Goal: Task Accomplishment & Management: Use online tool/utility

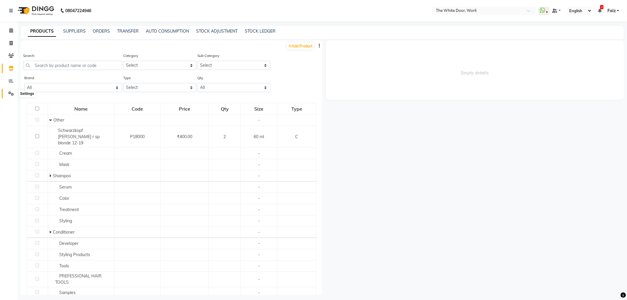
click at [8, 92] on icon at bounding box center [11, 93] width 6 height 4
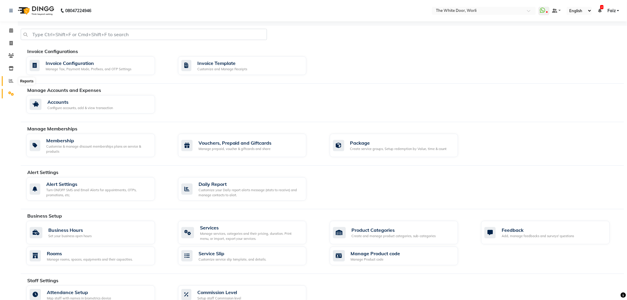
click at [12, 82] on icon at bounding box center [11, 80] width 4 height 4
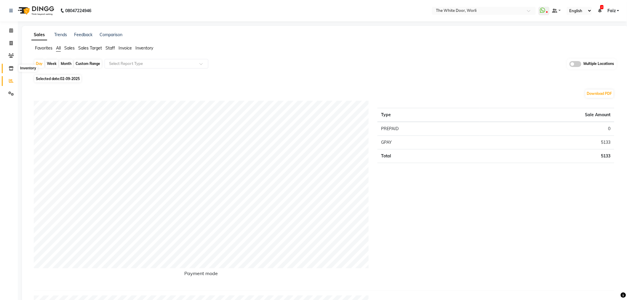
click at [12, 70] on icon at bounding box center [11, 68] width 5 height 4
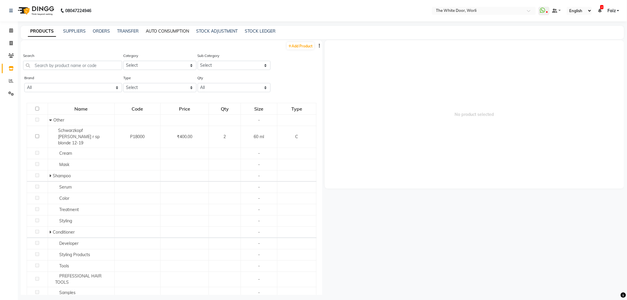
click at [176, 28] on link "AUTO CONSUMPTION" at bounding box center [167, 30] width 43 height 5
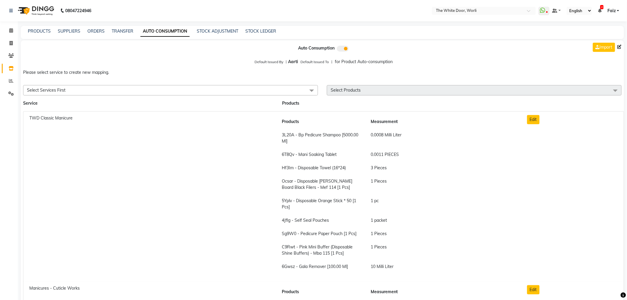
click at [165, 93] on span "Select Services First" at bounding box center [170, 90] width 295 height 10
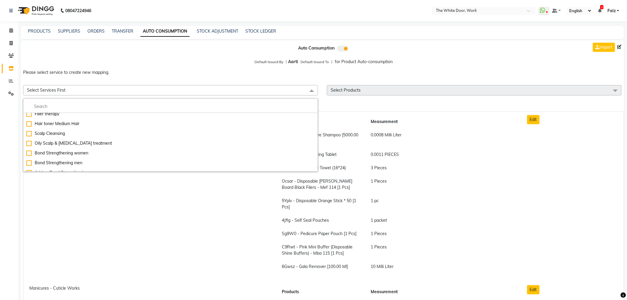
scroll to position [1086, 0]
drag, startPoint x: 332, startPoint y: 67, endPoint x: 325, endPoint y: 69, distance: 7.9
click at [332, 68] on p "Please select service to create new mapping." at bounding box center [322, 72] width 603 height 11
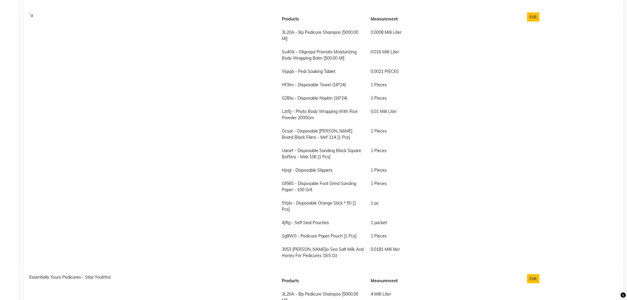
scroll to position [0, 0]
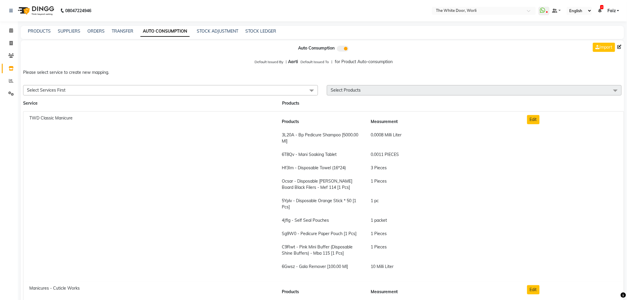
click at [619, 46] on icon at bounding box center [619, 47] width 4 height 4
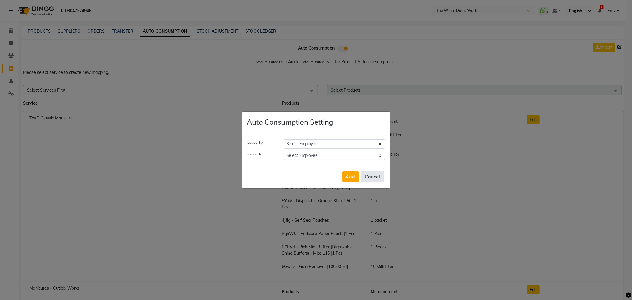
click at [376, 176] on button "Cancel" at bounding box center [372, 176] width 23 height 11
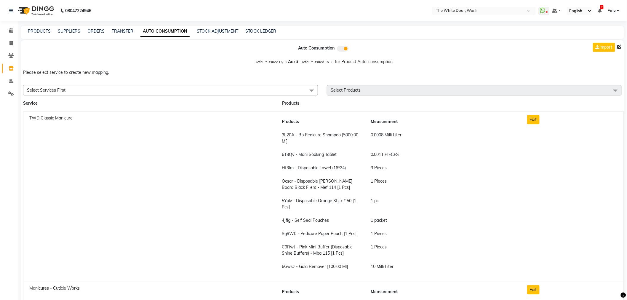
click at [393, 92] on span "Select Products" at bounding box center [474, 90] width 295 height 10
click at [301, 92] on span "Select Services First" at bounding box center [170, 90] width 295 height 10
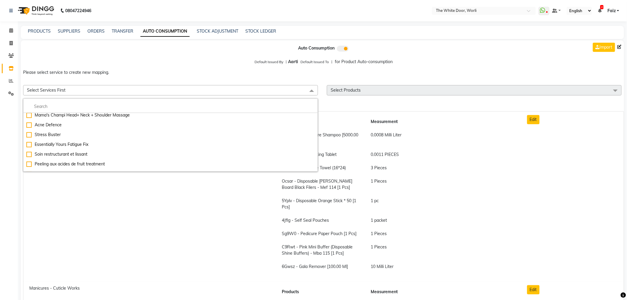
scroll to position [3351, 0]
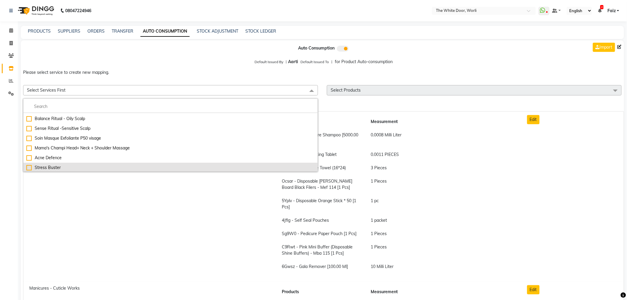
click at [28, 164] on div "Stress Buster" at bounding box center [170, 167] width 288 height 6
checkbox input "true"
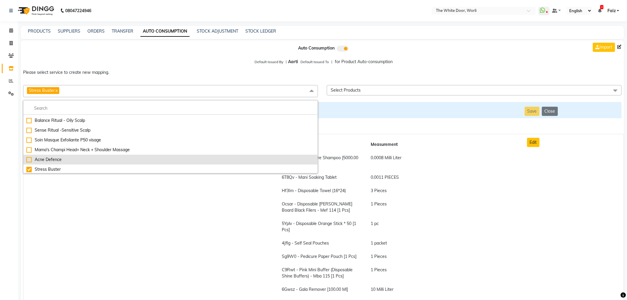
click at [29, 156] on div "Acne Defence" at bounding box center [170, 159] width 288 height 6
checkbox input "true"
checkbox input "false"
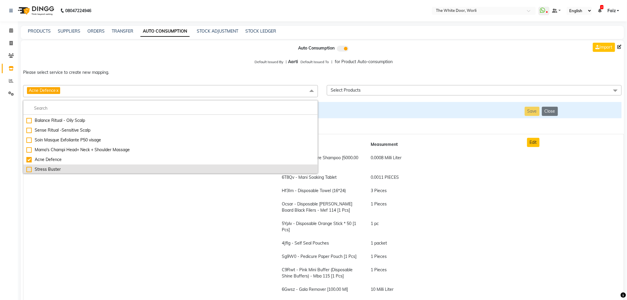
click at [30, 166] on div "Stress Buster" at bounding box center [170, 169] width 288 height 6
checkbox input "false"
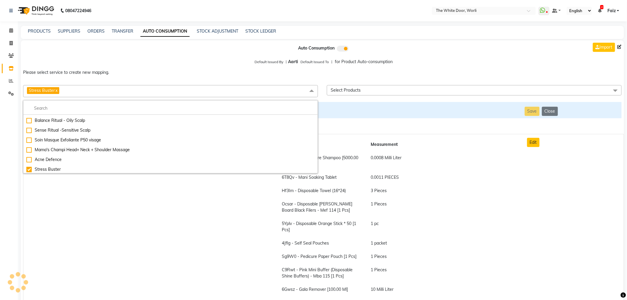
click at [336, 91] on span "Select Products" at bounding box center [345, 89] width 30 height 5
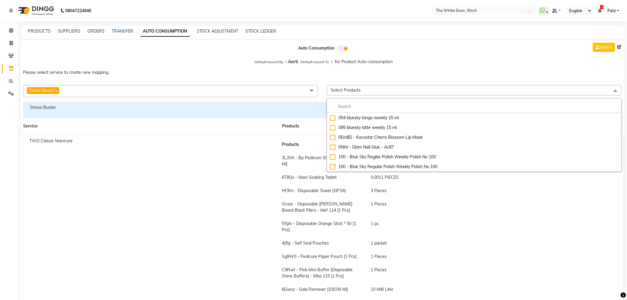
click at [341, 91] on span "Select Products" at bounding box center [345, 89] width 30 height 5
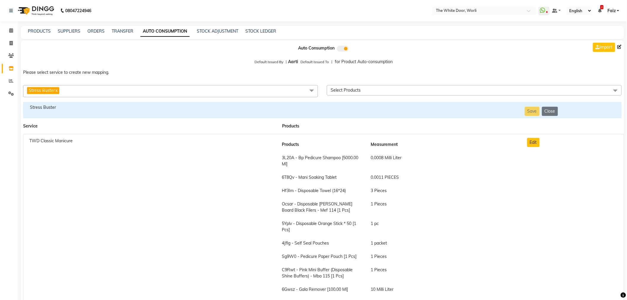
click at [59, 92] on span "Stress Buster x" at bounding box center [43, 90] width 32 height 7
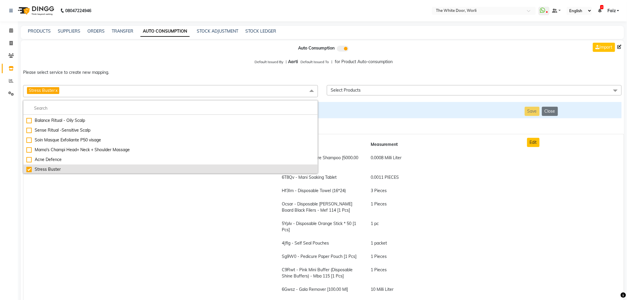
click at [28, 168] on div "Stress Buster" at bounding box center [170, 169] width 288 height 6
checkbox input "false"
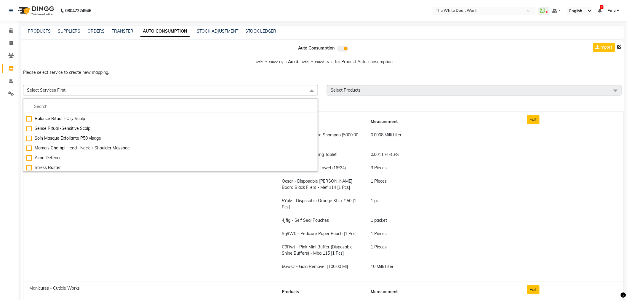
click at [106, 71] on p "Please select service to create new mapping." at bounding box center [322, 72] width 603 height 11
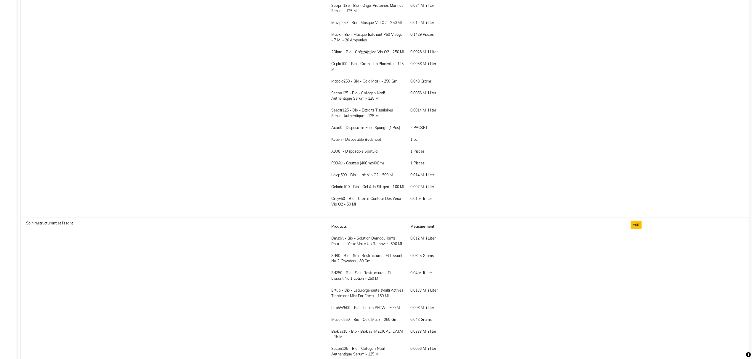
scroll to position [3299, 0]
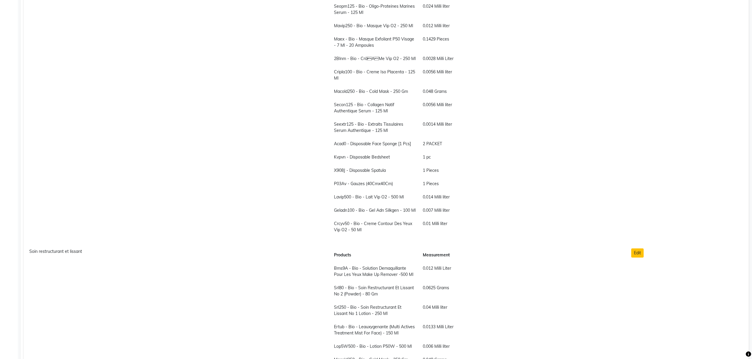
drag, startPoint x: 624, startPoint y: 0, endPoint x: 296, endPoint y: 121, distance: 350.3
click at [296, 121] on div "Soin Masque Exfoliante P50 visage" at bounding box center [175, 88] width 301 height 308
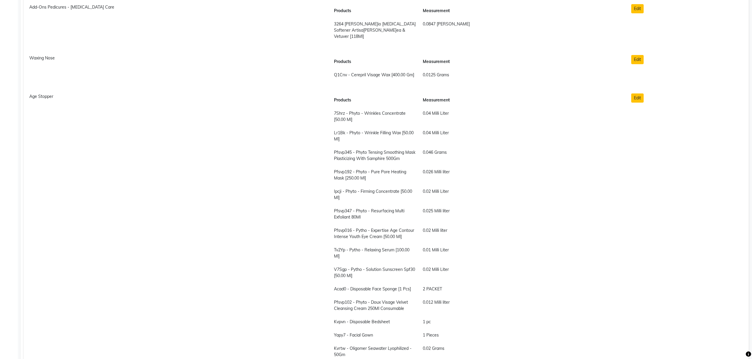
scroll to position [2075, 0]
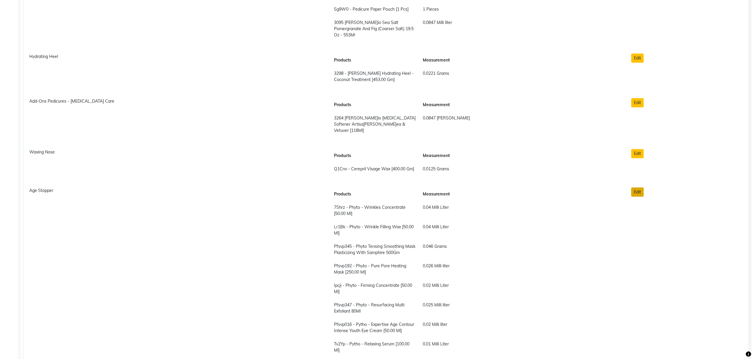
click at [626, 188] on button "Edit" at bounding box center [637, 192] width 12 height 9
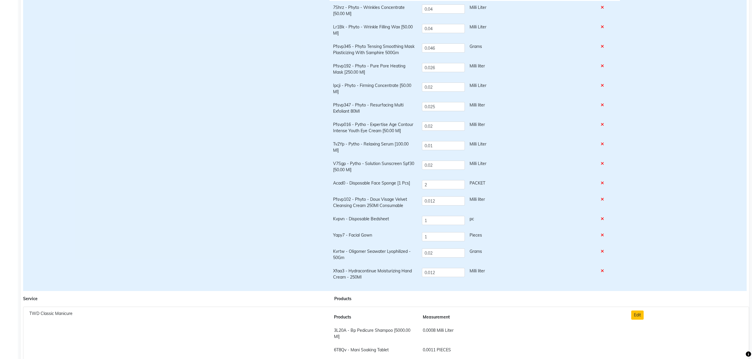
scroll to position [0, 0]
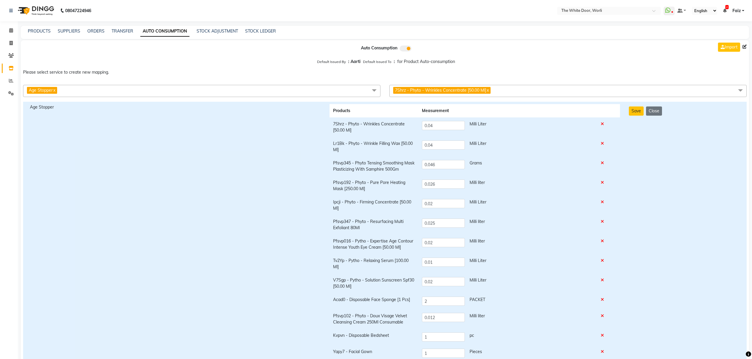
click at [626, 90] on span at bounding box center [741, 90] width 12 height 11
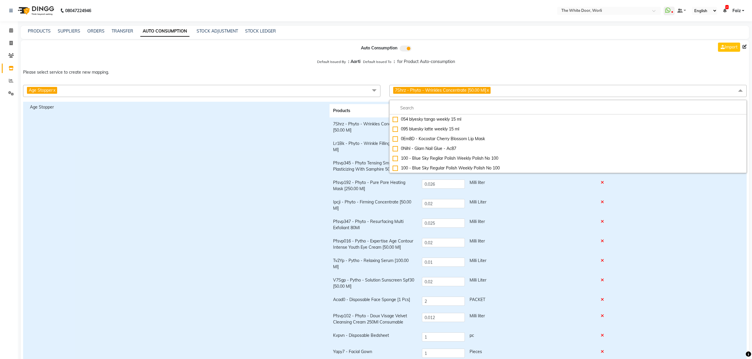
click at [626, 90] on span at bounding box center [741, 90] width 12 height 11
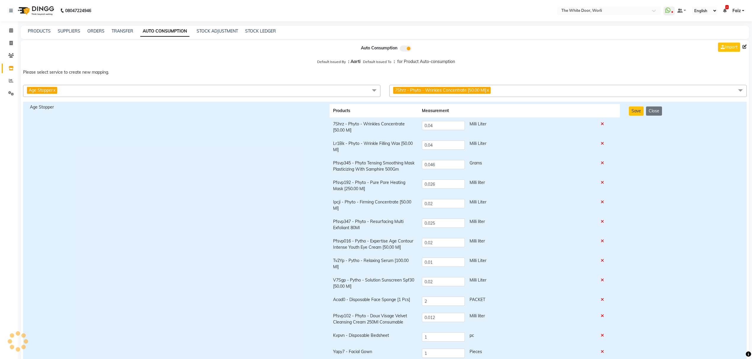
click at [405, 48] on span at bounding box center [406, 49] width 12 height 6
click at [406, 49] on input "checkbox" at bounding box center [406, 49] width 0 height 0
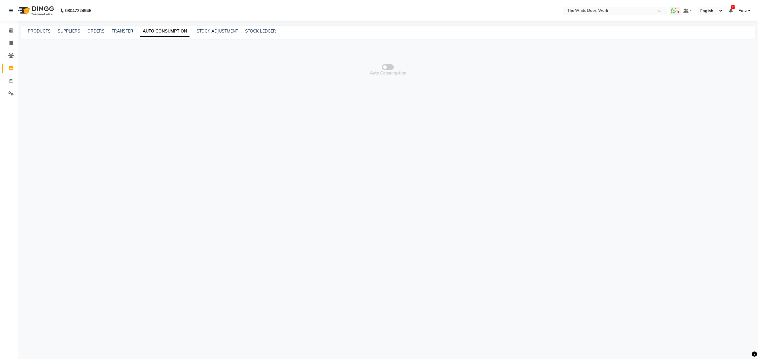
click at [390, 67] on span at bounding box center [388, 67] width 12 height 6
click at [388, 68] on input "checkbox" at bounding box center [388, 68] width 0 height 0
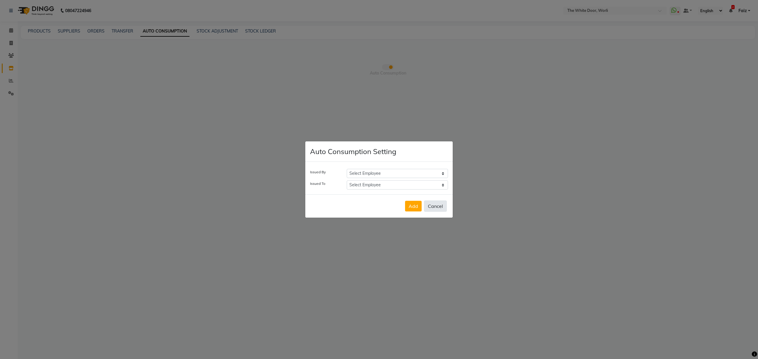
click at [434, 207] on button "Cancel" at bounding box center [435, 206] width 23 height 11
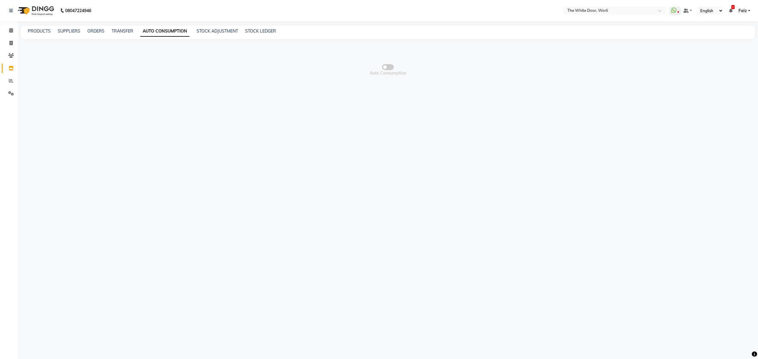
click at [89, 90] on span "Auto Consumption" at bounding box center [388, 69] width 734 height 59
click at [61, 31] on link "SUPPLIERS" at bounding box center [69, 30] width 23 height 5
click at [32, 30] on link "PRODUCTS" at bounding box center [39, 30] width 23 height 5
click at [155, 31] on link "AUTO CONSUMPTION" at bounding box center [167, 30] width 43 height 5
click at [397, 70] on span "Auto Consumption" at bounding box center [388, 69] width 734 height 59
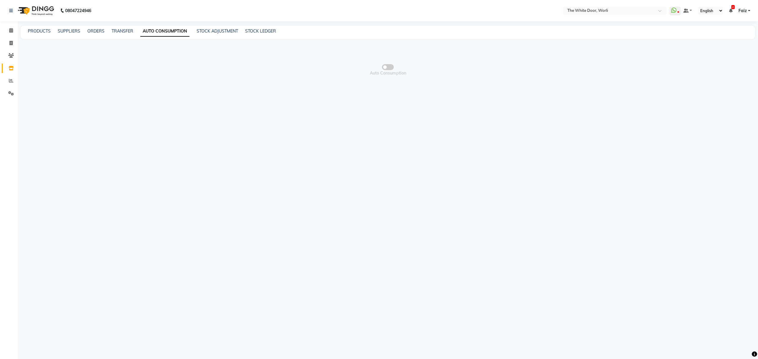
click at [385, 65] on span at bounding box center [388, 67] width 12 height 6
click at [388, 68] on input "checkbox" at bounding box center [388, 68] width 0 height 0
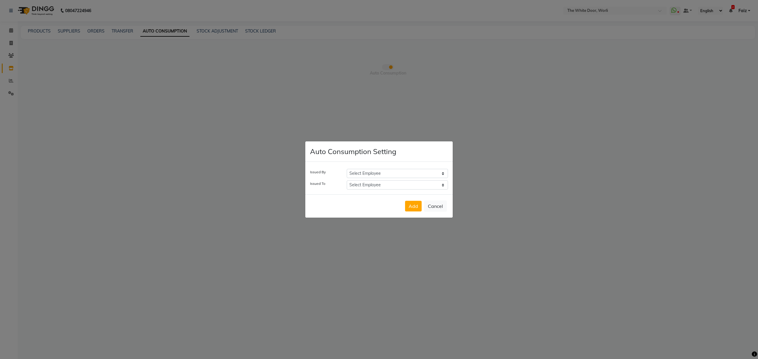
click at [372, 172] on select "Select Employee Aarti Amit d Anil APEI Asa Ashish Ashish S Banyamin CELIN CHITR…" at bounding box center [397, 173] width 101 height 9
select select "23084"
click at [347, 169] on select "Select Employee Aarti Amit d Anil APEI Asa Ashish Ashish S Banyamin CELIN CHITR…" at bounding box center [397, 173] width 101 height 9
click at [364, 185] on select "Select Employee Aarti Amit d Anil APEI Asa Ashish Ashish S Banyamin CELIN CHITR…" at bounding box center [397, 185] width 101 height 9
select select "29414"
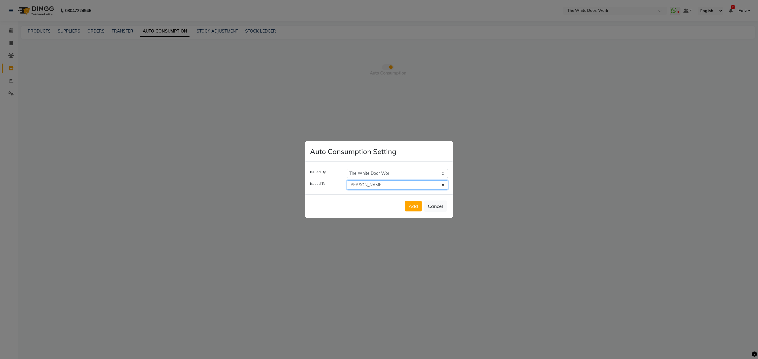
click at [347, 181] on select "Select Employee Aarti Amit d Anil APEI Asa Ashish Ashish S Banyamin CELIN CHITR…" at bounding box center [397, 185] width 101 height 9
click at [412, 210] on button "Add" at bounding box center [413, 206] width 17 height 11
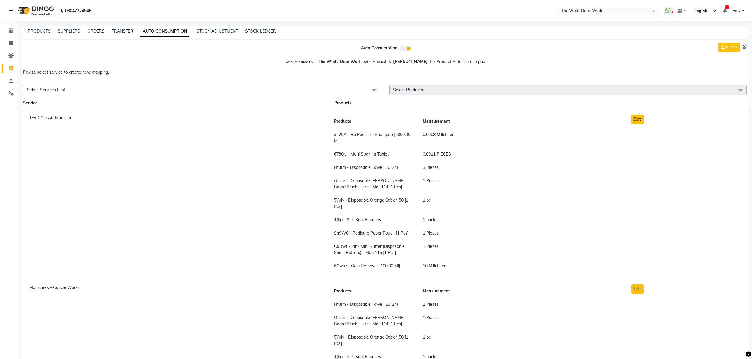
click at [405, 51] on span at bounding box center [406, 49] width 12 height 6
click at [406, 49] on input "checkbox" at bounding box center [406, 49] width 0 height 0
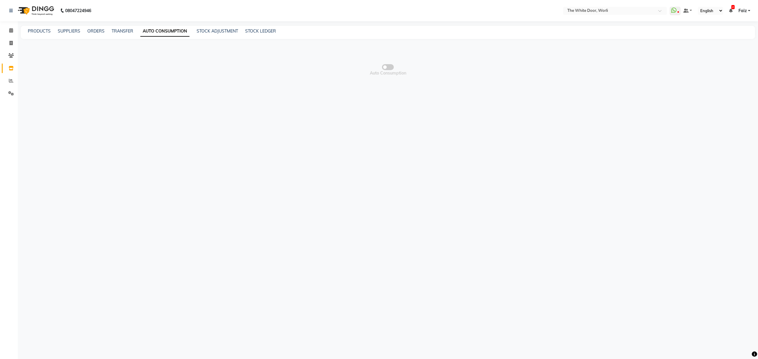
click at [575, 140] on div "08047224946 Select Location × The White Door, Worli WhatsApp Status ✕ Status: D…" at bounding box center [379, 179] width 758 height 359
click at [588, 10] on input "text" at bounding box center [609, 11] width 86 height 6
click at [592, 17] on div "The White Door(ho), Bandra" at bounding box center [615, 20] width 103 height 11
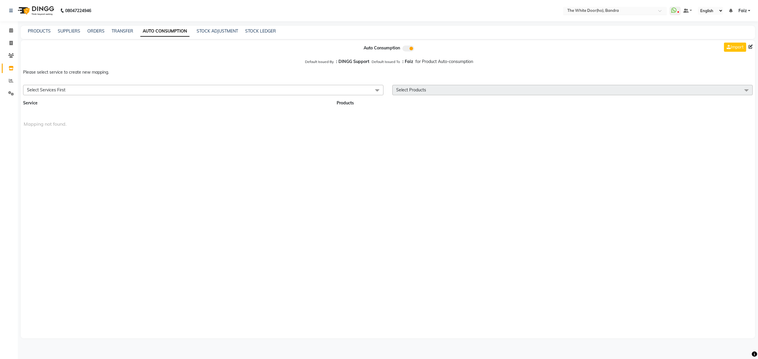
click at [600, 11] on input "text" at bounding box center [609, 11] width 86 height 6
click at [596, 32] on span "The White Door, Worli" at bounding box center [586, 30] width 41 height 5
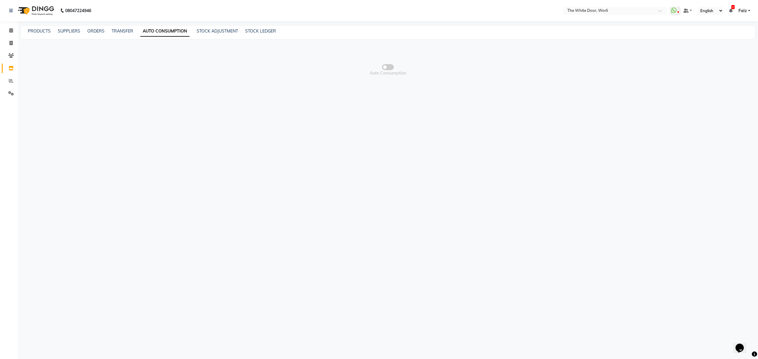
click at [160, 30] on link "AUTO CONSUMPTION" at bounding box center [164, 31] width 49 height 11
click at [630, 9] on input "text" at bounding box center [609, 11] width 86 height 6
click at [604, 30] on span "The White Door, Worli" at bounding box center [586, 30] width 41 height 5
click at [210, 59] on span "Auto Consumption" at bounding box center [388, 69] width 734 height 59
click at [384, 68] on span at bounding box center [388, 67] width 12 height 6
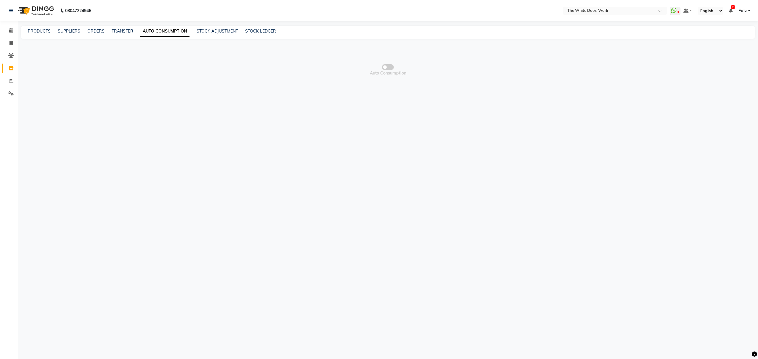
click at [388, 68] on input "checkbox" at bounding box center [388, 68] width 0 height 0
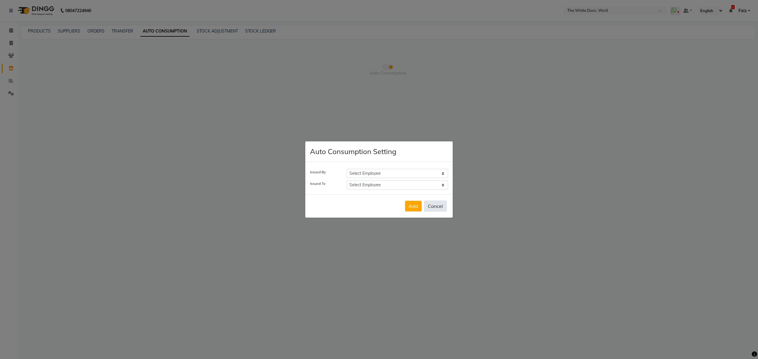
click at [436, 209] on button "Cancel" at bounding box center [435, 206] width 23 height 11
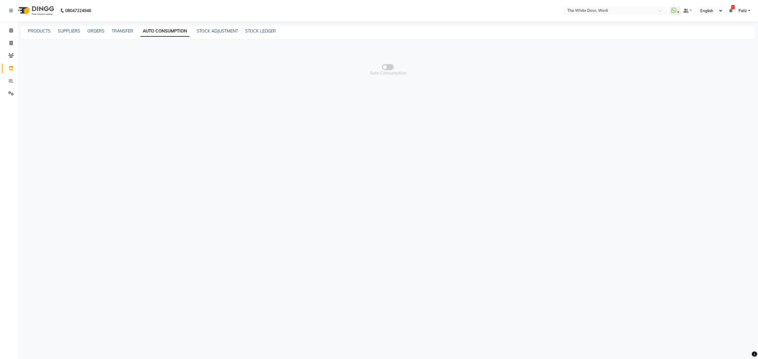
click at [232, 88] on span "Auto Consumption" at bounding box center [388, 69] width 734 height 59
click at [596, 11] on input "text" at bounding box center [609, 11] width 86 height 6
click at [605, 73] on span "Auto Consumption" at bounding box center [388, 69] width 734 height 59
click at [391, 66] on span at bounding box center [388, 67] width 12 height 6
click at [388, 68] on input "checkbox" at bounding box center [388, 68] width 0 height 0
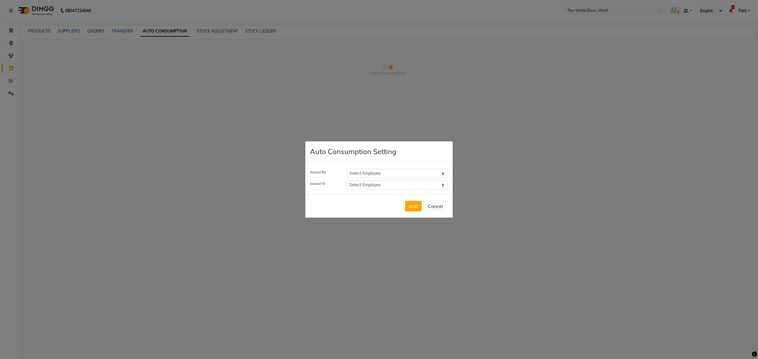
click at [387, 172] on select "Select Employee Aarti Amit d Anil APEI Asa [PERSON_NAME] [PERSON_NAME] [MEDICAL…" at bounding box center [397, 173] width 101 height 9
select select "21649"
click at [347, 169] on select "Select Employee Aarti Amit d Anil APEI Asa [PERSON_NAME] [PERSON_NAME] [MEDICAL…" at bounding box center [397, 173] width 101 height 9
click at [396, 184] on select "Select Employee Aarti Amit d Anil APEI Asa [PERSON_NAME] [PERSON_NAME] [MEDICAL…" at bounding box center [397, 185] width 101 height 9
select select "29414"
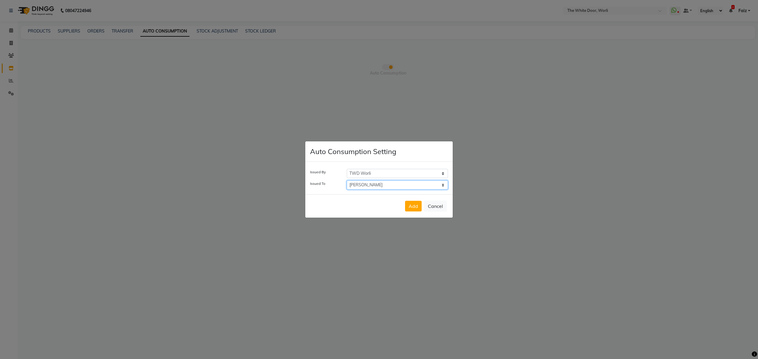
click at [347, 181] on select "Select Employee Aarti Amit d Anil APEI Asa [PERSON_NAME] [PERSON_NAME] [MEDICAL…" at bounding box center [397, 185] width 101 height 9
click at [416, 203] on button "Add" at bounding box center [413, 206] width 17 height 11
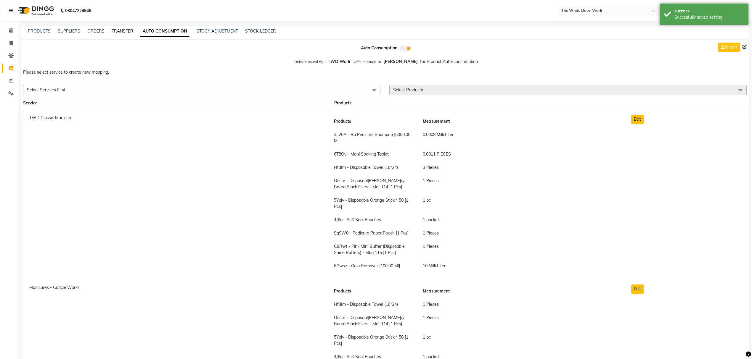
click at [118, 29] on link "TRANSFER" at bounding box center [123, 30] width 22 height 5
select select "sender"
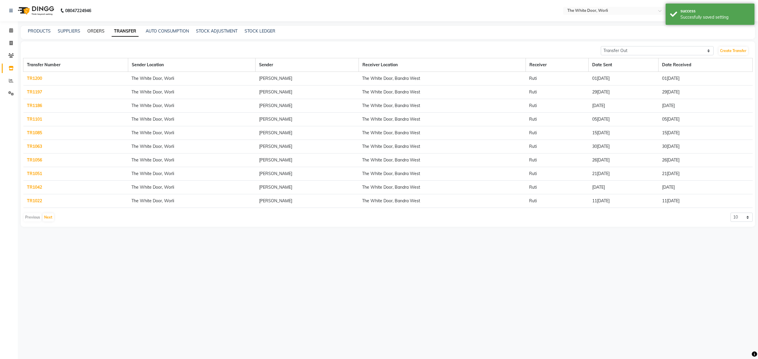
click at [89, 32] on link "ORDERS" at bounding box center [95, 30] width 17 height 5
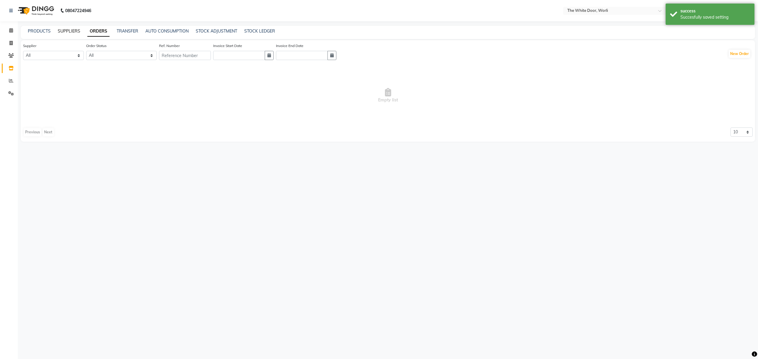
click at [70, 31] on link "SUPPLIERS" at bounding box center [69, 30] width 23 height 5
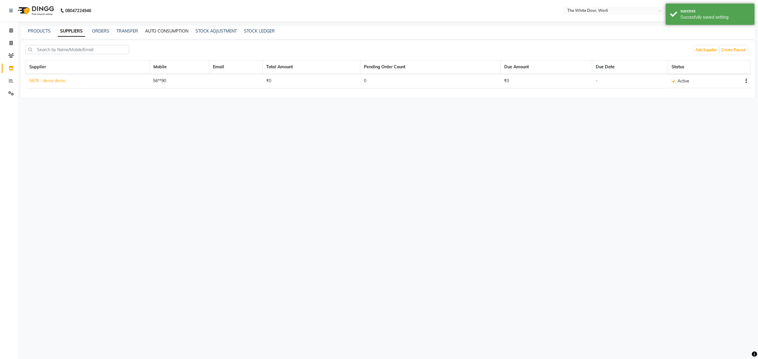
click at [170, 30] on link "AUTO CONSUMPTION" at bounding box center [166, 30] width 43 height 5
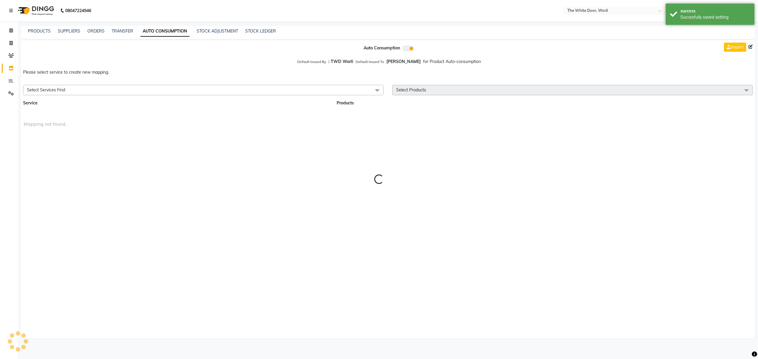
click at [208, 26] on div "PRODUCTS SUPPLIERS ORDERS TRANSFER AUTO CONSUMPTION STOCK ADJUSTMENT STOCK LEDG…" at bounding box center [388, 32] width 734 height 13
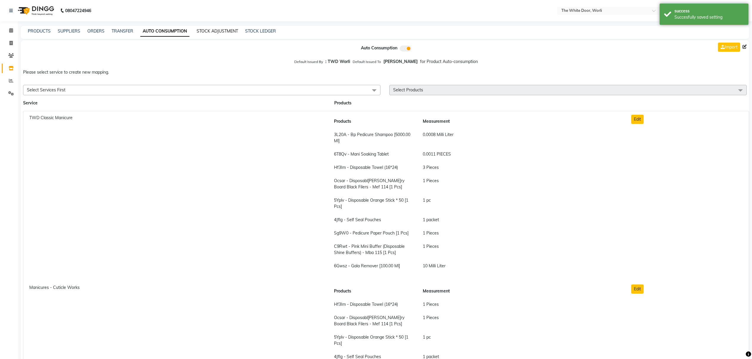
click at [207, 28] on link "STOCK ADJUSTMENT" at bounding box center [217, 30] width 41 height 5
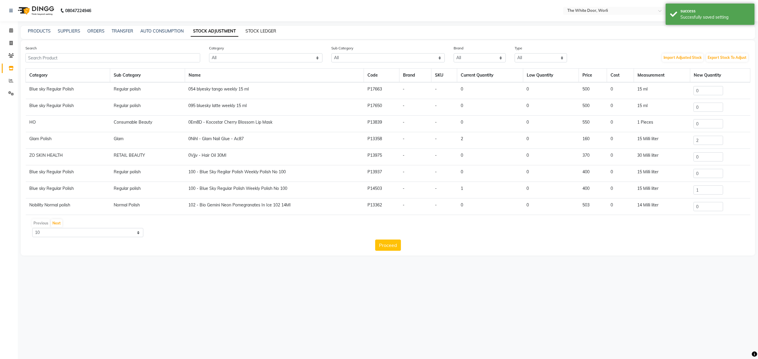
click at [265, 31] on link "STOCK LEDGER" at bounding box center [260, 30] width 31 height 5
select select "all"
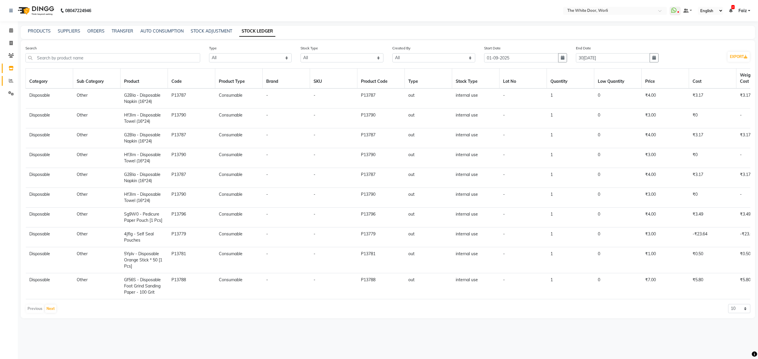
click at [10, 85] on link "Reports" at bounding box center [9, 81] width 14 height 10
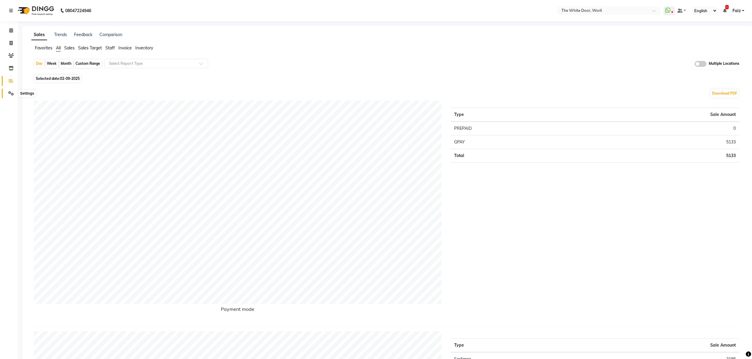
click at [9, 90] on span at bounding box center [11, 93] width 10 height 7
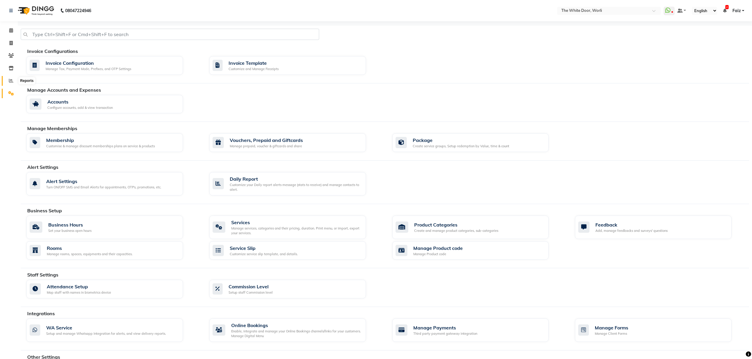
click at [10, 80] on icon at bounding box center [11, 80] width 4 height 4
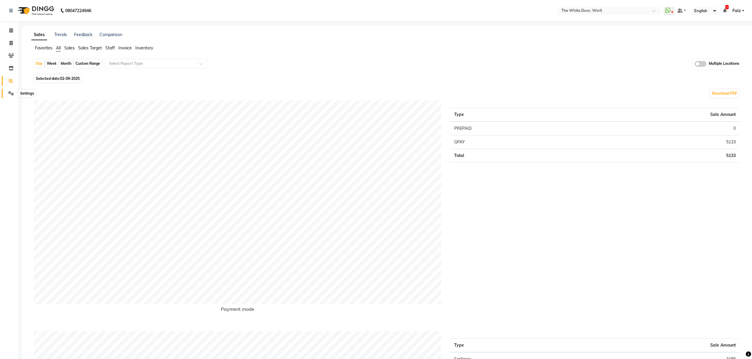
click at [12, 93] on icon at bounding box center [11, 93] width 6 height 4
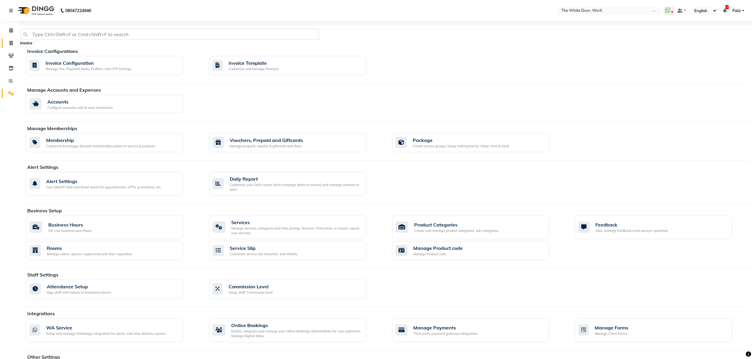
click at [11, 42] on icon at bounding box center [10, 43] width 3 height 4
select select "4027"
select select "service"
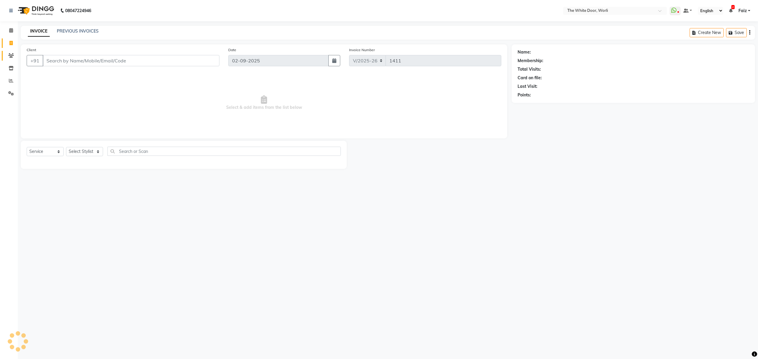
click at [9, 51] on link "Clients" at bounding box center [9, 56] width 14 height 10
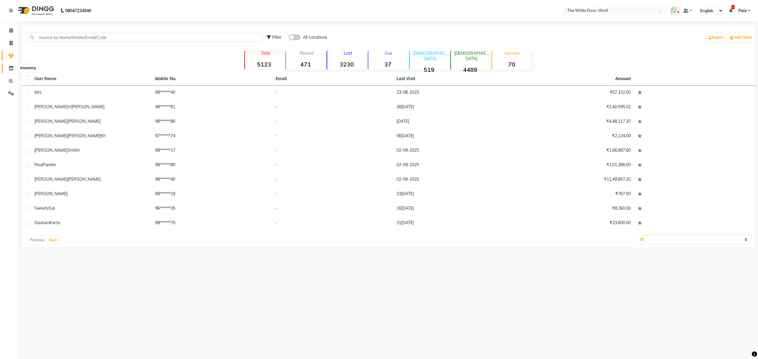
click at [11, 67] on icon at bounding box center [11, 68] width 5 height 4
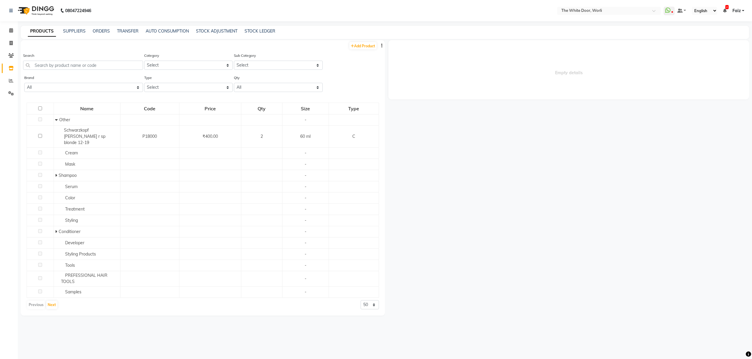
click at [380, 43] on button "button" at bounding box center [382, 46] width 6 height 6
click at [11, 93] on icon at bounding box center [11, 93] width 6 height 4
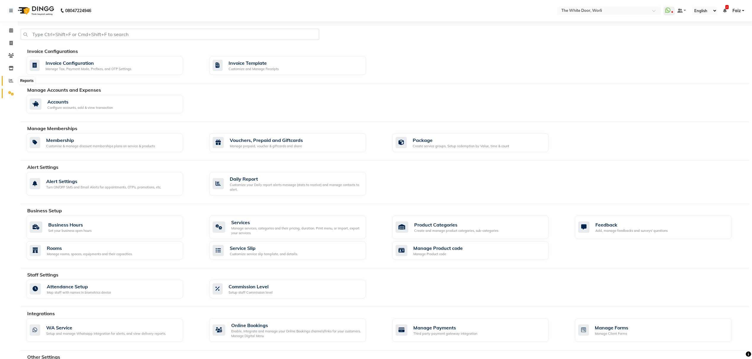
click at [14, 80] on span at bounding box center [11, 81] width 10 height 7
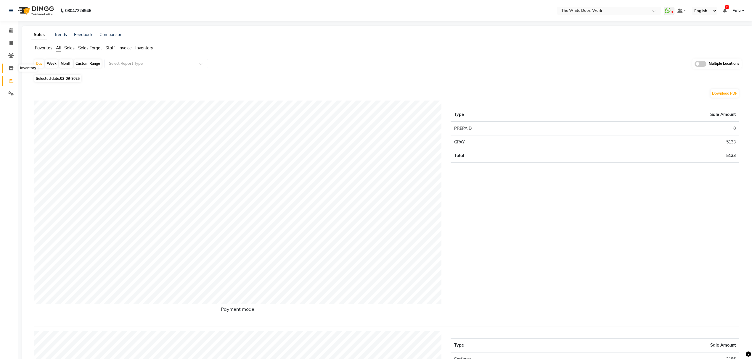
click at [9, 65] on span at bounding box center [11, 68] width 10 height 7
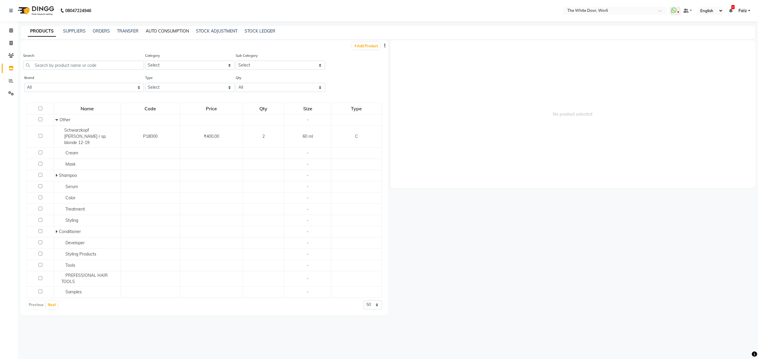
click at [174, 31] on link "AUTO CONSUMPTION" at bounding box center [167, 30] width 43 height 5
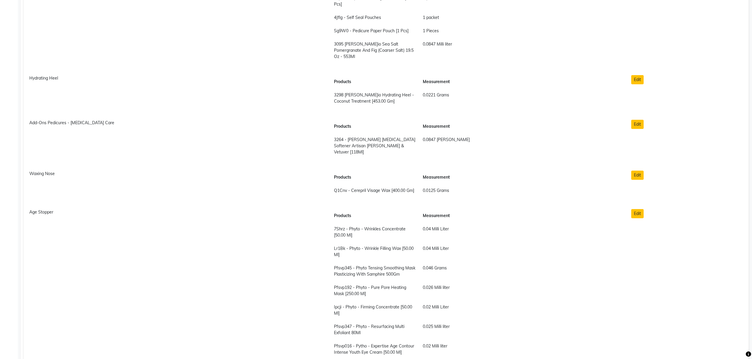
scroll to position [2092, 0]
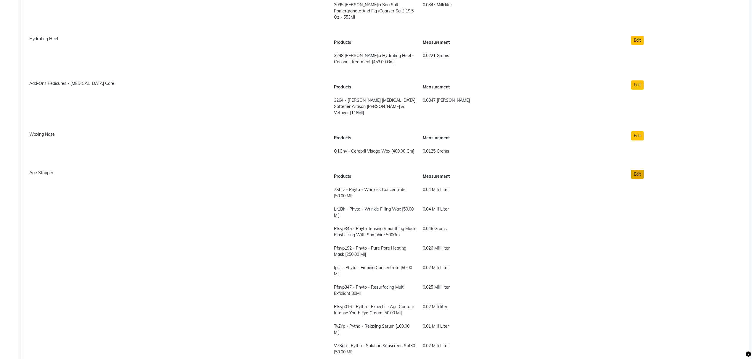
click at [640, 170] on button "Edit" at bounding box center [637, 174] width 12 height 9
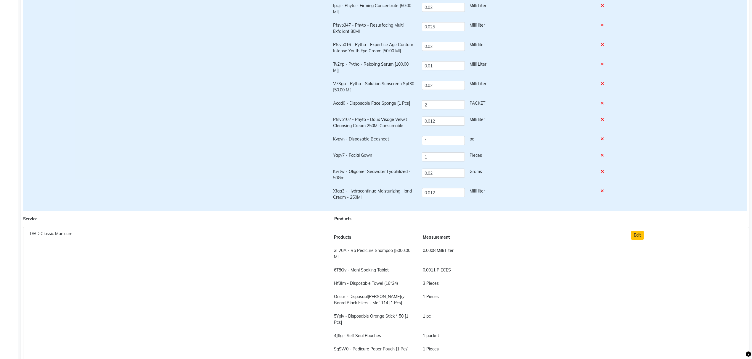
scroll to position [0, 0]
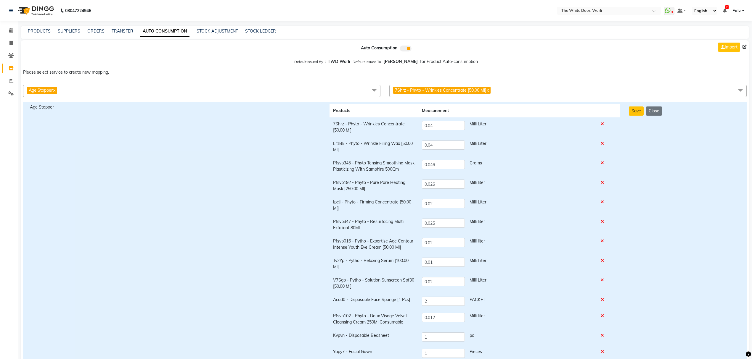
click at [604, 126] on icon at bounding box center [602, 124] width 3 height 4
click at [603, 142] on icon at bounding box center [602, 144] width 3 height 4
click at [603, 163] on icon at bounding box center [602, 163] width 3 height 4
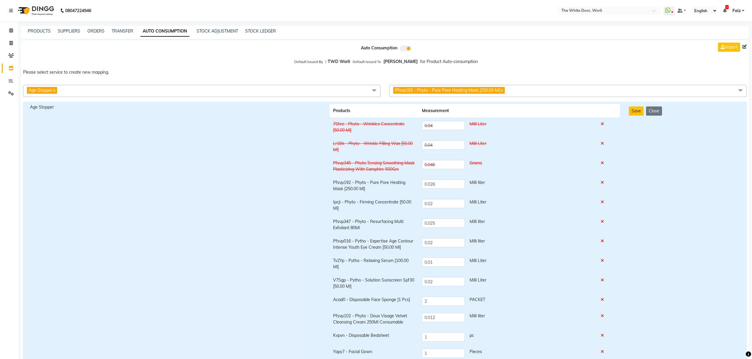
click at [602, 182] on icon at bounding box center [602, 183] width 3 height 4
click at [603, 203] on icon at bounding box center [602, 202] width 3 height 4
drag, startPoint x: 604, startPoint y: 223, endPoint x: 603, endPoint y: 228, distance: 4.8
click at [604, 224] on icon at bounding box center [602, 222] width 3 height 4
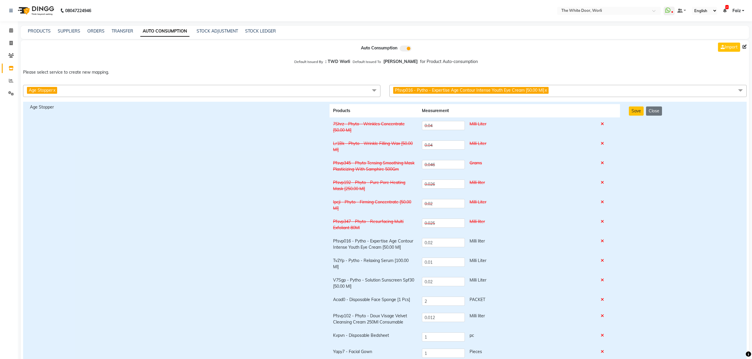
drag, startPoint x: 605, startPoint y: 242, endPoint x: 602, endPoint y: 248, distance: 6.6
click at [604, 243] on icon at bounding box center [602, 241] width 3 height 4
drag, startPoint x: 603, startPoint y: 262, endPoint x: 604, endPoint y: 269, distance: 6.9
click at [604, 265] on td at bounding box center [608, 264] width 23 height 20
click at [603, 281] on icon at bounding box center [602, 280] width 3 height 4
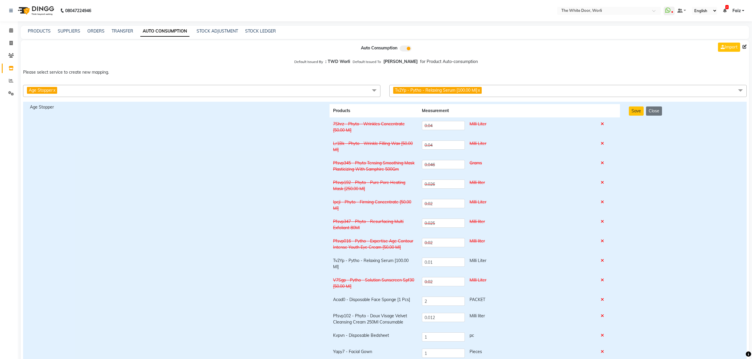
click at [604, 222] on icon at bounding box center [602, 222] width 3 height 4
click at [603, 262] on icon at bounding box center [602, 261] width 3 height 4
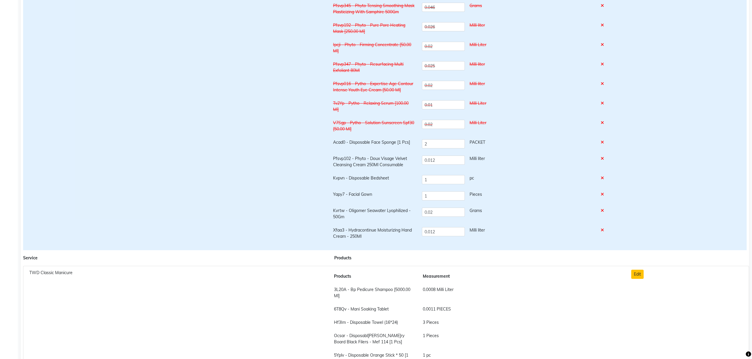
scroll to position [158, 0]
click at [603, 143] on icon at bounding box center [602, 142] width 3 height 4
click at [602, 156] on td at bounding box center [608, 162] width 23 height 20
click at [603, 158] on icon at bounding box center [602, 158] width 3 height 4
click at [602, 178] on icon at bounding box center [602, 178] width 3 height 4
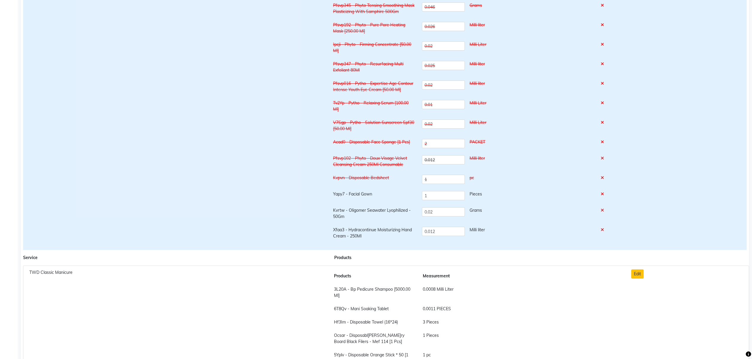
click at [603, 208] on td at bounding box center [608, 214] width 23 height 20
click at [604, 194] on icon at bounding box center [602, 194] width 3 height 4
click at [604, 211] on icon at bounding box center [602, 210] width 3 height 4
click at [603, 232] on icon at bounding box center [602, 230] width 3 height 4
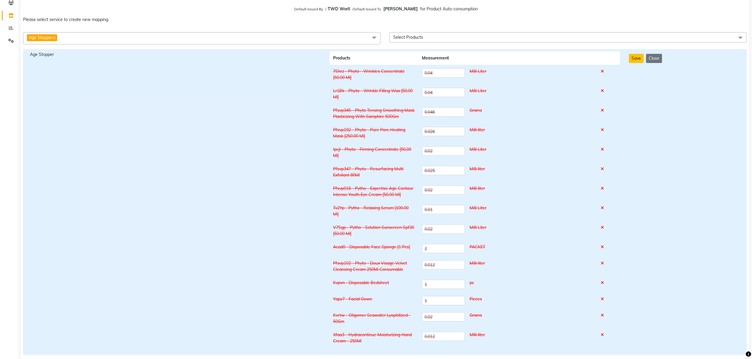
scroll to position [0, 0]
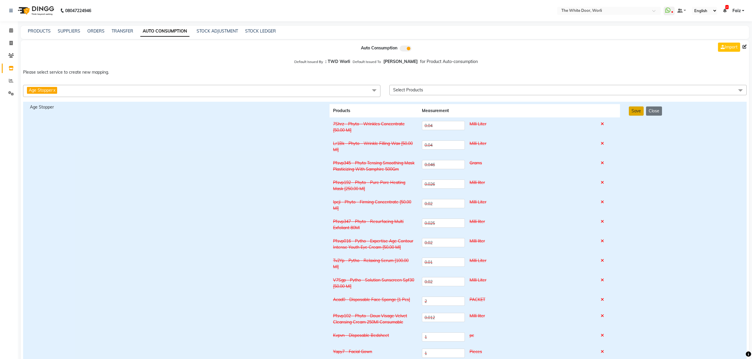
click at [632, 113] on button "Save" at bounding box center [636, 111] width 15 height 9
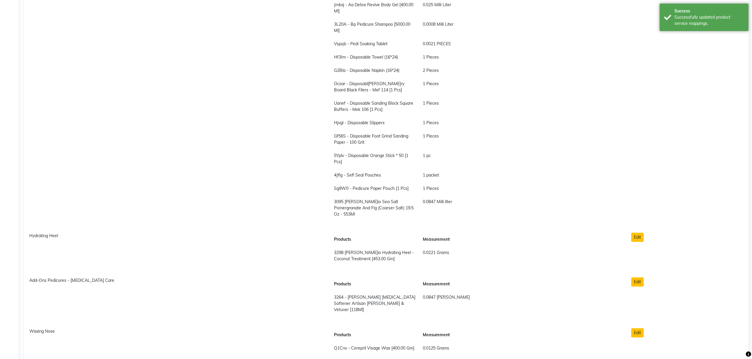
scroll to position [2053, 0]
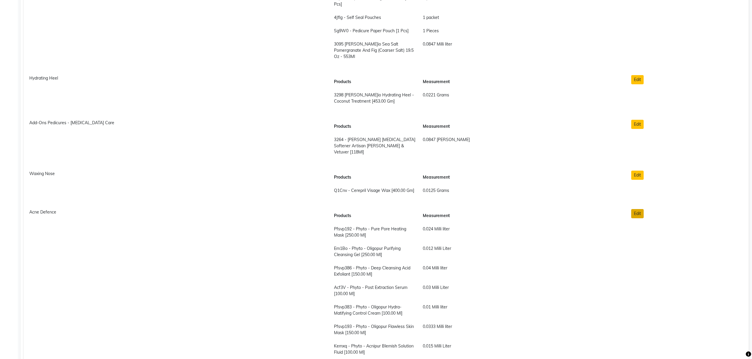
click at [635, 209] on button "Edit" at bounding box center [637, 213] width 12 height 9
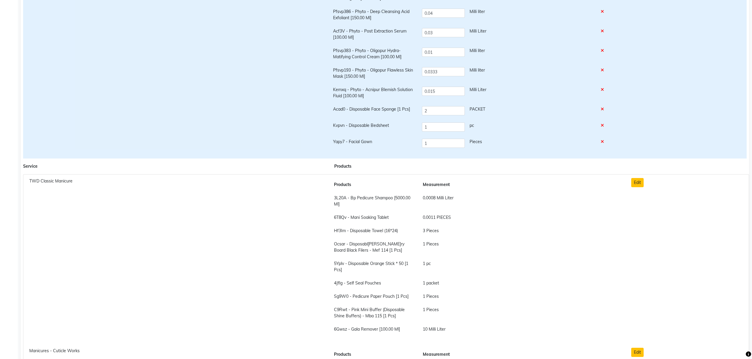
scroll to position [0, 0]
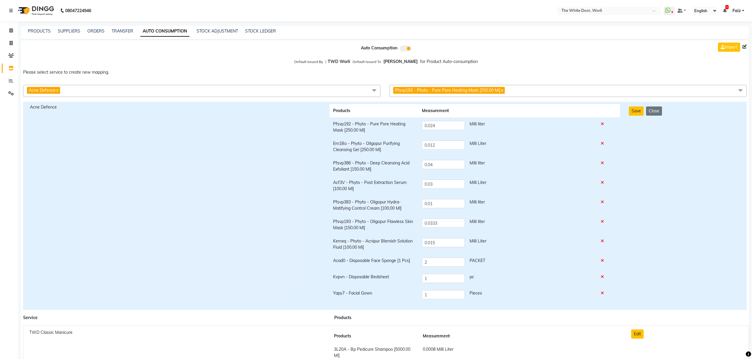
click at [604, 125] on icon at bounding box center [602, 124] width 3 height 4
click at [603, 145] on icon at bounding box center [602, 144] width 3 height 4
click at [602, 164] on icon at bounding box center [602, 163] width 3 height 4
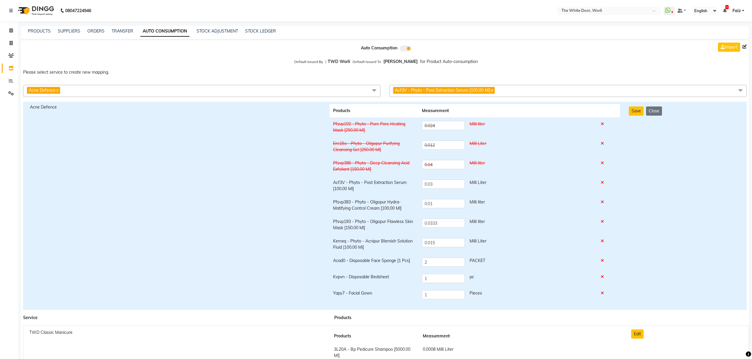
click at [603, 184] on icon at bounding box center [602, 183] width 3 height 4
click at [605, 202] on td at bounding box center [608, 206] width 23 height 20
click at [602, 221] on icon at bounding box center [602, 222] width 3 height 4
click at [604, 203] on icon at bounding box center [602, 202] width 3 height 4
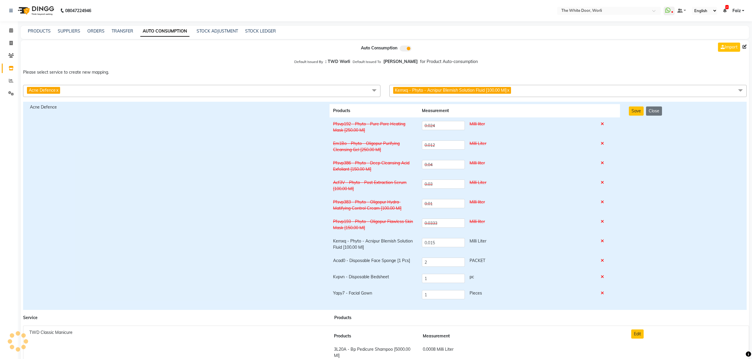
click at [604, 242] on icon at bounding box center [602, 241] width 3 height 4
click at [603, 261] on icon at bounding box center [602, 261] width 3 height 4
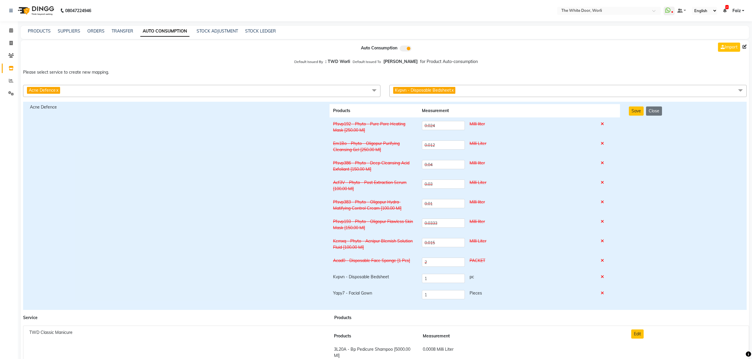
click at [604, 277] on icon at bounding box center [602, 277] width 3 height 4
click at [604, 292] on icon at bounding box center [602, 293] width 3 height 4
click at [633, 114] on button "Save" at bounding box center [636, 111] width 15 height 9
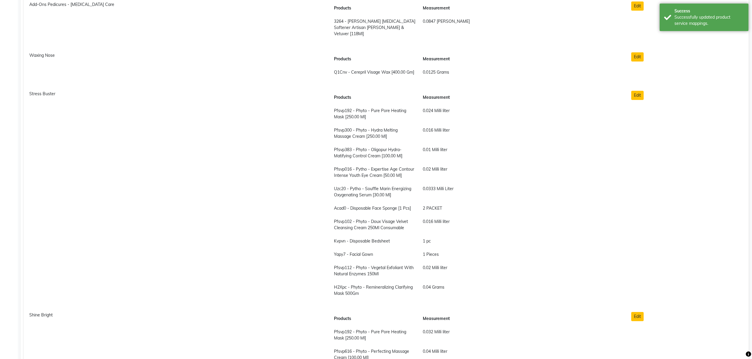
scroll to position [2132, 0]
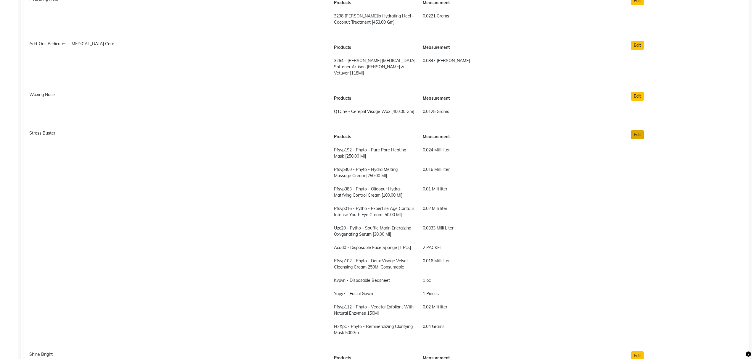
click at [636, 130] on button "Edit" at bounding box center [637, 134] width 12 height 9
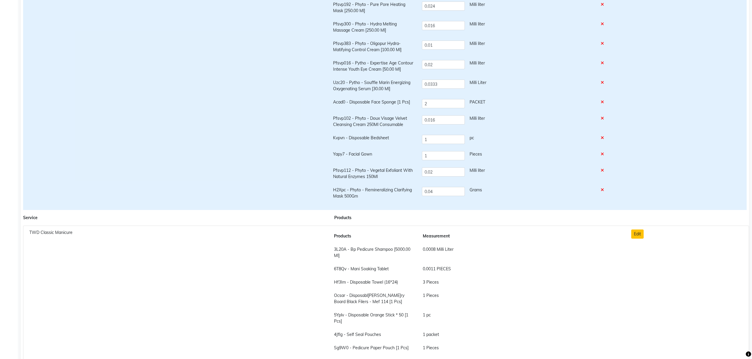
scroll to position [0, 0]
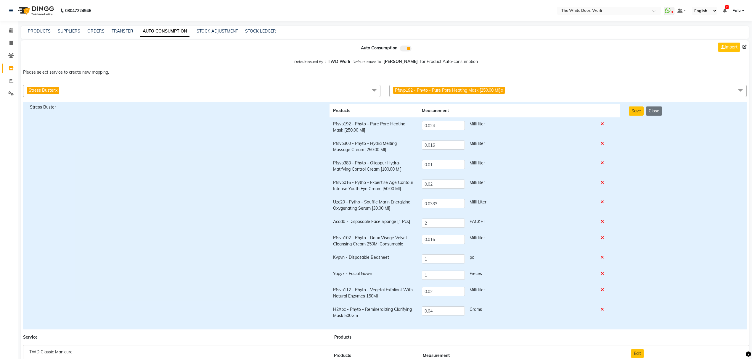
click at [604, 124] on icon at bounding box center [602, 124] width 3 height 4
click at [604, 144] on icon at bounding box center [602, 144] width 3 height 4
click at [604, 165] on icon at bounding box center [602, 163] width 3 height 4
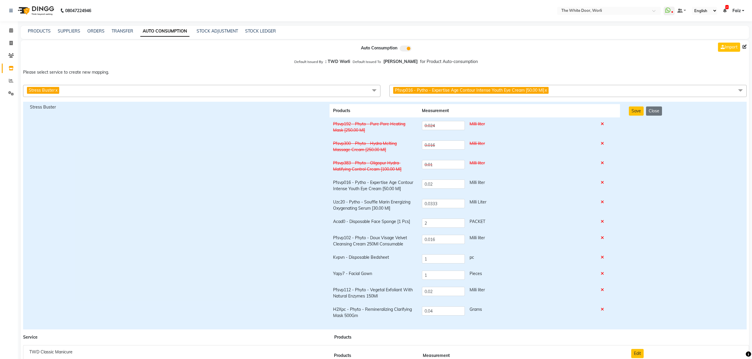
click at [603, 177] on td at bounding box center [608, 186] width 23 height 20
click at [604, 185] on td at bounding box center [608, 186] width 23 height 20
click at [604, 184] on icon at bounding box center [602, 183] width 3 height 4
click at [602, 201] on icon at bounding box center [602, 202] width 3 height 4
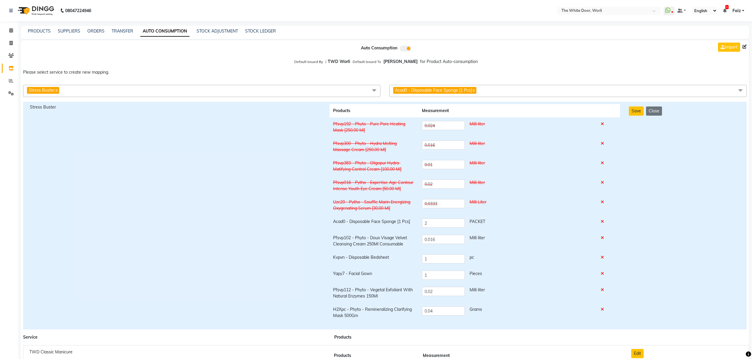
click at [603, 221] on icon at bounding box center [602, 222] width 3 height 4
click at [603, 236] on icon at bounding box center [602, 238] width 3 height 4
click at [604, 255] on td at bounding box center [608, 259] width 23 height 16
click at [603, 274] on icon at bounding box center [602, 274] width 3 height 4
click at [603, 258] on icon at bounding box center [602, 258] width 3 height 4
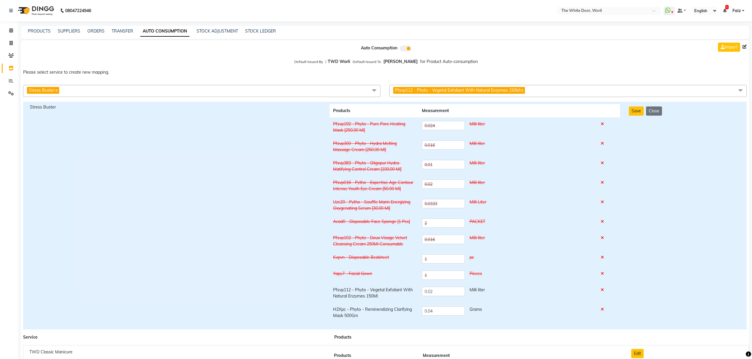
click at [603, 291] on icon at bounding box center [602, 290] width 3 height 4
click at [603, 309] on icon at bounding box center [602, 310] width 3 height 4
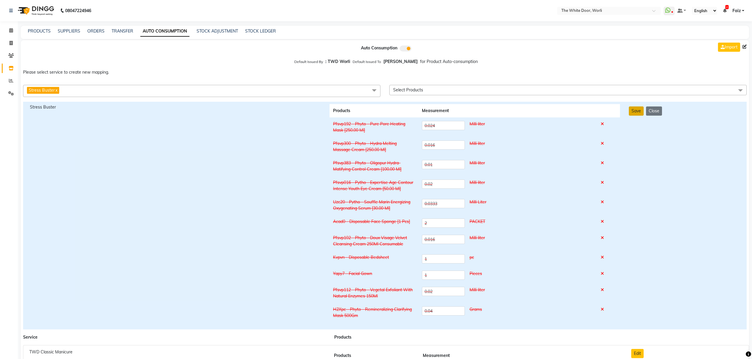
click at [638, 111] on button "Save" at bounding box center [636, 111] width 15 height 9
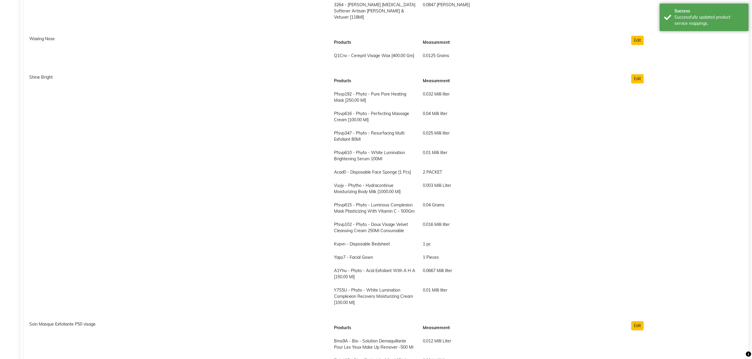
scroll to position [2211, 0]
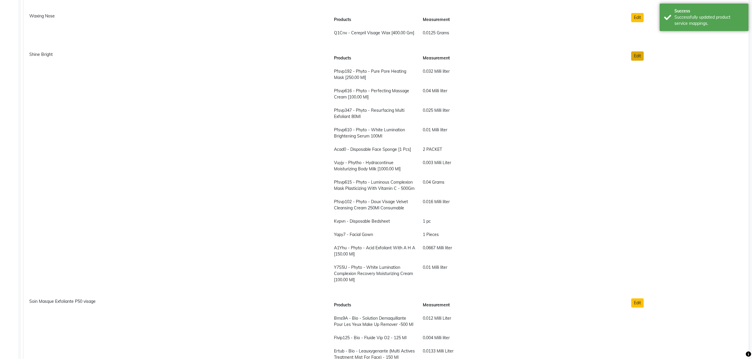
click at [639, 52] on button "Edit" at bounding box center [637, 56] width 12 height 9
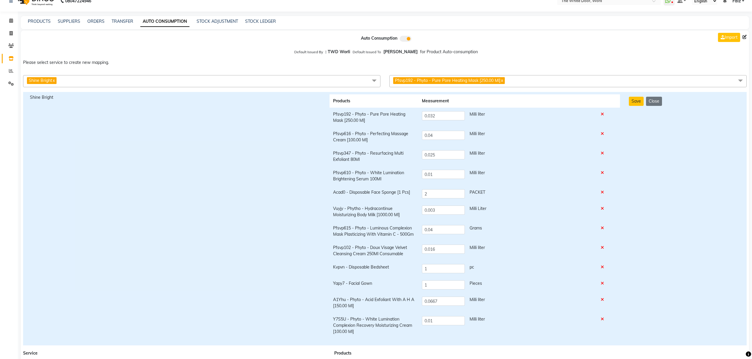
scroll to position [0, 0]
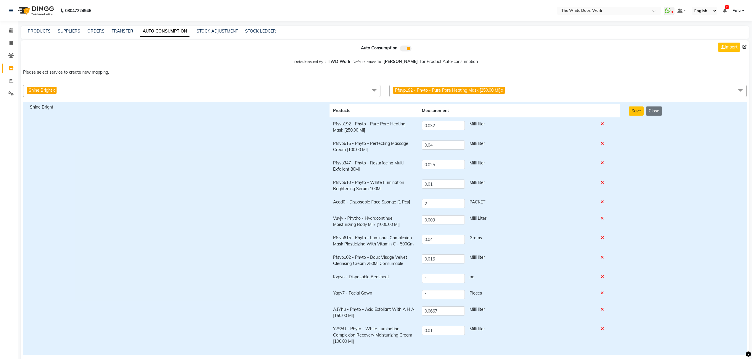
click at [602, 125] on icon at bounding box center [602, 124] width 3 height 4
click at [604, 142] on icon at bounding box center [602, 144] width 3 height 4
drag, startPoint x: 603, startPoint y: 161, endPoint x: 605, endPoint y: 165, distance: 4.3
click at [603, 162] on icon at bounding box center [602, 163] width 3 height 4
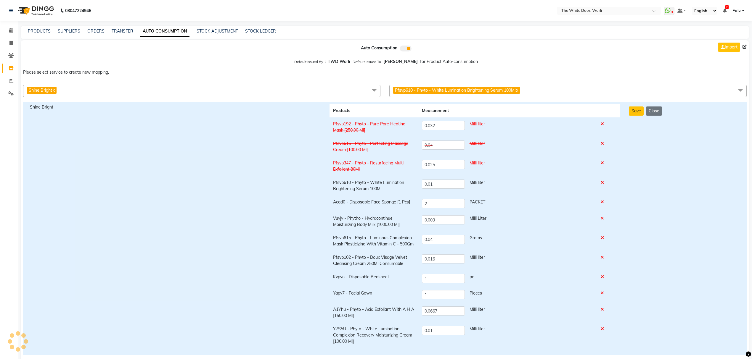
click at [602, 186] on td at bounding box center [608, 186] width 23 height 20
click at [603, 184] on icon at bounding box center [602, 183] width 3 height 4
click at [604, 204] on icon at bounding box center [602, 202] width 3 height 4
click at [604, 219] on icon at bounding box center [602, 218] width 3 height 4
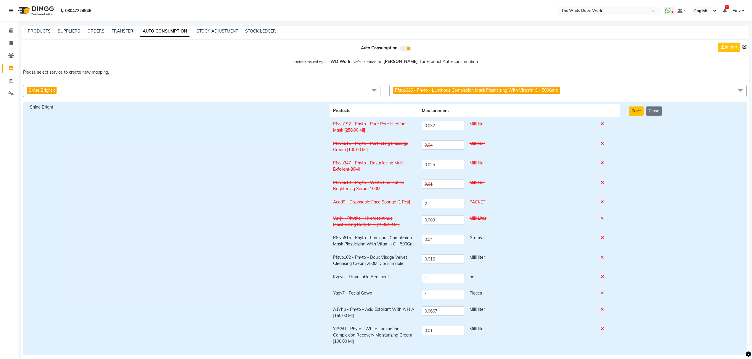
click at [604, 237] on icon at bounding box center [602, 238] width 3 height 4
click at [603, 258] on icon at bounding box center [602, 258] width 3 height 4
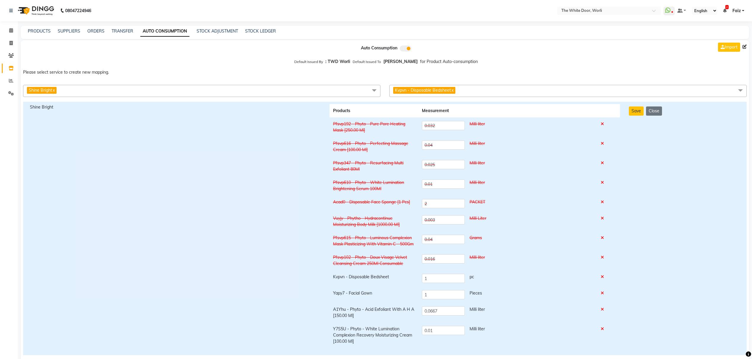
click at [604, 278] on icon at bounding box center [602, 277] width 3 height 4
click at [602, 294] on icon at bounding box center [602, 293] width 3 height 4
click at [604, 308] on icon at bounding box center [602, 310] width 3 height 4
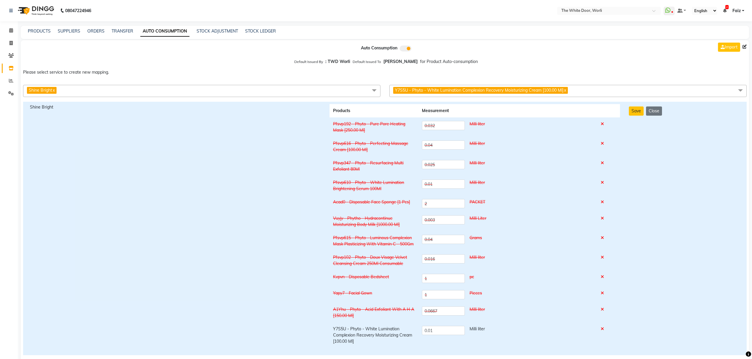
click at [602, 329] on icon at bounding box center [602, 329] width 3 height 4
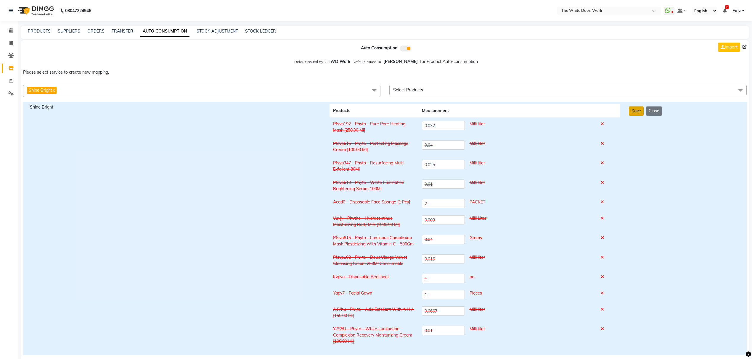
click at [635, 110] on button "Save" at bounding box center [636, 111] width 15 height 9
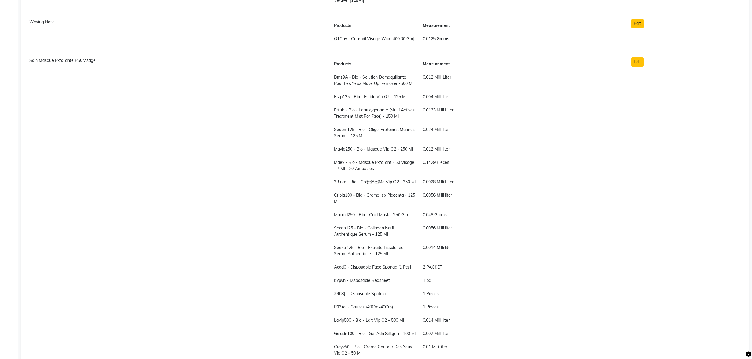
scroll to position [2211, 0]
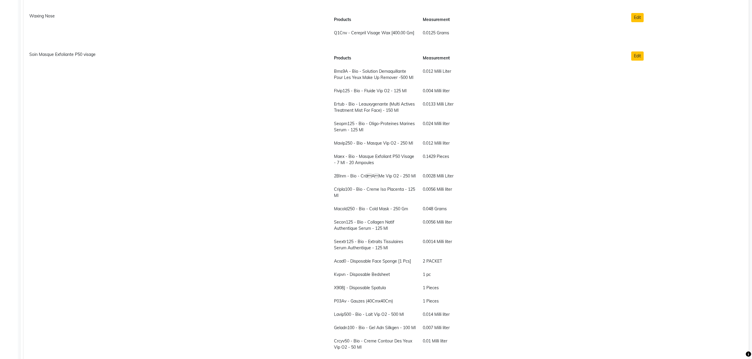
drag, startPoint x: 639, startPoint y: 44, endPoint x: 544, endPoint y: 62, distance: 96.1
click at [638, 52] on button "Edit" at bounding box center [637, 56] width 12 height 9
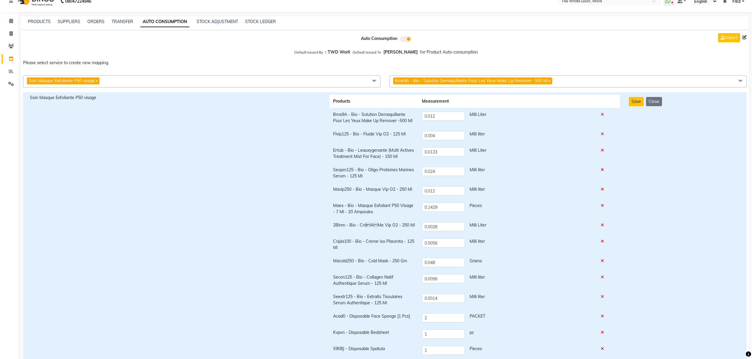
scroll to position [0, 0]
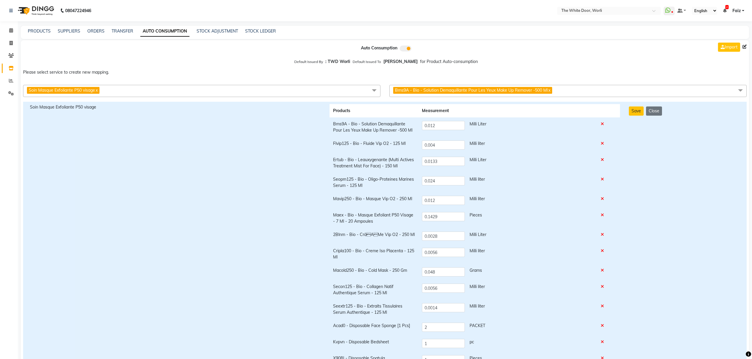
click at [602, 123] on icon at bounding box center [602, 124] width 3 height 4
click at [602, 144] on icon at bounding box center [602, 144] width 3 height 4
click at [604, 159] on icon at bounding box center [602, 160] width 3 height 4
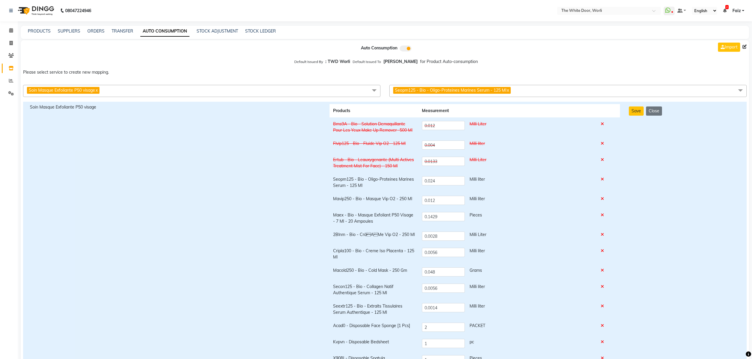
click at [606, 182] on td at bounding box center [608, 183] width 23 height 20
click at [604, 180] on icon at bounding box center [602, 179] width 3 height 4
click at [602, 201] on icon at bounding box center [602, 199] width 3 height 4
click at [603, 214] on icon at bounding box center [602, 215] width 3 height 4
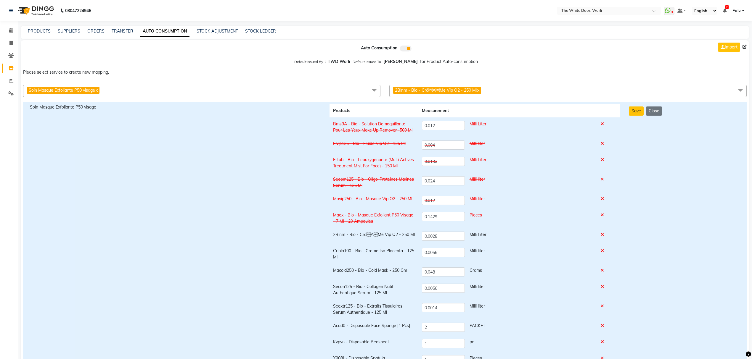
click at [603, 235] on icon at bounding box center [602, 235] width 3 height 4
click at [603, 251] on icon at bounding box center [602, 251] width 3 height 4
click at [603, 269] on icon at bounding box center [602, 271] width 3 height 4
click at [603, 288] on icon at bounding box center [602, 287] width 3 height 4
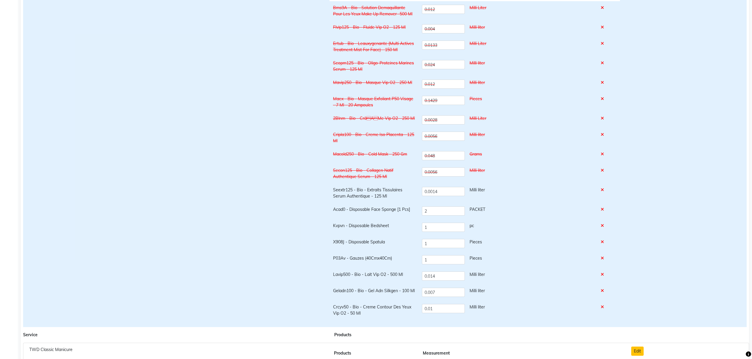
scroll to position [118, 0]
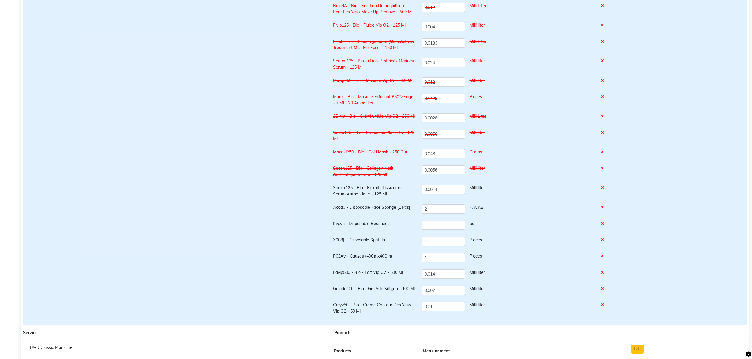
click at [603, 188] on icon at bounding box center [602, 188] width 3 height 4
click at [603, 208] on icon at bounding box center [602, 208] width 3 height 4
click at [603, 225] on icon at bounding box center [602, 224] width 3 height 4
click at [603, 239] on icon at bounding box center [602, 240] width 3 height 4
click at [604, 256] on icon at bounding box center [602, 256] width 3 height 4
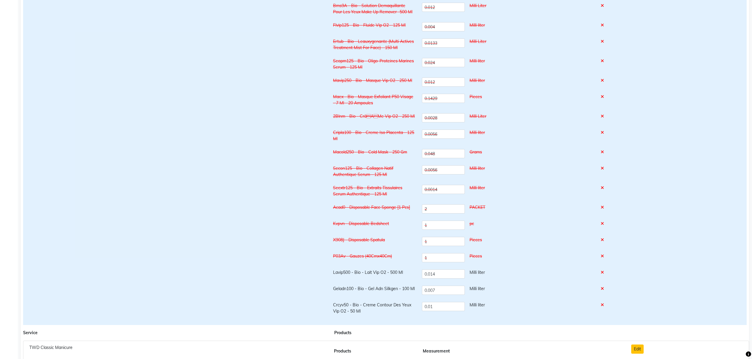
click at [604, 275] on td at bounding box center [608, 274] width 23 height 16
click at [604, 287] on icon at bounding box center [602, 289] width 3 height 4
click at [604, 276] on td at bounding box center [608, 274] width 23 height 16
click at [605, 275] on td at bounding box center [608, 274] width 23 height 16
click at [606, 274] on td at bounding box center [608, 274] width 23 height 16
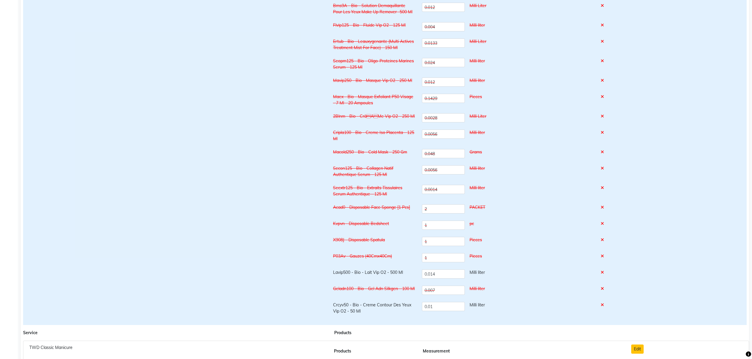
click at [606, 274] on td at bounding box center [608, 274] width 23 height 16
click at [606, 273] on td at bounding box center [608, 274] width 23 height 16
click at [604, 273] on icon at bounding box center [602, 273] width 3 height 4
click at [604, 307] on icon at bounding box center [602, 305] width 3 height 4
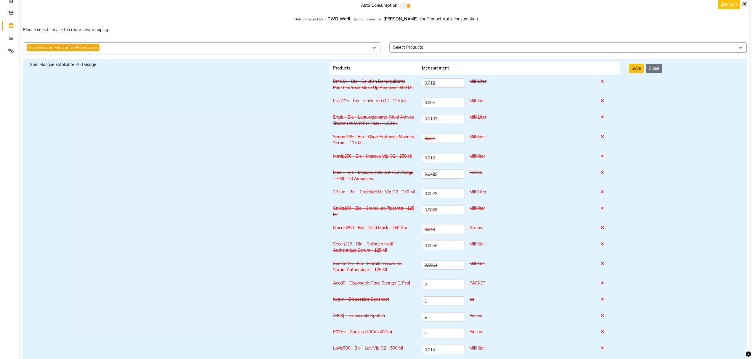
scroll to position [0, 0]
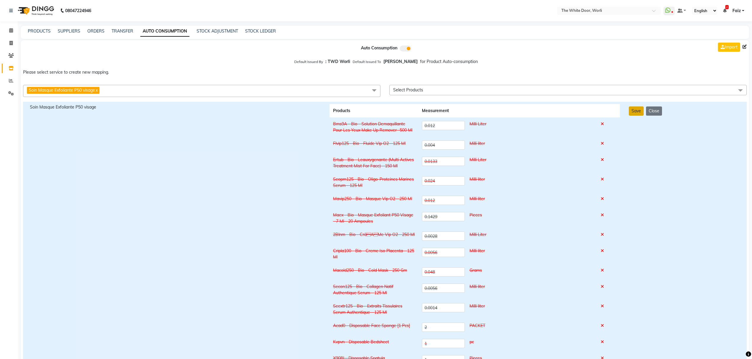
click at [634, 113] on button "Save" at bounding box center [636, 111] width 15 height 9
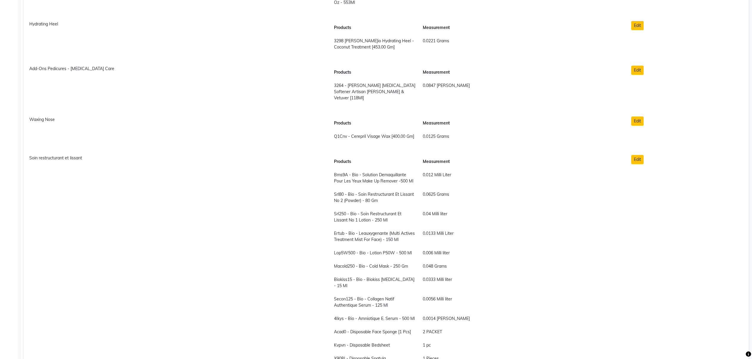
scroll to position [2132, 0]
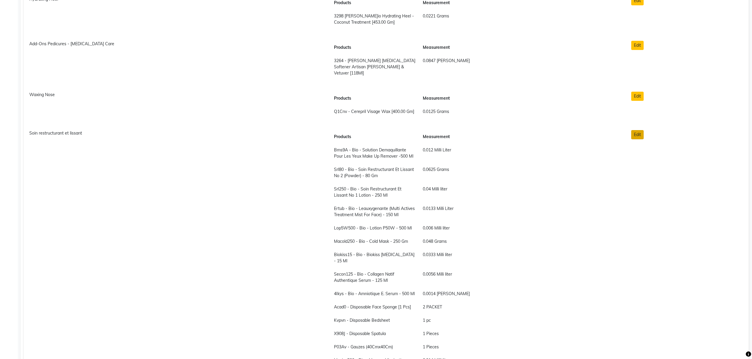
click at [643, 130] on button "Edit" at bounding box center [637, 134] width 12 height 9
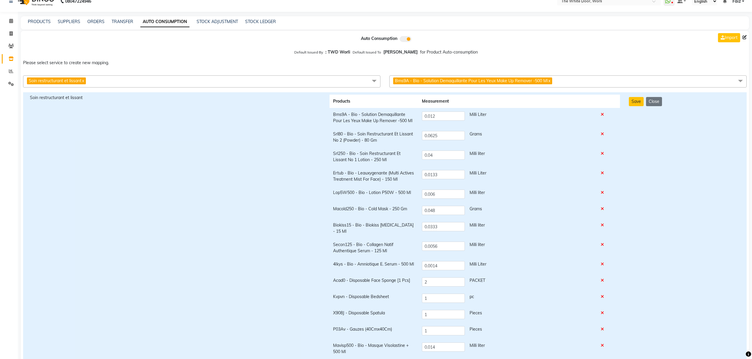
scroll to position [0, 0]
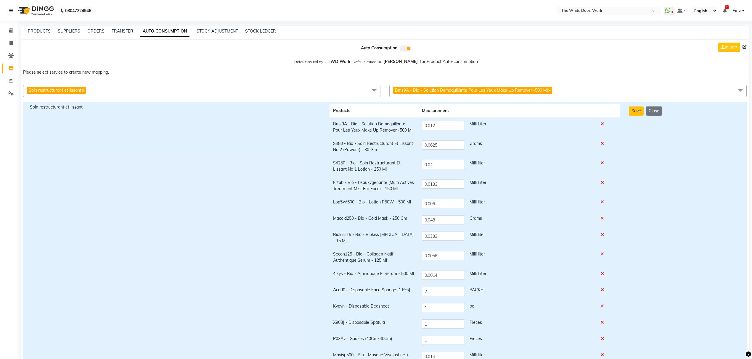
click at [604, 125] on icon at bounding box center [602, 124] width 3 height 4
click at [603, 141] on td at bounding box center [608, 147] width 23 height 20
click at [604, 164] on icon at bounding box center [602, 163] width 3 height 4
click at [603, 142] on icon at bounding box center [602, 144] width 3 height 4
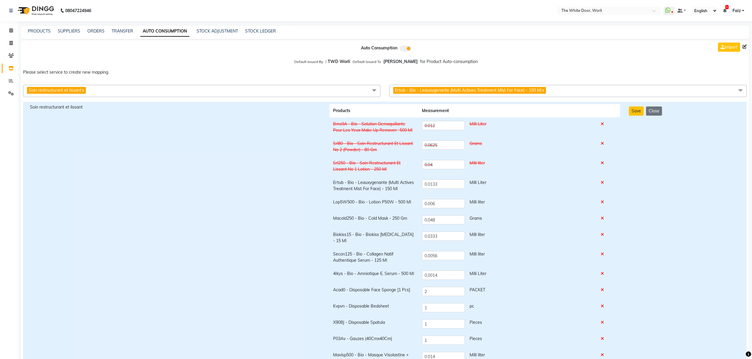
click at [601, 182] on td at bounding box center [608, 186] width 23 height 20
click at [603, 182] on icon at bounding box center [602, 183] width 3 height 4
click at [604, 201] on icon at bounding box center [602, 202] width 3 height 4
click at [603, 218] on icon at bounding box center [602, 218] width 3 height 4
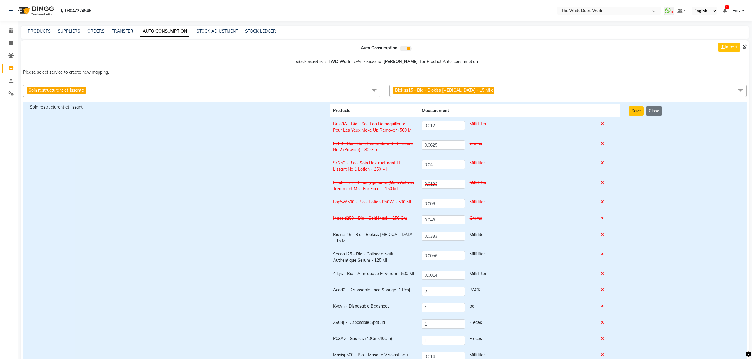
click at [603, 237] on icon at bounding box center [602, 235] width 3 height 4
click at [604, 252] on icon at bounding box center [602, 254] width 3 height 4
click at [603, 272] on icon at bounding box center [602, 274] width 3 height 4
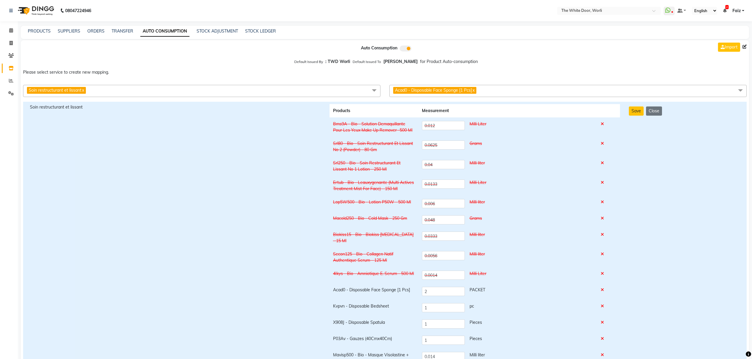
drag, startPoint x: 602, startPoint y: 283, endPoint x: 605, endPoint y: 290, distance: 7.4
click at [602, 284] on td at bounding box center [608, 292] width 23 height 16
click at [604, 288] on icon at bounding box center [602, 290] width 3 height 4
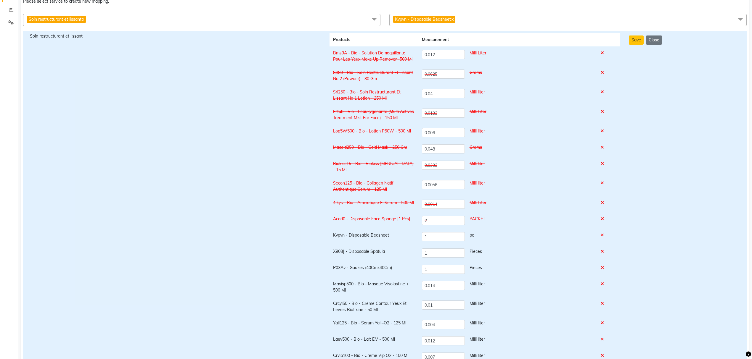
scroll to position [79, 0]
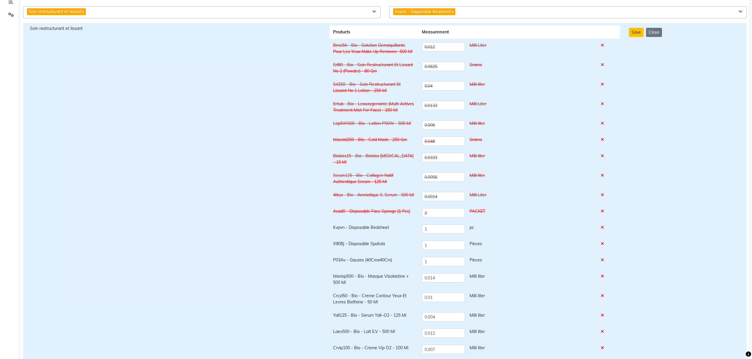
click at [603, 226] on icon at bounding box center [602, 228] width 3 height 4
click at [604, 242] on icon at bounding box center [602, 244] width 3 height 4
click at [602, 259] on icon at bounding box center [602, 260] width 3 height 4
click at [604, 270] on td at bounding box center [608, 280] width 23 height 20
click at [602, 275] on icon at bounding box center [602, 277] width 3 height 4
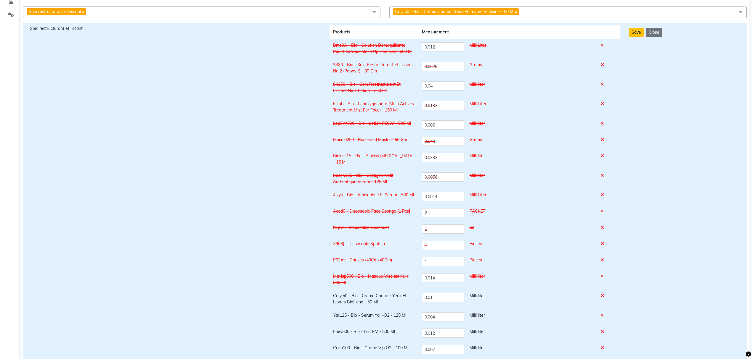
click at [602, 294] on icon at bounding box center [602, 296] width 3 height 4
click at [603, 314] on icon at bounding box center [602, 316] width 3 height 4
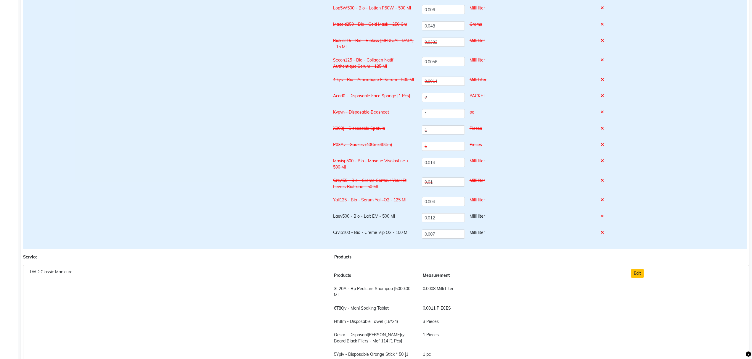
scroll to position [197, 0]
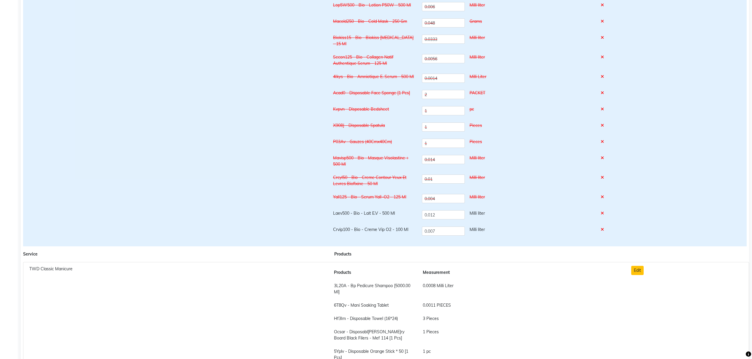
click at [604, 211] on icon at bounding box center [602, 213] width 3 height 4
click at [604, 228] on icon at bounding box center [602, 230] width 3 height 4
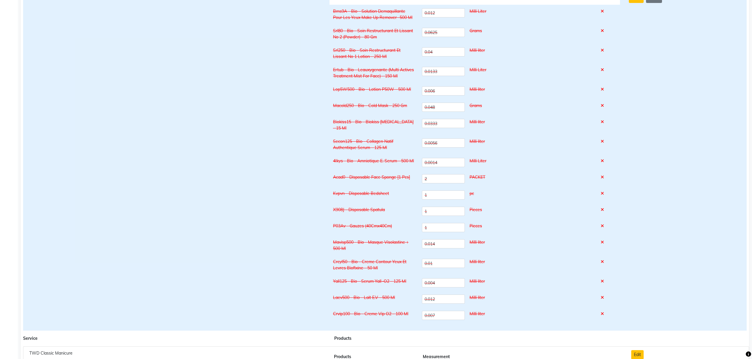
scroll to position [0, 0]
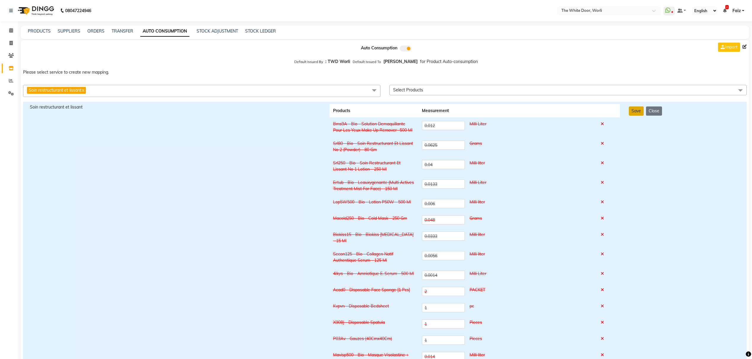
click at [635, 110] on button "Save" at bounding box center [636, 111] width 15 height 9
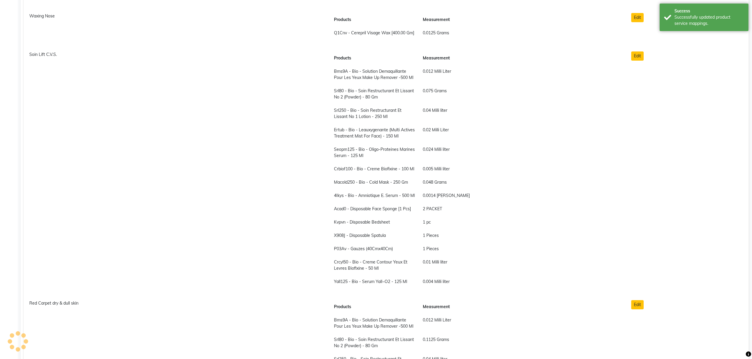
scroll to position [2171, 0]
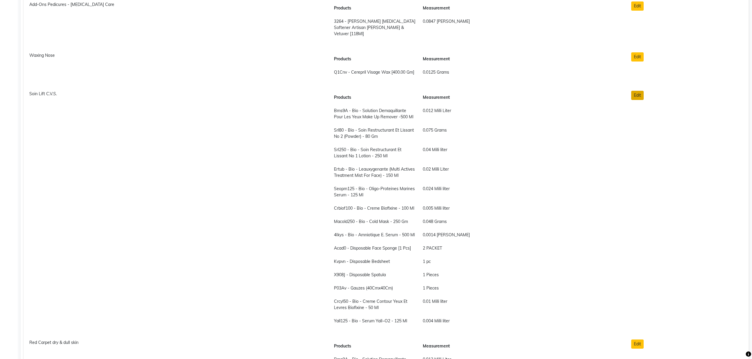
click at [635, 91] on button "Edit" at bounding box center [637, 95] width 12 height 9
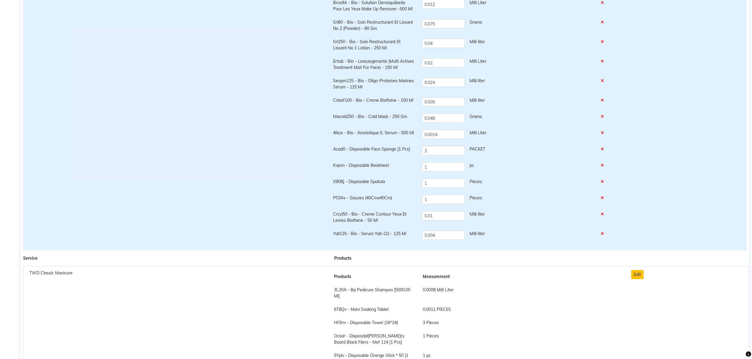
scroll to position [0, 0]
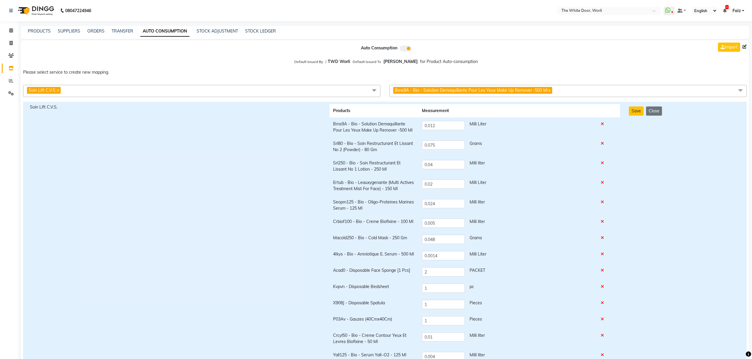
click at [601, 123] on td at bounding box center [608, 128] width 23 height 20
click at [603, 123] on icon at bounding box center [602, 124] width 3 height 4
click at [603, 144] on icon at bounding box center [602, 144] width 3 height 4
click at [602, 165] on icon at bounding box center [602, 163] width 3 height 4
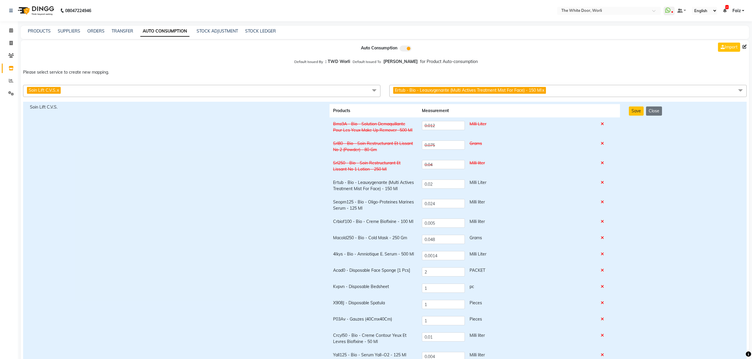
click at [602, 183] on icon at bounding box center [602, 183] width 3 height 4
click at [608, 203] on td at bounding box center [608, 206] width 23 height 20
click at [604, 204] on icon at bounding box center [602, 202] width 3 height 4
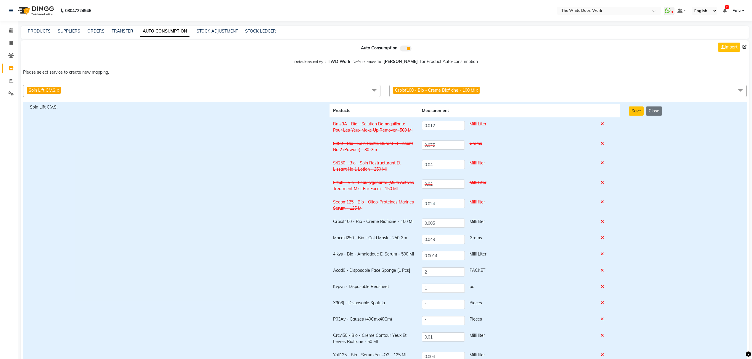
click at [604, 220] on icon at bounding box center [602, 222] width 3 height 4
click at [604, 237] on icon at bounding box center [602, 238] width 3 height 4
click at [604, 253] on icon at bounding box center [602, 254] width 3 height 4
click at [603, 269] on icon at bounding box center [602, 271] width 3 height 4
click at [602, 285] on td at bounding box center [608, 288] width 23 height 16
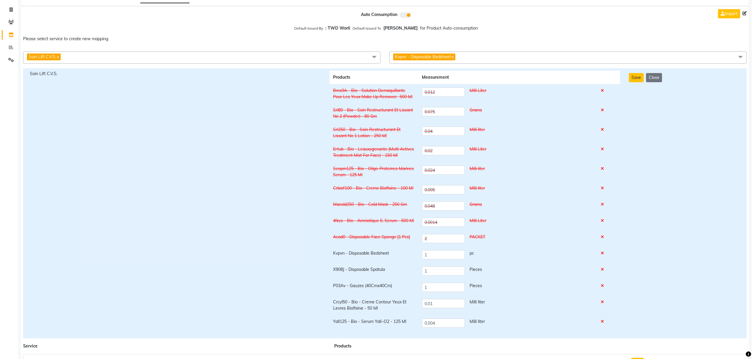
scroll to position [79, 0]
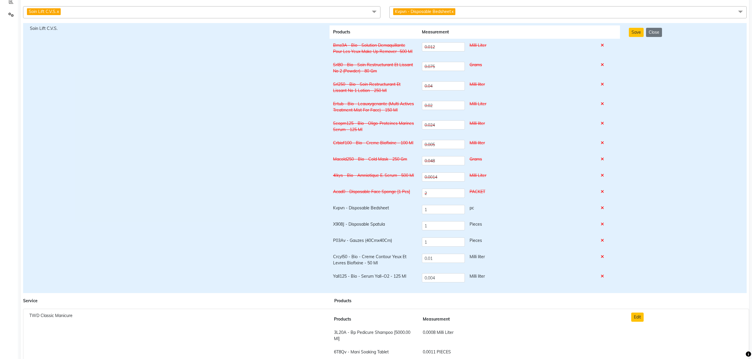
click at [603, 209] on icon at bounding box center [602, 208] width 3 height 4
click at [604, 225] on icon at bounding box center [602, 224] width 3 height 4
click at [603, 240] on icon at bounding box center [602, 241] width 3 height 4
click at [604, 255] on icon at bounding box center [602, 257] width 3 height 4
click at [603, 275] on icon at bounding box center [602, 277] width 3 height 4
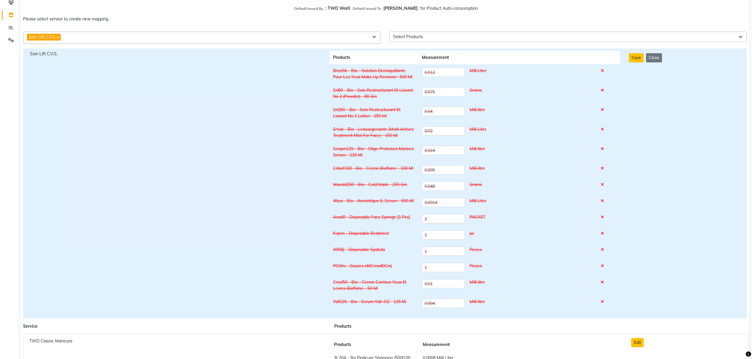
scroll to position [39, 0]
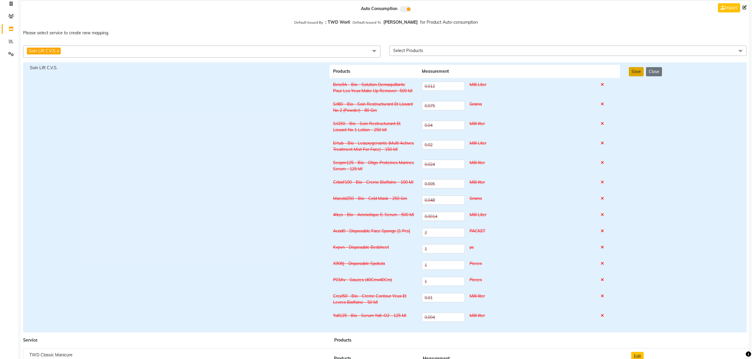
click at [641, 74] on button "Save" at bounding box center [636, 71] width 15 height 9
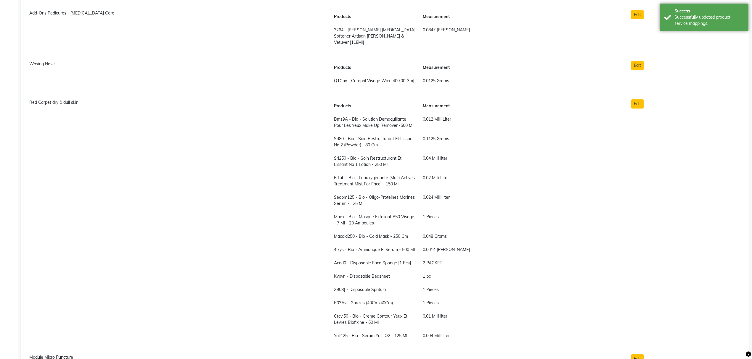
scroll to position [2171, 0]
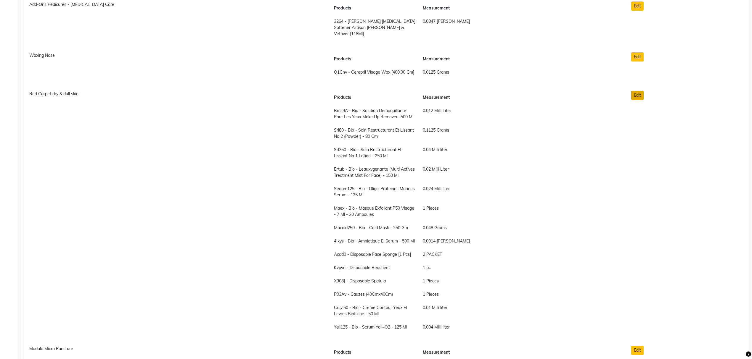
click at [641, 91] on button "Edit" at bounding box center [637, 95] width 12 height 9
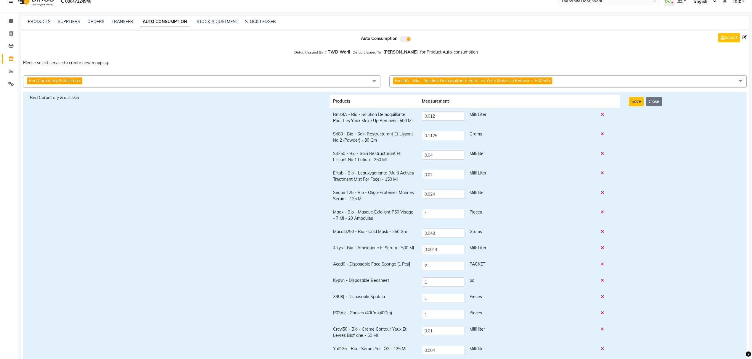
scroll to position [0, 0]
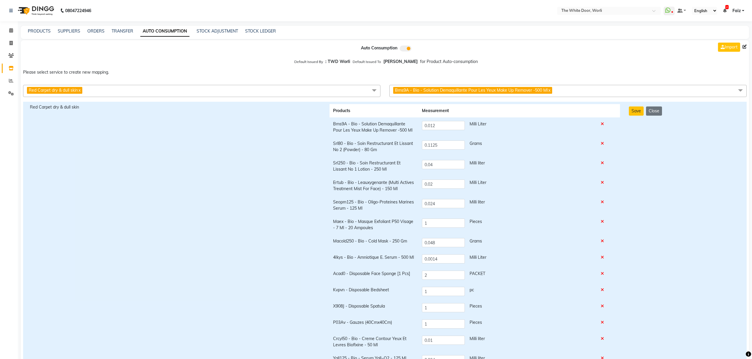
click at [604, 123] on icon at bounding box center [602, 124] width 3 height 4
click at [602, 147] on td at bounding box center [608, 147] width 23 height 20
click at [603, 144] on icon at bounding box center [602, 144] width 3 height 4
click at [604, 165] on icon at bounding box center [602, 163] width 3 height 4
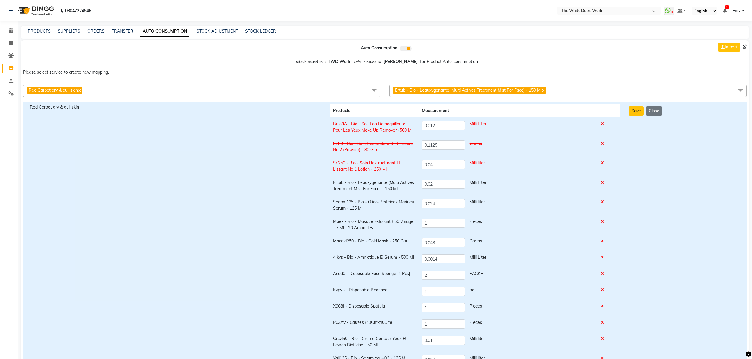
click at [603, 181] on icon at bounding box center [602, 183] width 3 height 4
click at [606, 203] on td at bounding box center [608, 206] width 23 height 20
click at [604, 223] on icon at bounding box center [602, 222] width 3 height 4
click at [604, 202] on icon at bounding box center [602, 202] width 3 height 4
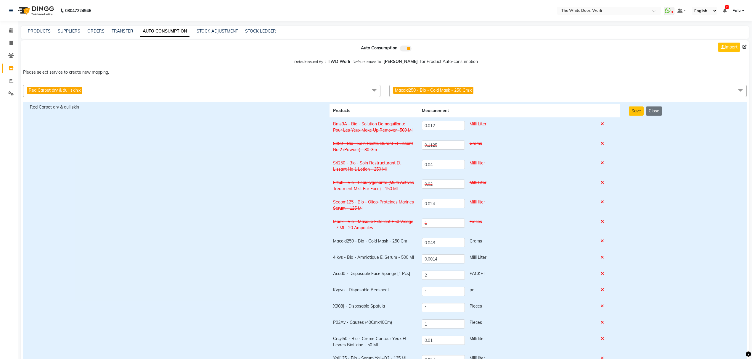
click at [604, 243] on icon at bounding box center [602, 241] width 3 height 4
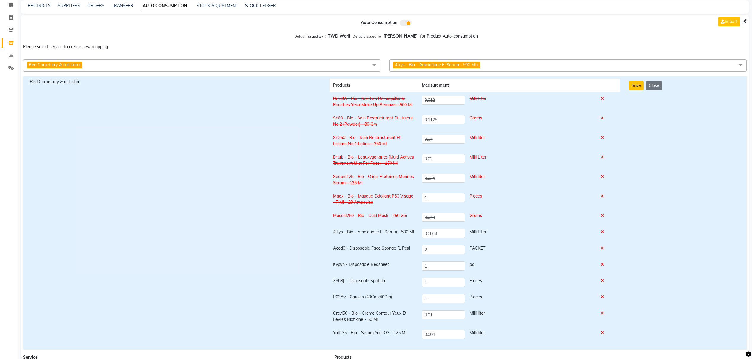
scroll to position [39, 0]
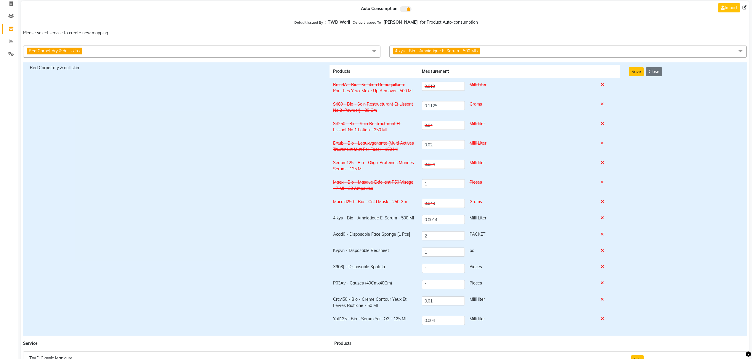
click at [603, 219] on icon at bounding box center [602, 218] width 3 height 4
click at [603, 236] on icon at bounding box center [602, 234] width 3 height 4
click at [603, 246] on td at bounding box center [608, 252] width 23 height 16
click at [603, 250] on icon at bounding box center [602, 251] width 3 height 4
click at [604, 267] on icon at bounding box center [602, 267] width 3 height 4
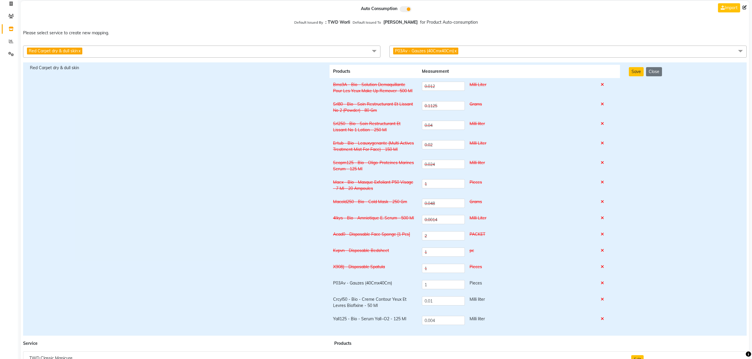
click at [604, 285] on icon at bounding box center [602, 283] width 3 height 4
click at [604, 298] on icon at bounding box center [602, 300] width 3 height 4
click at [603, 319] on icon at bounding box center [602, 319] width 3 height 4
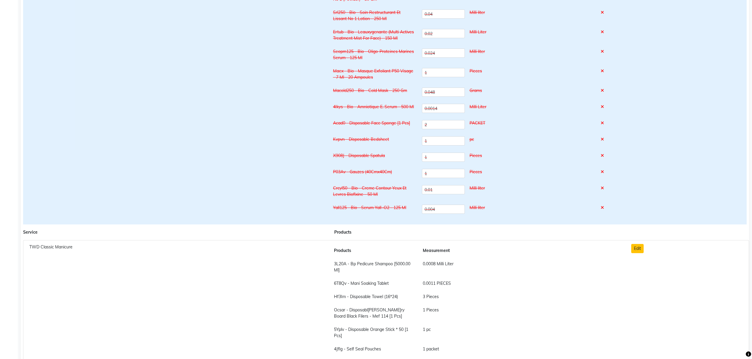
scroll to position [79, 0]
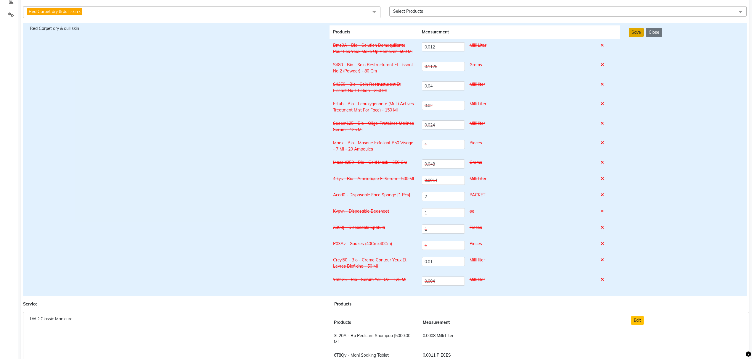
click at [634, 34] on button "Save" at bounding box center [636, 32] width 15 height 9
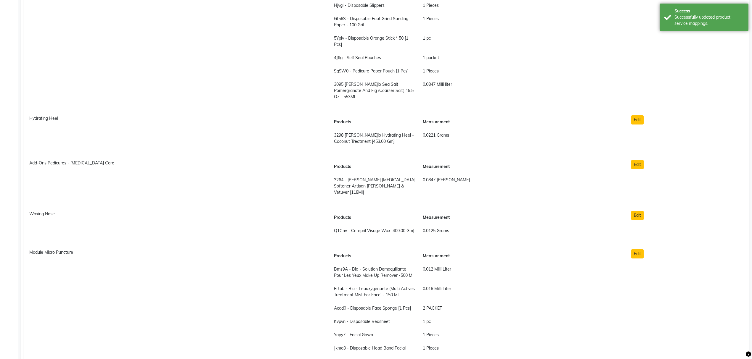
scroll to position [2132, 0]
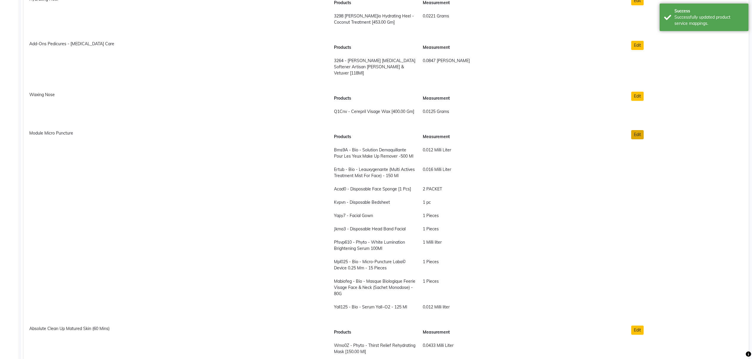
click at [636, 130] on button "Edit" at bounding box center [637, 134] width 12 height 9
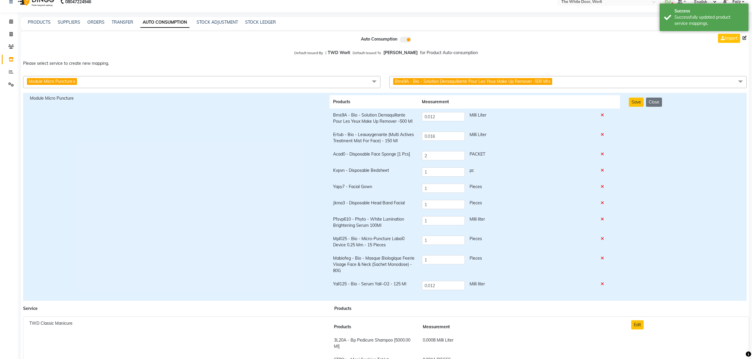
scroll to position [0, 0]
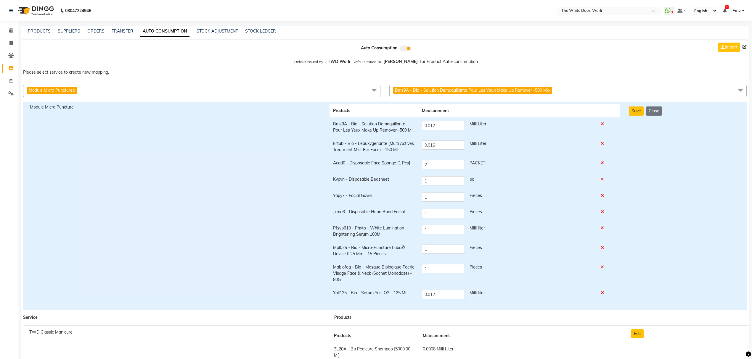
drag, startPoint x: 636, startPoint y: 127, endPoint x: 603, endPoint y: 128, distance: 32.6
click at [603, 128] on td at bounding box center [608, 128] width 23 height 20
click at [603, 125] on icon at bounding box center [602, 124] width 3 height 4
click at [602, 142] on icon at bounding box center [602, 144] width 3 height 4
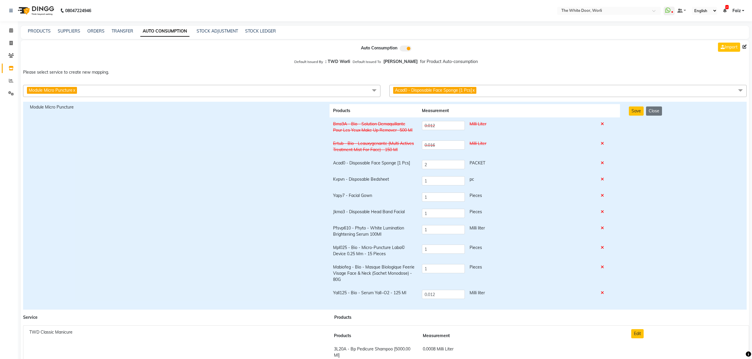
click at [603, 168] on td at bounding box center [608, 165] width 23 height 16
click at [603, 165] on icon at bounding box center [602, 163] width 3 height 4
click at [604, 179] on icon at bounding box center [602, 179] width 3 height 4
click at [604, 196] on icon at bounding box center [602, 196] width 3 height 4
click at [604, 213] on icon at bounding box center [602, 212] width 3 height 4
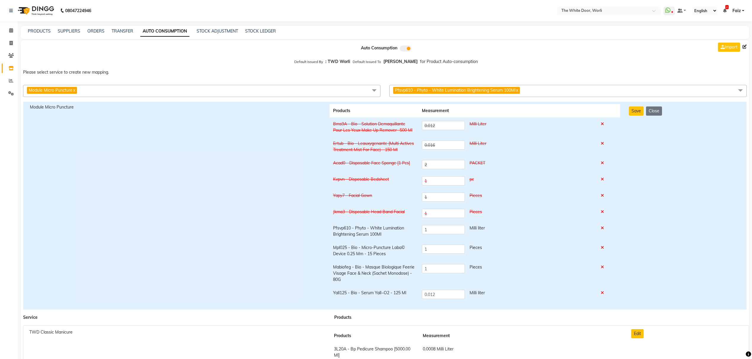
click at [606, 230] on td at bounding box center [608, 232] width 23 height 20
click at [602, 241] on tbody "Bms9A - Bio - Solution Demaquillante Pour Les Yeux Make Up Remover -500 Ml 0.01…" at bounding box center [475, 210] width 291 height 185
click at [603, 224] on td at bounding box center [608, 232] width 23 height 20
click at [607, 228] on td at bounding box center [608, 232] width 23 height 20
click at [606, 228] on td at bounding box center [608, 232] width 23 height 20
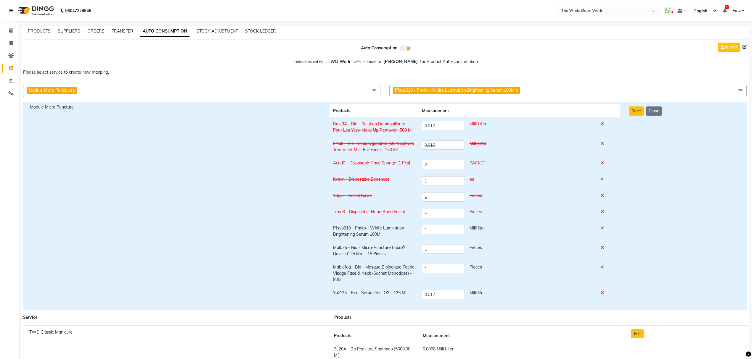
click at [604, 227] on icon at bounding box center [602, 228] width 3 height 4
click at [603, 247] on icon at bounding box center [602, 248] width 3 height 4
click at [602, 266] on icon at bounding box center [602, 267] width 3 height 4
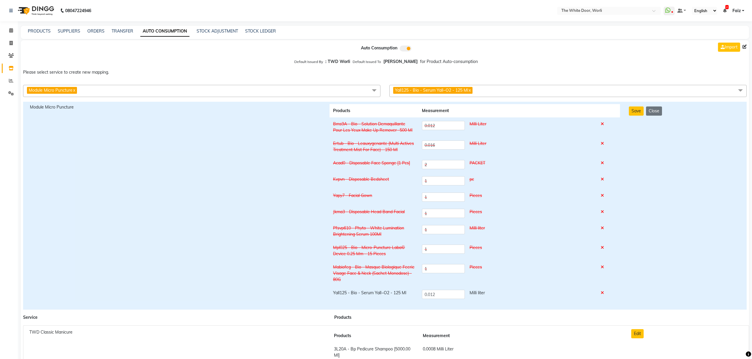
click at [603, 293] on icon at bounding box center [602, 293] width 3 height 4
click at [635, 109] on button "Save" at bounding box center [636, 111] width 15 height 9
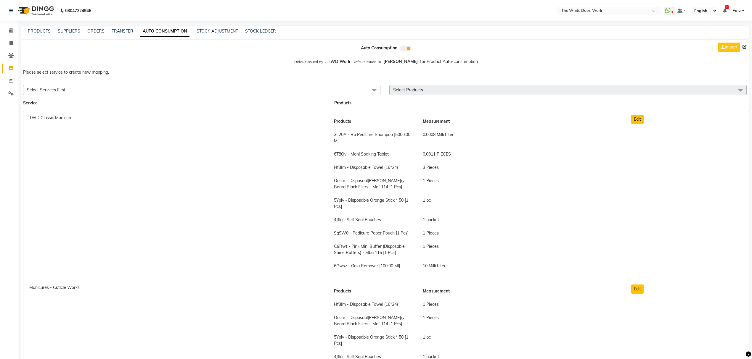
click at [118, 90] on span "Select Services First" at bounding box center [201, 90] width 357 height 10
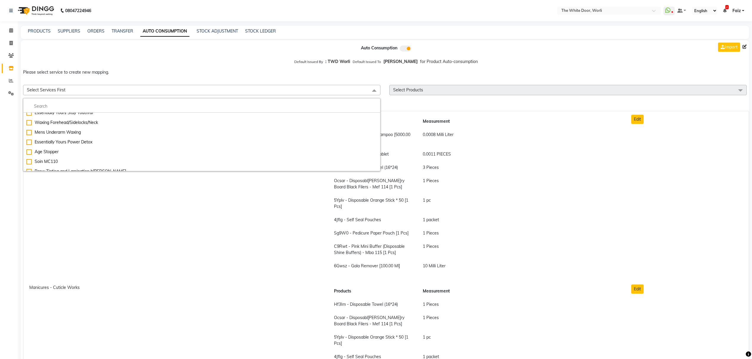
scroll to position [513, 0]
click at [110, 150] on div "Age Stopper" at bounding box center [201, 152] width 351 height 6
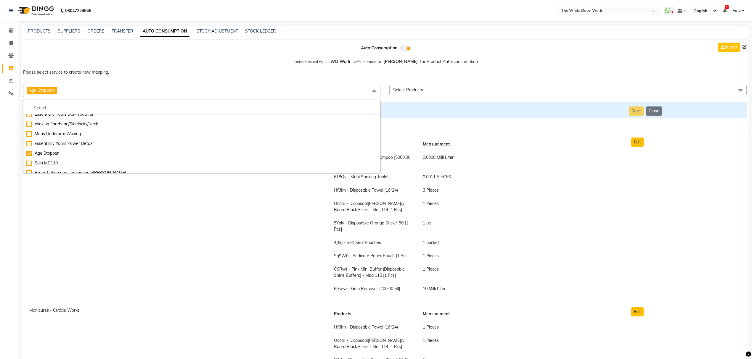
click at [453, 92] on span "Select Products" at bounding box center [567, 90] width 357 height 10
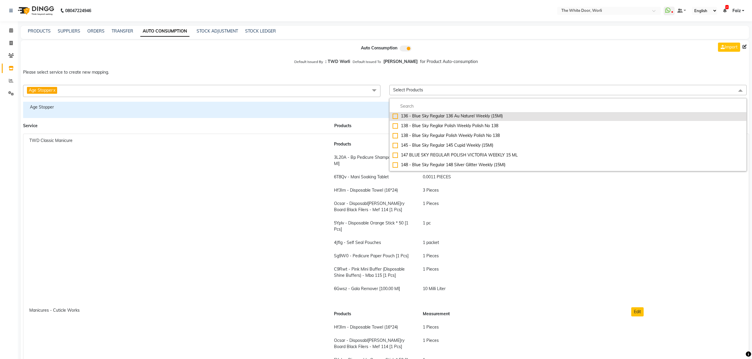
scroll to position [237, 0]
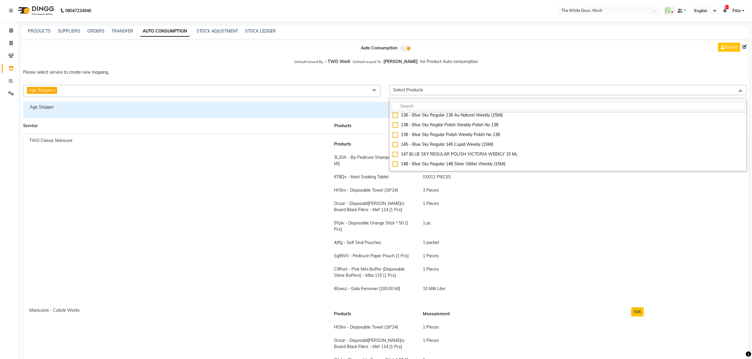
click at [431, 108] on input "multiselect-search" at bounding box center [568, 106] width 351 height 6
click at [564, 65] on div "Default Issued By : TWD Worli Default Issued To : Jennifer for Product Auto-con…" at bounding box center [385, 61] width 728 height 11
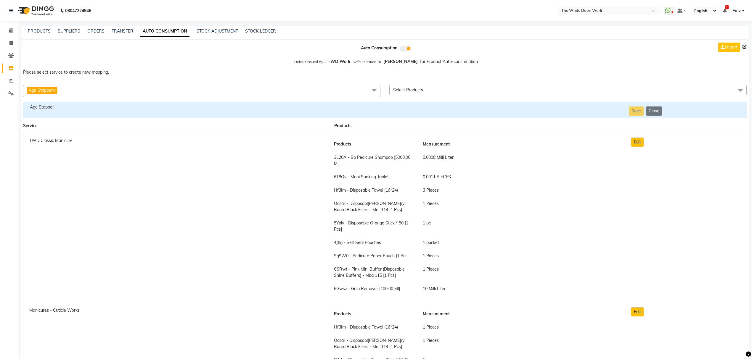
click at [373, 89] on span at bounding box center [374, 90] width 12 height 11
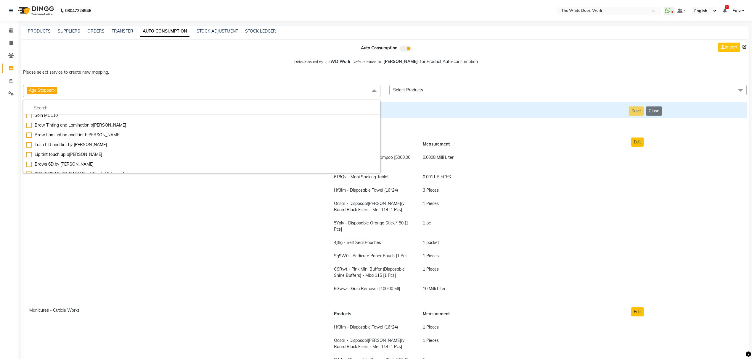
scroll to position [553, 0]
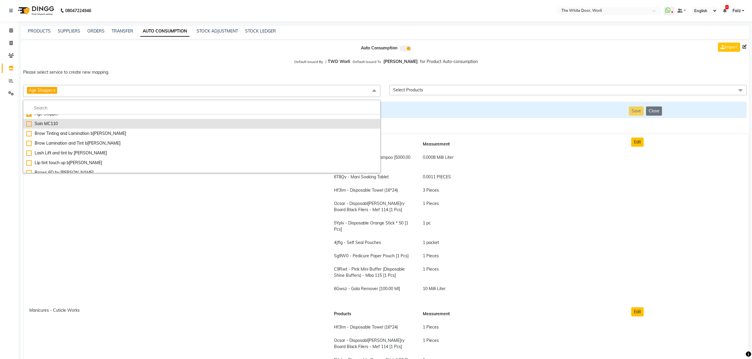
click at [82, 124] on div "Soin MC110" at bounding box center [201, 124] width 351 height 6
checkbox input "false"
checkbox input "true"
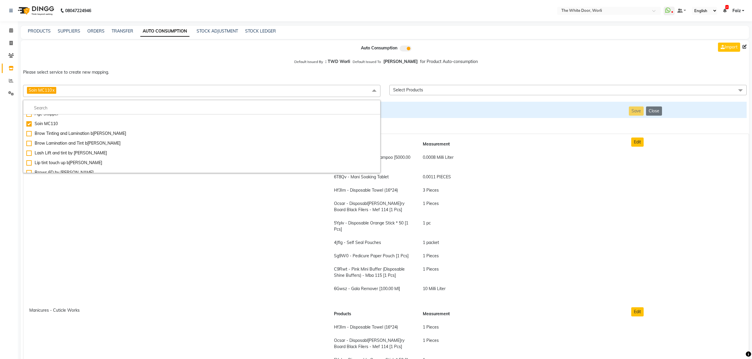
click at [493, 88] on span "Select Products" at bounding box center [567, 90] width 357 height 10
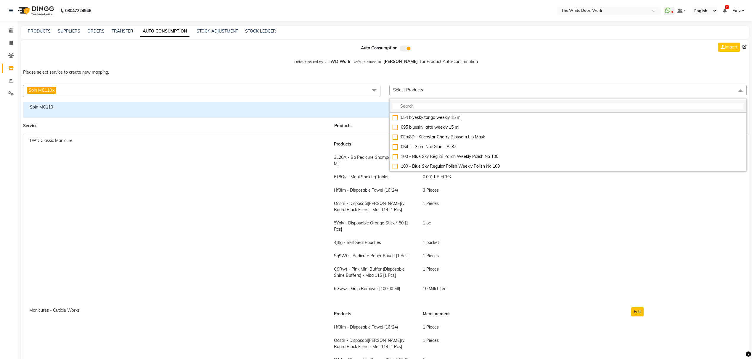
click at [494, 104] on input "multiselect-search" at bounding box center [568, 106] width 351 height 6
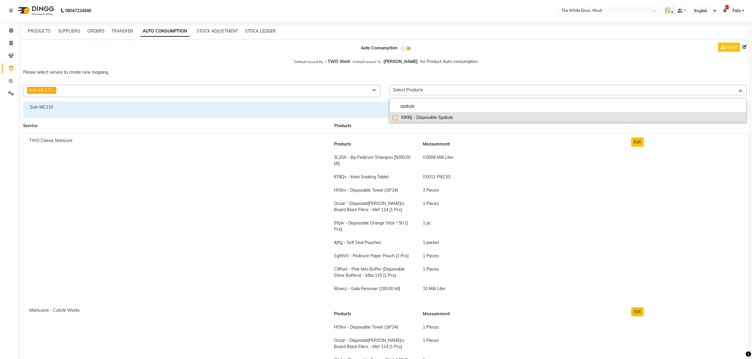
type input "spatula"
click at [467, 121] on div "X908J - Disposable Spatula" at bounding box center [568, 118] width 351 height 6
checkbox input "true"
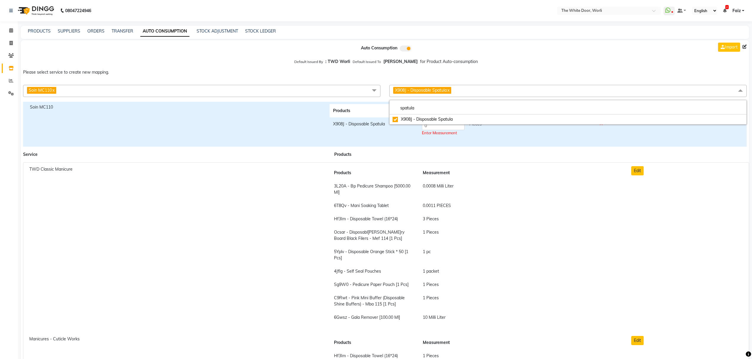
click at [495, 138] on td "0 Pieces Enter Measurement" at bounding box center [507, 129] width 178 height 22
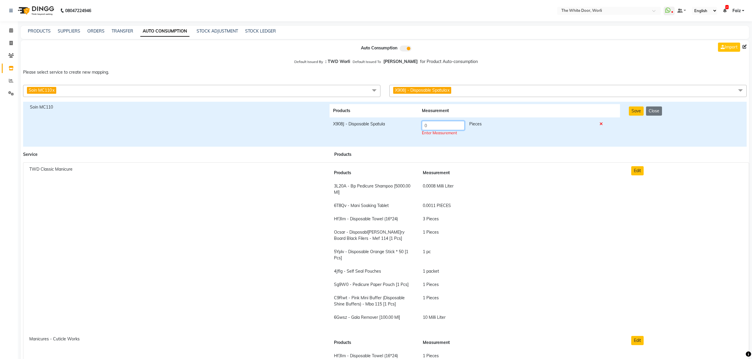
drag, startPoint x: 432, startPoint y: 124, endPoint x: 420, endPoint y: 124, distance: 11.8
click at [420, 124] on td "0 Pieces Enter Measurement" at bounding box center [507, 129] width 178 height 22
type input "3"
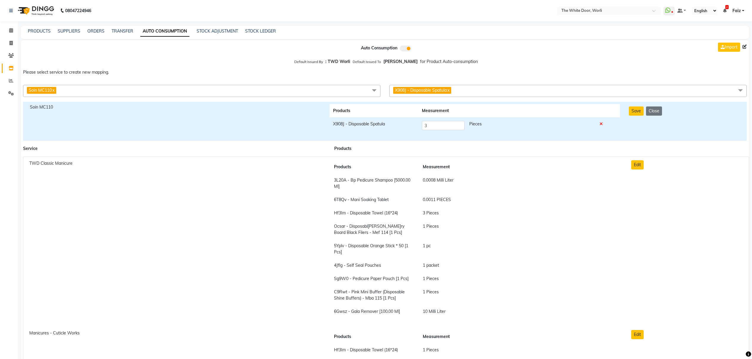
click at [410, 137] on div "Products Measurement X908J - Disposable Spatula 3 Pieces" at bounding box center [475, 121] width 300 height 34
click at [561, 91] on span "X908J - Disposable Spatula x" at bounding box center [567, 91] width 357 height 12
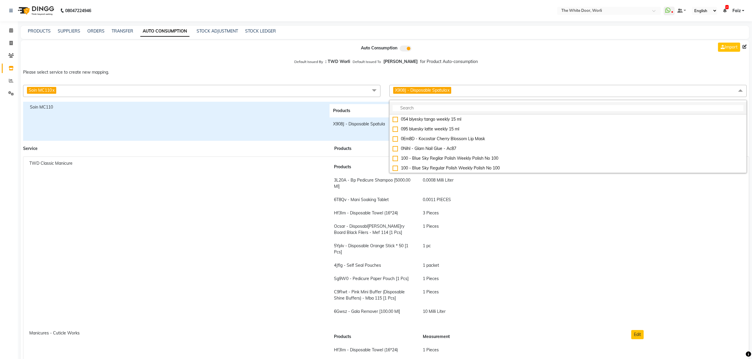
click at [556, 110] on input "multiselect-search" at bounding box center [568, 108] width 351 height 6
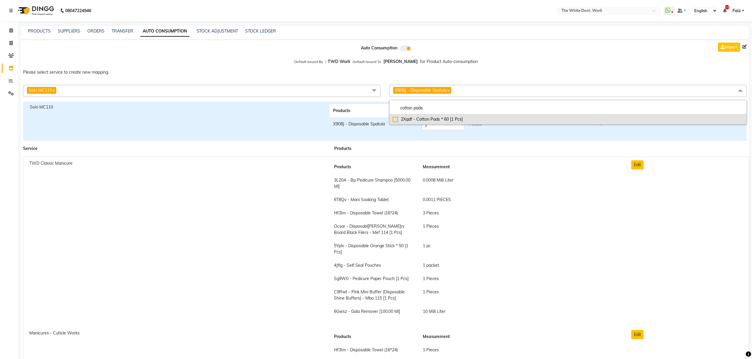
type input "cotton pads"
click at [539, 118] on div "2Xqdf - Cotton Pads * 60 [1 Pcs]" at bounding box center [568, 119] width 351 height 6
checkbox input"] "true"
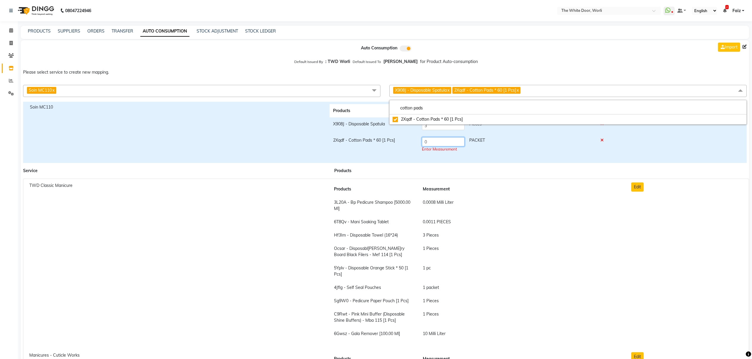
drag, startPoint x: 427, startPoint y: 142, endPoint x: 411, endPoint y: 143, distance: 16.1
click at [411, 143] on tr "2Xqdf - Cotton Pads * 60 [1 Pcs] 0 PACKET Enter Measurement" at bounding box center [475, 145] width 291 height 22
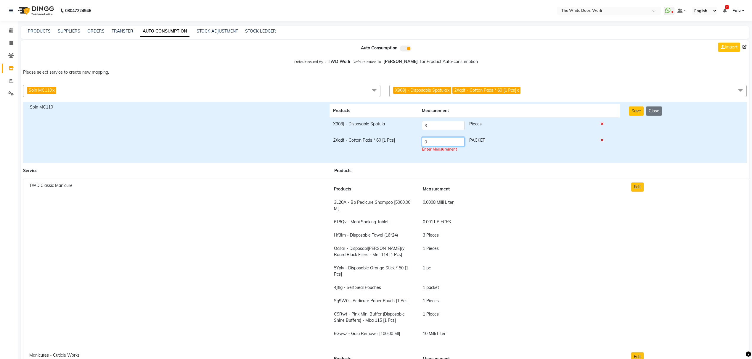
type input "5"
type input "1"
click at [551, 91] on span "X908J - Disposable Spatula x 2Xqdf - Cotton Pads * 60 [1 Pcs] x" at bounding box center [567, 91] width 357 height 12
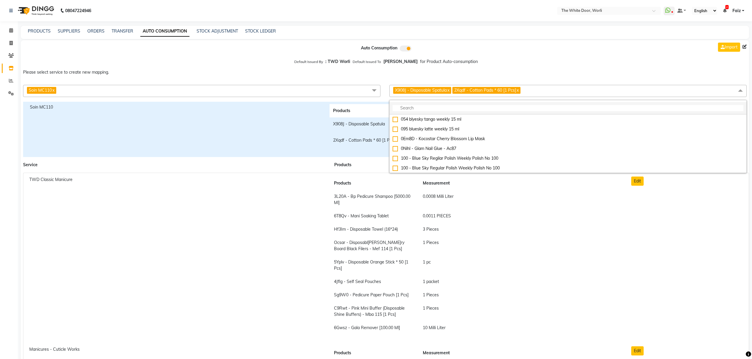
click at [435, 108] on input "multiselect-search" at bounding box center [568, 108] width 351 height 6
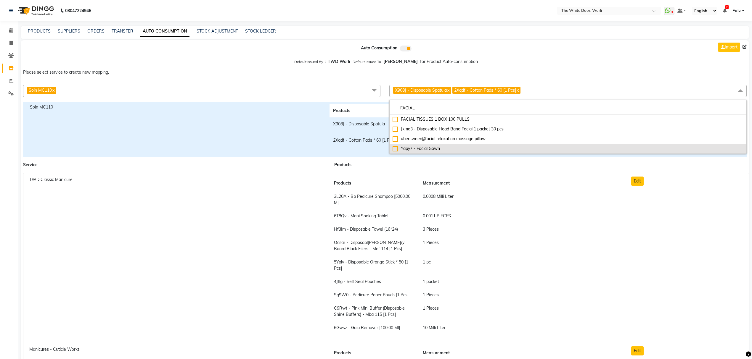
type input "FACIAL"
click at [462, 147] on div "Yapy7 - Facial Gown" at bounding box center [568, 149] width 351 height 6
checkbox input "true"
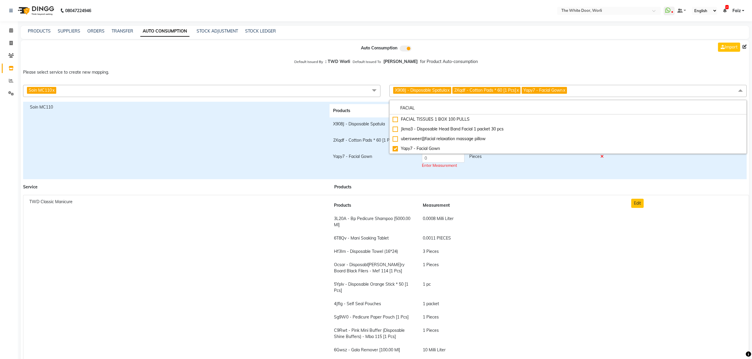
click at [581, 90] on span "X908J - Disposable Spatula x 2Xqdf - Cotton Pads * 60 [1 Pcs] x Yapy7 - Facial …" at bounding box center [567, 91] width 357 height 12
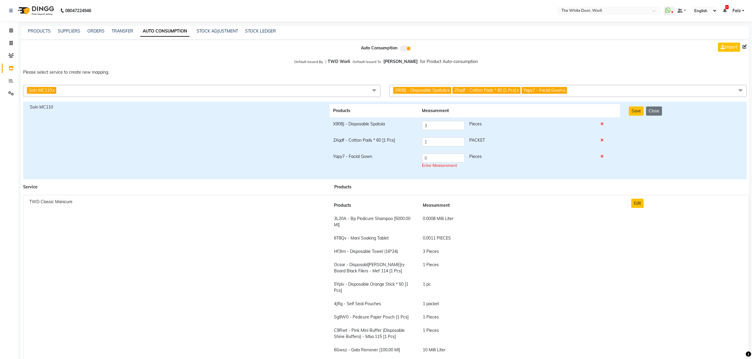
click at [585, 88] on span "X908J - Disposable Spatula x 2Xqdf - Cotton Pads * 60 [1 Pcs] x Yapy7 - Facial …" at bounding box center [567, 91] width 357 height 12
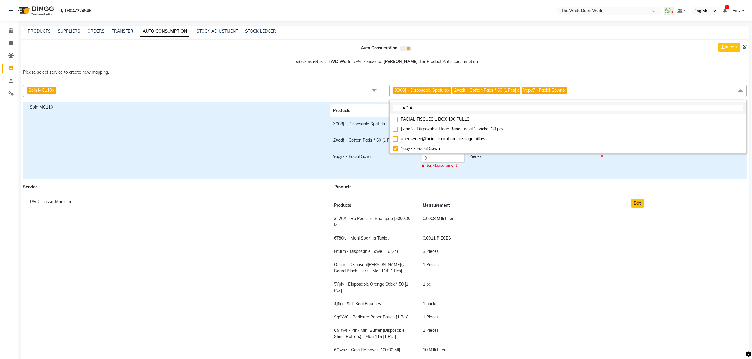
click at [573, 105] on input "FACIAL" at bounding box center [568, 108] width 351 height 6
drag, startPoint x: 425, startPoint y: 109, endPoint x: 371, endPoint y: 103, distance: 54.2
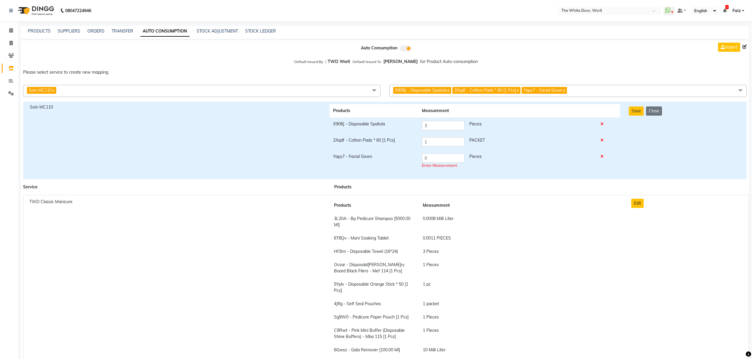
click at [587, 92] on span "X908J - Disposable Spatula x 2Xqdf - Cotton Pads * 60 [1 Pcs] x Yapy7 - Facial …" at bounding box center [567, 91] width 357 height 12
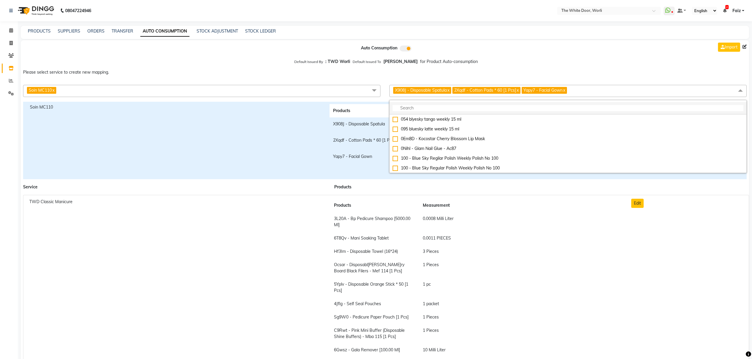
click at [558, 110] on input "multiselect-search" at bounding box center [568, 108] width 351 height 6
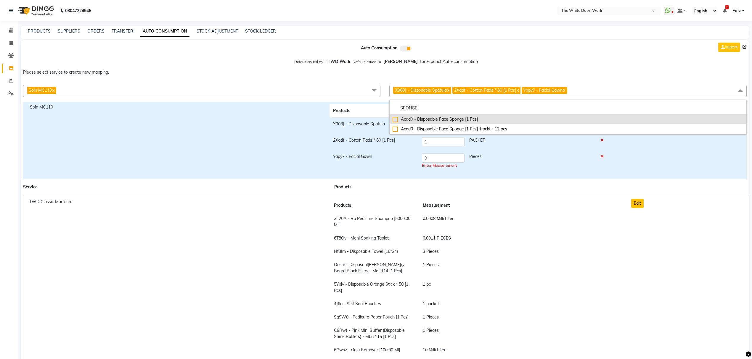
type input "SPONGE"
click at [521, 119] on div "Acad0 - Disposable Face Sponge [1 Pcs]" at bounding box center [568, 119] width 351 height 6
checkbox input"] "true"
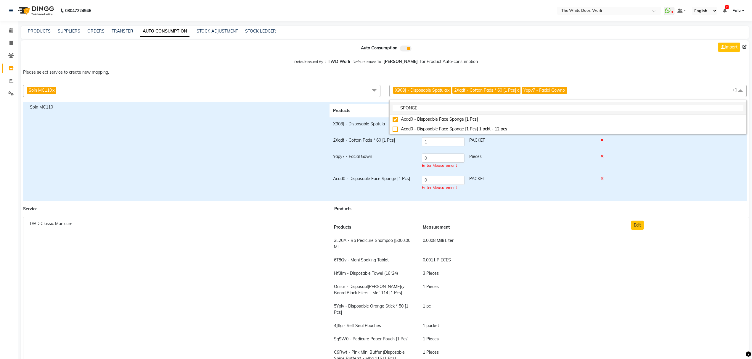
click at [601, 109] on input "SPONGE" at bounding box center [568, 108] width 351 height 6
type input "H"
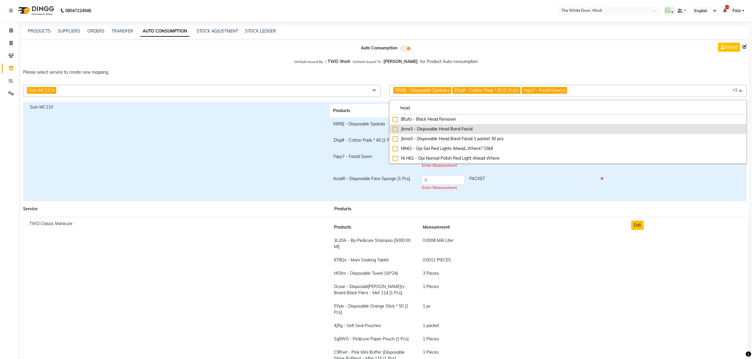
type input "head"
click at [537, 126] on li "Jkma3 - Disposable Head Band Facial" at bounding box center [568, 129] width 357 height 10
checkbox input "true"
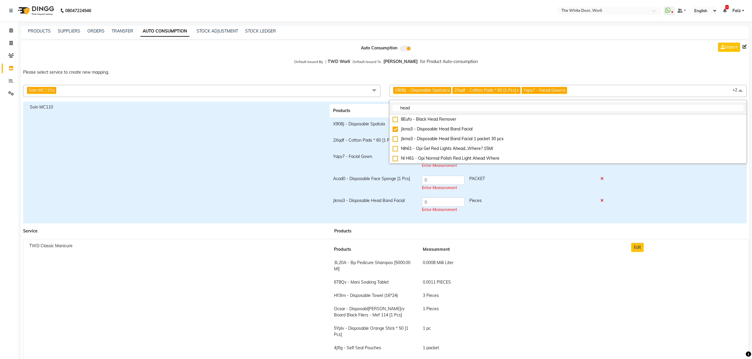
click at [595, 108] on input "head" at bounding box center [568, 108] width 351 height 6
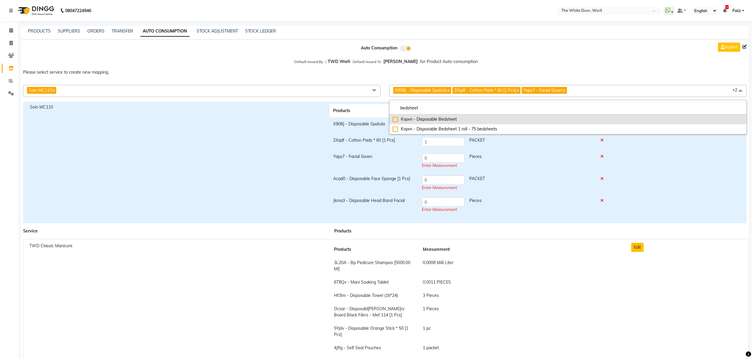
type input "bedsheet"
click at [579, 120] on div "Kvpvn - Disposable Bedsheet" at bounding box center [568, 119] width 351 height 6
checkbox input "true"
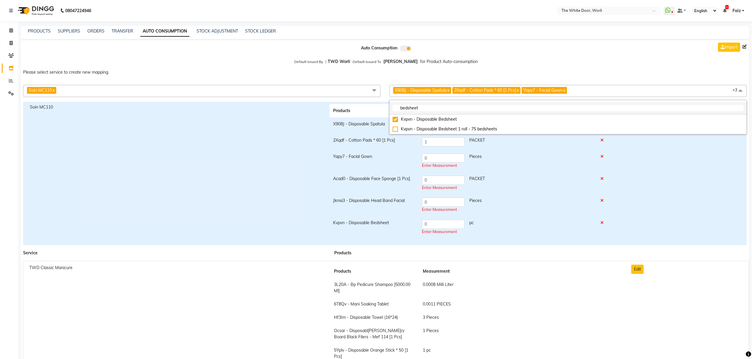
click at [583, 109] on input "bedsheet" at bounding box center [568, 108] width 351 height 6
type input "eau mi"
click at [499, 118] on div "Eaumb500 - Bio - Eau Micellaire Biosensible - 500 Ml" at bounding box center [568, 119] width 351 height 6
checkbox input "true"
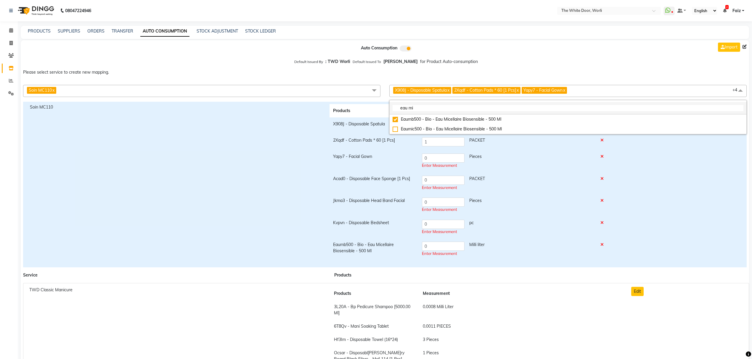
click at [517, 107] on input "eau mi" at bounding box center [568, 108] width 351 height 6
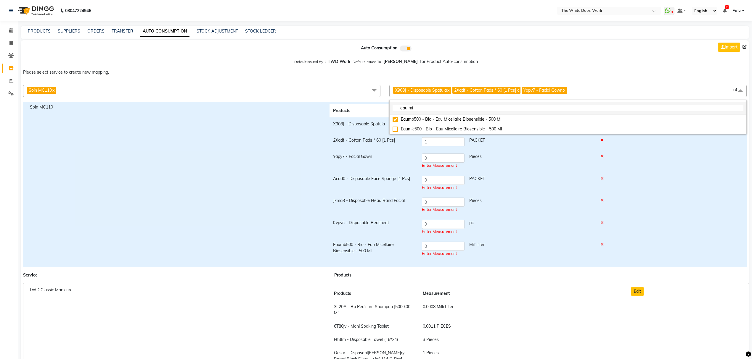
click at [517, 107] on input "eau mi" at bounding box center [568, 108] width 351 height 6
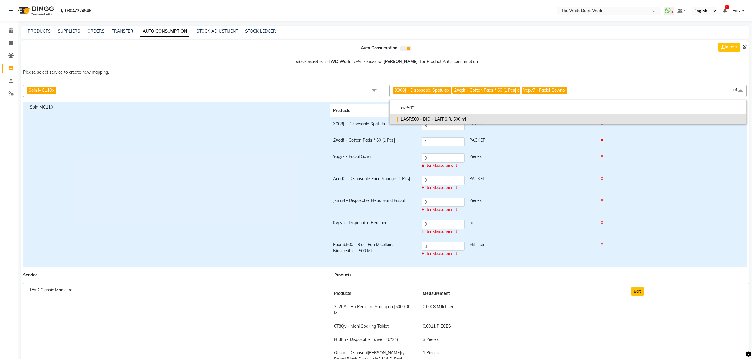
type input "lasr500"
click at [510, 118] on div "LASR500 - BIO - LAIT S.R. 500 ml" at bounding box center [568, 119] width 351 height 6
checkbox input "true"
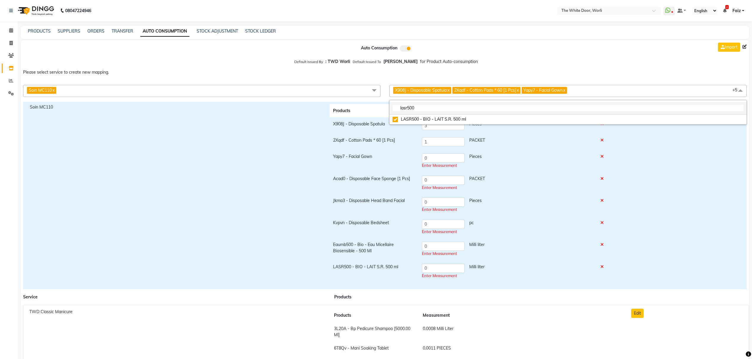
click at [506, 109] on input "lasr500" at bounding box center [568, 108] width 351 height 6
type input "lotion p50"
click at [499, 120] on div "Lop5W500 - Bio - Lotion P50W - 500 Ml" at bounding box center [568, 119] width 351 height 6
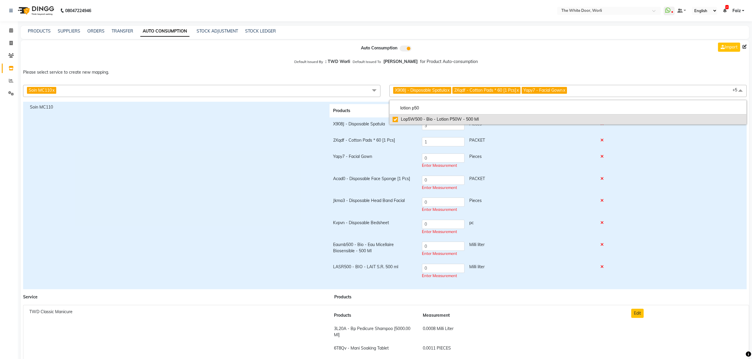
checkbox input "true"
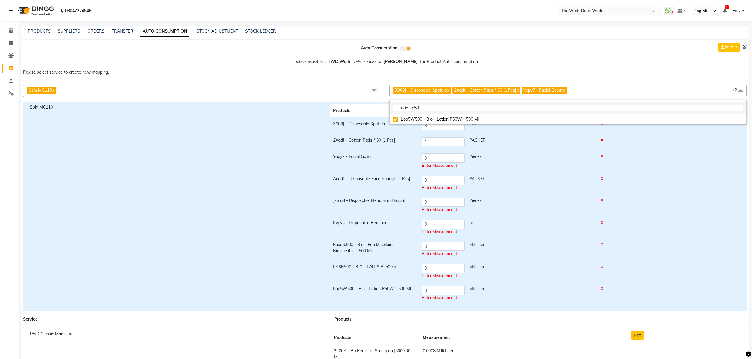
click at [488, 107] on input "lotion p50" at bounding box center [568, 108] width 351 height 6
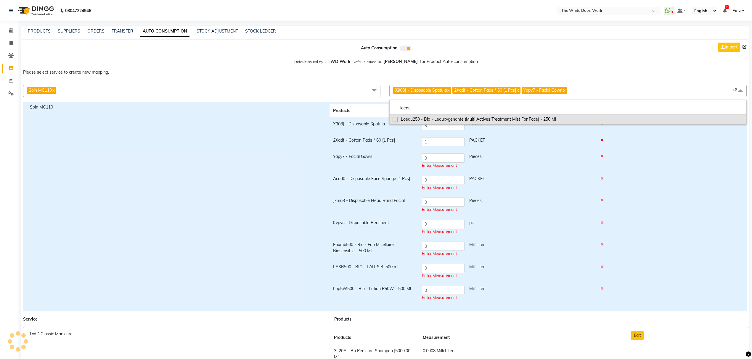
type input "loeau"
click at [488, 118] on div "Loeau250 - Bio - Leauxygenante (Multi Actives Treatment Mist For Face) - 250 Ml" at bounding box center [568, 119] width 351 height 6
checkbox input "true"
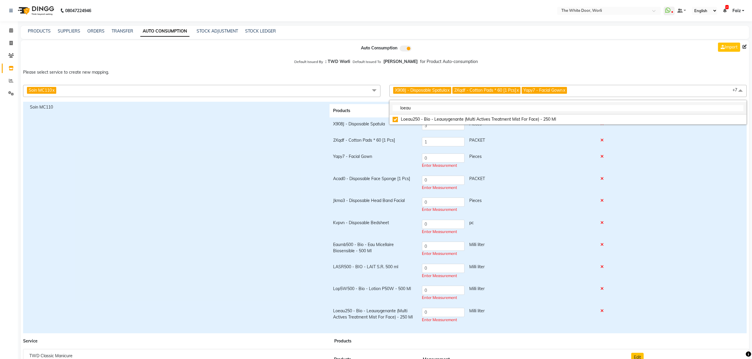
click at [485, 108] on input "loeau" at bounding box center [568, 108] width 351 height 6
type input "lomc"
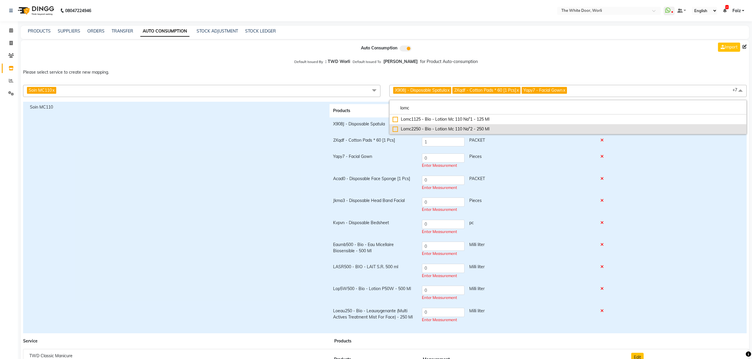
click at [431, 129] on div "Lomc2250 - Bio - Lotion Mc 110 Na°2 - 250 Ml" at bounding box center [568, 129] width 351 height 6
checkbox input "true"
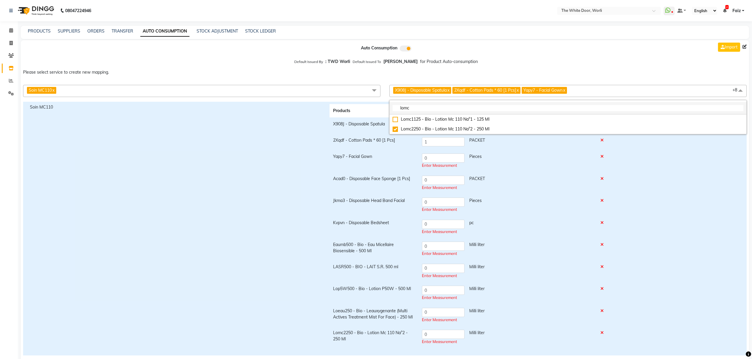
click at [435, 108] on input "lomc" at bounding box center [568, 108] width 351 height 6
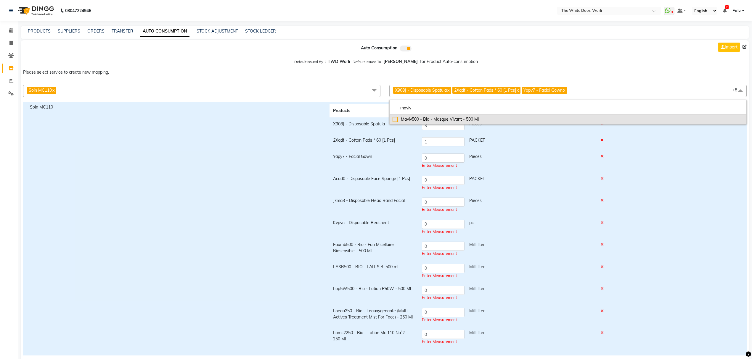
type input "maviv"
click at [435, 119] on div "Maviv500 - Bio - Masque Vivant - 500 Ml" at bounding box center [568, 119] width 351 height 6
checkbox input "true"
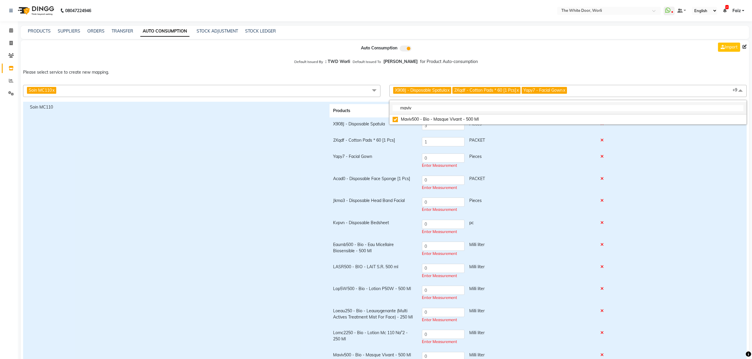
click at [435, 107] on input "maviv" at bounding box center [568, 108] width 351 height 6
type input "seopm"
click at [443, 118] on div "Seopm125 - Bio - Oligo-Proteines Marines Serum - 125 Ml" at bounding box center [568, 119] width 351 height 6
checkbox input "true"
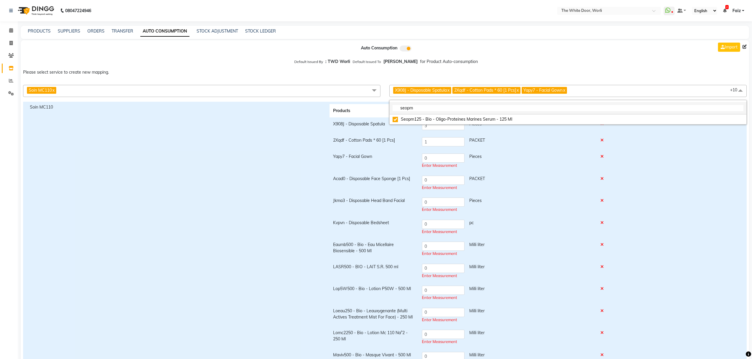
click at [443, 107] on input "seopm" at bounding box center [568, 108] width 351 height 6
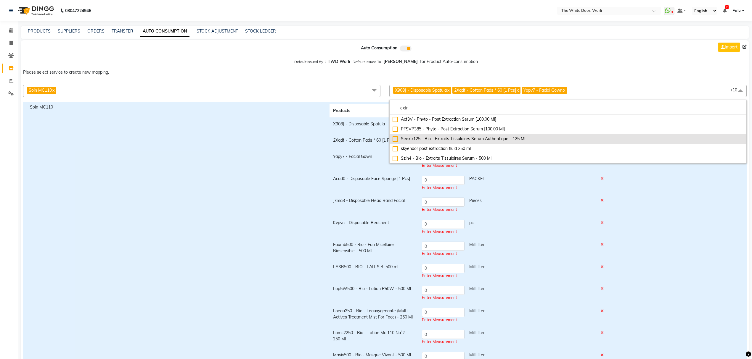
type input "extr"
click at [441, 136] on li "Seextr125 - Bio - Extraits Tissulaires Serum Authentique - 125 Ml" at bounding box center [568, 139] width 357 height 10
checkbox input "true"
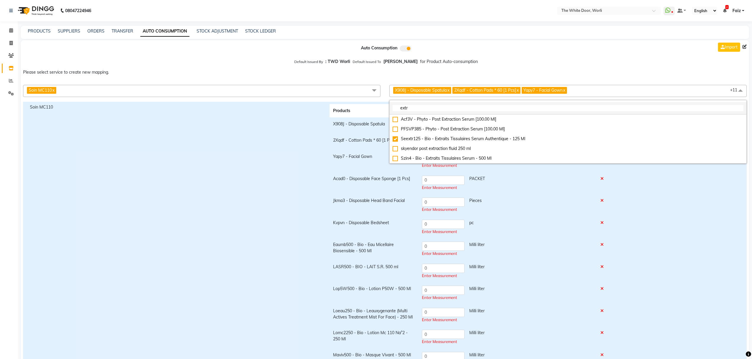
click at [487, 108] on input "extr" at bounding box center [568, 108] width 351 height 6
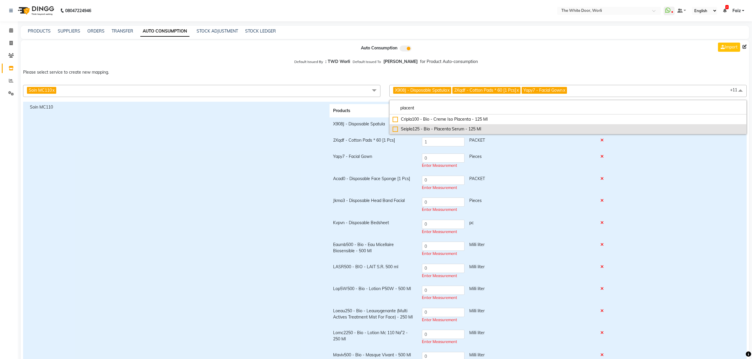
type input "placent"
click at [449, 127] on div "Seipla125 - Bio - Placenta Serum - 125 Ml" at bounding box center [568, 129] width 351 height 6
checkbox input "true"
click at [440, 108] on input "placent" at bounding box center [568, 108] width 351 height 6
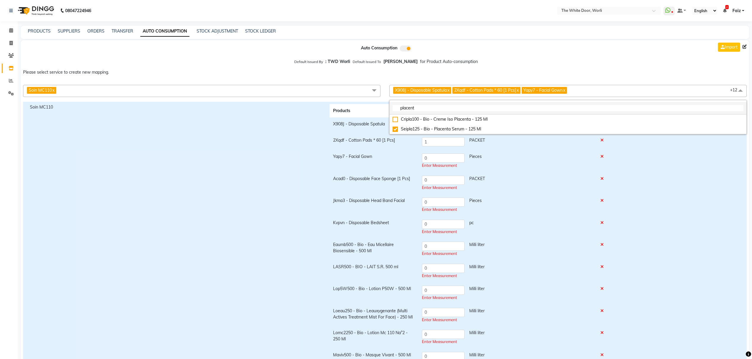
click at [440, 108] on input "placent" at bounding box center [568, 108] width 351 height 6
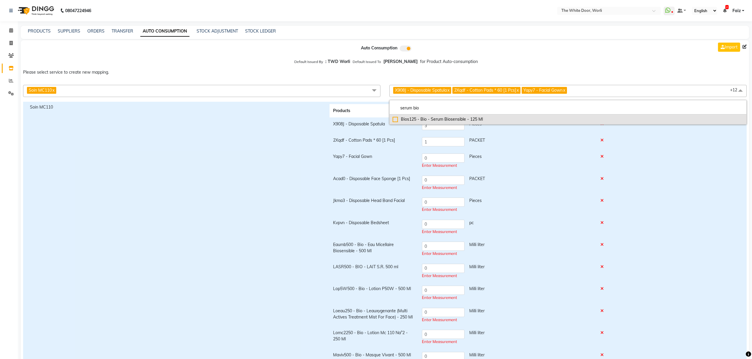
type input "serum bio"
click at [436, 116] on li "Bios125 - Bio - Serum Biosensible - 125 Ml" at bounding box center [568, 120] width 357 height 10
checkbox input "true"
click at [436, 109] on input "serum bio" at bounding box center [568, 108] width 351 height 6
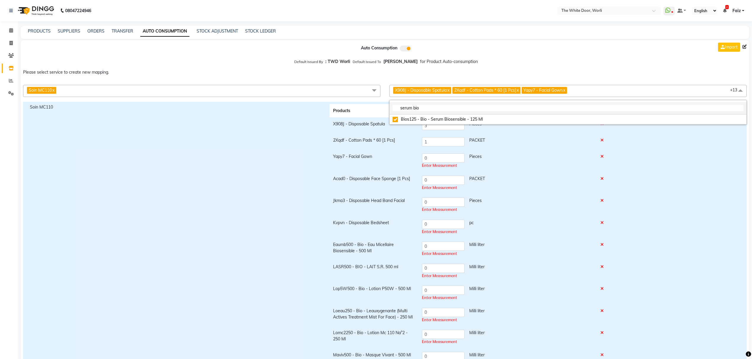
click at [436, 109] on input "serum bio" at bounding box center [568, 108] width 351 height 6
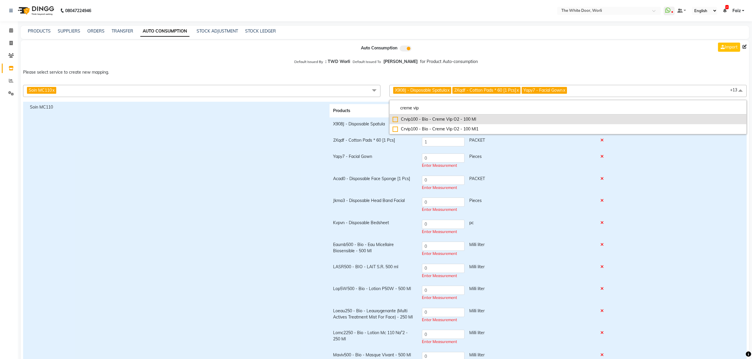
type input "creme vip"
click at [437, 122] on div "Crvip100 - Bio - Creme Vip O2 - 100 Ml" at bounding box center [568, 119] width 351 height 6
checkbox input "true"
click at [475, 109] on input "creme vip" at bounding box center [568, 108] width 351 height 6
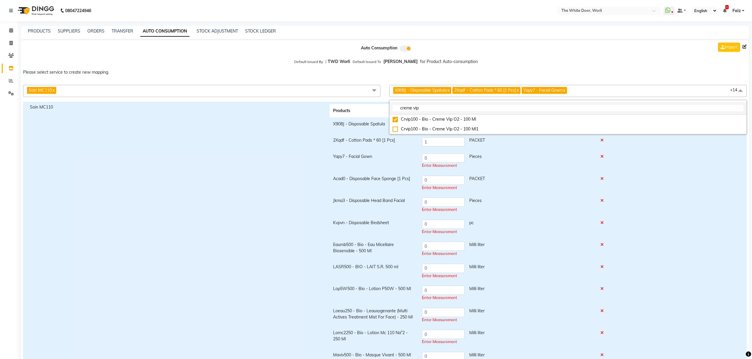
click at [475, 109] on input "creme vip" at bounding box center [568, 108] width 351 height 6
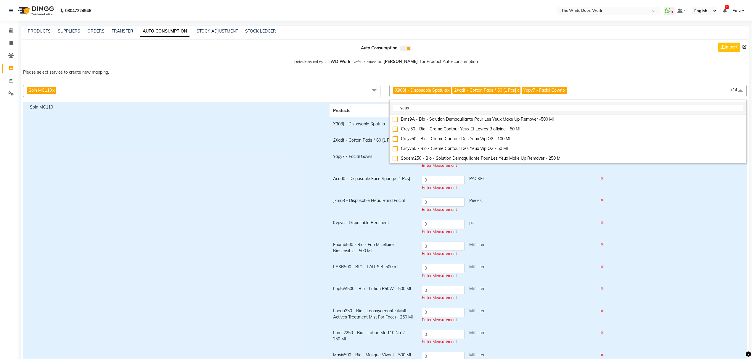
type input "yeux"
click at [473, 126] on li "Crcyl50 - Bio - Creme Contour Yeux Et Levres Biofixine - 50 Ml" at bounding box center [568, 129] width 357 height 10
checkbox input "true"
click at [444, 107] on input "yeux" at bounding box center [568, 108] width 351 height 6
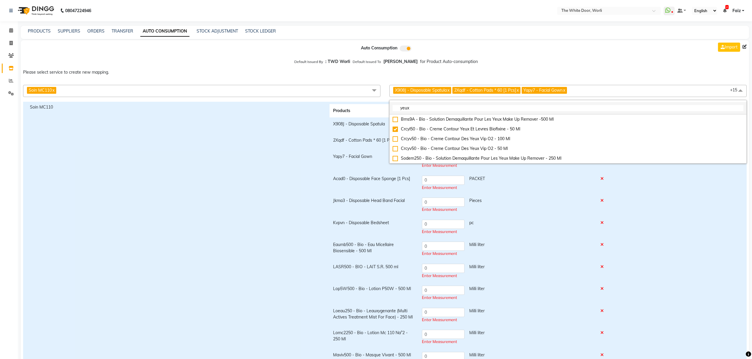
click at [444, 107] on input "yeux" at bounding box center [568, 108] width 351 height 6
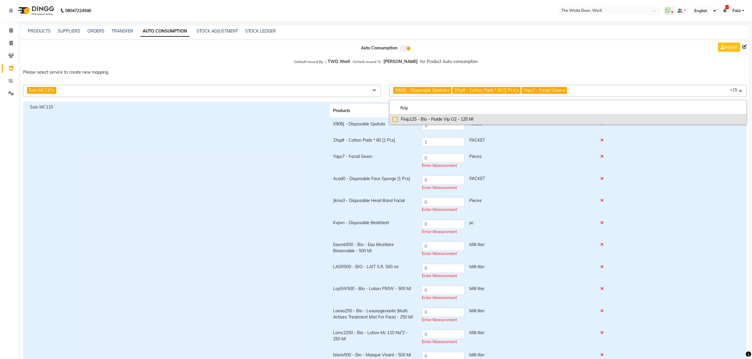
type input "flvip"
click at [441, 116] on div "Flvip125 - Bio - Fluide Vip O2 - 125 Ml" at bounding box center [568, 119] width 351 height 6
checkbox input "true"
click at [471, 109] on input "flvip" at bounding box center [568, 108] width 351 height 6
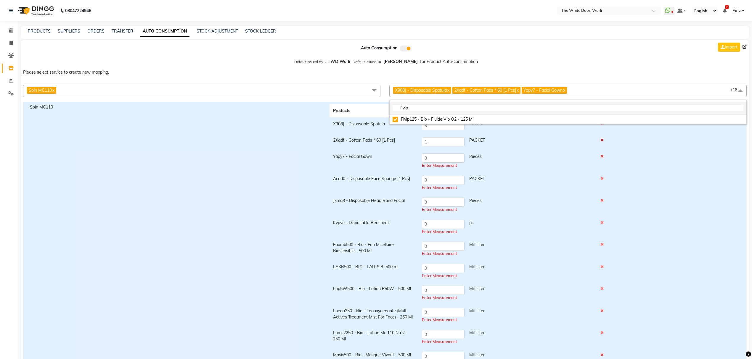
click at [471, 109] on input "flvip" at bounding box center [568, 108] width 351 height 6
type input "bioki"
click at [474, 117] on div "Biokiss15 - Bio - Biokiss [MEDICAL_DATA] - 15 Ml" at bounding box center [568, 119] width 351 height 6
checkbox input "true"
click at [243, 126] on div "Soin MC110" at bounding box center [175, 328] width 300 height 448
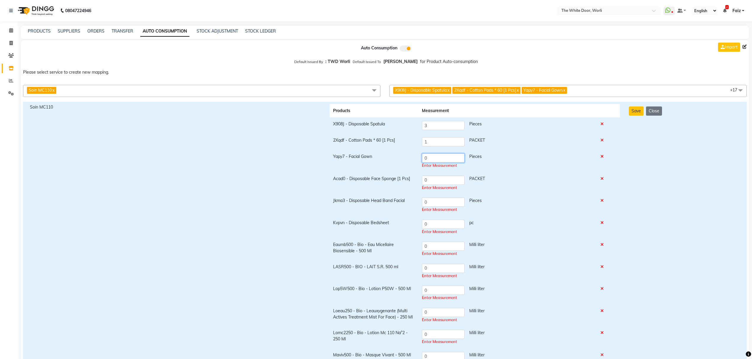
click at [435, 156] on input "0" at bounding box center [443, 158] width 43 height 9
type input "1"
click at [435, 177] on input "0" at bounding box center [443, 180] width 43 height 9
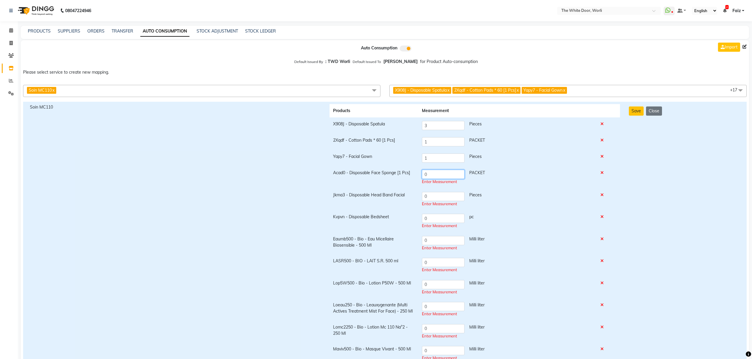
click at [435, 177] on input "0" at bounding box center [443, 174] width 43 height 9
type input "2"
type input "1"
click at [437, 197] on td "0 Pieces Enter Measurement" at bounding box center [507, 200] width 179 height 22
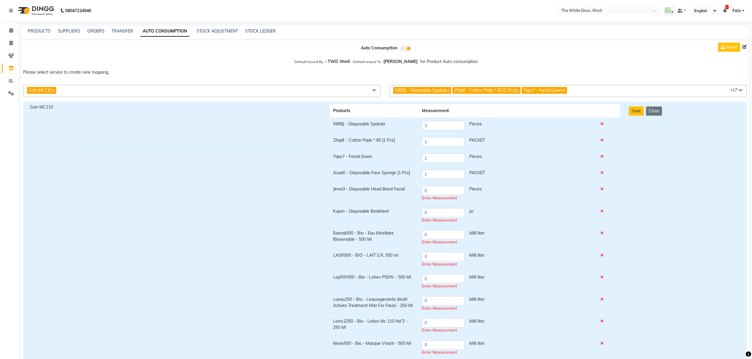
click at [437, 197] on div "Enter Measurement" at bounding box center [507, 198] width 171 height 6
click at [433, 192] on input "0" at bounding box center [443, 190] width 43 height 9
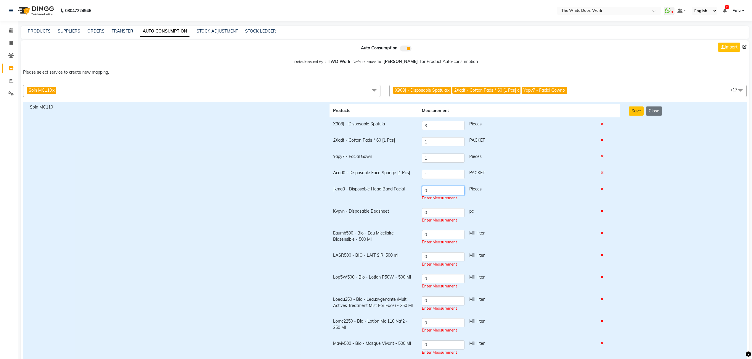
click at [433, 192] on input "0" at bounding box center [443, 190] width 43 height 9
type input "1"
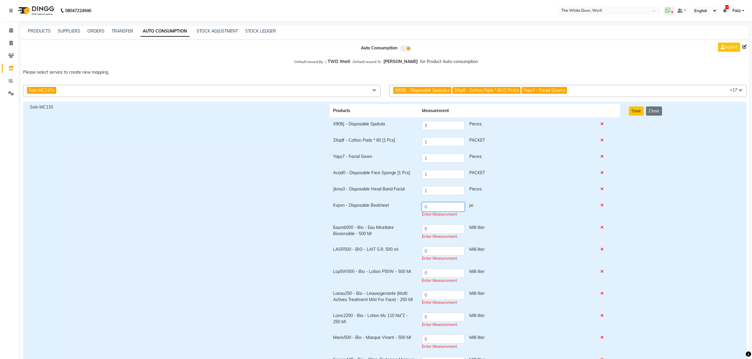
click at [434, 211] on input "0" at bounding box center [443, 207] width 43 height 9
click at [431, 207] on input "0" at bounding box center [443, 207] width 43 height 9
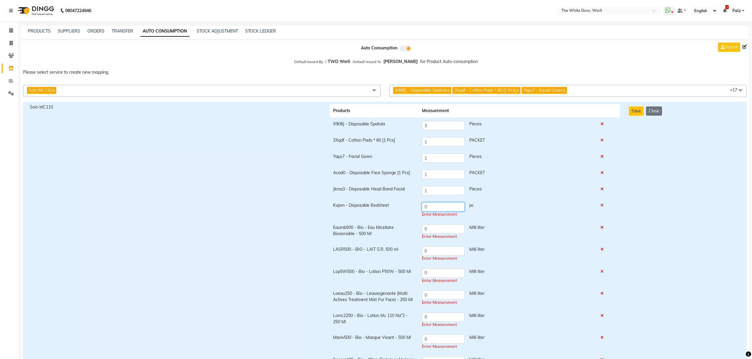
click at [431, 207] on input "0" at bounding box center [443, 207] width 43 height 9
type input "1"
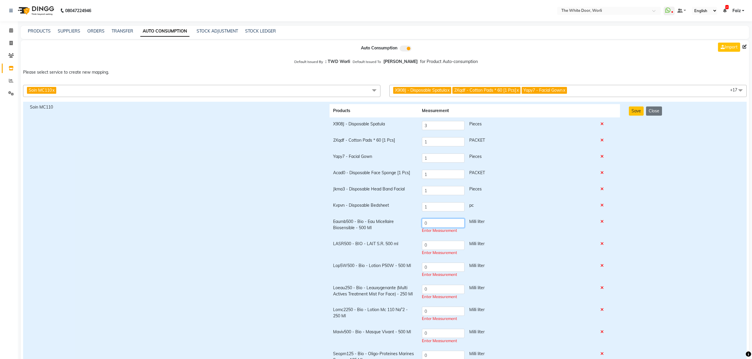
drag, startPoint x: 433, startPoint y: 224, endPoint x: 417, endPoint y: 224, distance: 15.4
click at [417, 224] on tr "Eaumb500 - Bio - Eau Micellaire Biosensible - 500 Ml 0 Milli liter Enter Measur…" at bounding box center [475, 226] width 291 height 22
drag, startPoint x: 435, startPoint y: 247, endPoint x: 409, endPoint y: 245, distance: 25.8
click at [410, 245] on tr "LASR500 - BIO - LAIT S.R. 500 ml 0 Milli liter Enter Measurement" at bounding box center [475, 246] width 291 height 22
drag, startPoint x: 421, startPoint y: 221, endPoint x: 416, endPoint y: 221, distance: 5.0
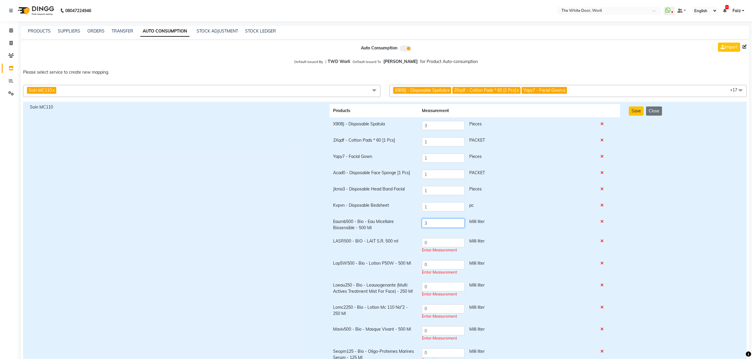
click at [416, 221] on tr "Eaumb500 - Bio - Eau Micellaire Biosensible - 500 Ml 3 Milli liter" at bounding box center [475, 225] width 291 height 20
type input "1.25"
drag, startPoint x: 436, startPoint y: 244, endPoint x: 419, endPoint y: 244, distance: 17.2
click at [419, 244] on td "0 Milli liter Enter Measurement" at bounding box center [507, 246] width 179 height 22
type input "3"
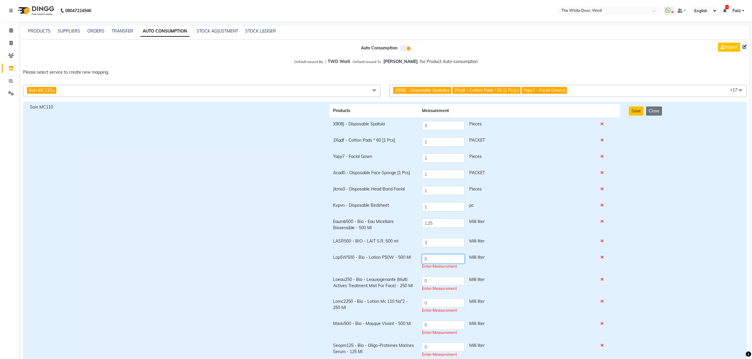
drag, startPoint x: 431, startPoint y: 264, endPoint x: 410, endPoint y: 264, distance: 20.7
click at [410, 264] on tr "Lop5W500 - Bio - Lotion P50W - 500 Ml 0 Milli liter Enter Measurement" at bounding box center [475, 262] width 291 height 22
type input "2"
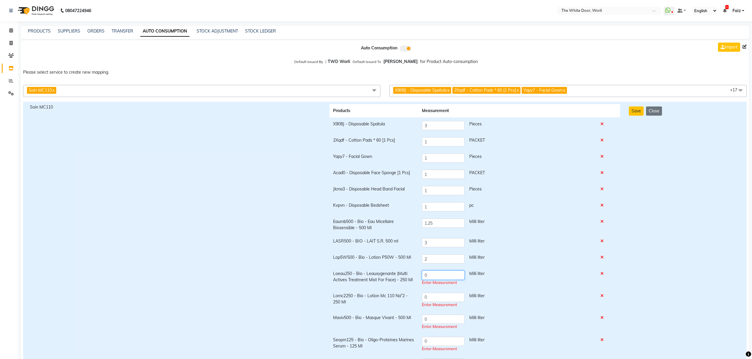
drag, startPoint x: 435, startPoint y: 280, endPoint x: 405, endPoint y: 277, distance: 30.3
click at [407, 279] on tr "Loeau250 - Bio - Leauxygenante (Multi Actives Treatment Mist For Face) - 250 Ml…" at bounding box center [475, 278] width 291 height 22
type input "5"
drag, startPoint x: 435, startPoint y: 274, endPoint x: 407, endPoint y: 274, distance: 28.1
click at [407, 274] on tr "Loeau250 - Bio - Leauxygenante (Multi Actives Treatment Mist For Face) - 250 Ml…" at bounding box center [475, 277] width 291 height 20
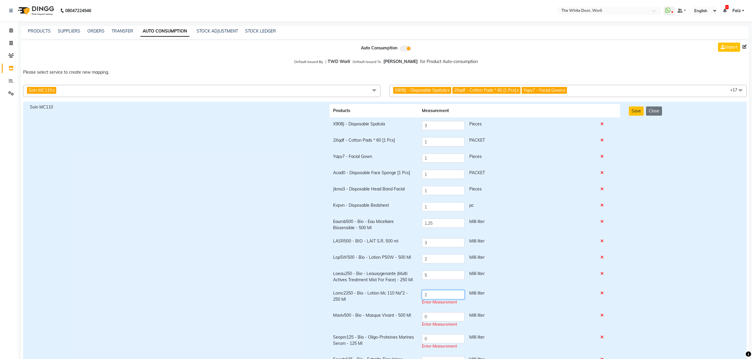
type input "2"
drag, startPoint x: 429, startPoint y: 317, endPoint x: 415, endPoint y: 317, distance: 13.9
click at [416, 318] on tr "Maviv500 - Bio - Masque Vivant - 500 Ml 0 Milli liter Enter Measurement" at bounding box center [475, 317] width 291 height 22
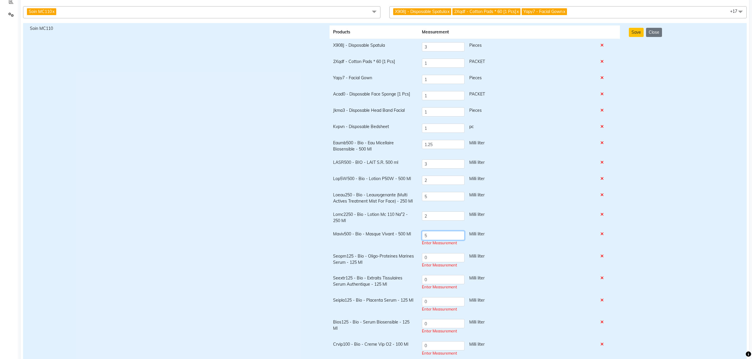
scroll to position [118, 0]
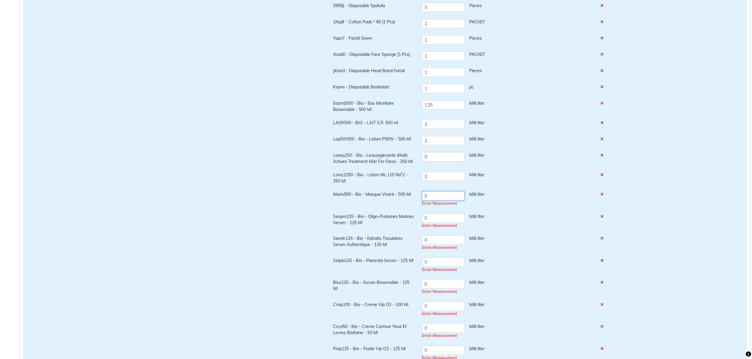
type input "5"
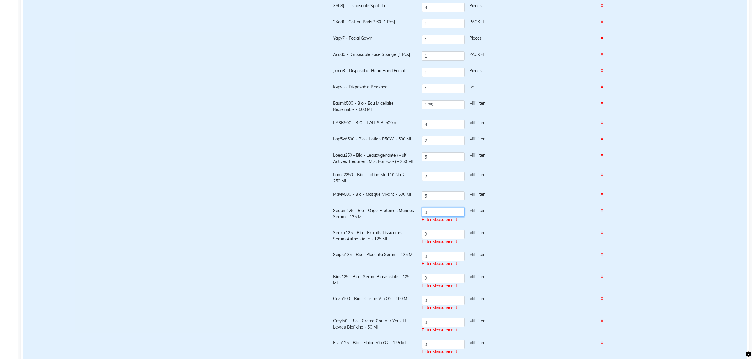
drag, startPoint x: 436, startPoint y: 217, endPoint x: 415, endPoint y: 217, distance: 21.6
click at [415, 217] on tr "Seopm125 - Bio - Oligo-Proteines Marines Serum - 125 Ml 0 Milli liter Enter Mea…" at bounding box center [475, 215] width 291 height 22
type input "0.25"
drag, startPoint x: 424, startPoint y: 232, endPoint x: 416, endPoint y: 232, distance: 8.0
click at [416, 232] on tr "Seextr125 - Bio - Extraits Tissulaires Serum Authentique - 125 Ml 0 Milli liter…" at bounding box center [475, 235] width 291 height 22
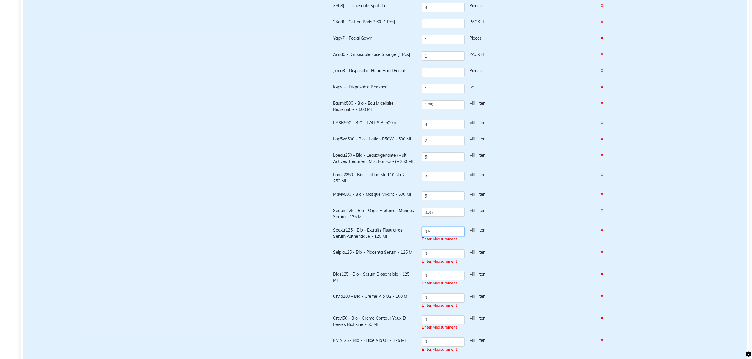
type input "0.5"
drag, startPoint x: 430, startPoint y: 256, endPoint x: 411, endPoint y: 254, distance: 18.8
click at [411, 254] on tr "Seipla125 - Bio - Placenta Serum - 125 Ml 0 Milli liter Enter Measurement" at bounding box center [475, 254] width 291 height 22
type input "0.5"
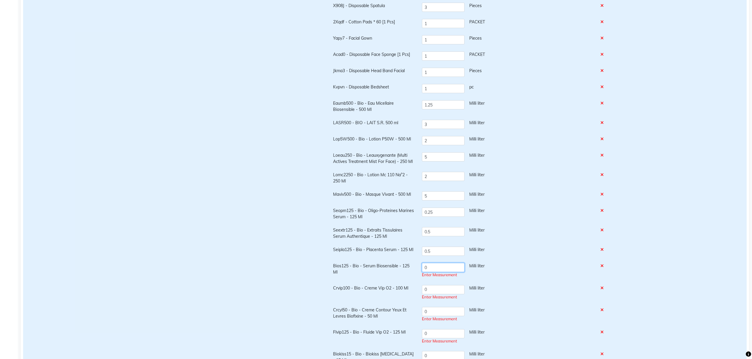
drag, startPoint x: 434, startPoint y: 272, endPoint x: 395, endPoint y: 272, distance: 39.4
click at [395, 272] on tr "Bios125 - Bio - Serum Biosensible - 125 Ml 0 Milli liter Enter Measurement" at bounding box center [475, 271] width 291 height 22
type input "0.25"
click at [416, 286] on tr "Crvip100 - Bio - Creme Vip O2 - 100 Ml 0 Milli liter Enter Measurement" at bounding box center [475, 290] width 291 height 22
type input "0.5"
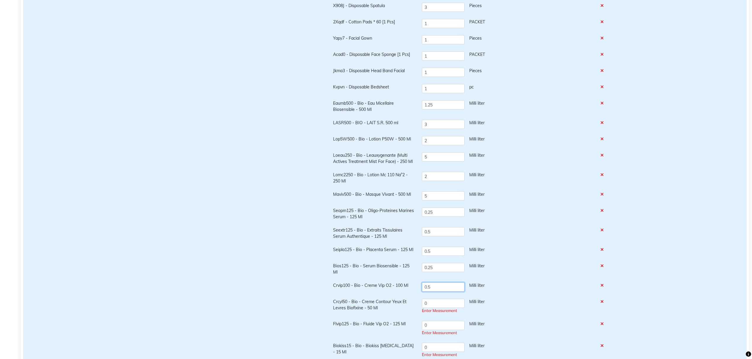
drag, startPoint x: 434, startPoint y: 287, endPoint x: 409, endPoint y: 281, distance: 25.8
click at [409, 281] on tr "Crvip100 - Bio - Creme Vip O2 - 100 Ml 0.5 Milli liter" at bounding box center [475, 287] width 291 height 16
drag, startPoint x: 435, startPoint y: 302, endPoint x: 411, endPoint y: 300, distance: 23.8
click at [411, 300] on tr "Crcyl50 - Bio - Creme Contour Yeux Et Levres Biofixine - 50 Ml 0 Milli liter En…" at bounding box center [475, 307] width 291 height 22
type input "0.25"
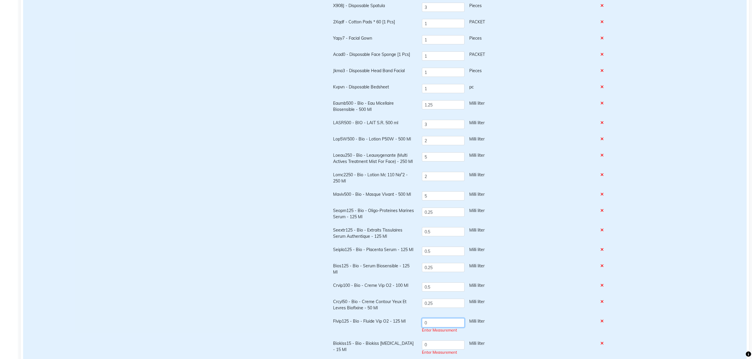
drag, startPoint x: 423, startPoint y: 320, endPoint x: 414, endPoint y: 318, distance: 10.0
click at [414, 318] on tr "Flvip125 - Bio - Fluide Vip O2 - 125 Ml 0 Milli liter Enter Measurement" at bounding box center [475, 326] width 291 height 22
type input "0.5"
drag, startPoint x: 411, startPoint y: 334, endPoint x: 401, endPoint y: 333, distance: 10.4
click at [401, 333] on tr "Biokiss15 - Bio - Biokiss Lip Balm - 15 Ml 0 Milli liter Enter Measurement" at bounding box center [475, 342] width 291 height 22
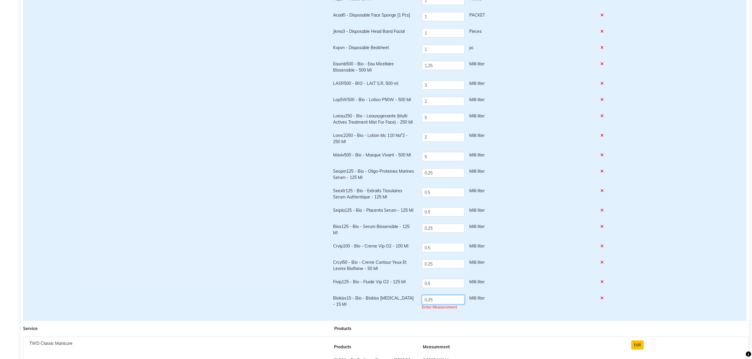
type input "0.25"
click at [509, 312] on div "Products Measurement X908J - Disposable Spatula 3 Pieces 2Xqdf - Cotton Pads * …" at bounding box center [475, 132] width 300 height 373
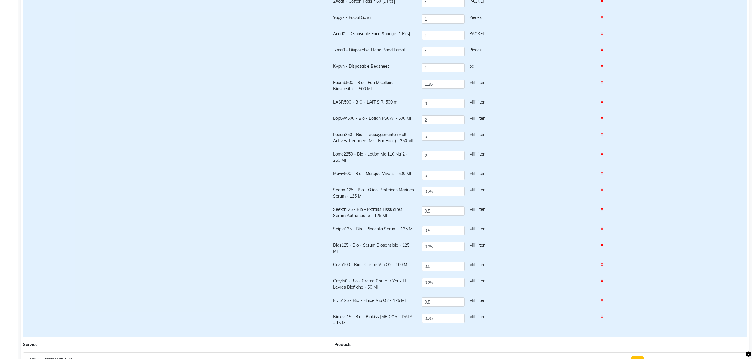
scroll to position [0, 0]
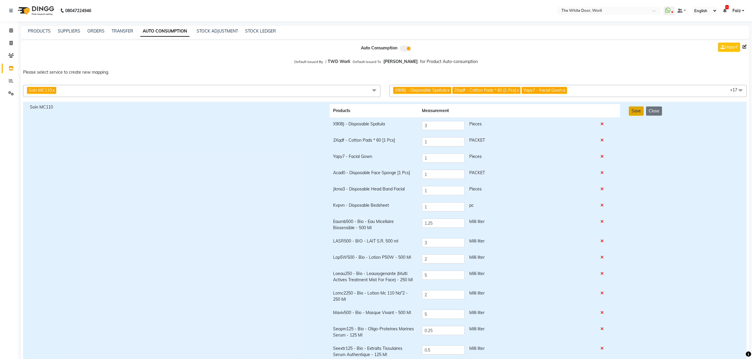
click at [634, 113] on button "Save" at bounding box center [636, 111] width 15 height 9
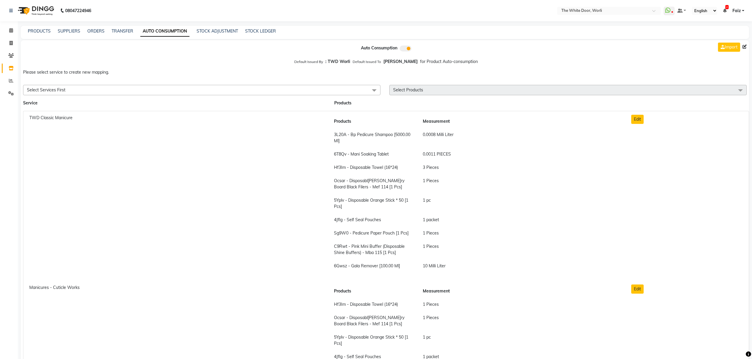
click at [262, 86] on span "Select Services First" at bounding box center [201, 90] width 357 height 10
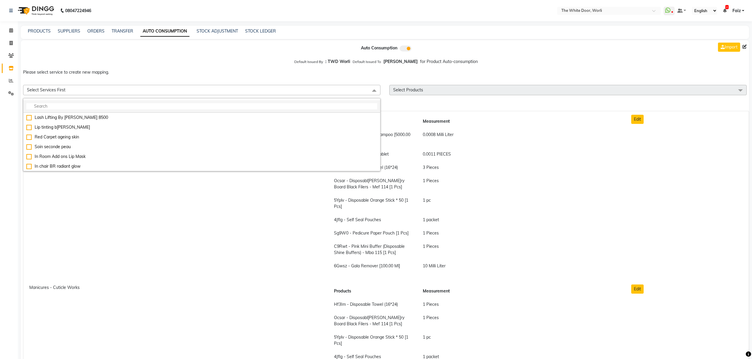
click at [232, 106] on input "multiselect-search" at bounding box center [201, 106] width 351 height 6
type input "soin re"
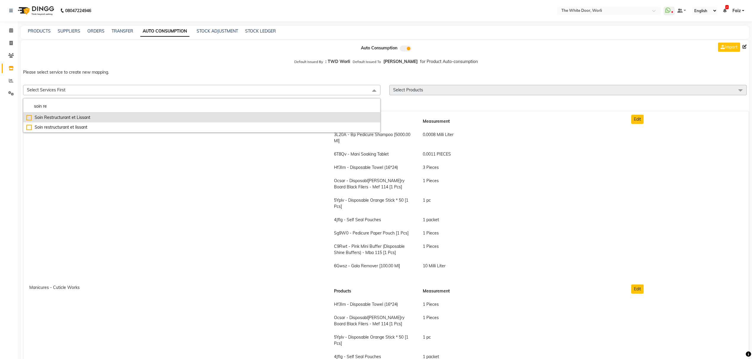
click at [140, 115] on div "Soin Restructurant et Lissant" at bounding box center [201, 118] width 351 height 6
checkbox input "true"
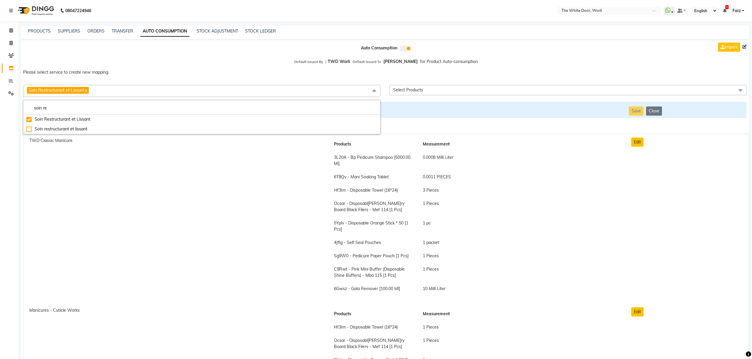
click at [461, 86] on span "Select Products" at bounding box center [567, 90] width 357 height 10
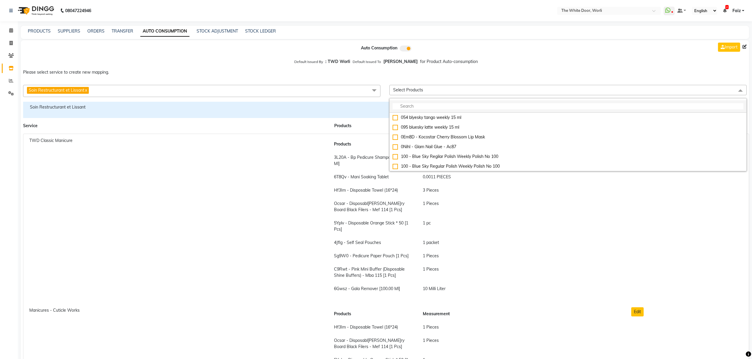
click at [459, 108] on input "multiselect-search" at bounding box center [568, 106] width 351 height 6
click at [426, 107] on input "multiselect-search" at bounding box center [568, 106] width 351 height 6
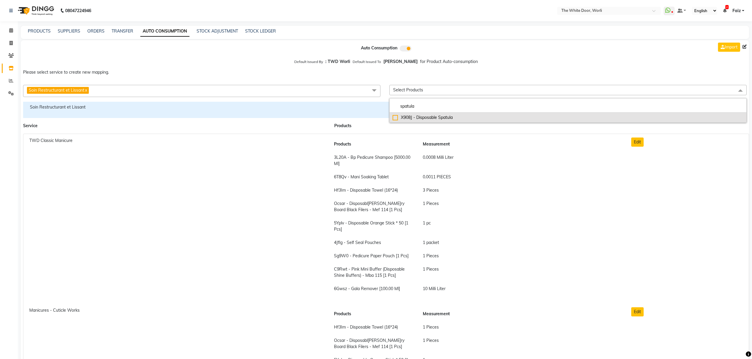
type input "spatula"
click at [434, 120] on div "X908J - Disposable Spatula" at bounding box center [568, 118] width 351 height 6
checkbox input "true"
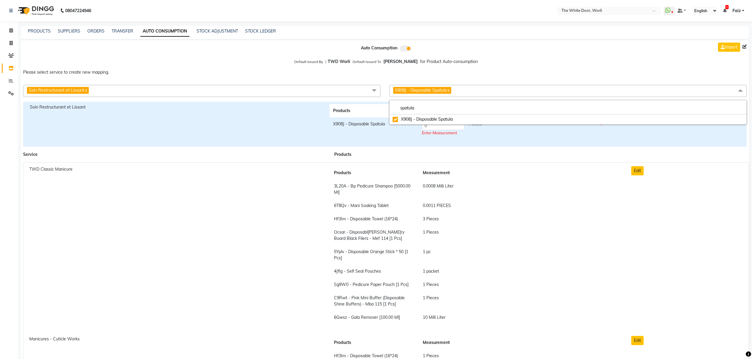
click at [468, 89] on span "X908J - Disposable Spatula x" at bounding box center [567, 91] width 357 height 12
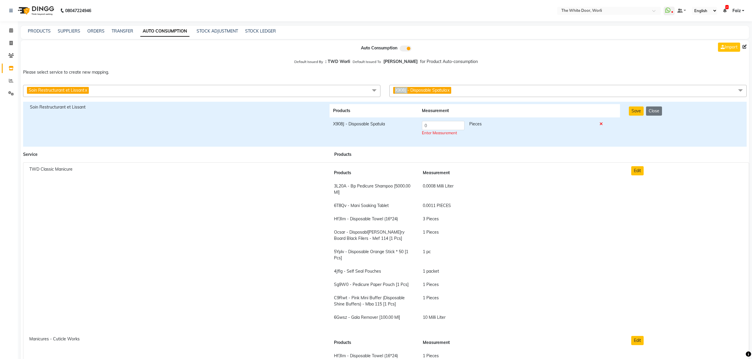
click at [468, 89] on span "X908J - Disposable Spatula x" at bounding box center [567, 91] width 357 height 12
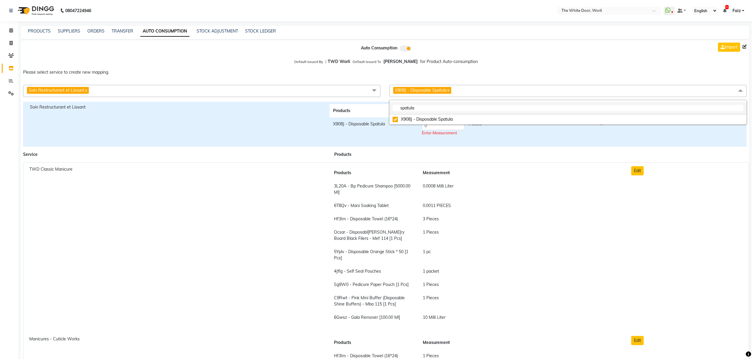
click at [467, 113] on li "spatula" at bounding box center [568, 108] width 357 height 12
click at [468, 106] on input "spatula" at bounding box center [568, 108] width 351 height 6
click at [470, 106] on input "spatula" at bounding box center [568, 108] width 351 height 6
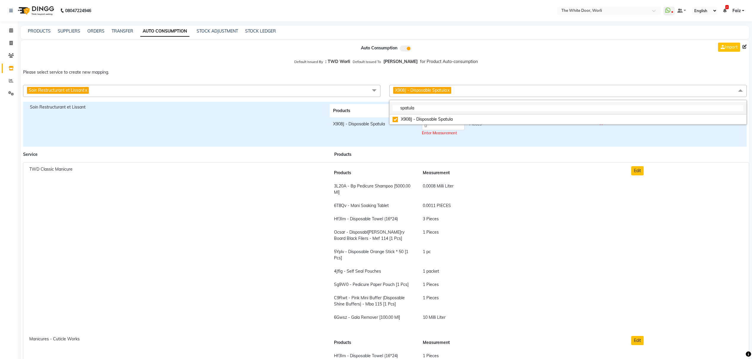
click at [470, 106] on input "spatula" at bounding box center [568, 108] width 351 height 6
type input "cotton pad"
click at [466, 121] on div "2Xqdf - Cotton Pads * 60 [1 Pcs]" at bounding box center [568, 119] width 351 height 6
checkbox input"] "true"
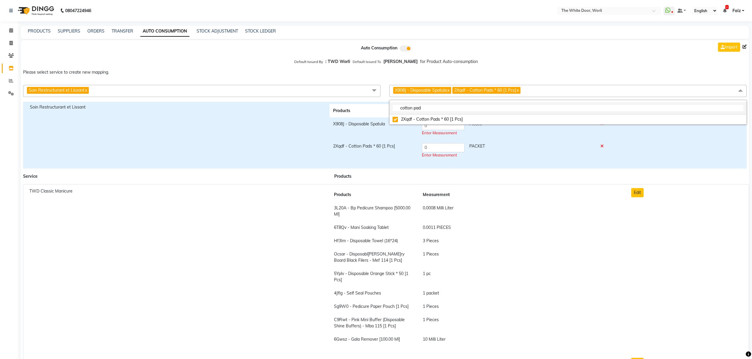
click at [451, 107] on input "cotton pad" at bounding box center [568, 108] width 351 height 6
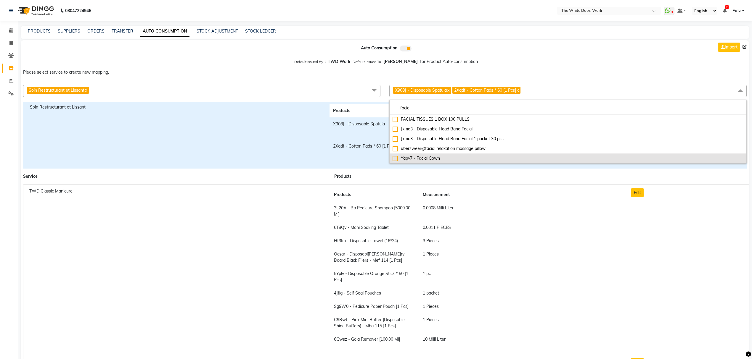
type input "facial"
click at [441, 158] on div "Yapy7 - Facial Gown" at bounding box center [568, 158] width 351 height 6
checkbox input "true"
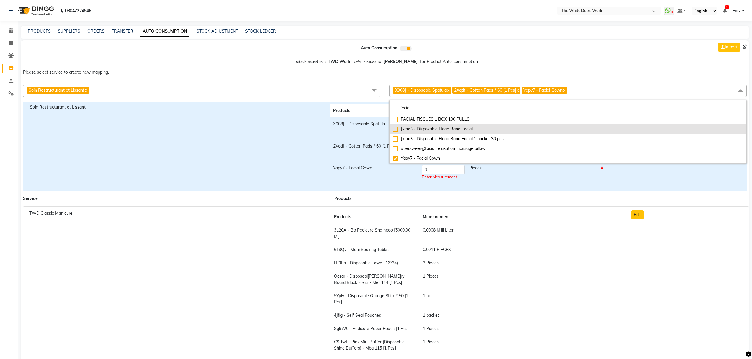
click at [465, 127] on div "Jkma3 - Disposable Head Band Facial" at bounding box center [568, 129] width 351 height 6
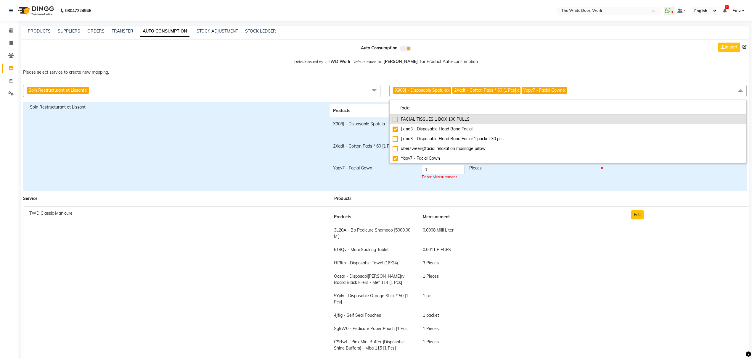
checkbox input "true"
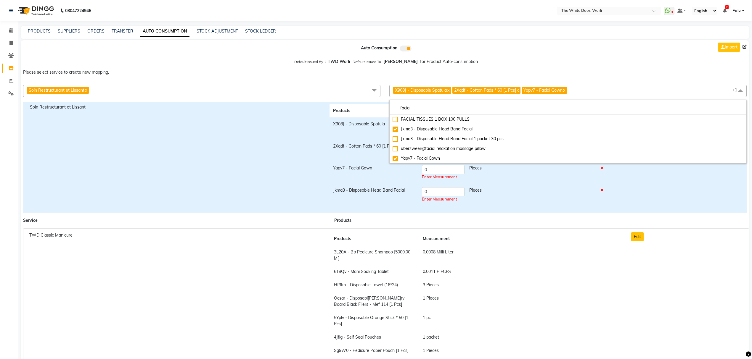
click at [593, 90] on span "X908J - Disposable Spatula x 2Xqdf - Cotton Pads * 60 [1 Pcs] x Yapy7 - Facial …" at bounding box center [567, 91] width 357 height 12
click at [587, 103] on li "facial" at bounding box center [568, 108] width 357 height 12
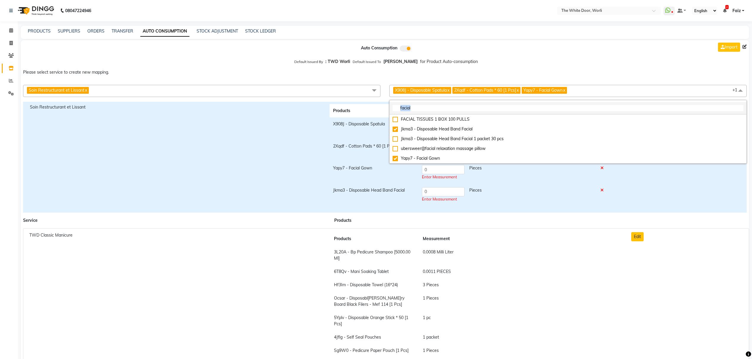
click at [526, 105] on input "facial" at bounding box center [568, 108] width 351 height 6
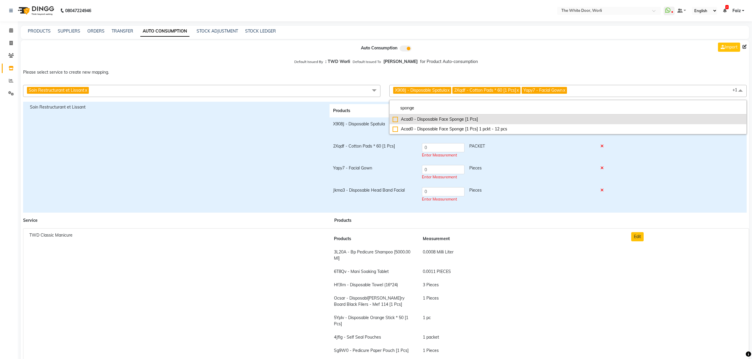
type input "sponge"
click at [511, 120] on div "Acad0 - Disposable Face Sponge [1 Pcs]" at bounding box center [568, 119] width 351 height 6
checkbox input"] "true"
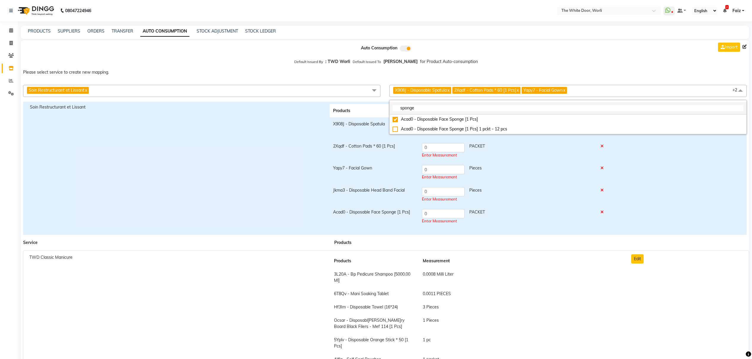
click at [563, 105] on input "sponge" at bounding box center [568, 108] width 351 height 6
type input "bedshee"
click at [553, 115] on li "Kvpvn - Disposable Bedsheet" at bounding box center [568, 120] width 357 height 10
checkbox input "true"
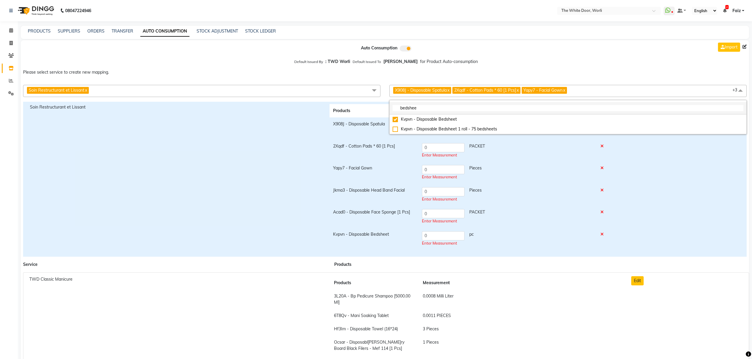
click at [584, 108] on input "bedshee" at bounding box center [568, 108] width 351 height 6
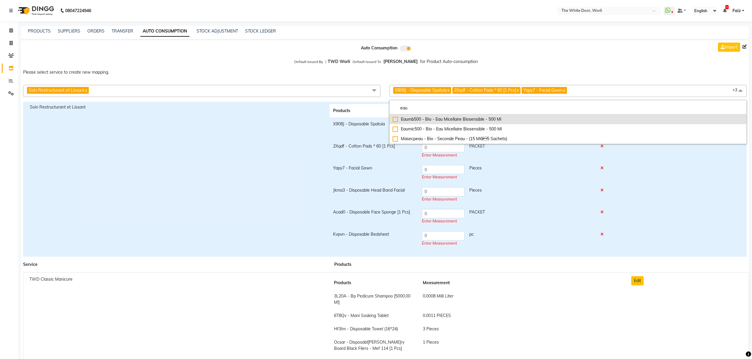
type input "eau"
click at [439, 122] on div "Eaumb500 - Bio - Eau Micellaire Biosensible - 500 Ml" at bounding box center [568, 119] width 351 height 6
checkbox input "true"
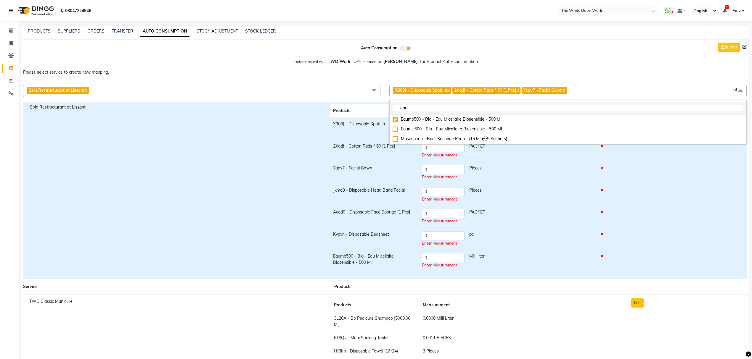
click at [434, 107] on input "eau" at bounding box center [568, 108] width 351 height 6
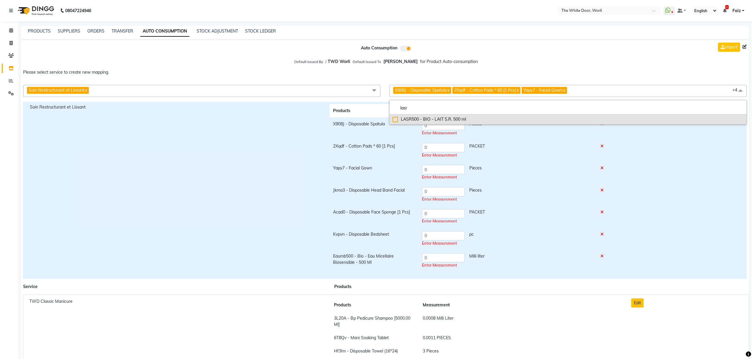
type input "lasr"
click at [429, 122] on div "LASR500 - BIO - LAIT S.R. 500 ml" at bounding box center [568, 119] width 351 height 6
checkbox input "true"
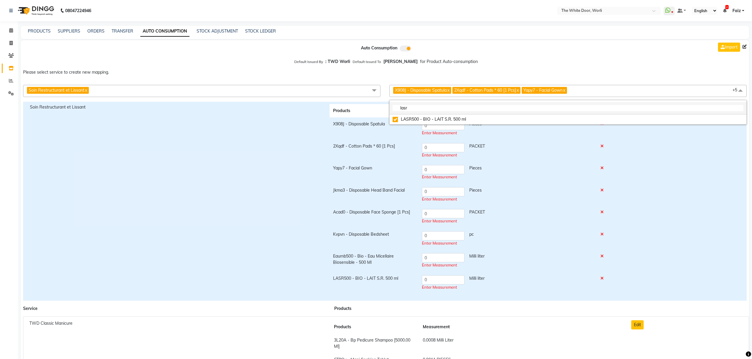
click at [566, 105] on input "lasr" at bounding box center [568, 108] width 351 height 6
type input "lavip"
click at [559, 118] on div "Lavip500 - Bio - Lait Vip O2 - 500 Ml" at bounding box center [568, 119] width 351 height 6
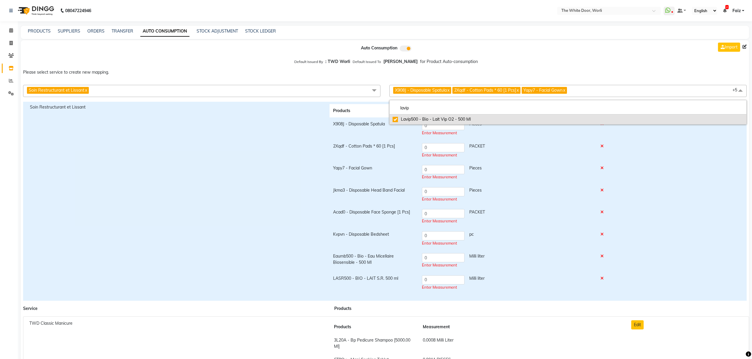
checkbox input "true"
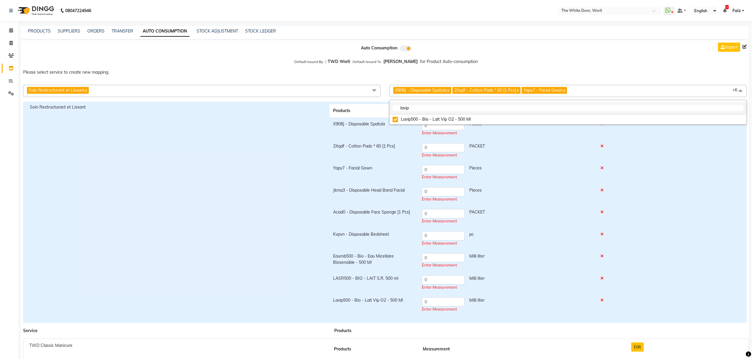
click at [478, 110] on input "lavip" at bounding box center [568, 108] width 351 height 6
type input "lop5"
click at [473, 120] on div "Lop5W500 - Bio - Lotion P50W - 500 Ml" at bounding box center [568, 119] width 351 height 6
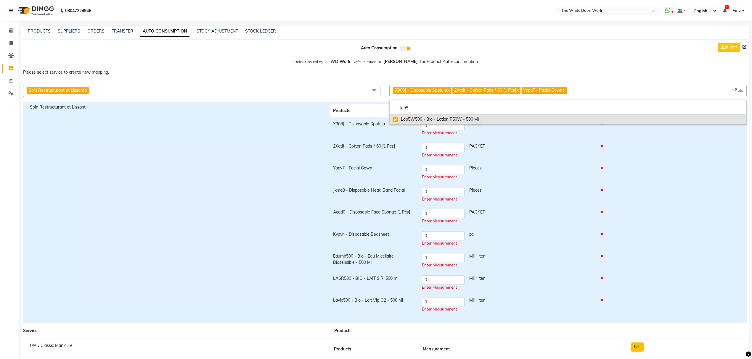
checkbox input "true"
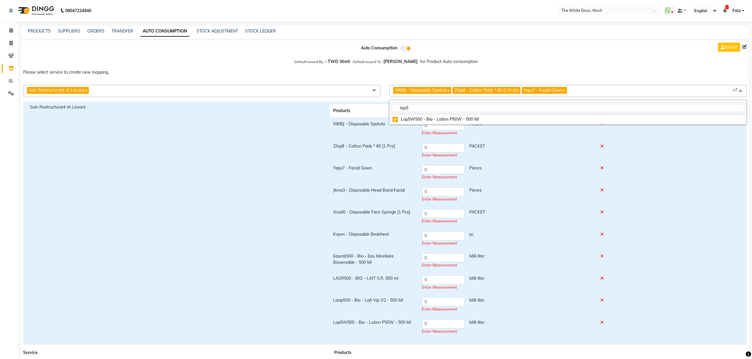
click at [452, 109] on input "lop5" at bounding box center [568, 108] width 351 height 6
type input "loeau"
click at [447, 120] on div "Loeau250 - Bio - Leauxygenante (Multi Actives Treatment Mist For Face) - 250 Ml" at bounding box center [568, 119] width 351 height 6
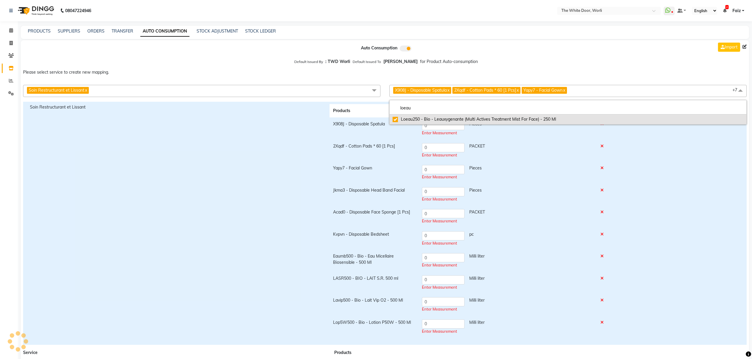
checkbox input "true"
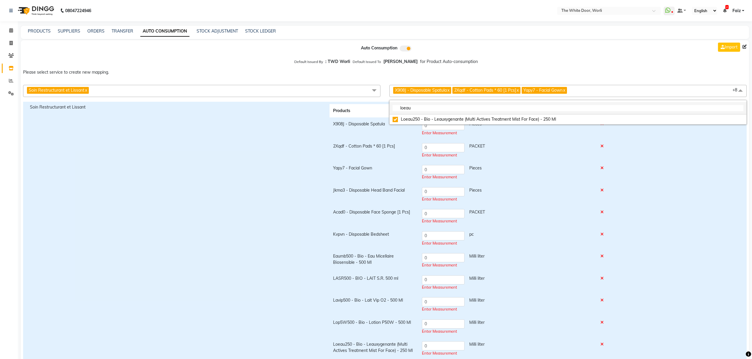
click at [447, 108] on input "loeau" at bounding box center [568, 108] width 351 height 6
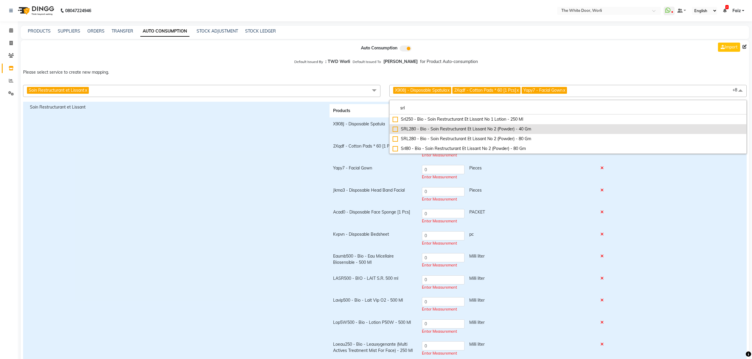
type input "srl"
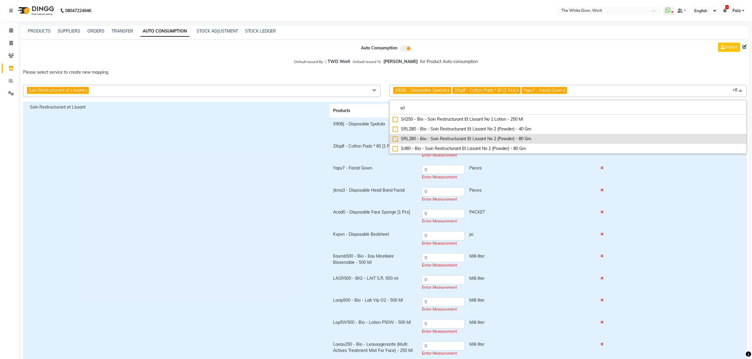
click at [422, 140] on div "SRL280 - Bio - Soin Restructurant Et Lissant No 2 (Powder) - 80 Gm" at bounding box center [568, 139] width 351 height 6
checkbox input "true"
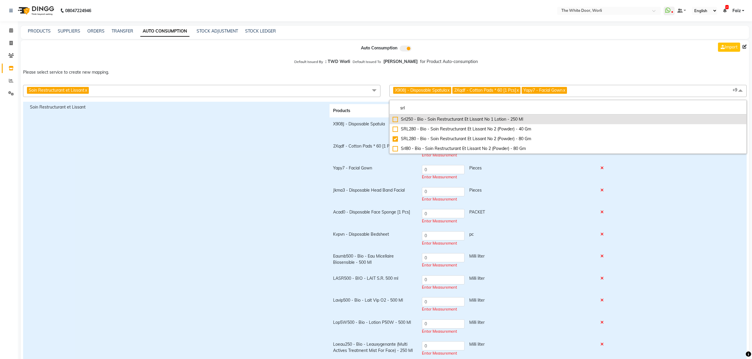
click at [426, 119] on div "Srl250 - Bio - Soin Restructurant Et Lissant No 1 Lotion - 250 Ml" at bounding box center [568, 119] width 351 height 6
checkbox input "true"
click at [471, 106] on input "srl" at bounding box center [568, 108] width 351 height 6
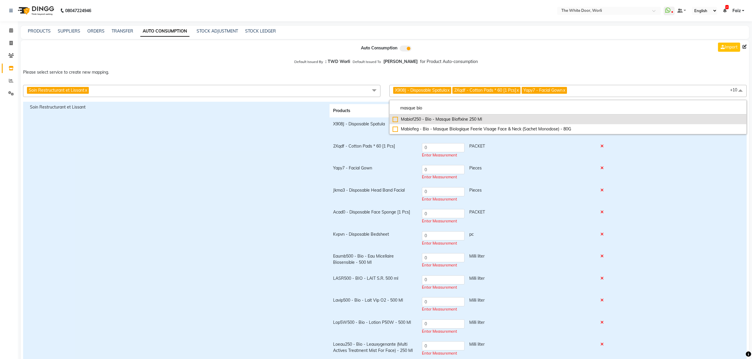
type input "masque bio"
click at [470, 117] on div "Mabiof250 - Bio - Masque Biofixine 250 Ml" at bounding box center [568, 119] width 351 height 6
checkbox input "true"
click at [457, 107] on input "masque bio" at bounding box center [568, 108] width 351 height 6
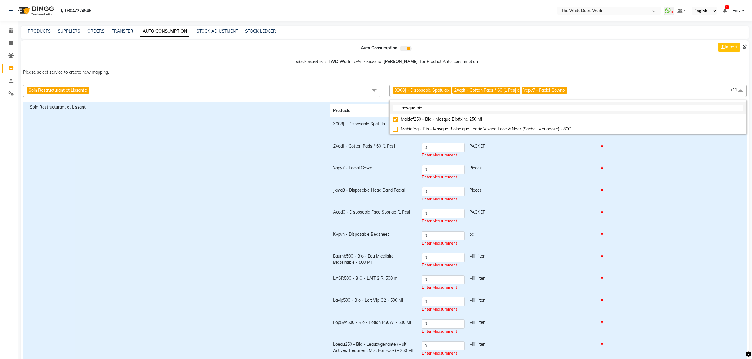
click at [457, 107] on input "masque bio" at bounding box center [568, 108] width 351 height 6
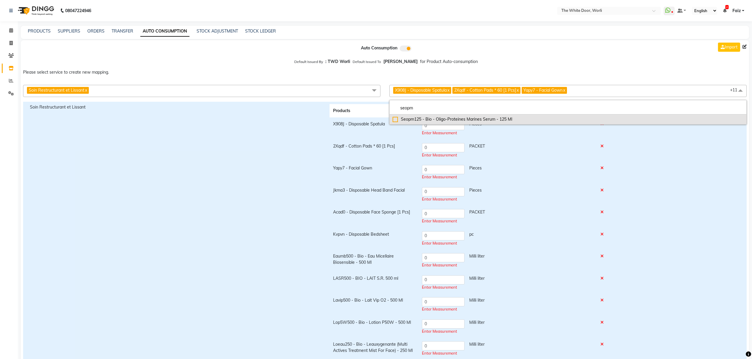
type input "seopm"
click at [434, 122] on div "Seopm125 - Bio - Oligo-Proteines Marines Serum - 125 Ml" at bounding box center [568, 119] width 351 height 6
checkbox input "true"
click at [414, 107] on input "seopm" at bounding box center [568, 108] width 351 height 6
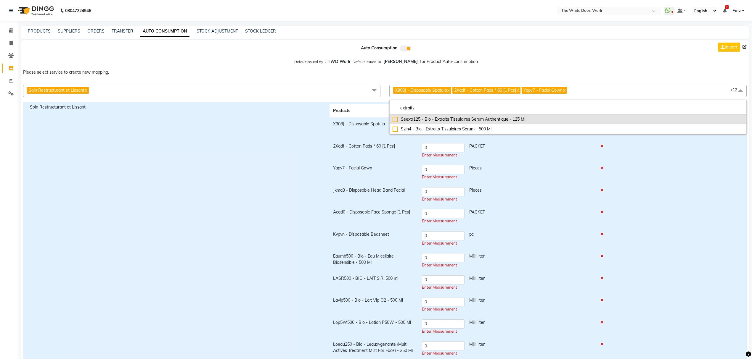
type input "extraits"
click at [458, 123] on li "Seextr125 - Bio - Extraits Tissulaires Serum Authentique - 125 Ml" at bounding box center [568, 120] width 357 height 10
checkbox input "true"
click at [441, 107] on input "extraits" at bounding box center [568, 108] width 351 height 6
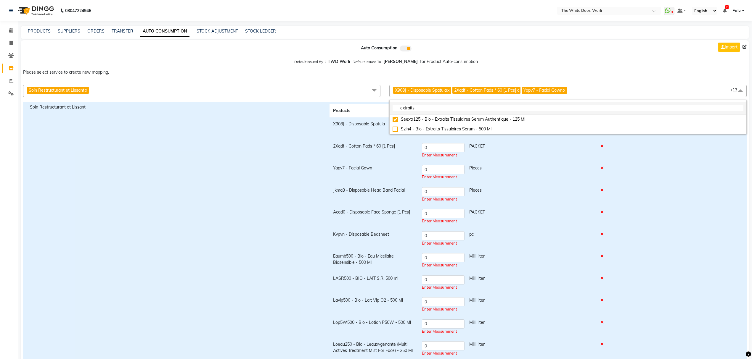
click at [441, 107] on input "extraits" at bounding box center [568, 108] width 351 height 6
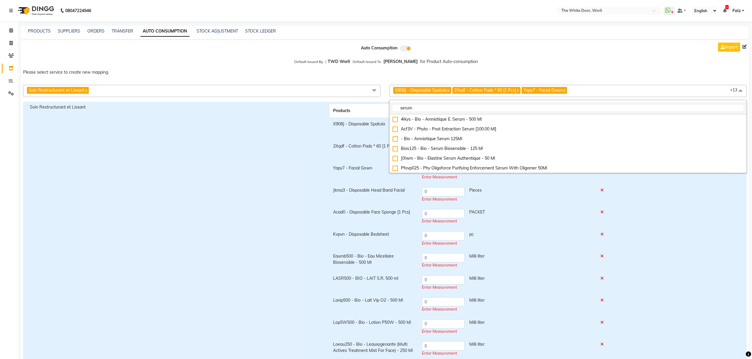
click at [436, 107] on input "serum" at bounding box center [568, 108] width 351 height 6
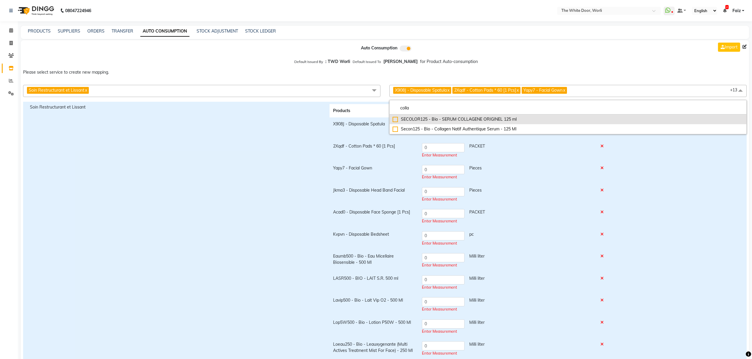
type input "colla"
click at [441, 118] on div "SECOLOR125 - Bio - SERUM COLLAGENE ORIGINEL 125 ml" at bounding box center [568, 119] width 351 height 6
checkbox input "true"
click at [441, 109] on input "colla" at bounding box center [568, 108] width 351 height 6
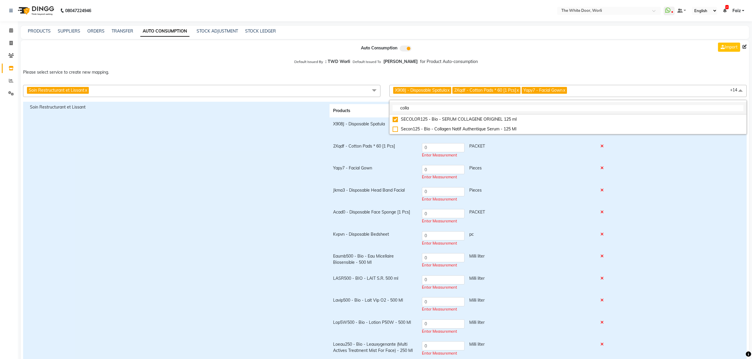
click at [441, 109] on input "colla" at bounding box center [568, 108] width 351 height 6
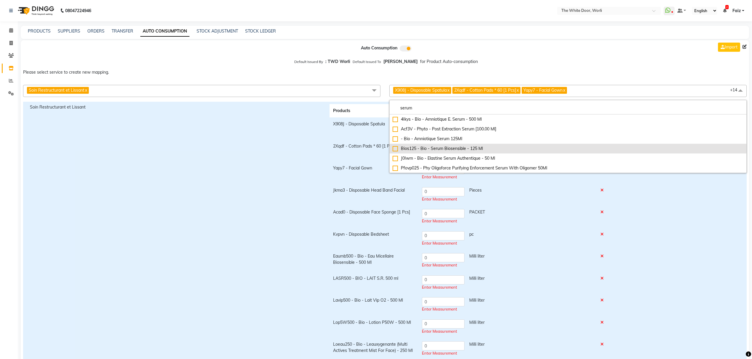
type input "serum"
click at [458, 147] on div "Bios125 - Bio - Serum Biosensible - 125 Ml" at bounding box center [568, 149] width 351 height 6
checkbox input "true"
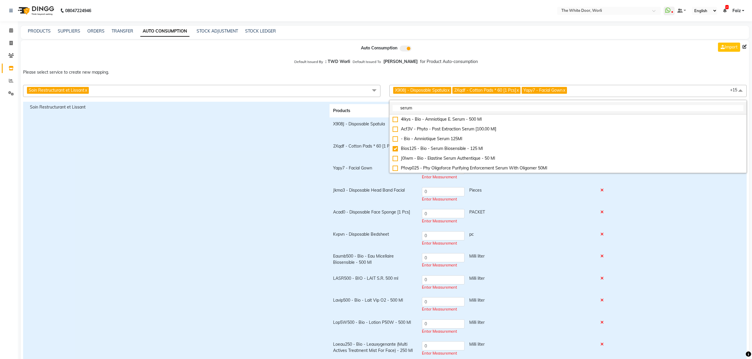
click at [477, 108] on input "serum" at bounding box center [568, 108] width 351 height 6
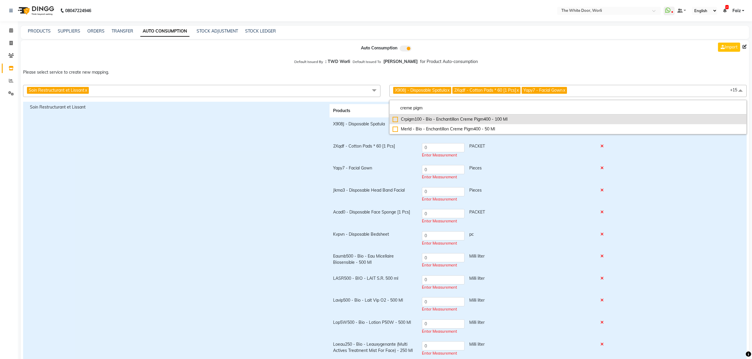
type input "creme pigm"
click at [448, 120] on div "Crpigm100 - Bio - Enchantillon Creme Pigm400 - 100 Ml" at bounding box center [568, 119] width 351 height 6
checkbox input "true"
click at [448, 108] on input "creme pigm" at bounding box center [568, 108] width 351 height 6
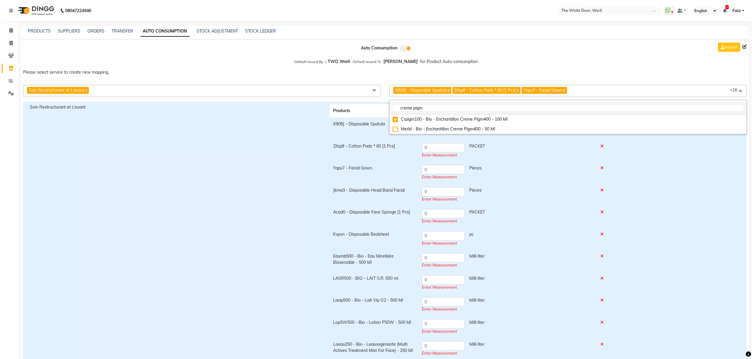
click at [448, 108] on input "creme pigm" at bounding box center [568, 108] width 351 height 6
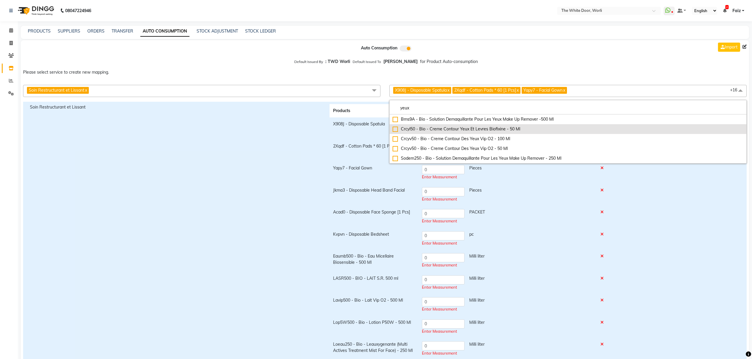
type input "yeux"
click at [448, 131] on div "Crcyl50 - Bio - Creme Contour Yeux Et Levres Biofixine - 50 Ml" at bounding box center [568, 129] width 351 height 6
checkbox input "true"
click at [445, 110] on input "yeux" at bounding box center [568, 108] width 351 height 6
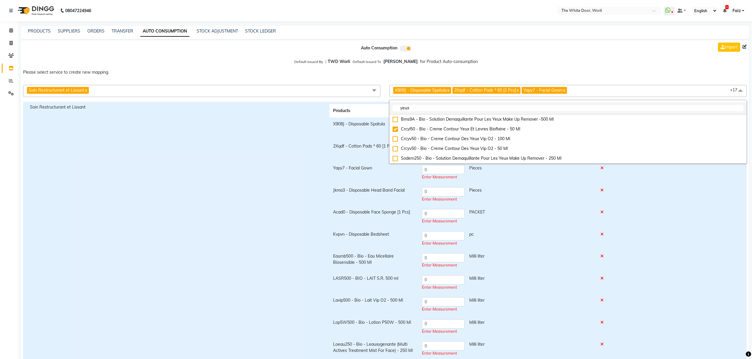
click at [445, 110] on input "yeux" at bounding box center [568, 108] width 351 height 6
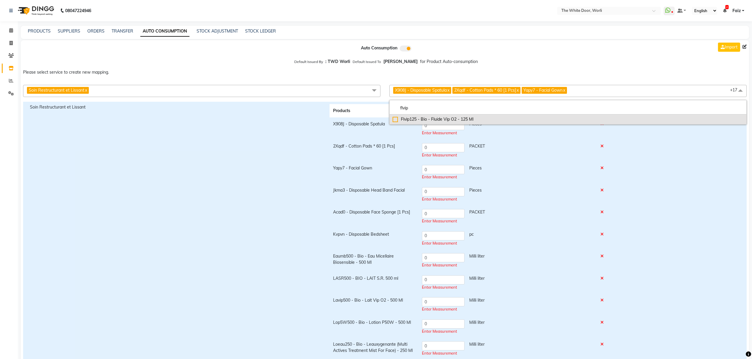
type input "flvip"
click at [446, 118] on div "Flvip125 - Bio - Fluide Vip O2 - 125 Ml" at bounding box center [568, 119] width 351 height 6
checkbox input "true"
click at [426, 109] on input "flvip" at bounding box center [568, 108] width 351 height 6
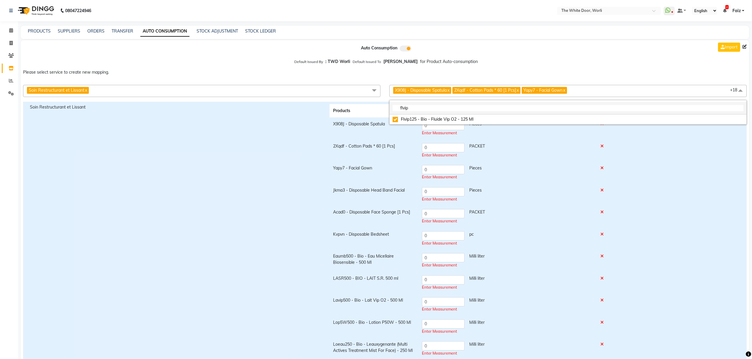
click at [426, 109] on input "flvip" at bounding box center [568, 108] width 351 height 6
type input "biokiss"
click at [433, 115] on li "biokiss" at bounding box center [568, 108] width 357 height 12
click at [433, 118] on div "Biokiss15 - Bio - Biokiss [MEDICAL_DATA] - 15 Ml" at bounding box center [568, 119] width 351 height 6
checkbox input "true"
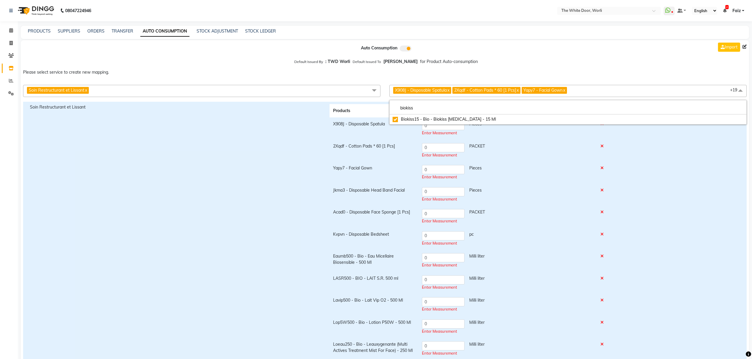
click at [546, 147] on div "0 PACKET" at bounding box center [507, 147] width 171 height 9
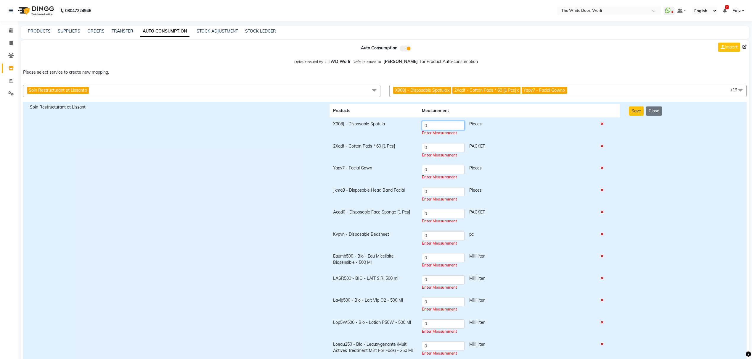
click at [439, 126] on input "0" at bounding box center [443, 125] width 43 height 9
click at [438, 127] on input "0" at bounding box center [443, 125] width 43 height 9
type input "1"
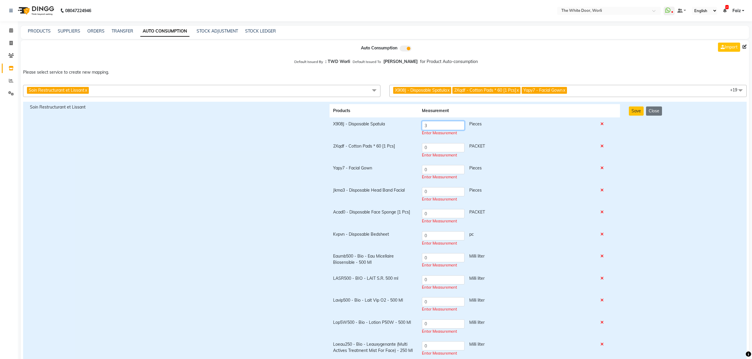
type input "3"
click at [440, 147] on td "0 PACKET Enter Measurement" at bounding box center [507, 151] width 179 height 22
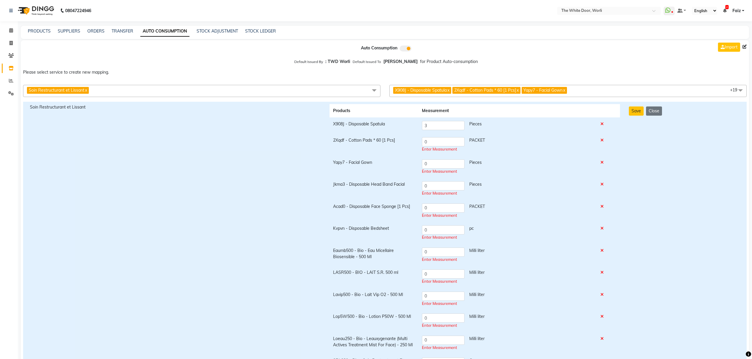
click at [440, 147] on div "Enter Measurement" at bounding box center [507, 150] width 171 height 6
click at [438, 143] on input "0" at bounding box center [443, 141] width 43 height 9
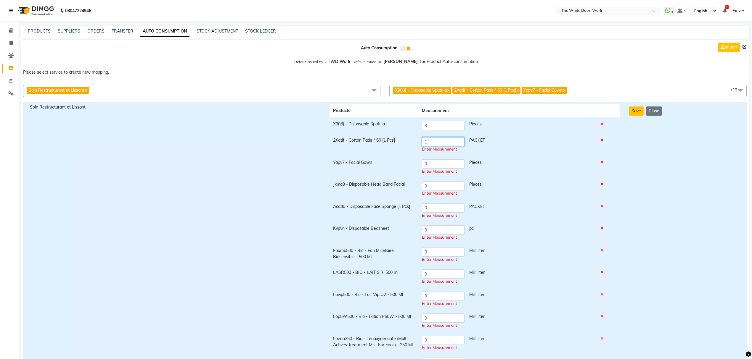
type input "1"
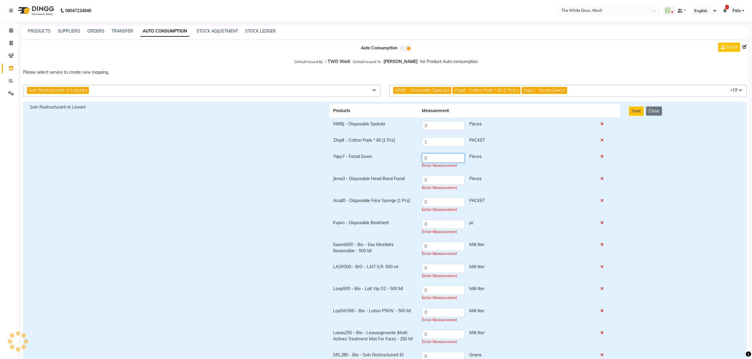
click at [430, 165] on td "0 Pieces Enter Measurement" at bounding box center [507, 161] width 179 height 22
click at [430, 165] on div "Enter Measurement" at bounding box center [507, 166] width 171 height 6
click at [430, 159] on input "0" at bounding box center [443, 158] width 43 height 9
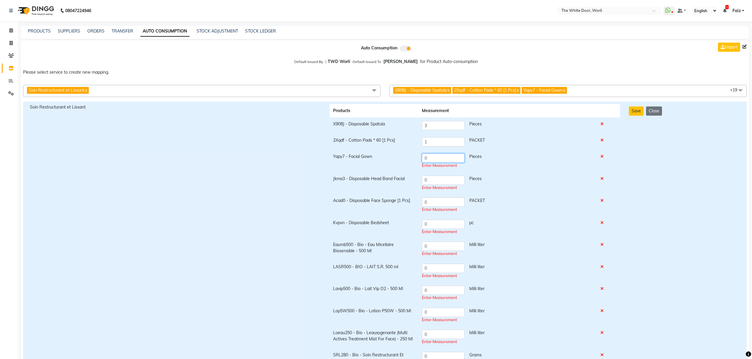
click at [430, 159] on input "0" at bounding box center [443, 158] width 43 height 9
type input "1"
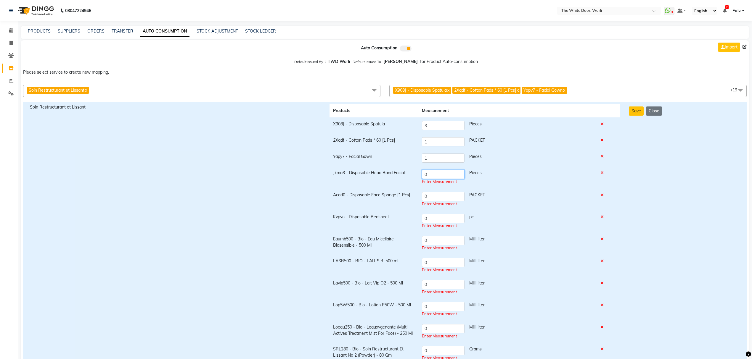
click at [426, 180] on td "0 Pieces Enter Measurement" at bounding box center [507, 177] width 179 height 22
click at [426, 180] on div "Enter Measurement" at bounding box center [507, 182] width 171 height 6
click at [426, 176] on input "0" at bounding box center [443, 174] width 43 height 9
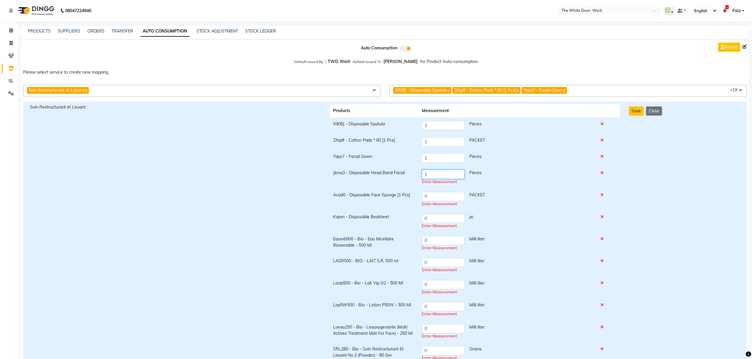
type input "1"
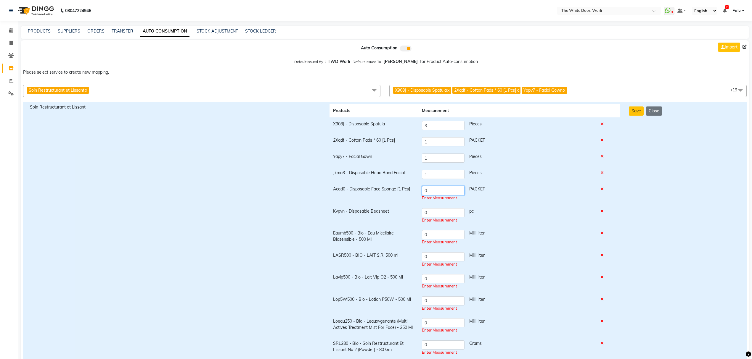
drag, startPoint x: 429, startPoint y: 195, endPoint x: 414, endPoint y: 195, distance: 15.1
click at [414, 195] on tr "Acad0 - Disposable Face Sponge [1 Pcs] 0 PACKET Enter Measurement" at bounding box center [475, 194] width 291 height 22
type input "1"
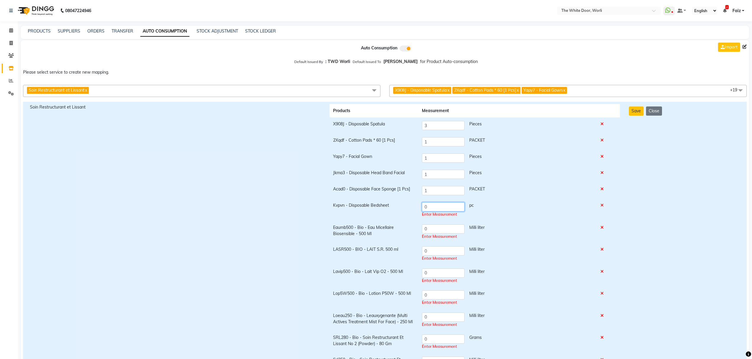
drag, startPoint x: 435, startPoint y: 210, endPoint x: 417, endPoint y: 209, distance: 18.4
click at [417, 209] on tr "Kvpvn - Disposable Bedsheet 0 pc Enter Measurement" at bounding box center [475, 210] width 291 height 22
type input "1"
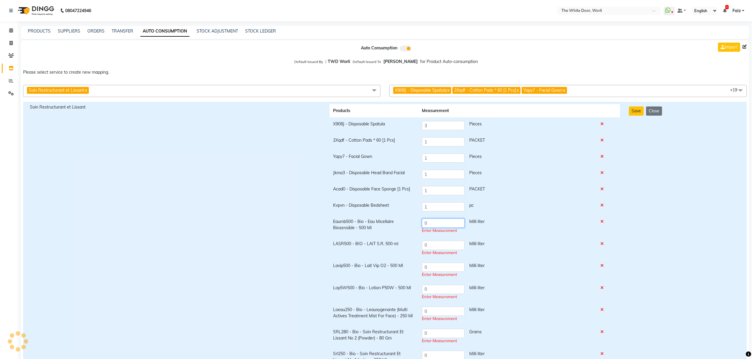
click at [428, 226] on input "0" at bounding box center [443, 223] width 43 height 9
type input "1.25"
click at [441, 248] on td "0 Milli liter Enter Measurement" at bounding box center [507, 248] width 179 height 22
type input "3"
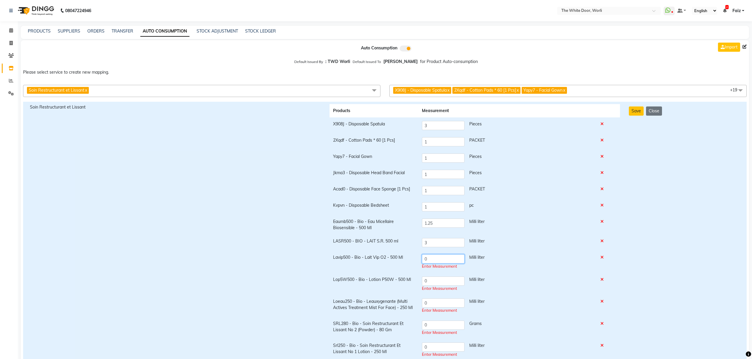
drag, startPoint x: 422, startPoint y: 268, endPoint x: 409, endPoint y: 268, distance: 13.6
click at [409, 268] on tr "Lavip500 - Bio - Lait Vip O2 - 500 Ml 0 Milli liter Enter Measurement" at bounding box center [475, 262] width 291 height 22
type input "4"
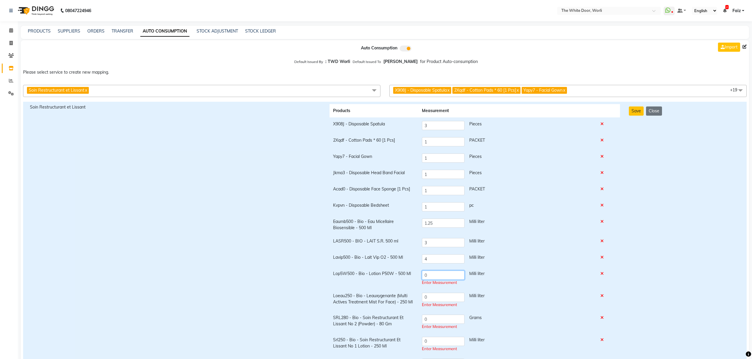
drag, startPoint x: 435, startPoint y: 282, endPoint x: 411, endPoint y: 281, distance: 24.0
click at [411, 281] on tr "Lop5W500 - Bio - Lotion P50W - 500 Ml 0 Milli liter Enter Measurement" at bounding box center [475, 278] width 291 height 22
type input "2"
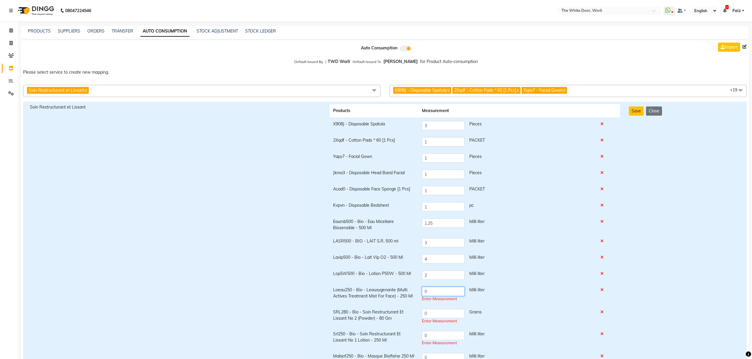
drag, startPoint x: 431, startPoint y: 298, endPoint x: 410, endPoint y: 298, distance: 21.0
click at [410, 298] on tr "Loeau250 - Bio - Leauxygenante (Multi Actives Treatment Mist For Face) - 250 Ml…" at bounding box center [475, 295] width 291 height 22
type input "3"
drag, startPoint x: 430, startPoint y: 317, endPoint x: 417, endPoint y: 315, distance: 13.1
click at [417, 315] on tr "SRL280 - Bio - Soin Restructurant Et Lissant No 2 (Powder) - 80 Gm 0 Grams Ente…" at bounding box center [475, 314] width 291 height 22
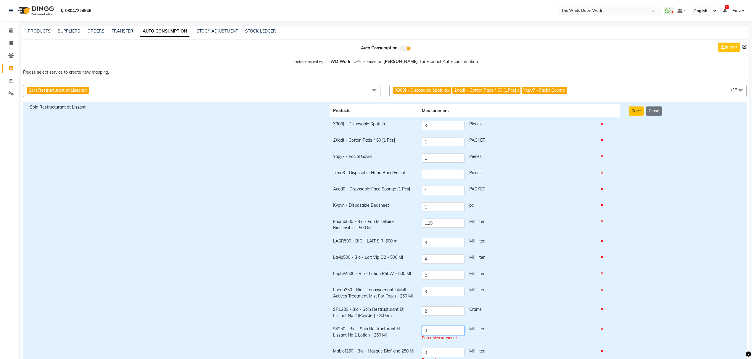
drag, startPoint x: 434, startPoint y: 333, endPoint x: 418, endPoint y: 331, distance: 16.2
click at [418, 331] on td "0 Milli liter Enter Measurement" at bounding box center [507, 334] width 179 height 22
drag, startPoint x: 429, startPoint y: 312, endPoint x: 412, endPoint y: 307, distance: 17.2
click at [412, 307] on tr "SRL280 - Bio - Soin Restructurant Et Lissant No 2 (Powder) - 80 Gm 2 Grams" at bounding box center [475, 313] width 291 height 20
type input "3"
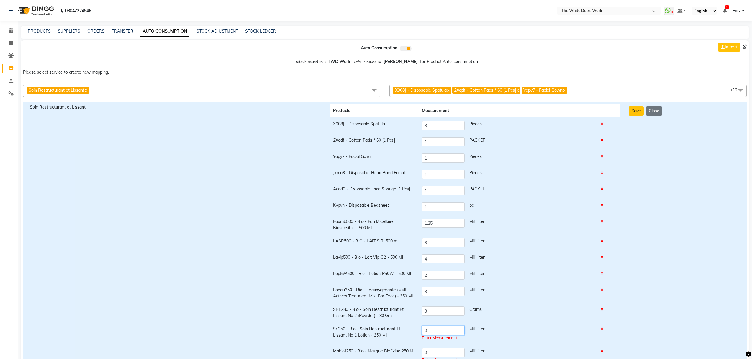
drag, startPoint x: 427, startPoint y: 332, endPoint x: 420, endPoint y: 332, distance: 6.2
click at [420, 332] on td "0 Milli liter Enter Measurement" at bounding box center [507, 334] width 179 height 22
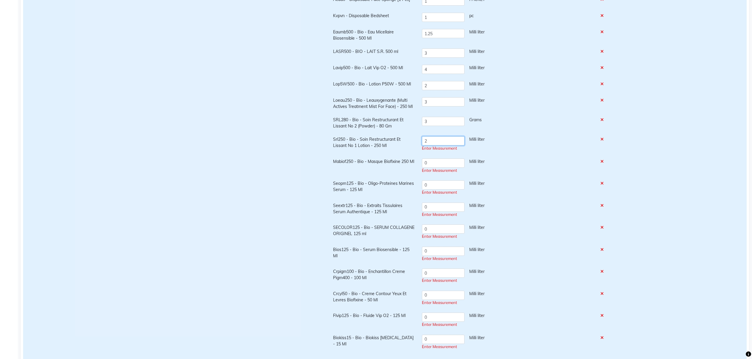
scroll to position [197, 0]
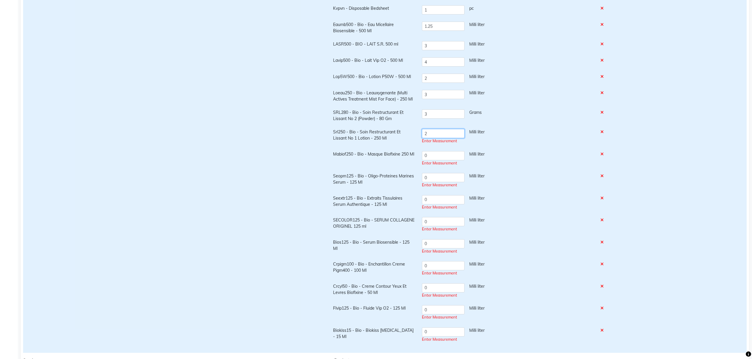
type input "2"
drag, startPoint x: 428, startPoint y: 152, endPoint x: 417, endPoint y: 152, distance: 11.0
click at [417, 152] on tr "Mabiof250 - Bio - Masque Biofixine 250 Ml 0 Milli liter Enter Measurement" at bounding box center [475, 156] width 291 height 22
type input "5"
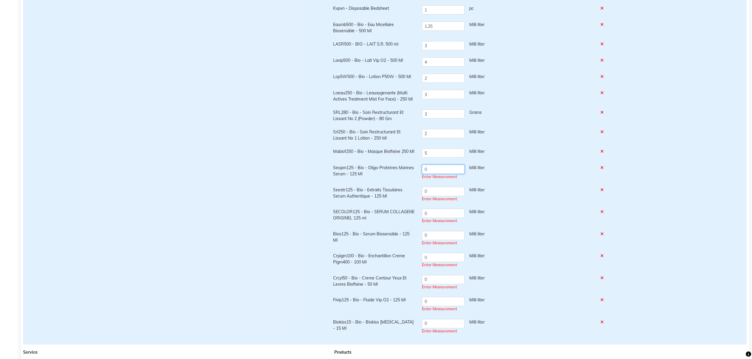
drag, startPoint x: 433, startPoint y: 169, endPoint x: 427, endPoint y: 169, distance: 5.9
click at [427, 169] on input "0" at bounding box center [443, 169] width 43 height 9
type input "0.25"
click at [434, 192] on input "0" at bounding box center [443, 191] width 43 height 9
type input "0.5"
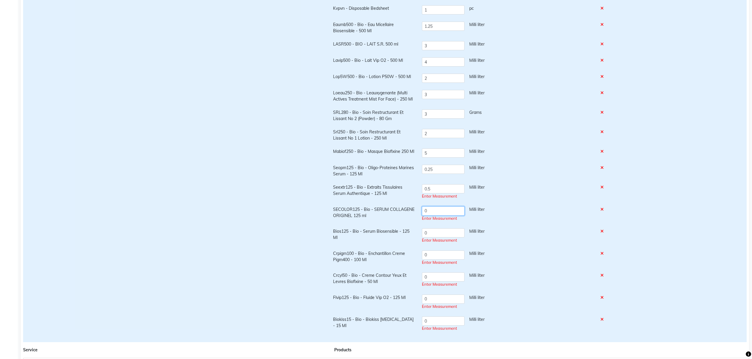
click at [433, 212] on input "0" at bounding box center [443, 211] width 43 height 9
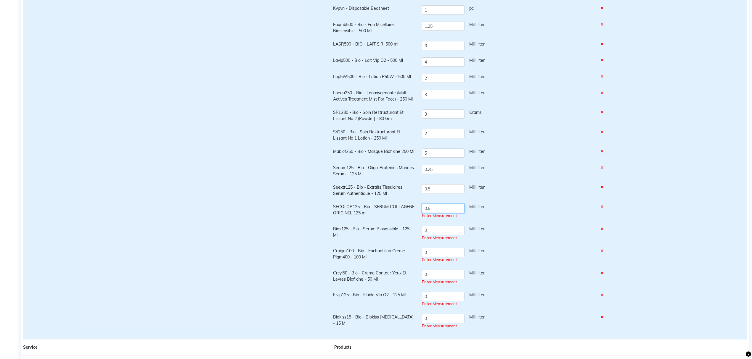
type input "0.5"
click at [439, 229] on input "0" at bounding box center [443, 228] width 43 height 9
type input "0.25"
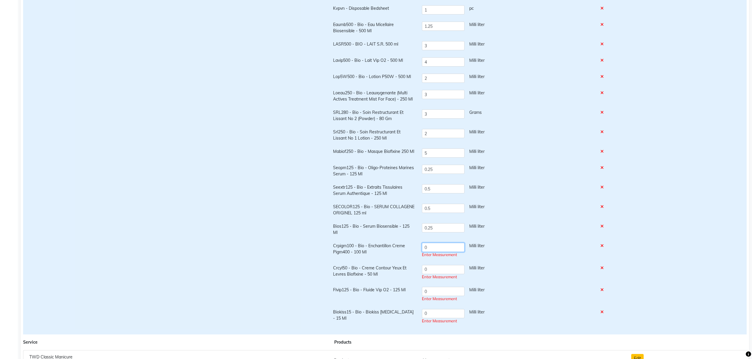
click at [433, 248] on input "0" at bounding box center [443, 247] width 43 height 9
type input "0.5"
click at [429, 266] on input "0" at bounding box center [443, 267] width 43 height 9
type input "0.25"
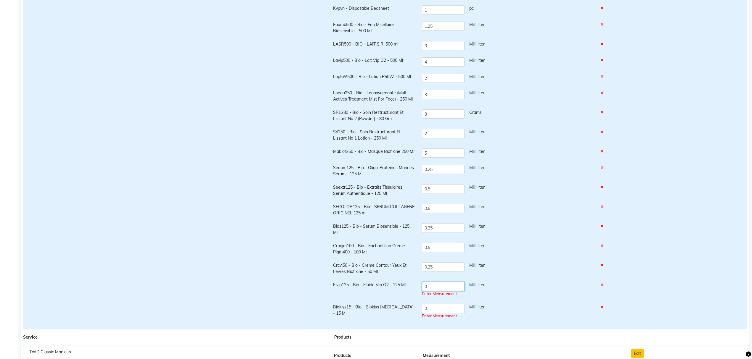
click at [436, 290] on input "0" at bounding box center [443, 286] width 43 height 9
type input "0.5"
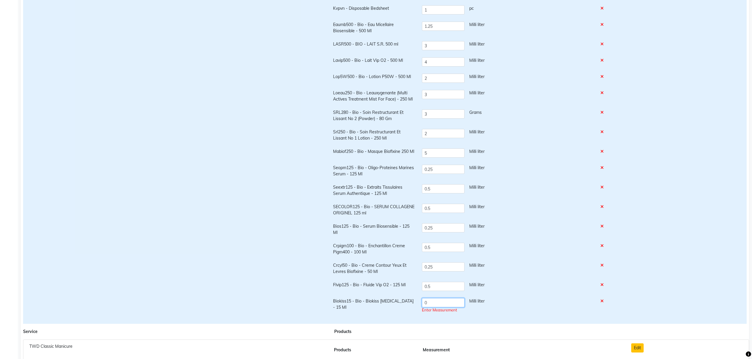
click at [435, 309] on td "0 Milli liter Enter Measurement" at bounding box center [507, 306] width 179 height 22
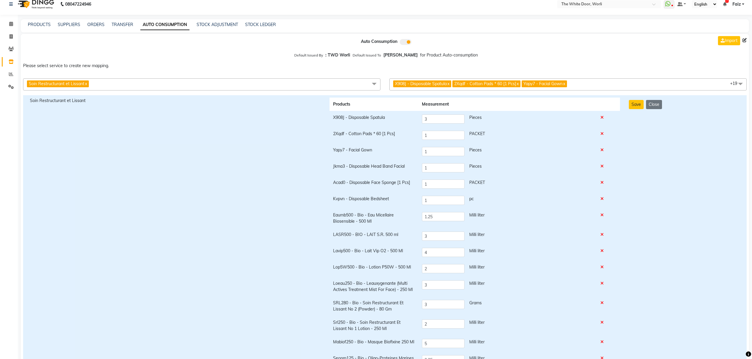
scroll to position [0, 0]
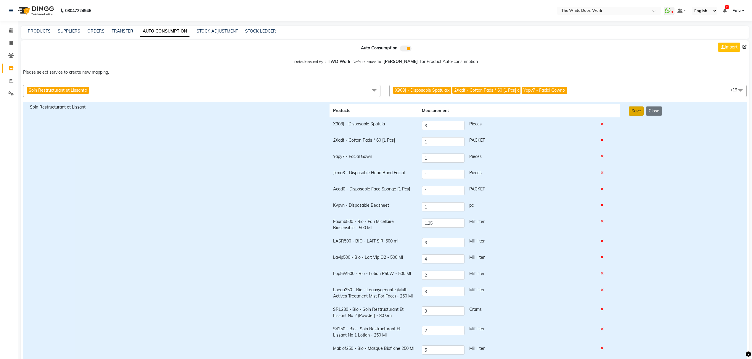
type input "0.25"
click at [636, 109] on button "Save" at bounding box center [636, 111] width 15 height 9
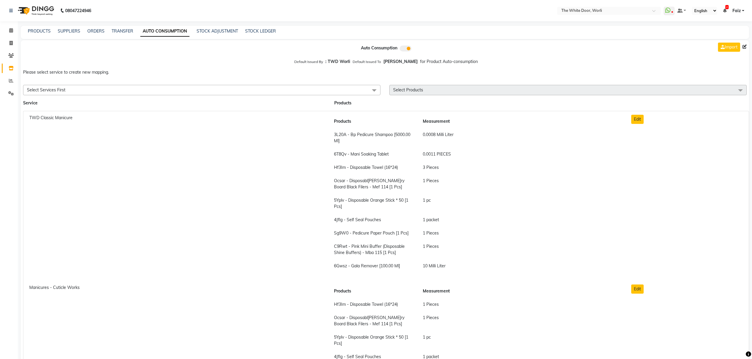
click at [153, 87] on span "Select Services First" at bounding box center [201, 90] width 357 height 10
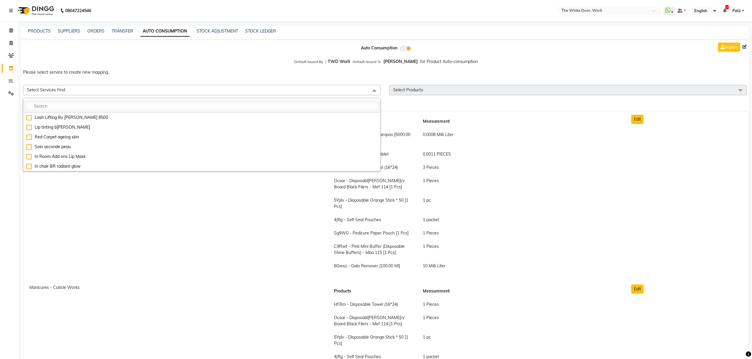
click at [150, 105] on input "multiselect-search" at bounding box center [201, 106] width 351 height 6
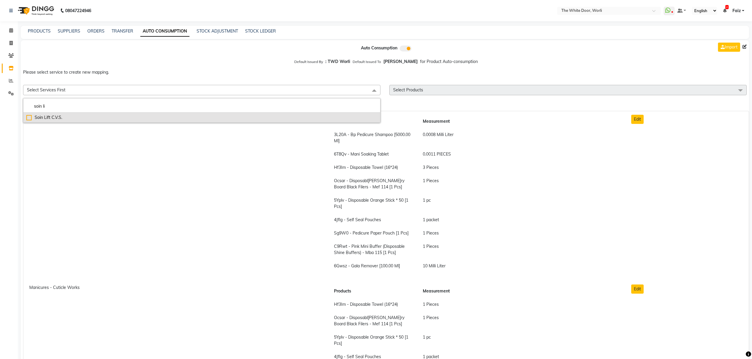
type input "soin li"
click at [135, 118] on div "Soin Lift C.V.S." at bounding box center [201, 118] width 351 height 6
checkbox input "true"
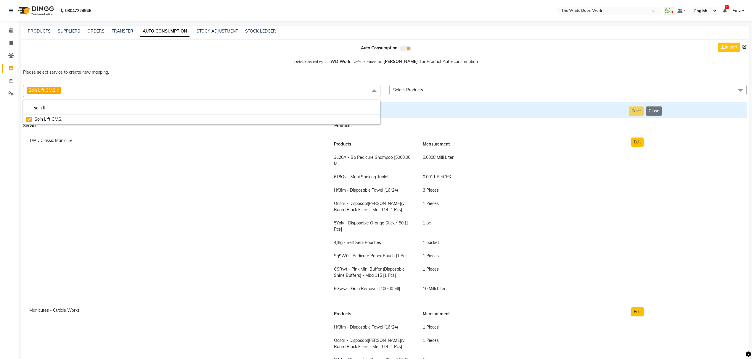
click at [478, 91] on span "Select Products" at bounding box center [567, 90] width 357 height 10
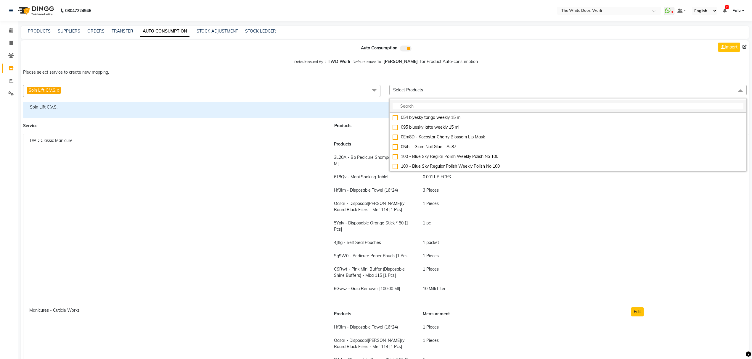
click at [435, 105] on input "multiselect-search" at bounding box center [568, 106] width 351 height 6
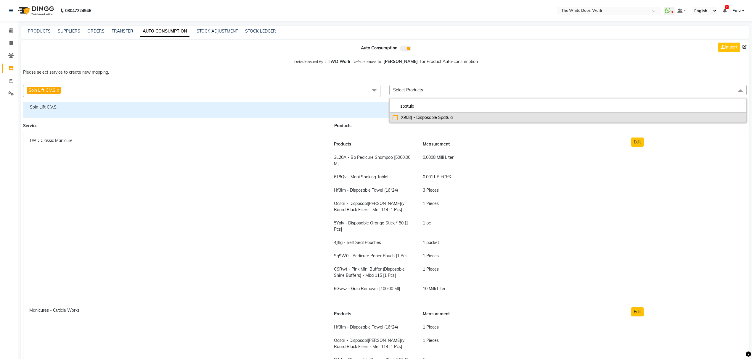
type input "spatula"
click at [439, 115] on div "X908J - Disposable Spatula" at bounding box center [568, 118] width 351 height 6
checkbox input "true"
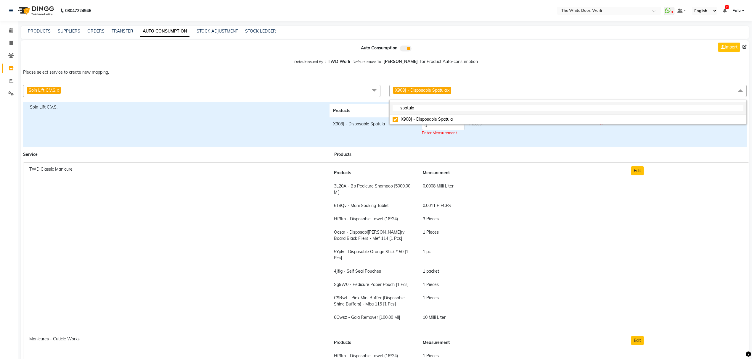
click at [440, 106] on input "spatula" at bounding box center [568, 108] width 351 height 6
type input "cotton pad"
click at [434, 123] on li "2Xqdf - Cotton Pads * 60 [1 Pcs]" at bounding box center [568, 120] width 357 height 10
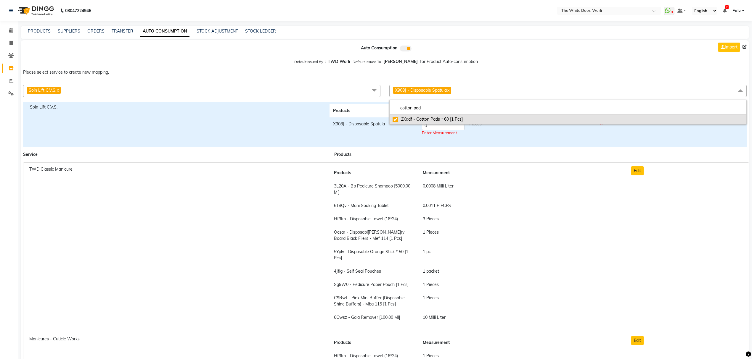
checkbox input"] "true"
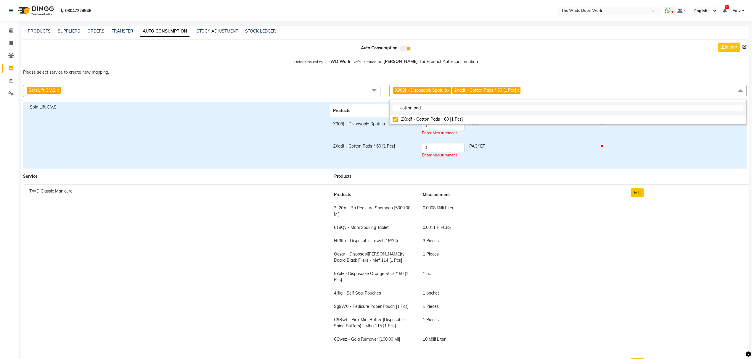
click at [490, 103] on li "cotton pad" at bounding box center [568, 108] width 357 height 12
click at [489, 107] on input "cotton pad" at bounding box center [568, 108] width 351 height 6
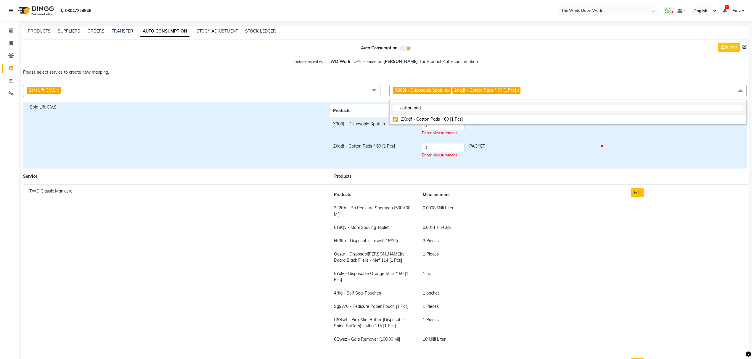
click at [489, 107] on input "cotton pad" at bounding box center [568, 108] width 351 height 6
type input "facial gown"
click at [489, 117] on div "Yapy7 - Facial Gown" at bounding box center [568, 119] width 351 height 6
checkbox input "true"
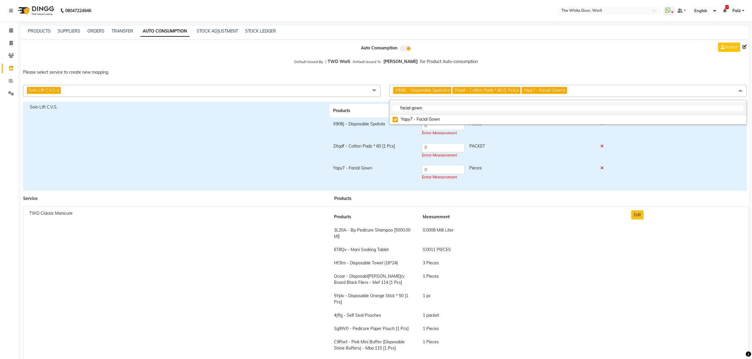
click at [482, 107] on input "facial gown" at bounding box center [568, 108] width 351 height 6
click at [437, 120] on div "Yapy7 - Facial Gown" at bounding box center [568, 119] width 351 height 6
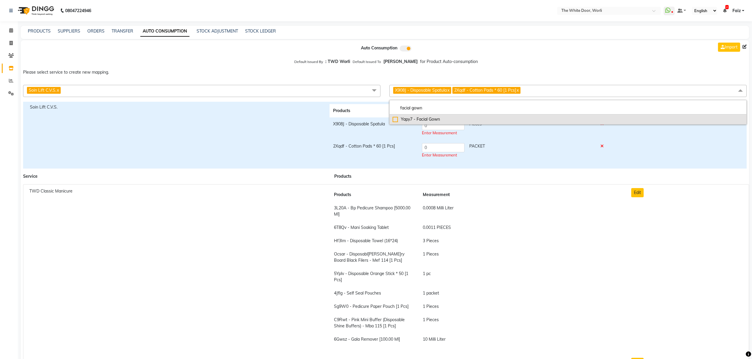
click at [409, 118] on div "Yapy7 - Facial Gown" at bounding box center [568, 119] width 351 height 6
checkbox input "true"
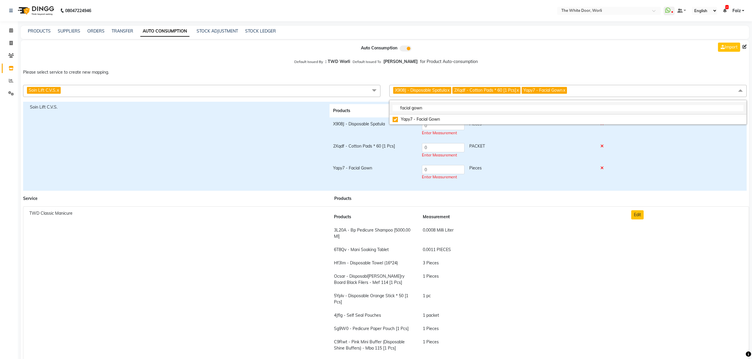
click at [422, 107] on input "facial gown" at bounding box center [568, 108] width 351 height 6
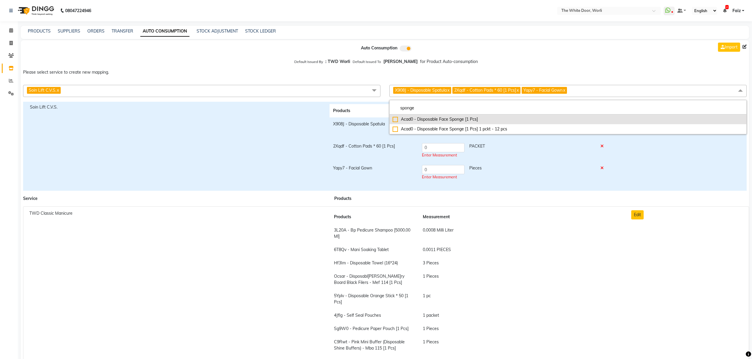
type input "sponge"
click at [430, 118] on div "Acad0 - Disposable Face Sponge [1 Pcs]" at bounding box center [568, 119] width 351 height 6
checkbox input"] "true"
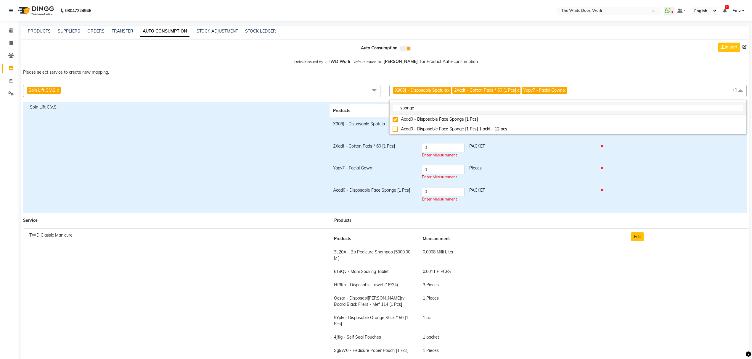
click at [424, 108] on input "sponge" at bounding box center [568, 108] width 351 height 6
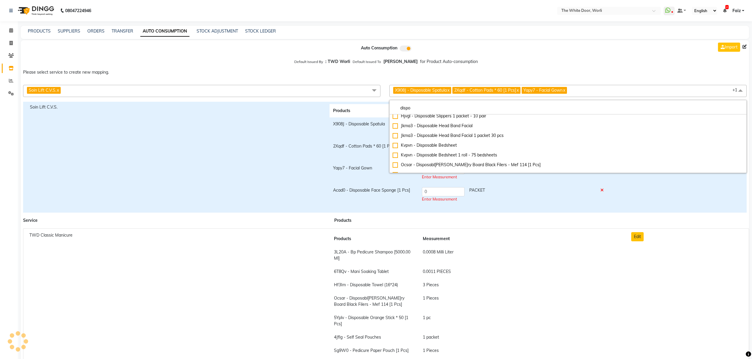
scroll to position [214, 0]
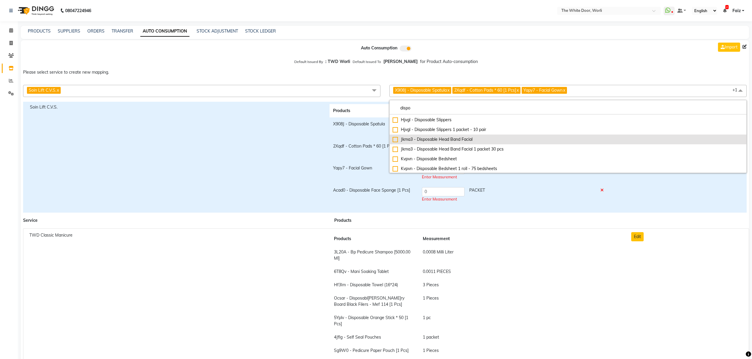
type input "dispo"
click at [421, 142] on div "Jkma3 - Disposable Head Band Facial" at bounding box center [568, 140] width 351 height 6
checkbox input "true"
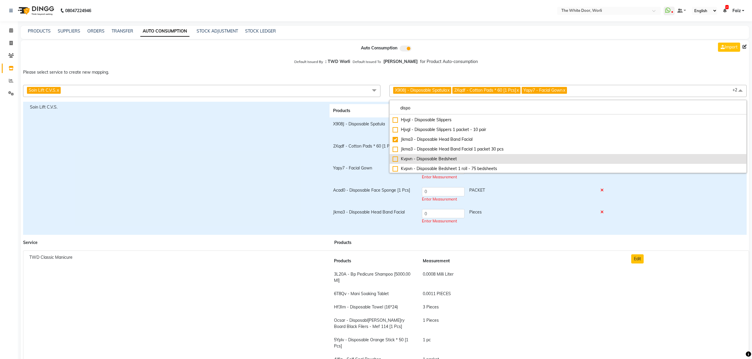
click at [461, 160] on div "Kvpvn - Disposable Bedsheet" at bounding box center [568, 159] width 351 height 6
checkbox input "true"
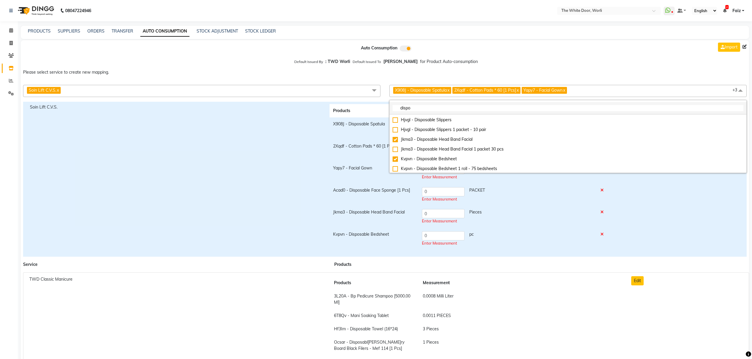
click at [516, 109] on input "dispo" at bounding box center [568, 108] width 351 height 6
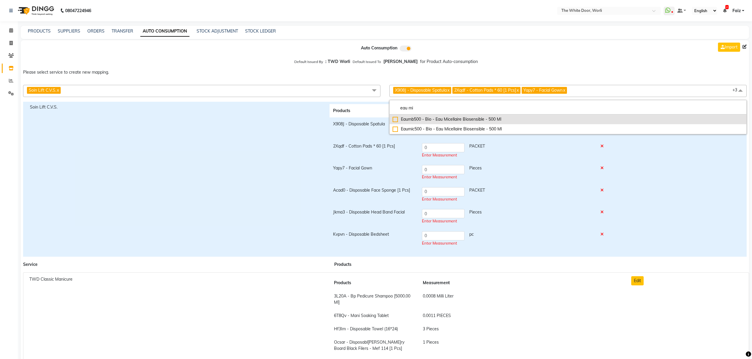
type input "eau mi"
click at [409, 118] on div "Eaumb500 - Bio - Eau Micellaire Biosensible - 500 Ml" at bounding box center [568, 119] width 351 height 6
checkbox input "true"
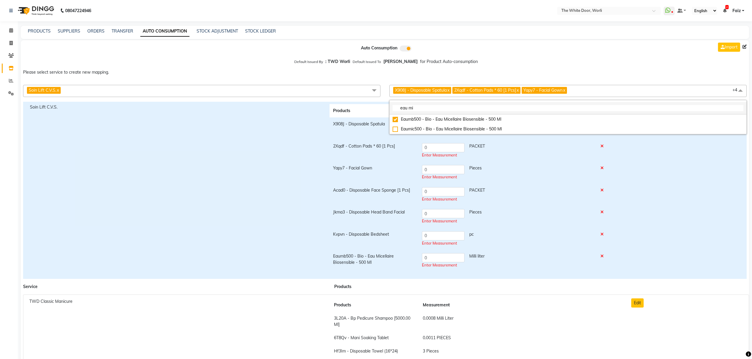
click at [426, 109] on input "eau mi" at bounding box center [568, 108] width 351 height 6
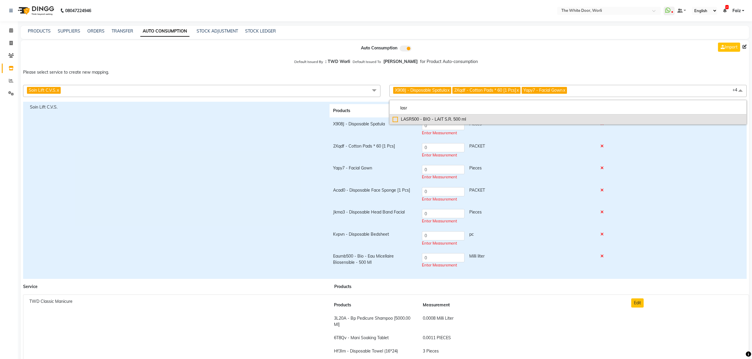
type input "lasr"
click at [431, 120] on div "LASR500 - BIO - LAIT S.R. 500 ml" at bounding box center [568, 119] width 351 height 6
checkbox input "true"
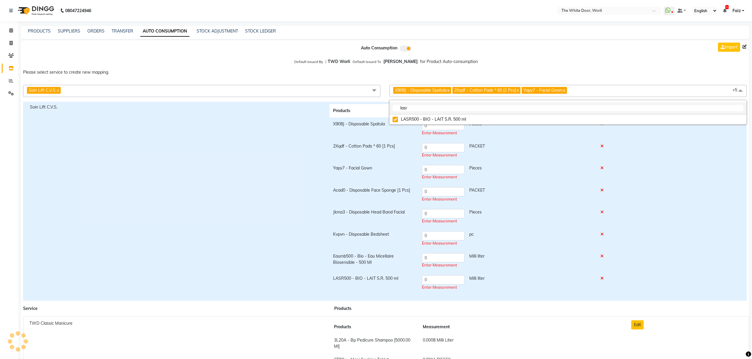
click at [436, 107] on input "lasr" at bounding box center [568, 108] width 351 height 6
type input "lavip"
click at [409, 118] on div "Lavip500 - Bio - Lait Vip O2 - 500 Ml" at bounding box center [568, 119] width 351 height 6
checkbox input "true"
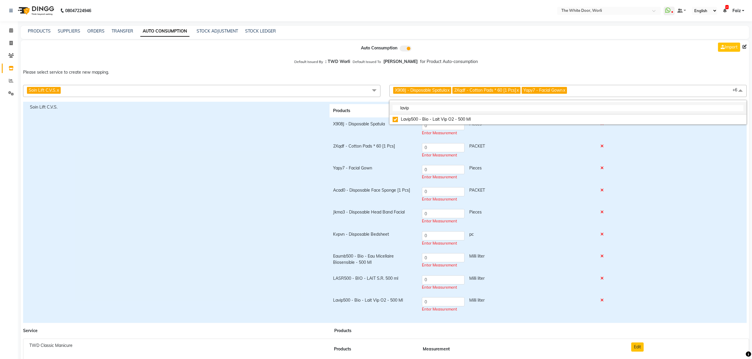
click at [447, 111] on input "lavip" at bounding box center [568, 108] width 351 height 6
type input "lotion p50"
click at [447, 117] on div "Lop5W500 - Bio - Lotion P50W - 500 Ml" at bounding box center [568, 119] width 351 height 6
checkbox input "true"
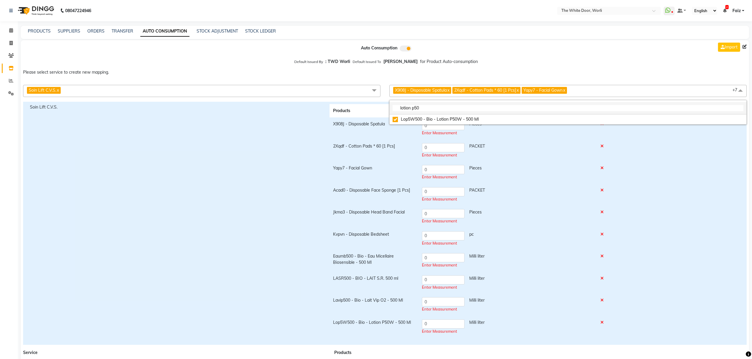
click at [443, 107] on input "lotion p50" at bounding box center [568, 108] width 351 height 6
click at [448, 107] on input "lotion p50" at bounding box center [568, 108] width 351 height 6
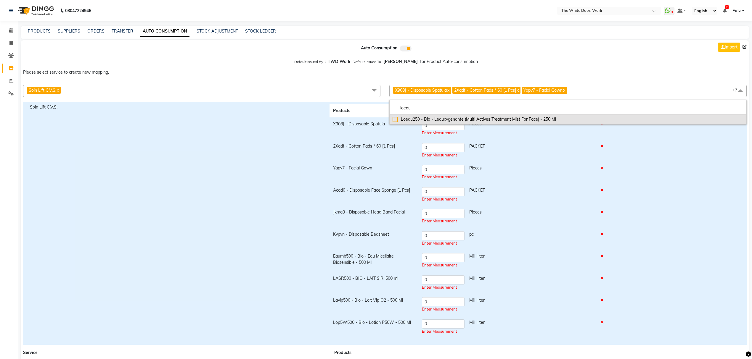
type input "loeau"
click at [449, 119] on div "Loeau250 - Bio - Leauxygenante (Multi Actives Treatment Mist For Face) - 250 Ml" at bounding box center [568, 119] width 351 height 6
checkbox input "true"
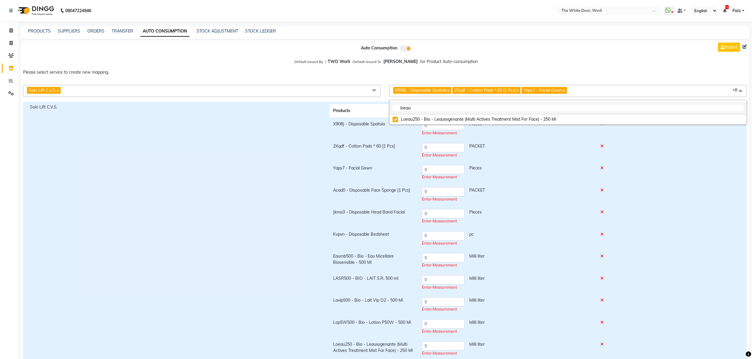
click at [431, 108] on input "loeau" at bounding box center [568, 108] width 351 height 6
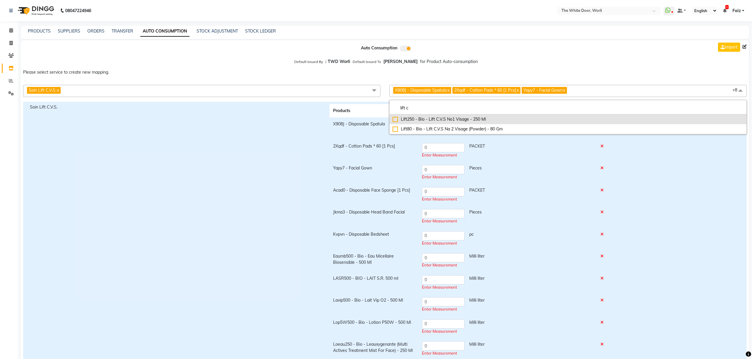
type input "lift c"
click at [426, 120] on div "Lift250 - Bio - Lift C.V.S No1 Visage - 250 Ml" at bounding box center [568, 119] width 351 height 6
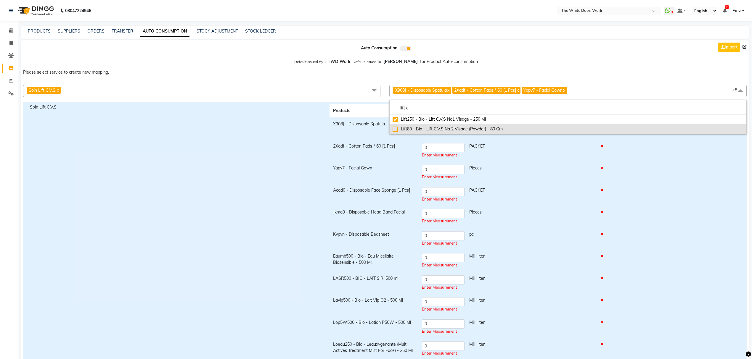
checkbox input "true"
click at [424, 130] on div "Lift80 - Bio - Lift C.V.S Na 2 Visage (Powder) - 80 Gm" at bounding box center [568, 129] width 351 height 6
checkbox input "true"
click at [501, 107] on input "lift c" at bounding box center [568, 108] width 351 height 6
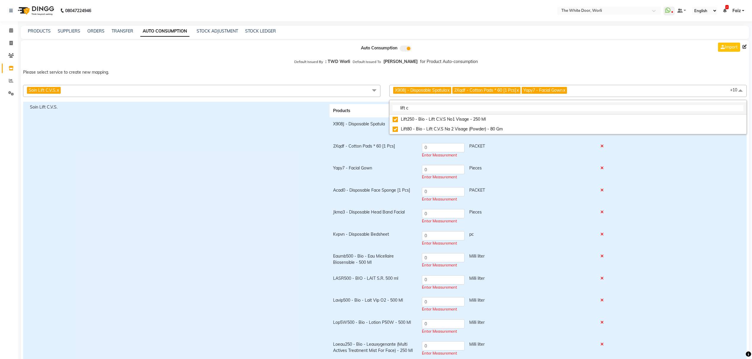
click at [501, 107] on input "lift c" at bounding box center [568, 108] width 351 height 6
type input "masque bio"
click at [464, 120] on div "Mabiof250 - Bio - Masque Biofixine 250 Ml" at bounding box center [568, 119] width 351 height 6
checkbox input "true"
click at [431, 105] on input "masque bio" at bounding box center [568, 108] width 351 height 6
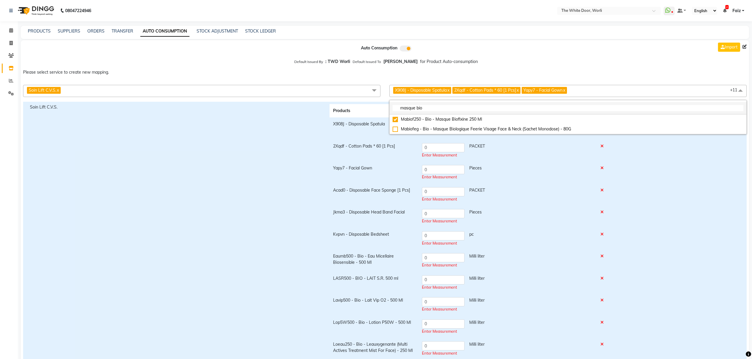
click at [431, 105] on input "masque bio" at bounding box center [568, 108] width 351 height 6
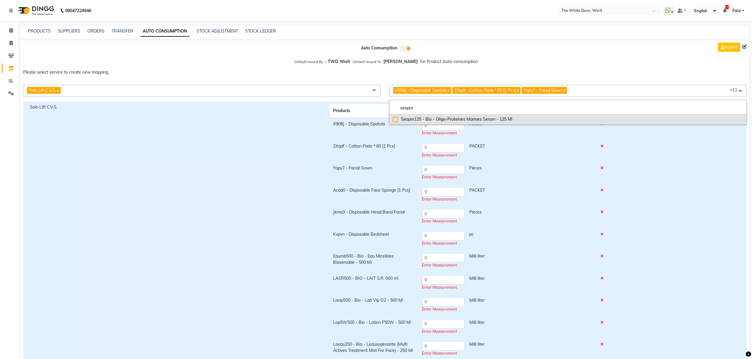
type input "seopm"
click at [418, 121] on div "Seopm125 - Bio - Oligo-Proteines Marines Serum - 125 Ml" at bounding box center [568, 119] width 351 height 6
checkbox input "true"
click at [432, 110] on input "seopm" at bounding box center [568, 108] width 351 height 6
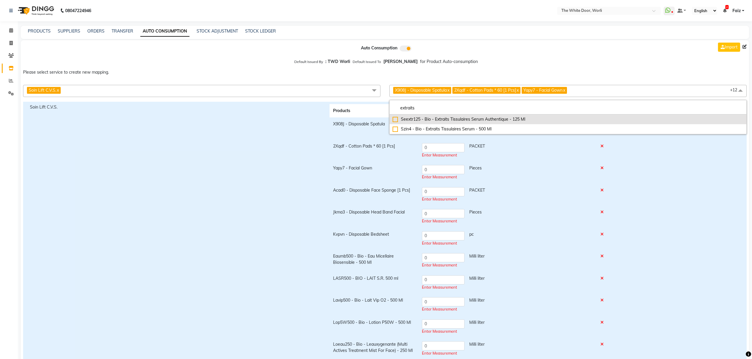
type input "extraits"
click at [437, 120] on div "Seextr125 - Bio - Extraits Tissulaires Serum Authentique - 125 Ml" at bounding box center [568, 119] width 351 height 6
checkbox input "true"
click at [453, 106] on input "extraits" at bounding box center [568, 108] width 351 height 6
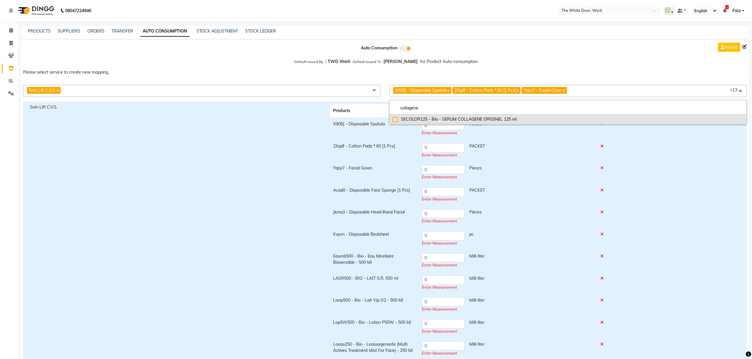
type input "collagene"
click at [461, 120] on div "SECOLOR125 - Bio - SERUM COLLAGENE ORIGINEL 125 ml" at bounding box center [568, 119] width 351 height 6
checkbox input "true"
click at [442, 108] on input "collagene" at bounding box center [568, 108] width 351 height 6
click at [441, 108] on input "collagene" at bounding box center [568, 108] width 351 height 6
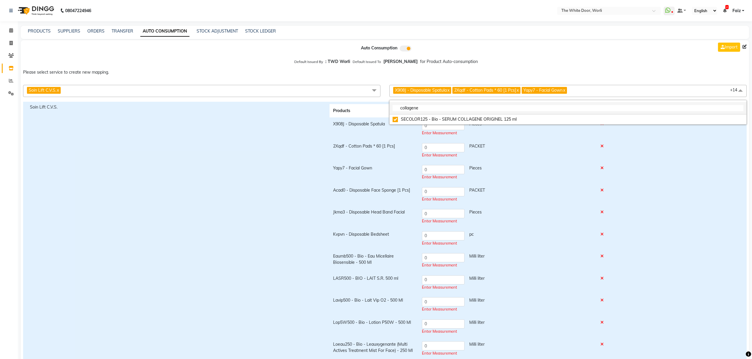
click at [441, 108] on input "collagene" at bounding box center [568, 108] width 351 height 6
type input "serum pigm"
click at [441, 118] on div "Pigm100 - Bio - Serum Pigm 400 - 100 Ml" at bounding box center [568, 119] width 351 height 6
checkbox input "true"
click at [432, 108] on input "serum pigm" at bounding box center [568, 108] width 351 height 6
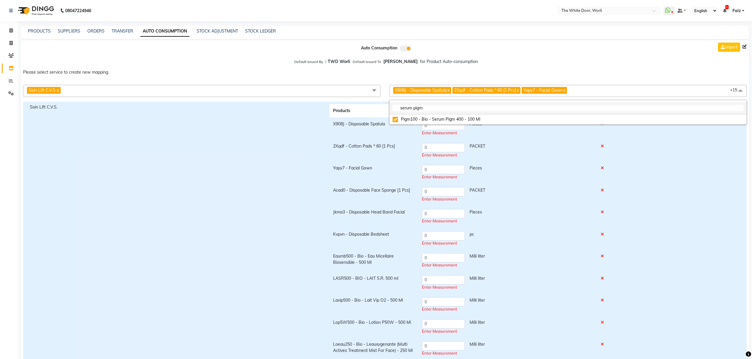
click at [432, 108] on input "serum pigm" at bounding box center [568, 108] width 351 height 6
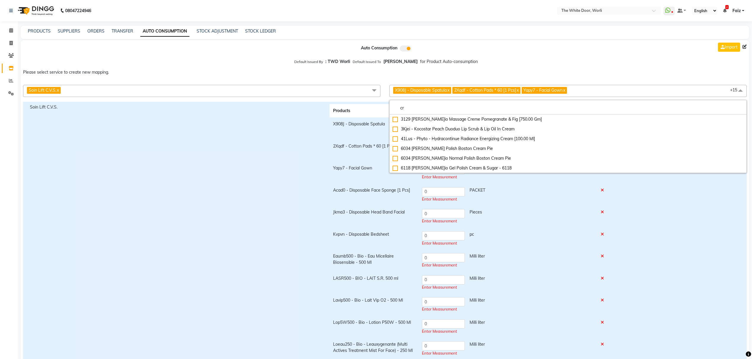
type input "c"
type input "v"
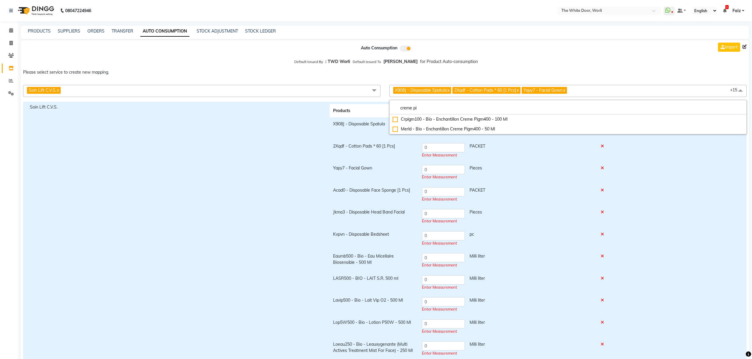
type input "creme pi"
click at [444, 120] on div "Crpigm100 - Bio - Enchantillon Creme Pigm400 - 100 Ml" at bounding box center [568, 119] width 351 height 6
checkbox input "true"
click at [467, 110] on input "creme pi" at bounding box center [568, 108] width 351 height 6
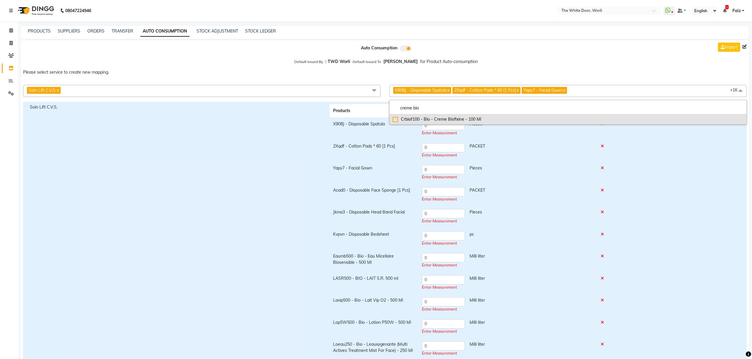
type input "creme bio"
click at [466, 120] on div "Crbiof100 - Bio - Creme Biofixine - 100 Ml" at bounding box center [568, 119] width 351 height 6
checkbox input "true"
click at [439, 104] on li "creme bio" at bounding box center [568, 108] width 357 height 12
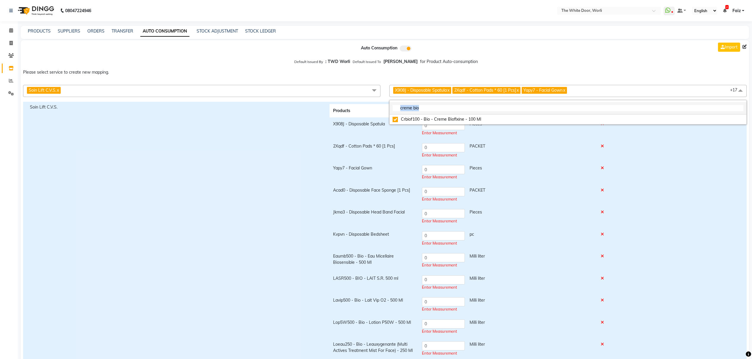
click at [438, 111] on input "creme bio" at bounding box center [568, 108] width 351 height 6
type input "flvip"
click at [432, 122] on div "Flvip125 - Bio - Fluide Vip O2 - 125 Ml" at bounding box center [568, 119] width 351 height 6
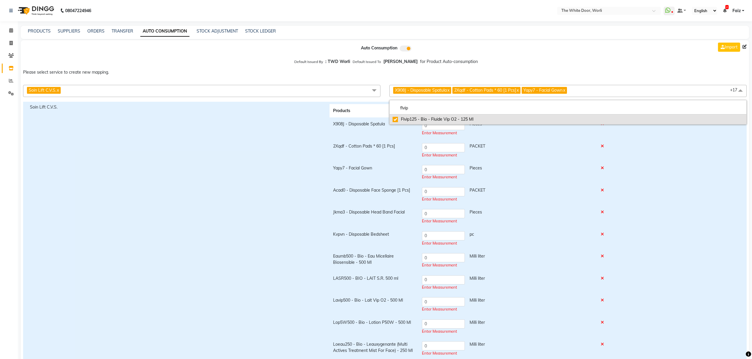
checkbox input "true"
click at [439, 107] on input "flvip" at bounding box center [568, 108] width 351 height 6
type input "bioki"
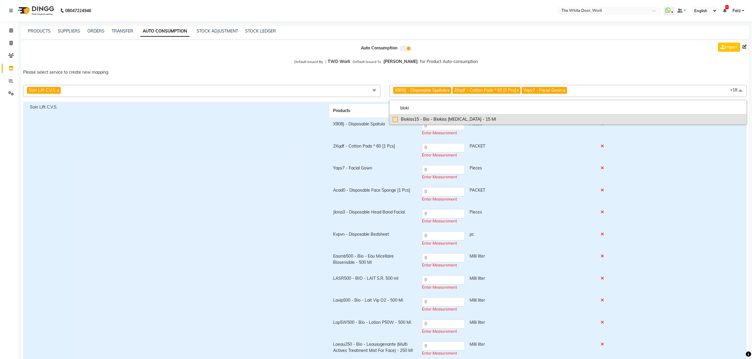
click at [439, 115] on li "Biokiss15 - Bio - Biokiss [MEDICAL_DATA] - 15 Ml" at bounding box center [568, 120] width 357 height 10
checkbox input "true"
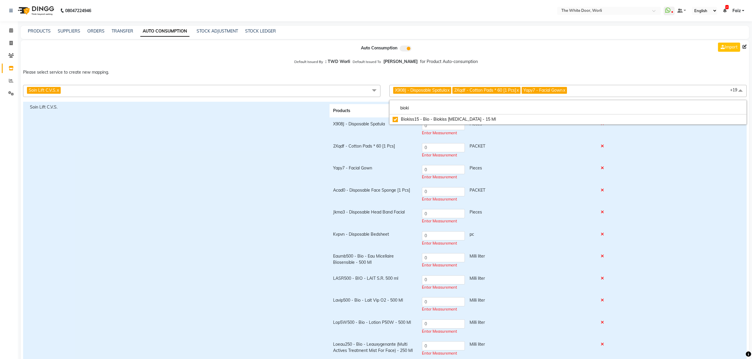
click at [653, 190] on div "Save Close" at bounding box center [685, 355] width 120 height 503
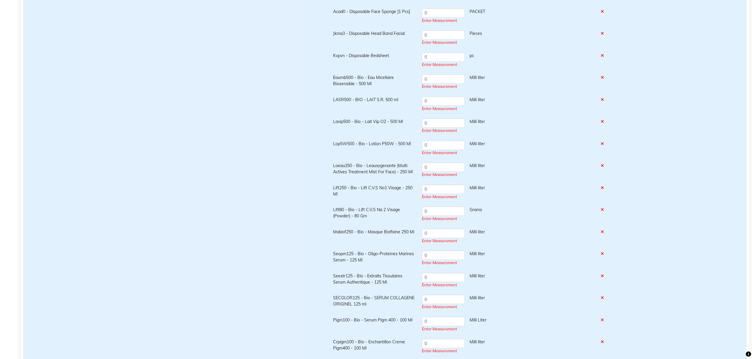
scroll to position [79, 0]
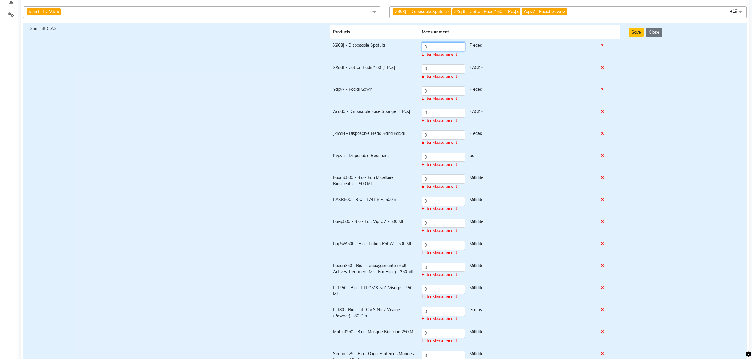
drag, startPoint x: 443, startPoint y: 50, endPoint x: 420, endPoint y: 45, distance: 23.8
click at [420, 45] on td "0 Pieces Enter Measurement" at bounding box center [507, 50] width 179 height 22
type input "3"
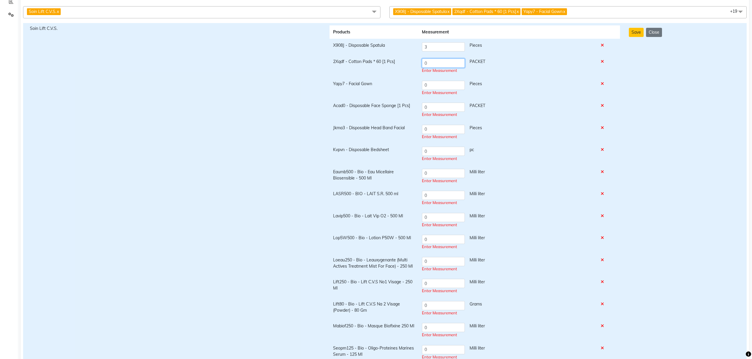
drag, startPoint x: 434, startPoint y: 73, endPoint x: 407, endPoint y: 73, distance: 26.9
click at [407, 73] on tr "2Xqdf - Cotton Pads * 60 [1 Pcs] 0 PACKET Enter Measurement" at bounding box center [475, 66] width 291 height 22
type input "1"
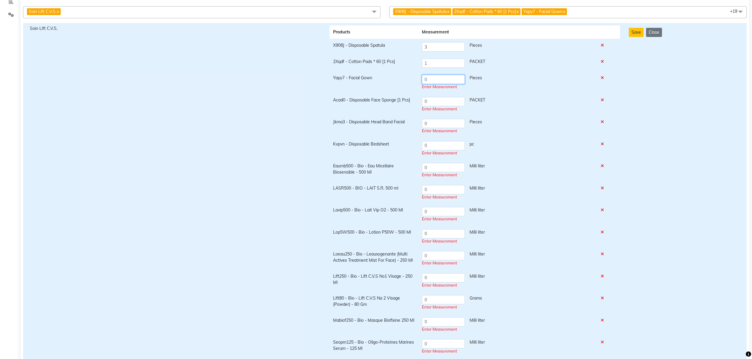
drag, startPoint x: 437, startPoint y: 84, endPoint x: 413, endPoint y: 84, distance: 24.3
click at [413, 84] on tr "Yapy7 - Facial Gown 0 Pieces Enter Measurement" at bounding box center [475, 82] width 291 height 22
type input "1"
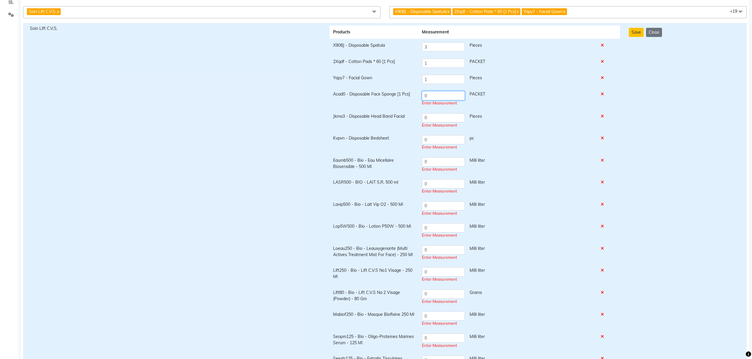
drag, startPoint x: 439, startPoint y: 99, endPoint x: 419, endPoint y: 100, distance: 20.2
click at [419, 100] on td "0 PACKET Enter Measurement" at bounding box center [507, 99] width 179 height 22
type input "1"
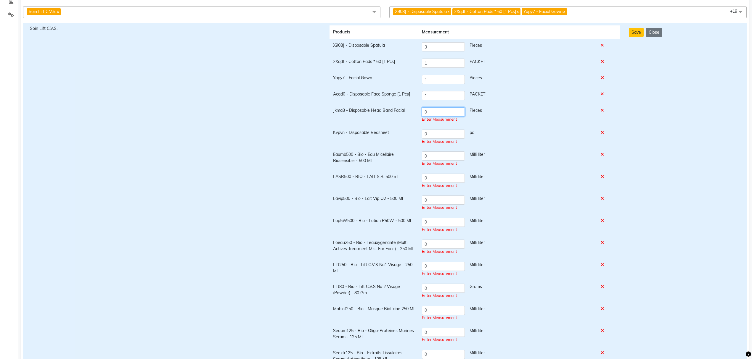
drag, startPoint x: 431, startPoint y: 119, endPoint x: 420, endPoint y: 119, distance: 11.0
click at [420, 119] on td "0 Pieces Enter Measurement" at bounding box center [507, 115] width 179 height 22
type input "1"
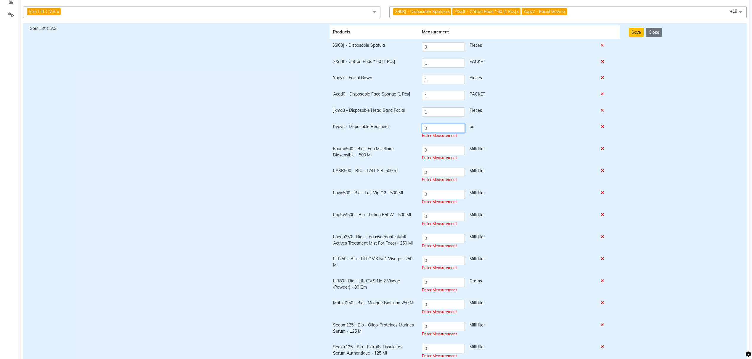
drag, startPoint x: 434, startPoint y: 134, endPoint x: 407, endPoint y: 136, distance: 26.4
click at [407, 136] on tr "Kvpvn - Disposable Bedsheet 0 pc Enter Measurement" at bounding box center [475, 131] width 291 height 22
type input "1"
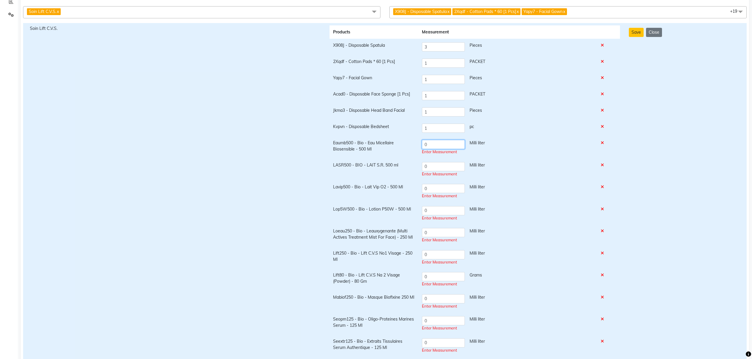
drag, startPoint x: 436, startPoint y: 148, endPoint x: 424, endPoint y: 150, distance: 11.9
click at [424, 150] on td "0 Milli liter Enter Measurement" at bounding box center [507, 148] width 179 height 22
type input "1.25"
click at [434, 168] on input "0" at bounding box center [443, 164] width 43 height 9
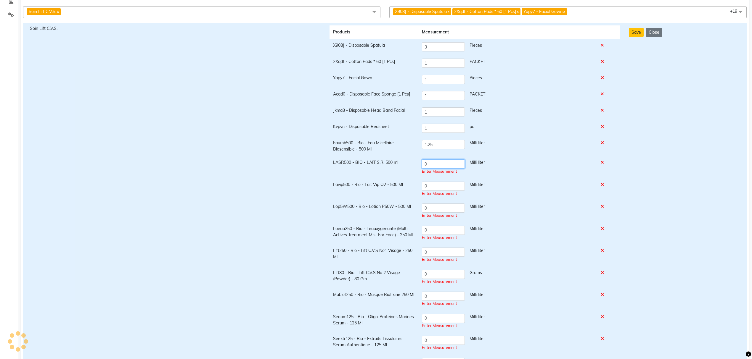
drag, startPoint x: 427, startPoint y: 161, endPoint x: 416, endPoint y: 162, distance: 10.7
click at [416, 162] on tr "LASR500 - BIO - LAIT S.R. 500 ml 0 Milli liter Enter Measurement" at bounding box center [475, 167] width 291 height 22
type input "3"
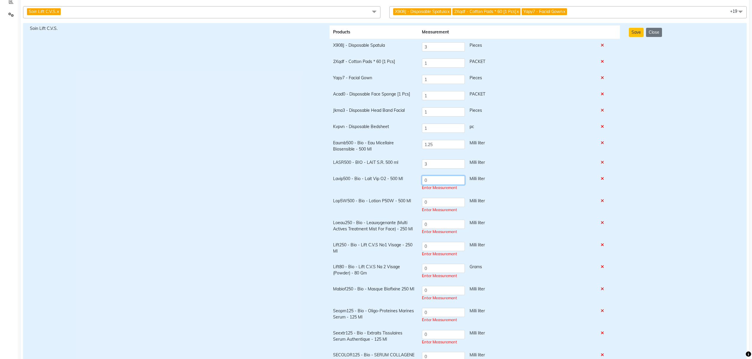
drag, startPoint x: 432, startPoint y: 187, endPoint x: 423, endPoint y: 185, distance: 9.1
click at [423, 185] on td "0 Milli liter Enter Measurement" at bounding box center [507, 183] width 179 height 22
type input "5"
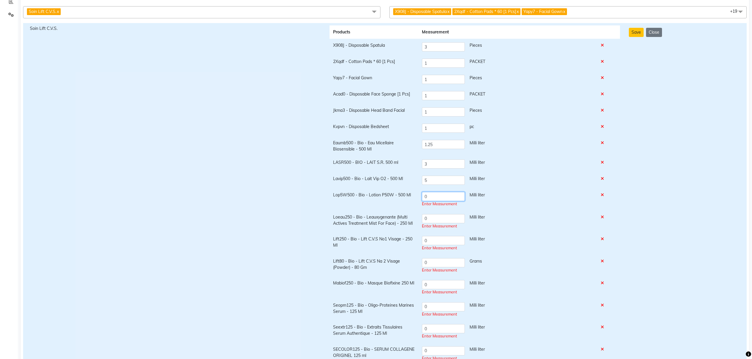
drag, startPoint x: 430, startPoint y: 204, endPoint x: 422, endPoint y: 204, distance: 8.0
click at [422, 204] on td "0 Milli liter Enter Measurement" at bounding box center [507, 200] width 179 height 22
type input "3"
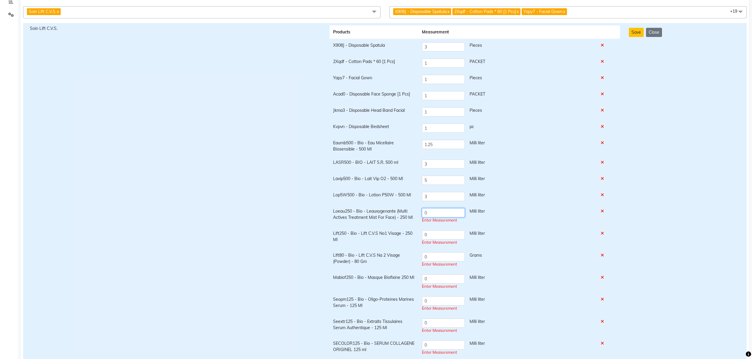
drag, startPoint x: 432, startPoint y: 216, endPoint x: 422, endPoint y: 216, distance: 10.1
click at [422, 216] on div "0 Milli liter" at bounding box center [508, 212] width 172 height 9
type input "1"
drag, startPoint x: 428, startPoint y: 235, endPoint x: 418, endPoint y: 235, distance: 9.8
click at [418, 235] on td "0 Milli liter Enter Measurement" at bounding box center [507, 235] width 179 height 22
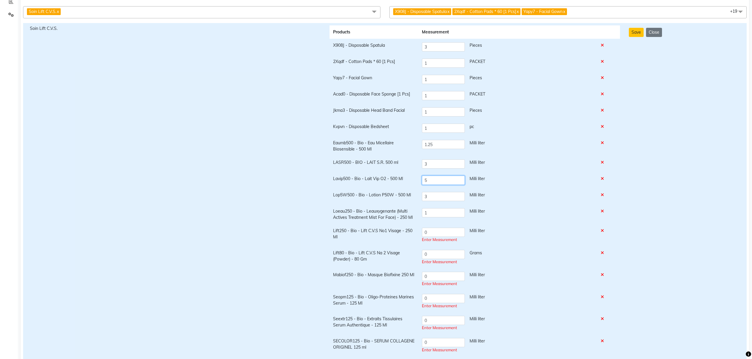
click at [719, 281] on html "08047224946 Select Location × The White Door, Worli WhatsApp Status ✕ Status: D…" at bounding box center [376, 100] width 752 height 359
type input "5"
drag, startPoint x: 435, startPoint y: 179, endPoint x: 411, endPoint y: 177, distance: 23.8
click at [411, 177] on tr "Lavip500 - Bio - Lait Vip O2 - 500 Ml 2.5 Milli liter" at bounding box center [475, 180] width 291 height 16
type input "5"
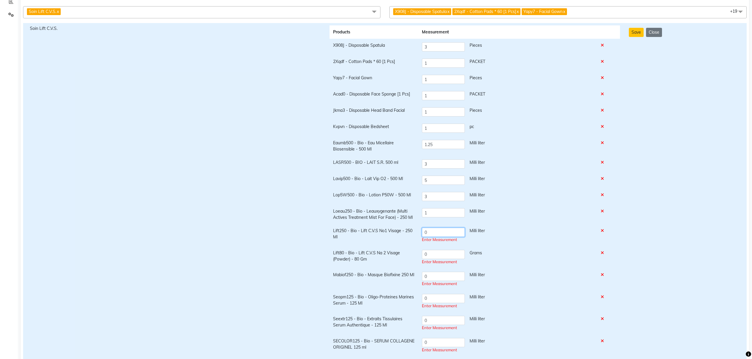
click at [431, 234] on input "0" at bounding box center [443, 232] width 43 height 9
drag, startPoint x: 428, startPoint y: 232, endPoint x: 411, endPoint y: 232, distance: 16.9
click at [411, 232] on tr "Lift250 - Bio - Lift C.V.S No1 Visage - 250 Ml 0 Milli liter Enter Measurement" at bounding box center [475, 235] width 291 height 22
type input "2.5"
drag, startPoint x: 434, startPoint y: 254, endPoint x: 399, endPoint y: 247, distance: 36.3
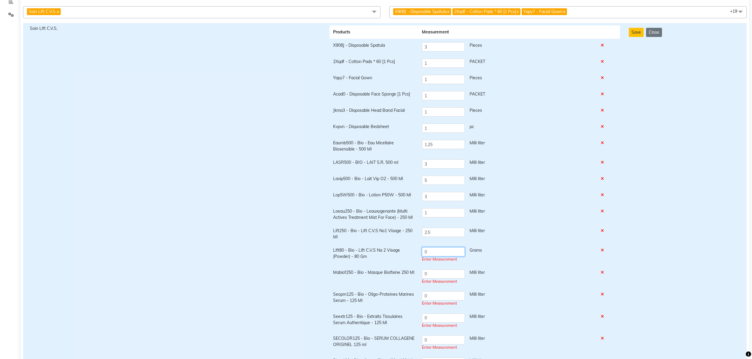
click at [399, 248] on tr "Lift80 - Bio - Lift C.V.S Na 2 Visage (Powder) - 80 Gm 0 Grams Enter Measurement" at bounding box center [475, 255] width 291 height 22
type input "2"
drag, startPoint x: 431, startPoint y: 274, endPoint x: 407, endPoint y: 274, distance: 24.0
click at [407, 274] on tr "Mabiof250 - Bio - Masque Biofixine 250 Ml 0 Milli liter Enter Measurement" at bounding box center [475, 277] width 291 height 22
type input "5"
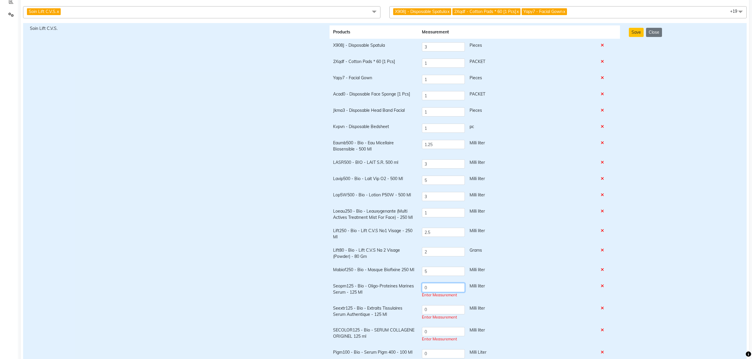
drag, startPoint x: 419, startPoint y: 294, endPoint x: 402, endPoint y: 290, distance: 18.0
click at [402, 290] on tr "Seopm125 - Bio - Oligo-Proteines Marines Serum - 125 Ml 0 Milli liter Enter Mea…" at bounding box center [475, 291] width 291 height 22
type input "0.25"
drag, startPoint x: 416, startPoint y: 306, endPoint x: 411, endPoint y: 305, distance: 4.8
click at [411, 305] on tr "Seextr125 - Bio - Extraits Tissulaires Serum Authentique - 125 Ml 0 Milli liter…" at bounding box center [475, 310] width 291 height 22
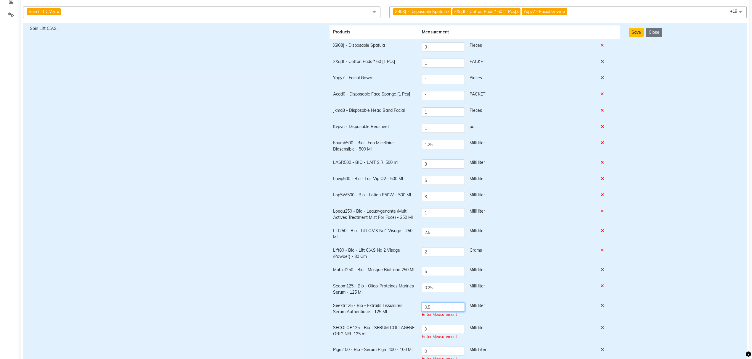
type input "0.5"
drag, startPoint x: 431, startPoint y: 327, endPoint x: 405, endPoint y: 326, distance: 26.1
click at [406, 326] on tr "SECOLOR125 - Bio - SERUM COLLAGENE ORIGINEL 125 ml 0 Milli liter Enter Measurem…" at bounding box center [475, 330] width 291 height 22
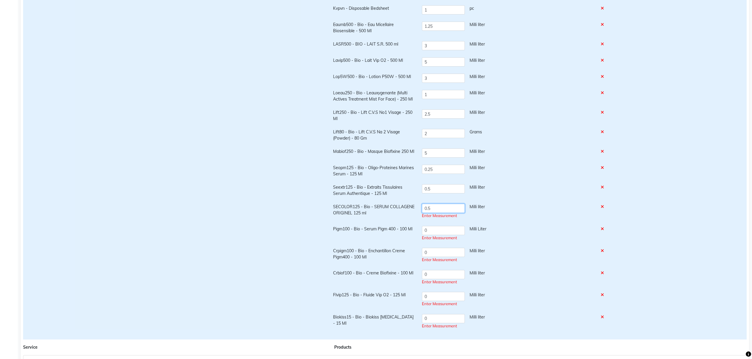
scroll to position [276, 0]
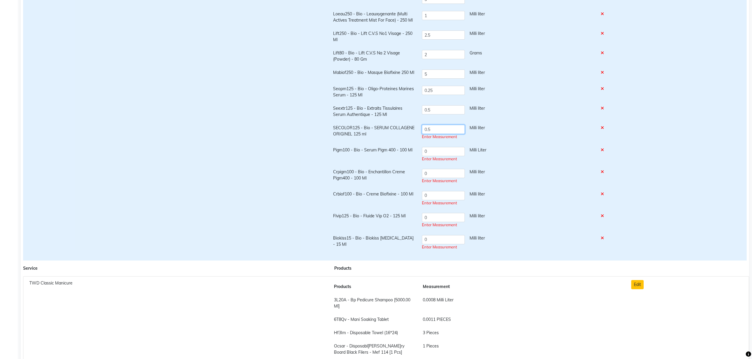
type input "0.5"
drag, startPoint x: 432, startPoint y: 148, endPoint x: 419, endPoint y: 148, distance: 13.0
click at [419, 148] on td "0 Milli Liter Enter Measurement" at bounding box center [507, 152] width 179 height 22
type input "0.25"
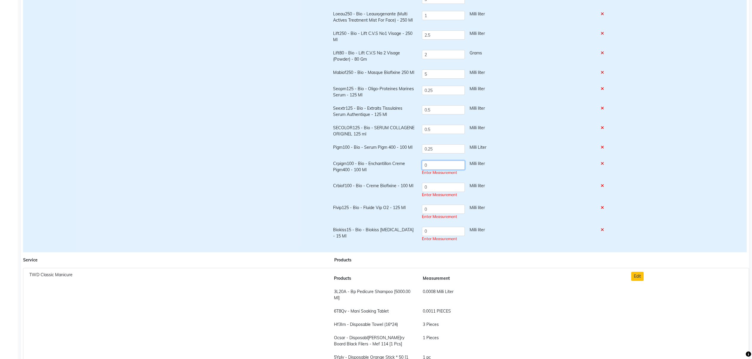
drag, startPoint x: 435, startPoint y: 166, endPoint x: 416, endPoint y: 166, distance: 19.0
click at [416, 166] on tr "Crpigm100 - Bio - Enchantillon Creme Pigm400 - 100 Ml 0 Milli liter Enter Measu…" at bounding box center [475, 168] width 291 height 22
type input "0.5"
drag, startPoint x: 435, startPoint y: 184, endPoint x: 410, endPoint y: 183, distance: 24.6
click at [410, 183] on tr "Crbiof100 - Bio - Creme Biofixine - 100 Ml 0 Milli liter Enter Measurement" at bounding box center [475, 188] width 291 height 22
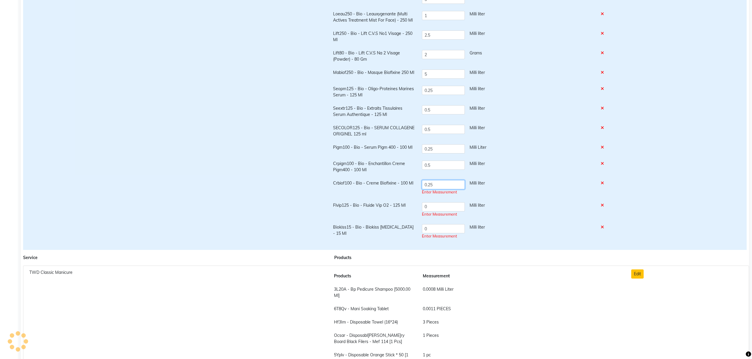
type input "0.25"
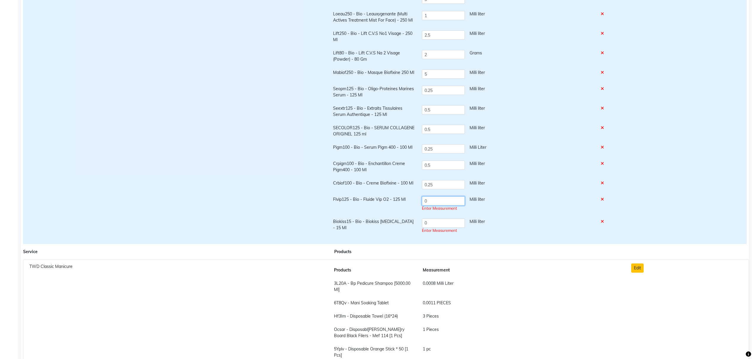
drag, startPoint x: 440, startPoint y: 203, endPoint x: 417, endPoint y: 202, distance: 22.5
click at [418, 202] on tr "Flvip125 - Bio - Fluide Vip O2 - 125 Ml 0 Milli liter Enter Measurement" at bounding box center [475, 204] width 291 height 22
type input "0.5"
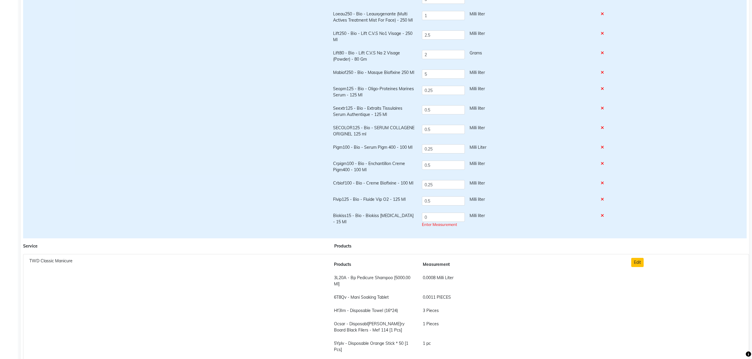
click at [441, 212] on td "0 Milli liter Enter Measurement" at bounding box center [507, 220] width 179 height 22
click at [443, 218] on input "0" at bounding box center [443, 217] width 43 height 9
type input "0.25"
click at [526, 134] on td "0.5 Milli liter" at bounding box center [507, 131] width 179 height 20
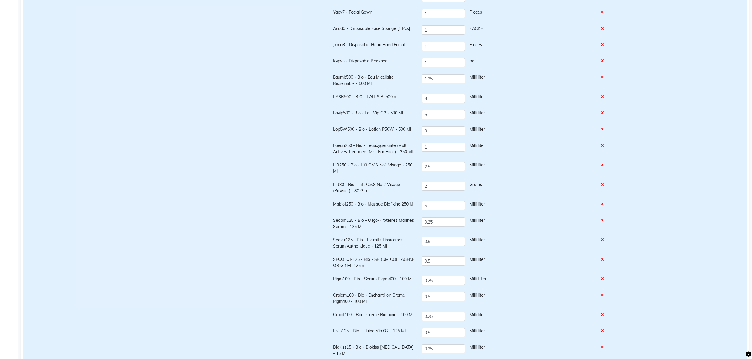
scroll to position [79, 0]
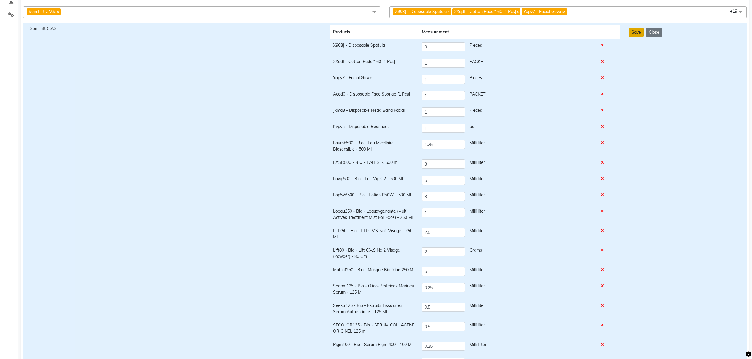
click at [634, 36] on button "Save" at bounding box center [636, 32] width 15 height 9
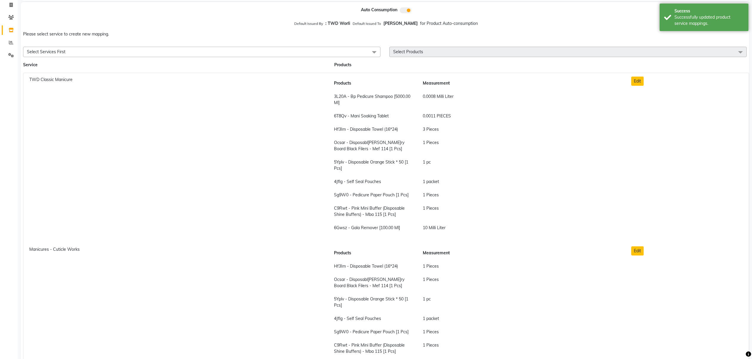
scroll to position [0, 0]
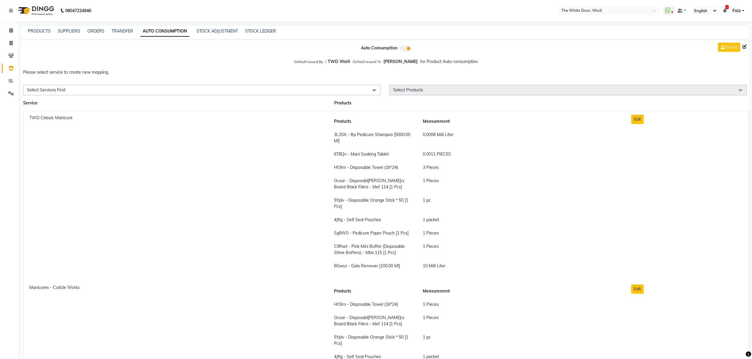
click at [49, 92] on span "Select Services First" at bounding box center [46, 89] width 38 height 5
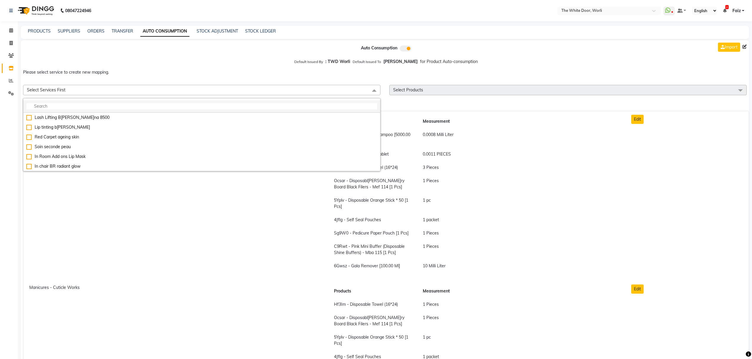
click at [51, 105] on input "multiselect-search" at bounding box center [201, 106] width 351 height 6
type input "s"
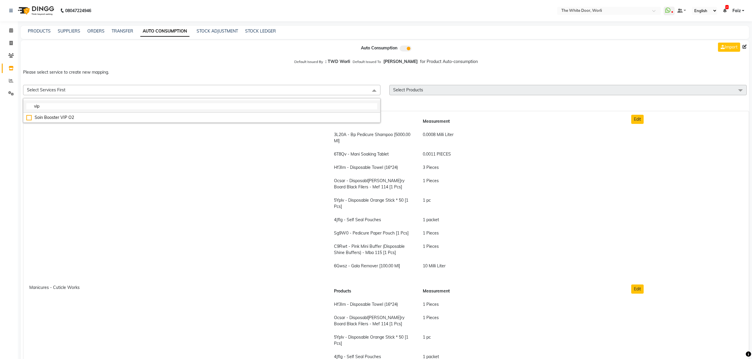
type input "vip"
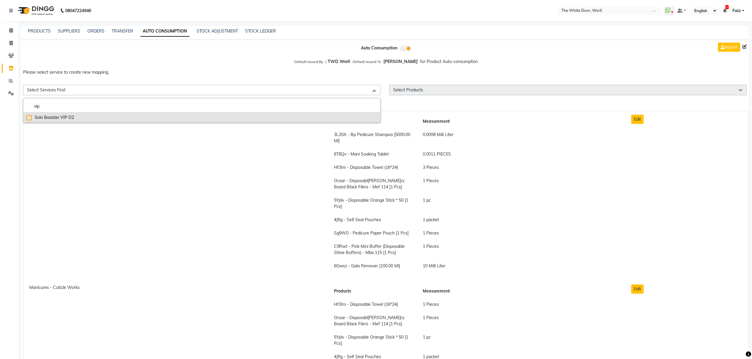
click at [50, 121] on div "Soin Booster VIP O2" at bounding box center [201, 118] width 351 height 6
checkbox input "true"
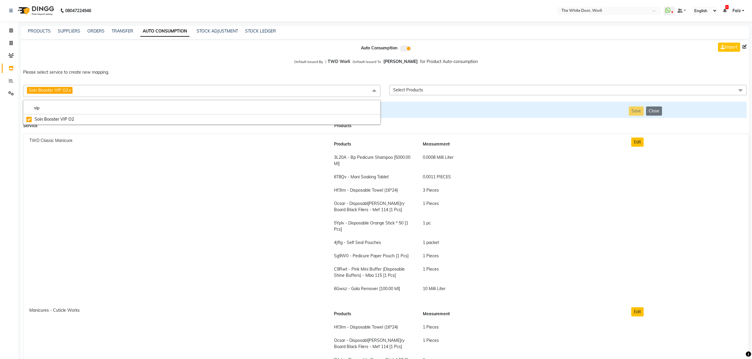
click at [427, 92] on span "Select Products" at bounding box center [567, 90] width 357 height 10
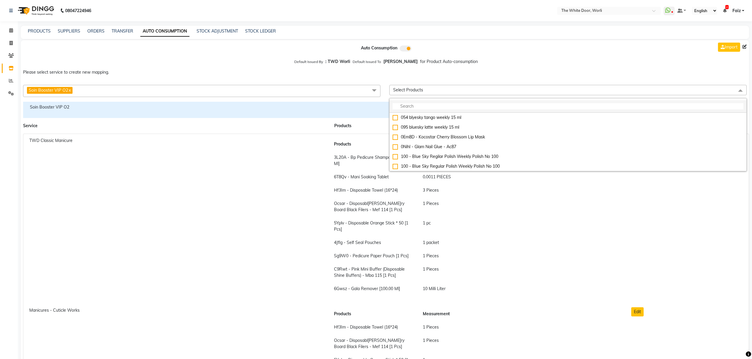
click at [474, 106] on input "multiselect-search" at bounding box center [568, 106] width 351 height 6
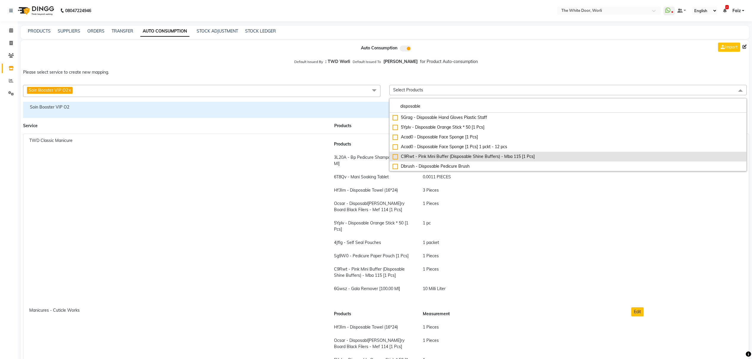
type input "disposable"
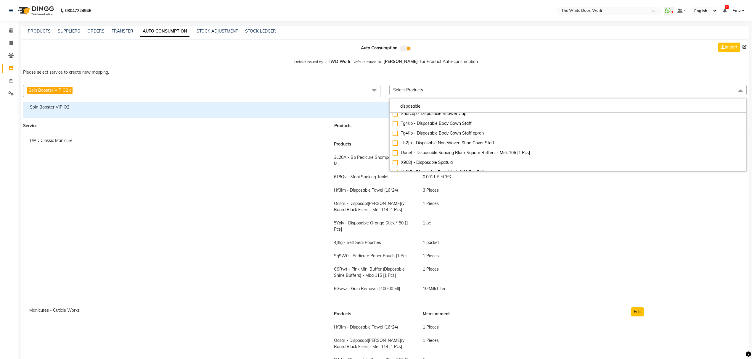
scroll to position [293, 0]
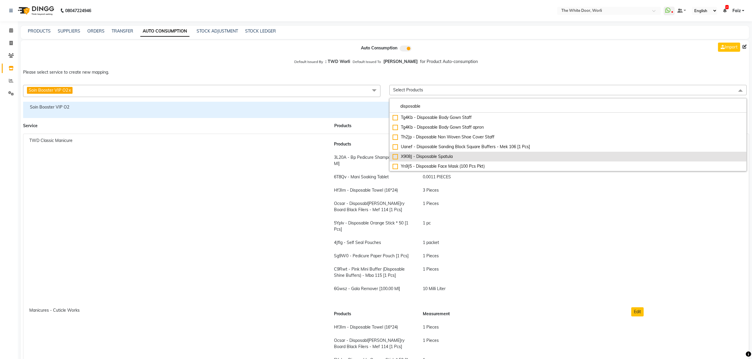
click at [440, 159] on div "X908J - Disposable Spatula" at bounding box center [568, 157] width 351 height 6
checkbox input "true"
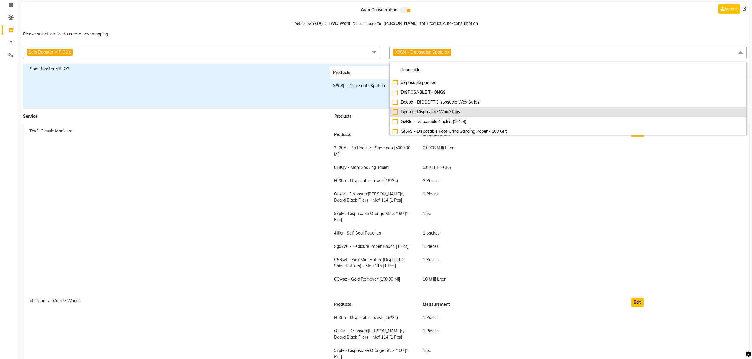
scroll to position [0, 0]
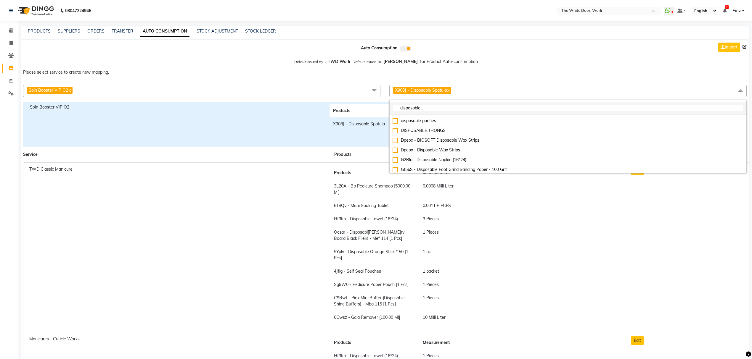
click at [465, 109] on input "disposable" at bounding box center [568, 108] width 351 height 6
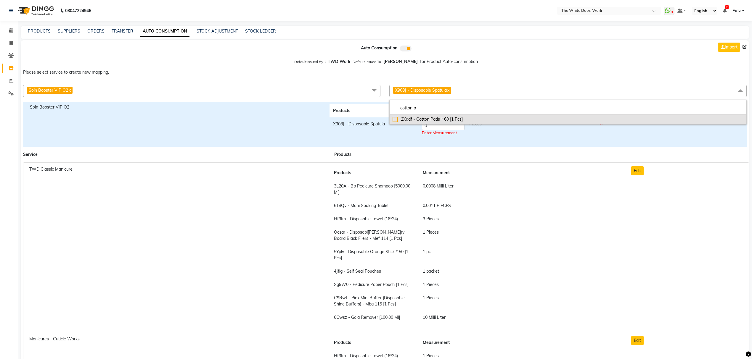
type input "cotton p"
click at [454, 121] on div "2Xqdf - Cotton Pads * 60 [1 Pcs]" at bounding box center [568, 119] width 351 height 6
checkbox input"] "true"
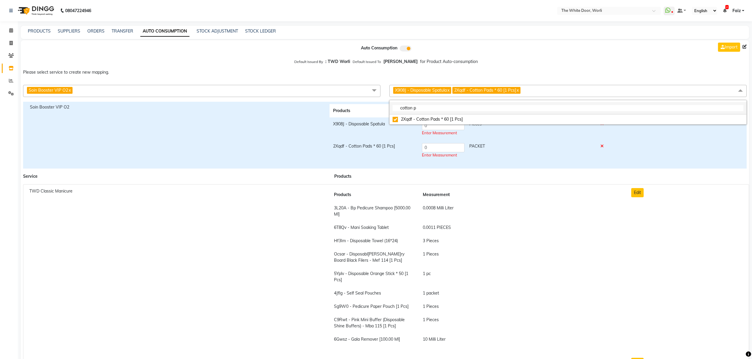
click at [430, 112] on li "cotton p" at bounding box center [568, 108] width 357 height 12
click at [431, 108] on input "cotton p" at bounding box center [568, 108] width 351 height 6
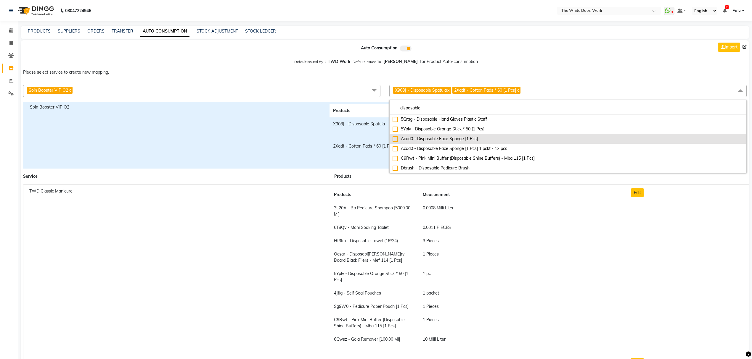
type input "disposable"
click at [434, 139] on div "Acad0 - Disposable Face Sponge [1 Pcs]" at bounding box center [568, 139] width 351 height 6
checkbox input"] "true"
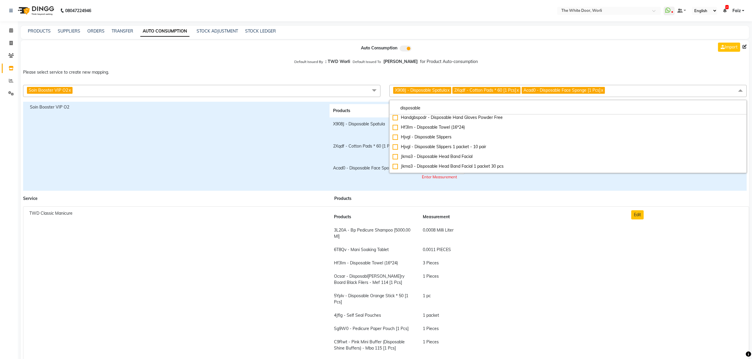
scroll to position [237, 0]
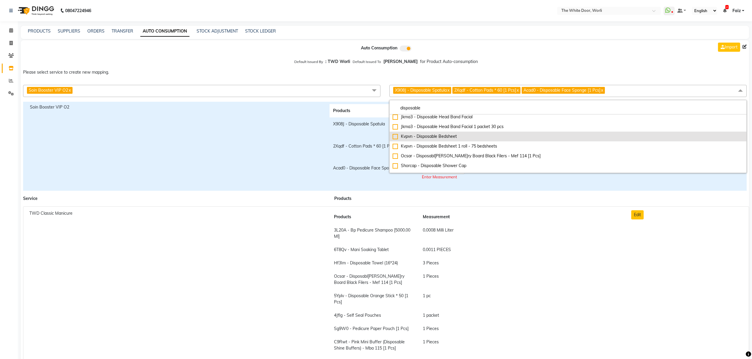
click at [437, 138] on div "Kvpvn - Disposable Bedsheet" at bounding box center [568, 137] width 351 height 6
checkbox input "true"
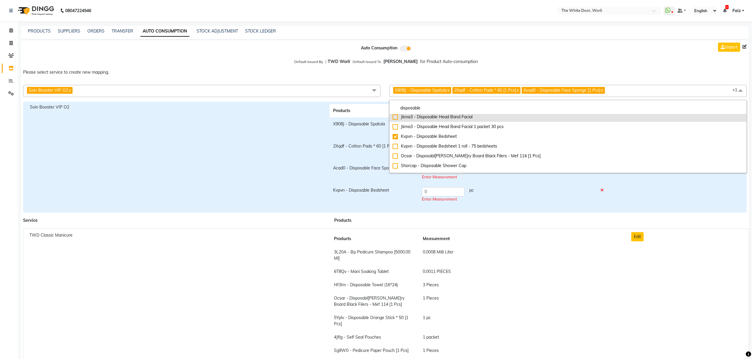
click at [437, 118] on div "Jkma3 - Disposable Head Band Facial" at bounding box center [568, 117] width 351 height 6
checkbox input "true"
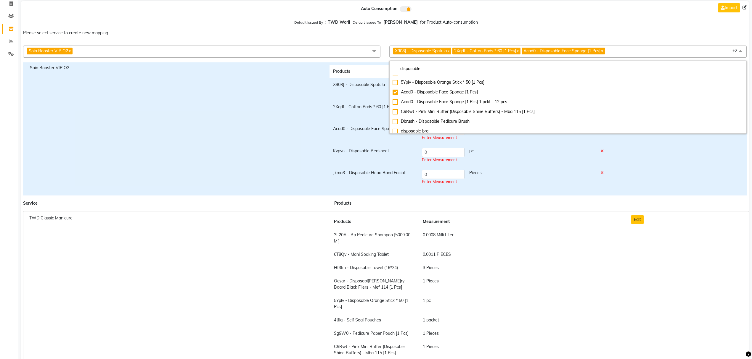
scroll to position [0, 0]
click at [503, 71] on input "disposable" at bounding box center [568, 69] width 351 height 6
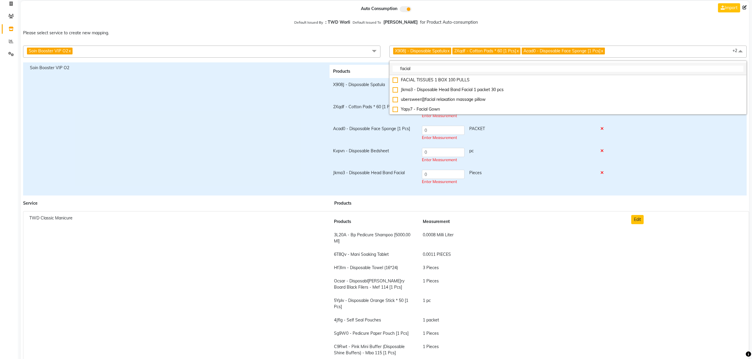
click at [460, 69] on input "facial" at bounding box center [568, 69] width 351 height 6
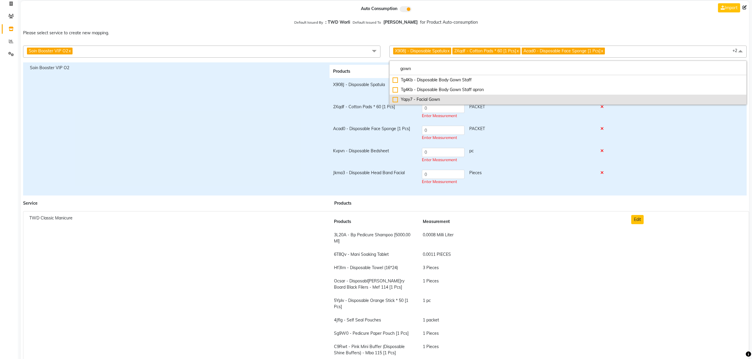
type input "gown"
click at [456, 102] on div "Yapy7 - Facial Gown" at bounding box center [568, 100] width 351 height 6
checkbox input "true"
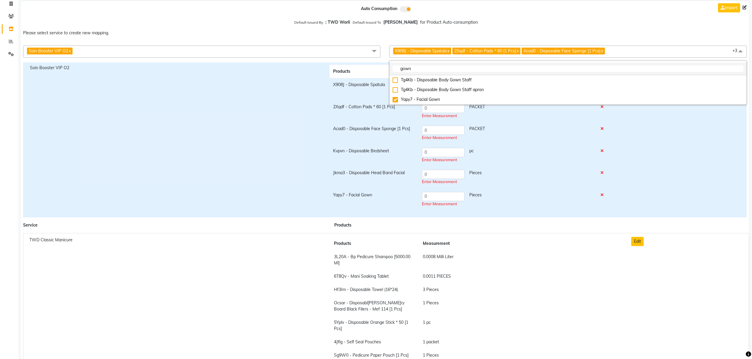
click at [424, 68] on input "gown" at bounding box center [568, 69] width 351 height 6
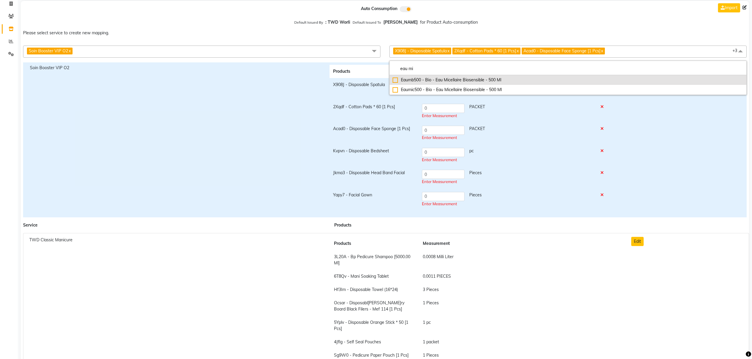
type input "eau mi"
click at [464, 81] on div "Eaumb500 - Bio - Eau Micellaire Biosensible - 500 Ml" at bounding box center [568, 80] width 351 height 6
checkbox input "true"
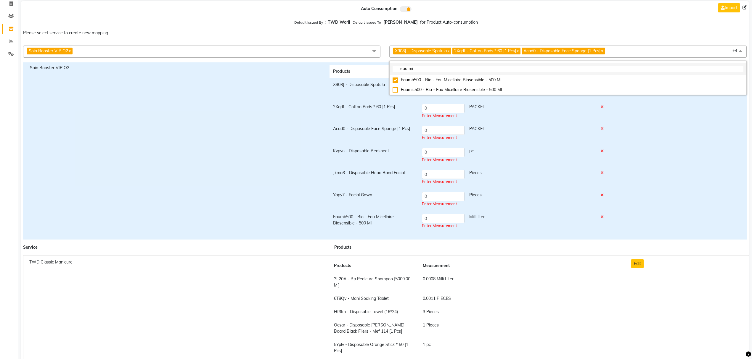
click at [443, 68] on input "eau mi" at bounding box center [568, 69] width 351 height 6
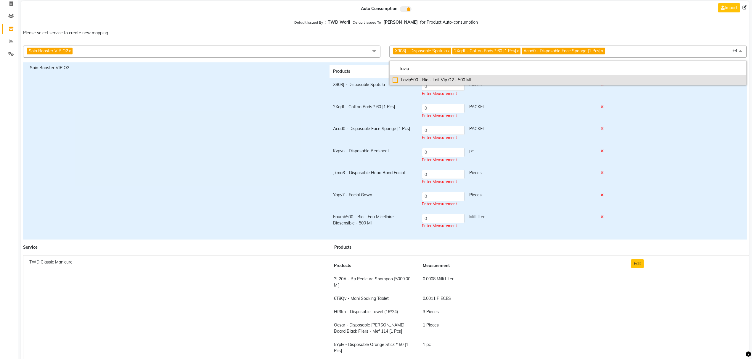
type input "lavip"
click at [445, 81] on div "Lavip500 - Bio - Lait Vip O2 - 500 Ml" at bounding box center [568, 80] width 351 height 6
checkbox input "true"
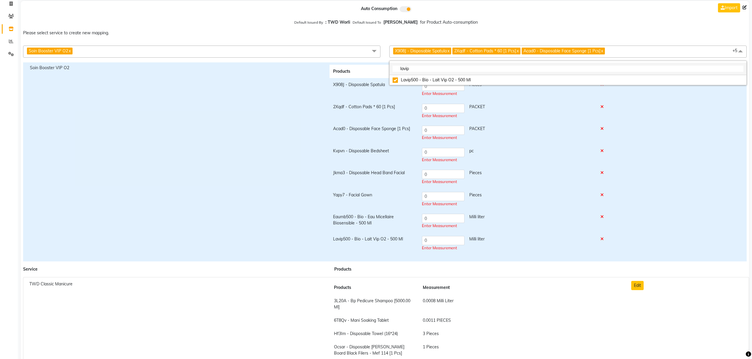
click at [417, 68] on input "lavip" at bounding box center [568, 69] width 351 height 6
type input "lotion p50"
click at [425, 76] on li "Lop5W500 - Bio - Lotion P50W - 500 Ml" at bounding box center [568, 80] width 357 height 10
checkbox input "true"
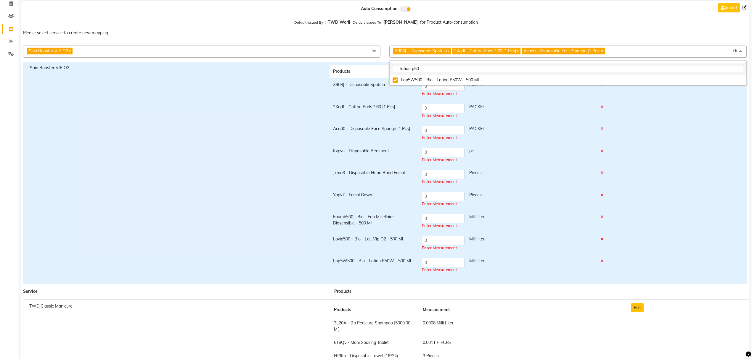
click at [438, 70] on input "lotion p50" at bounding box center [568, 69] width 351 height 6
type input "loeau"
click at [444, 80] on div "Loeau250 - Bio - Leauxygenante (Multi Actives Treatment Mist For Face) - 250 Ml" at bounding box center [568, 80] width 351 height 6
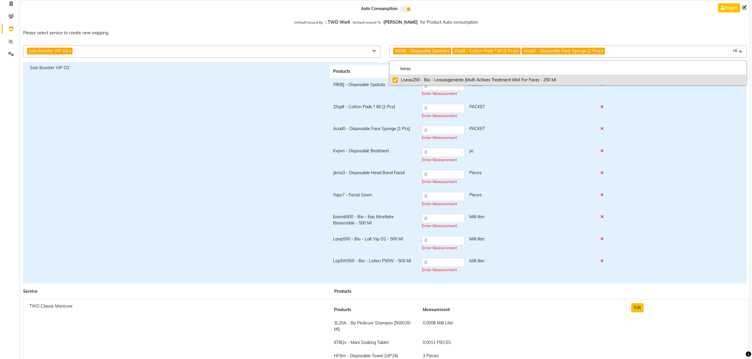
checkbox input "true"
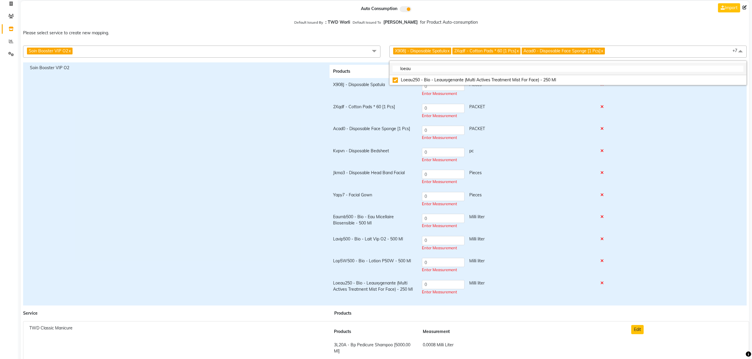
click at [433, 70] on input "loeau" at bounding box center [568, 69] width 351 height 6
type input "booster"
click at [444, 81] on div "Boosvip250 - Bio - Booster Vip 02 - 250 Ml" at bounding box center [568, 80] width 351 height 6
checkbox input "true"
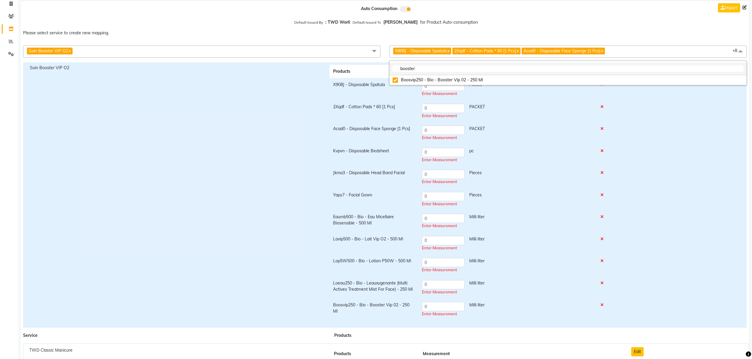
click at [439, 69] on input "booster" at bounding box center [568, 69] width 351 height 6
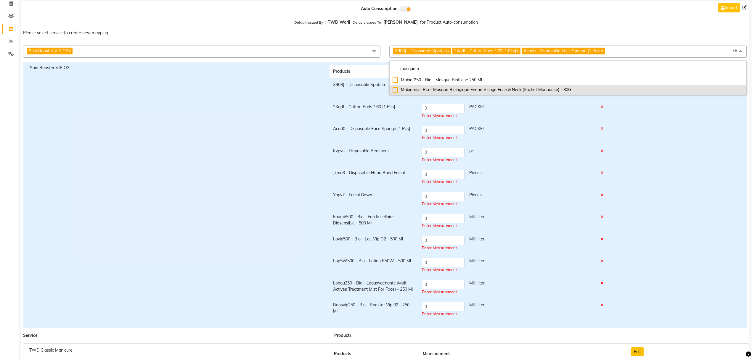
type input "masque b"
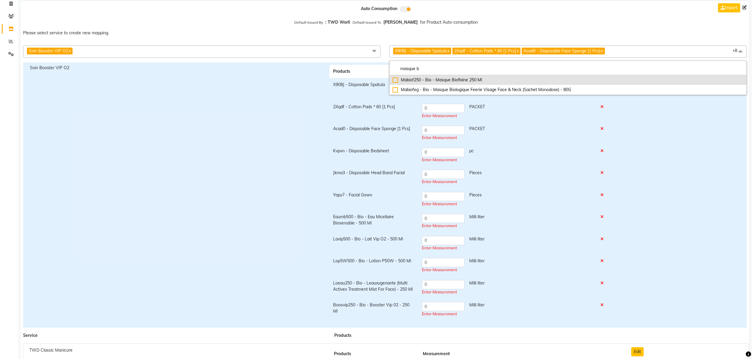
click at [450, 82] on div "Mabiof250 - Bio - Masque Biofixine 250 Ml" at bounding box center [568, 80] width 351 height 6
checkbox input "true"
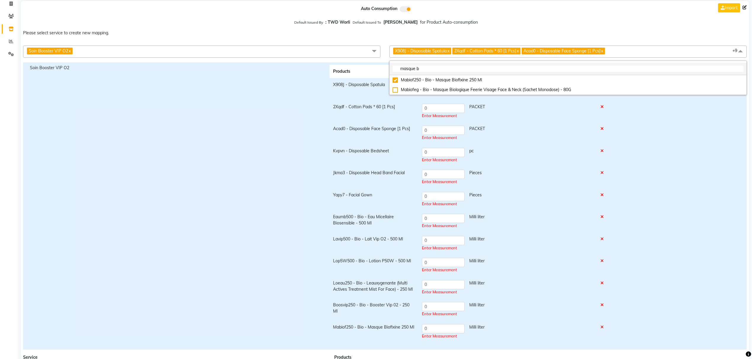
click at [454, 69] on input "masque b" at bounding box center [568, 69] width 351 height 6
click at [454, 70] on input "masque b" at bounding box center [568, 69] width 351 height 6
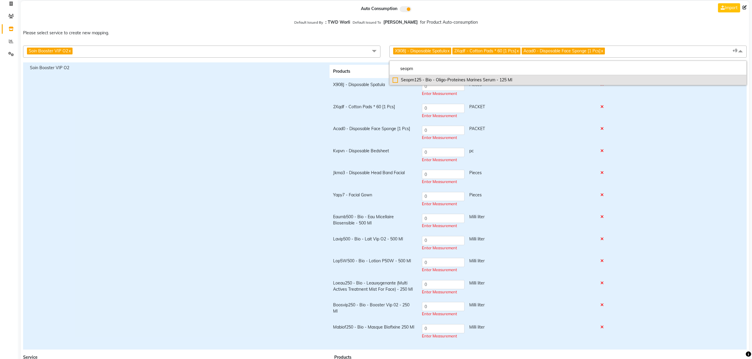
type input "seopm"
click at [451, 80] on div "Seopm125 - Bio - Oligo-Proteines Marines Serum - 125 Ml" at bounding box center [568, 80] width 351 height 6
checkbox input "true"
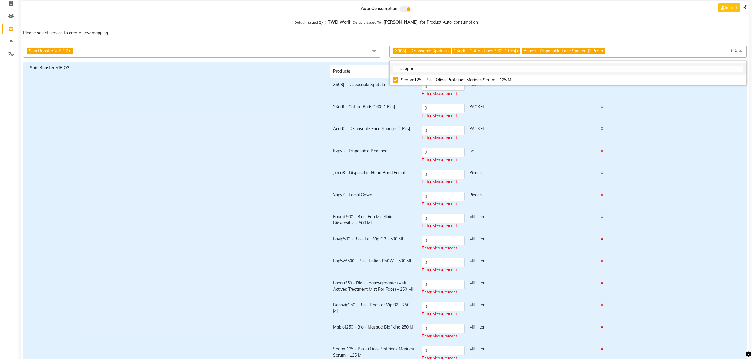
click at [436, 69] on input "seopm" at bounding box center [568, 69] width 351 height 6
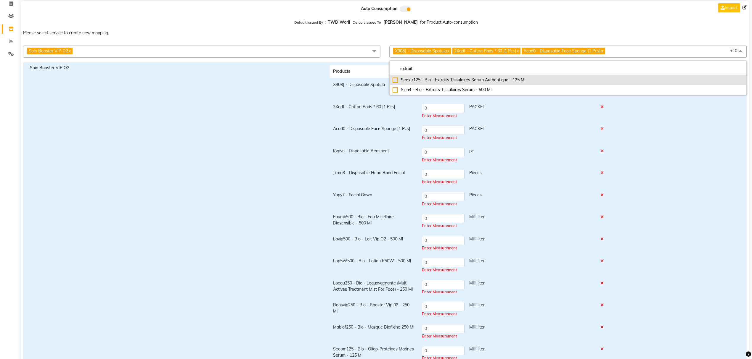
type input "extrait"
click at [439, 78] on div "Seextr125 - Bio - Extraits Tissulaires Serum Authentique - 125 Ml" at bounding box center [568, 80] width 351 height 6
checkbox input "true"
click at [429, 71] on input "extrait" at bounding box center [568, 69] width 351 height 6
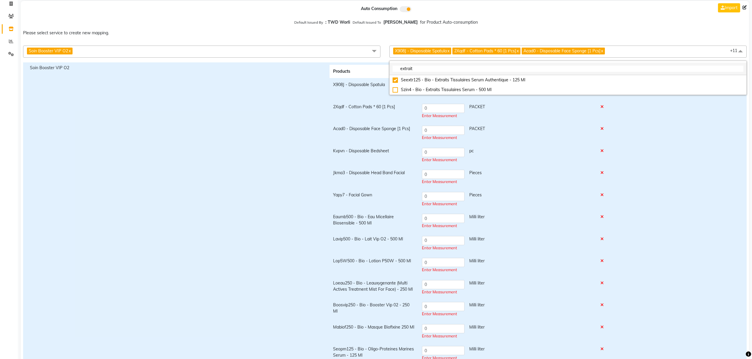
click at [429, 71] on input "extrait" at bounding box center [568, 69] width 351 height 6
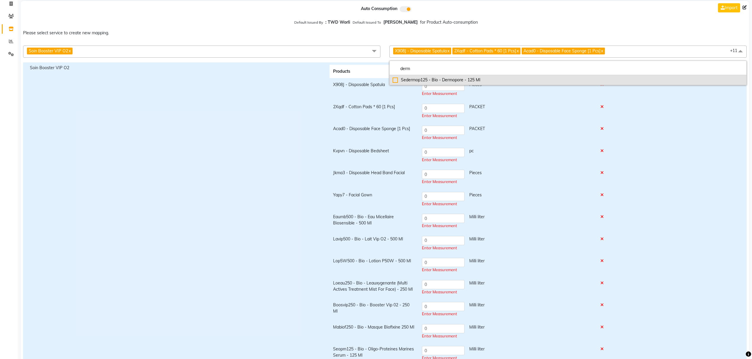
type input "derm"
click at [419, 79] on div "Sedermop125 - Bio - Dermopore - 125 Ml" at bounding box center [568, 80] width 351 height 6
checkbox input "true"
click at [444, 68] on input "derm" at bounding box center [568, 69] width 351 height 6
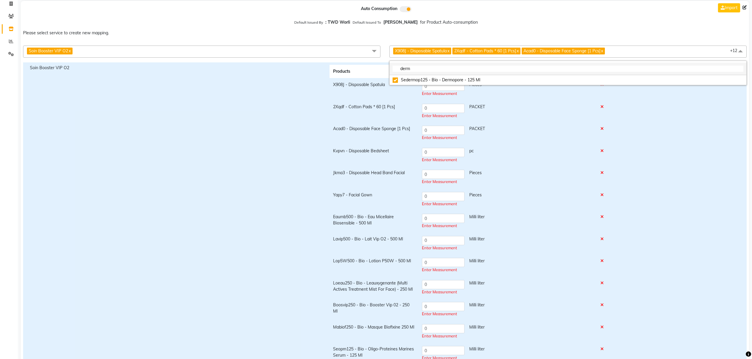
click at [444, 68] on input "derm" at bounding box center [568, 69] width 351 height 6
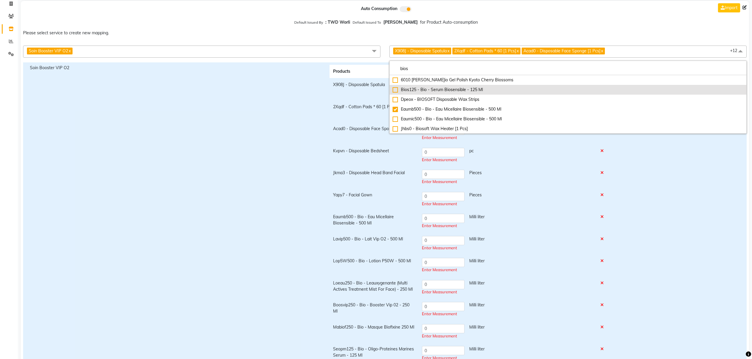
type input "bios"
click at [448, 87] on div "Bios125 - Bio - Serum Biosensible - 125 Ml" at bounding box center [568, 90] width 351 height 6
checkbox input "true"
click at [414, 66] on input "bios" at bounding box center [568, 69] width 351 height 6
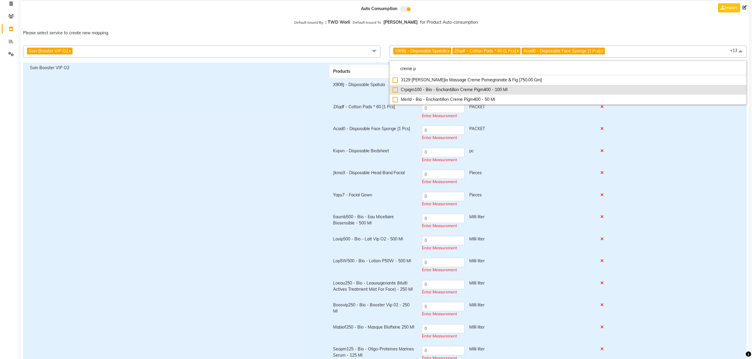
type input "creme p"
click at [426, 89] on div "Crpigm100 - Bio - Enchantillon Creme Pigm400 - 100 Ml" at bounding box center [568, 90] width 351 height 6
checkbox input "true"
click at [423, 70] on input "creme p" at bounding box center [568, 69] width 351 height 6
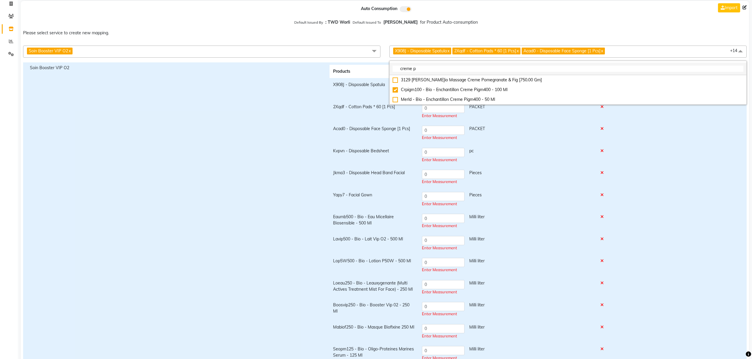
click at [423, 70] on input "creme p" at bounding box center [568, 69] width 351 height 6
type input "creme con"
click at [465, 82] on div "Crcyl50 - Bio - Creme Contour Yeux Et Levres Biofixine - 50 Ml" at bounding box center [568, 80] width 351 height 6
checkbox input "true"
click at [421, 69] on input "creme con" at bounding box center [568, 69] width 351 height 6
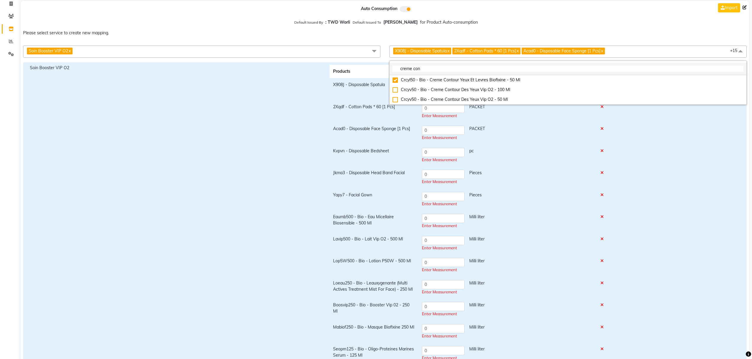
click at [421, 69] on input "creme con" at bounding box center [568, 69] width 351 height 6
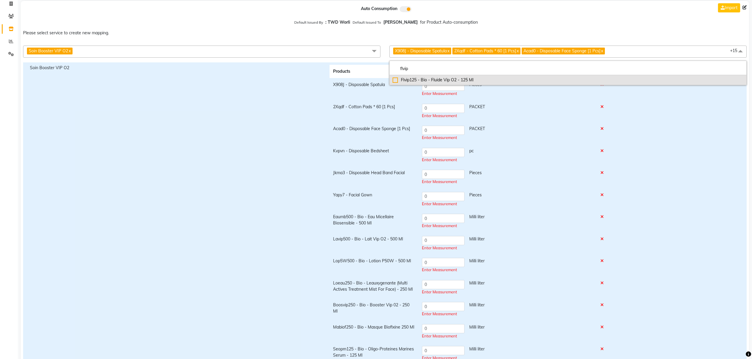
type input "flvip"
click at [426, 76] on li "Flvip125 - Bio - Fluide Vip O2 - 125 Ml" at bounding box center [568, 80] width 357 height 10
checkbox input "true"
click at [428, 71] on input "flvip" at bounding box center [568, 69] width 351 height 6
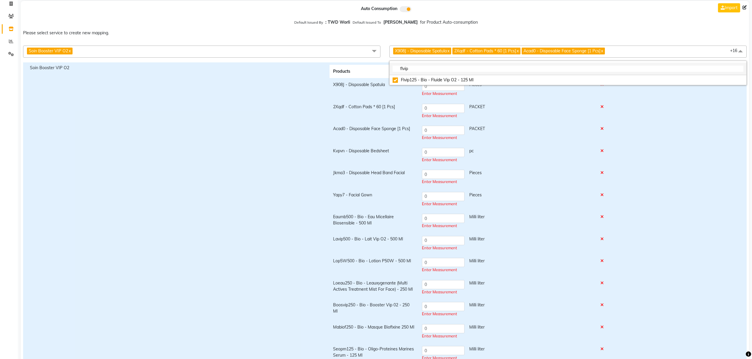
click at [428, 71] on input "flvip" at bounding box center [568, 69] width 351 height 6
type input "biokiss"
click at [428, 79] on div "Biokiss15 - Bio - Biokiss [MEDICAL_DATA] - 15 Ml" at bounding box center [568, 80] width 351 height 6
checkbox input "true"
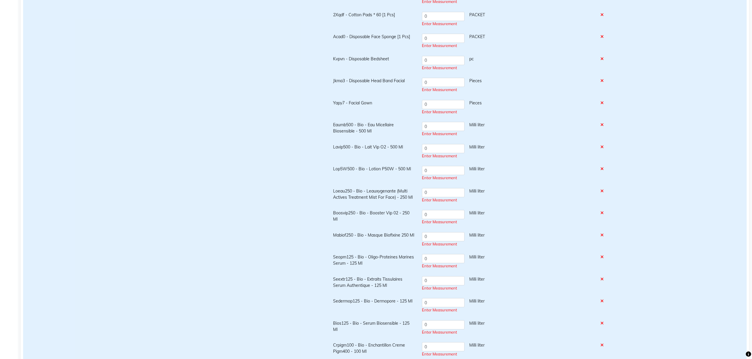
scroll to position [158, 0]
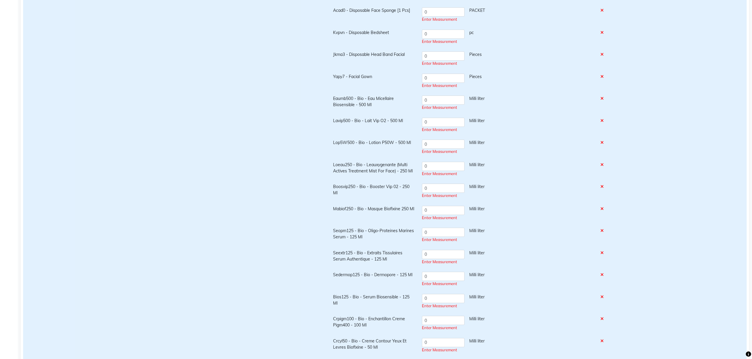
click at [518, 106] on div "Enter Measurement" at bounding box center [507, 108] width 171 height 6
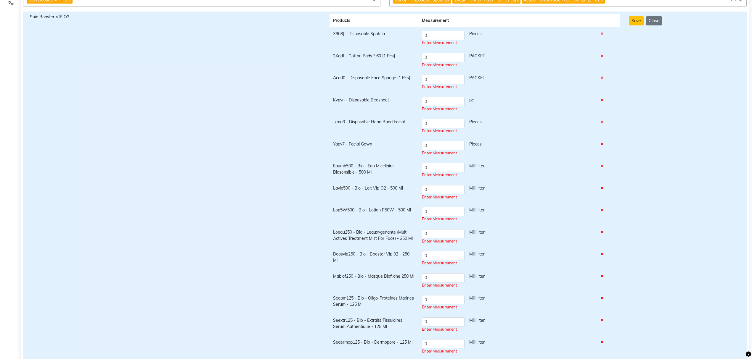
scroll to position [39, 0]
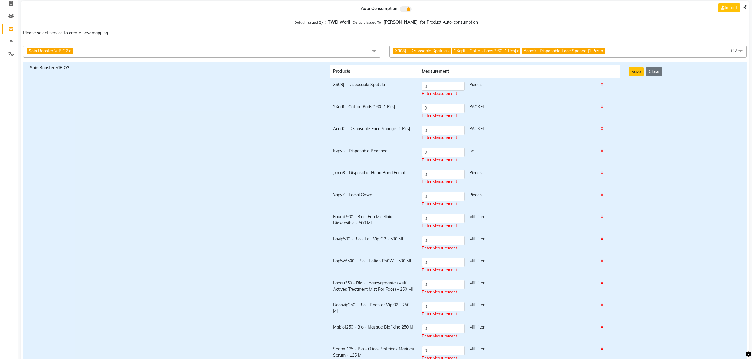
click at [444, 91] on div "Enter Measurement" at bounding box center [507, 94] width 171 height 6
click at [430, 88] on input "0" at bounding box center [443, 86] width 43 height 9
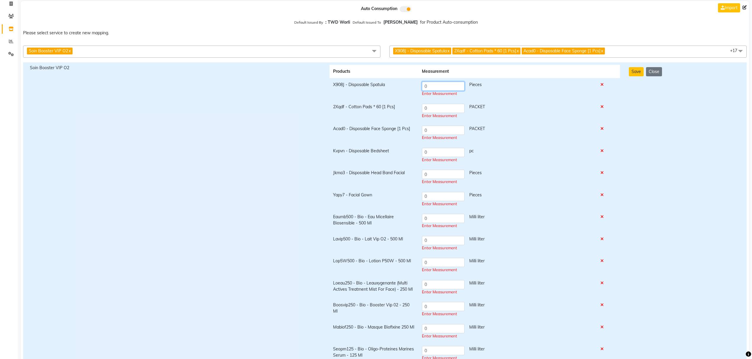
click at [430, 88] on input "0" at bounding box center [443, 86] width 43 height 9
type input "3"
click at [435, 108] on td "0 PACKET Enter Measurement" at bounding box center [507, 111] width 179 height 22
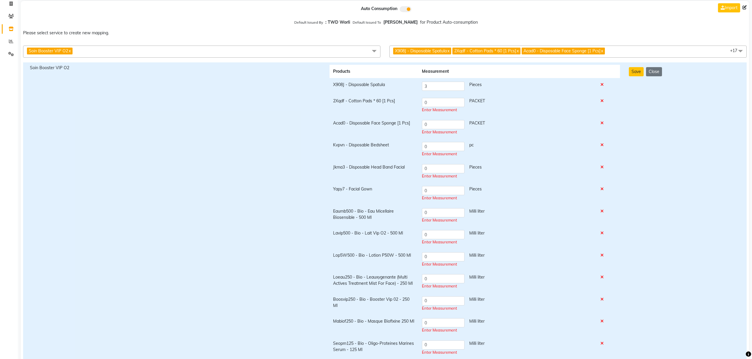
click at [435, 108] on div "Enter Measurement" at bounding box center [507, 110] width 171 height 6
click at [433, 105] on input "0" at bounding box center [443, 102] width 43 height 9
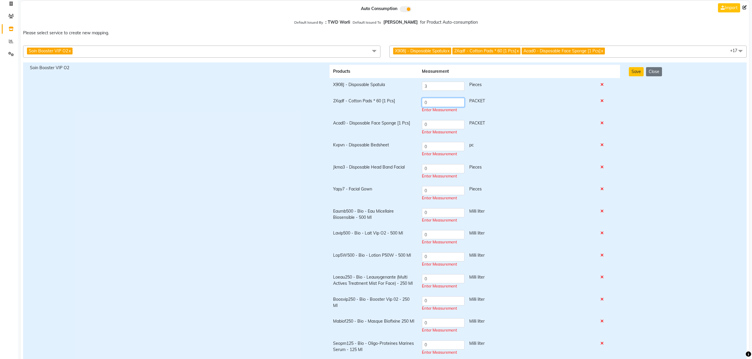
click at [433, 105] on input "0" at bounding box center [443, 102] width 43 height 9
type input "1"
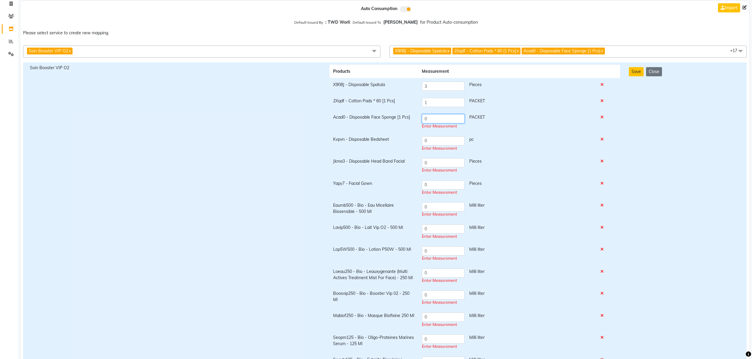
click at [429, 123] on td "0 PACKET Enter Measurement" at bounding box center [507, 122] width 179 height 22
click at [429, 123] on div "Enter Measurement" at bounding box center [507, 126] width 171 height 6
click at [428, 121] on input "0" at bounding box center [443, 118] width 43 height 9
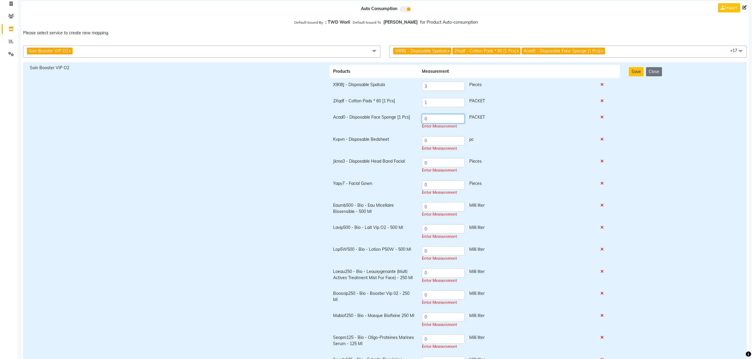
click at [428, 121] on input "0" at bounding box center [443, 118] width 43 height 9
type input "1"
click at [428, 137] on input "0" at bounding box center [443, 141] width 43 height 9
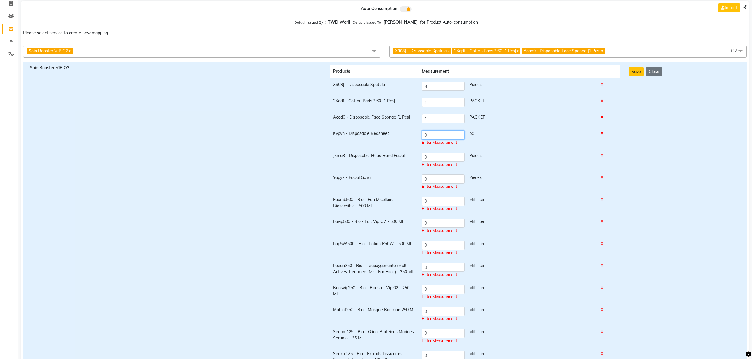
click at [428, 136] on input "0" at bounding box center [443, 135] width 43 height 9
type input "1"
click at [430, 153] on input "0" at bounding box center [443, 157] width 43 height 9
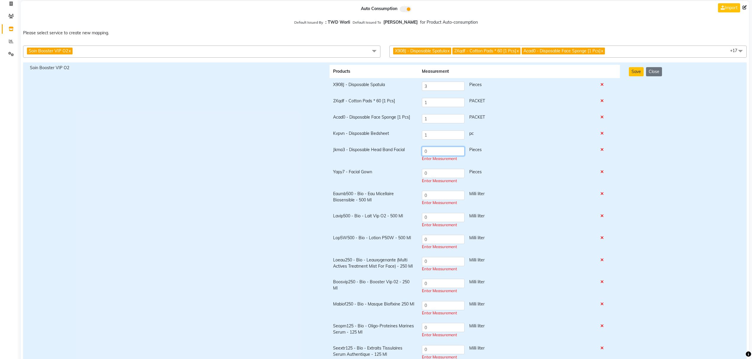
click at [431, 152] on input "0" at bounding box center [443, 151] width 43 height 9
type input "1"
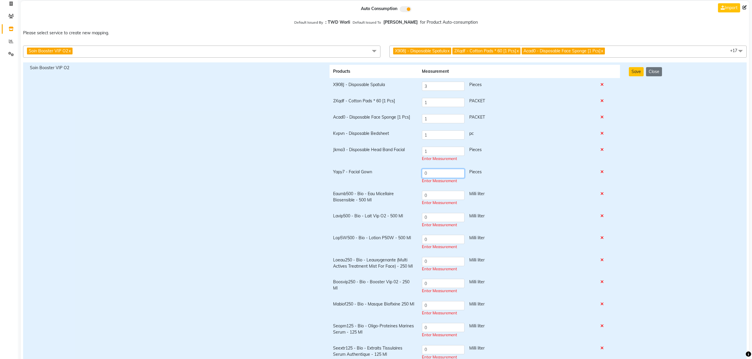
click at [429, 176] on td "0 Pieces Enter Measurement" at bounding box center [507, 177] width 179 height 22
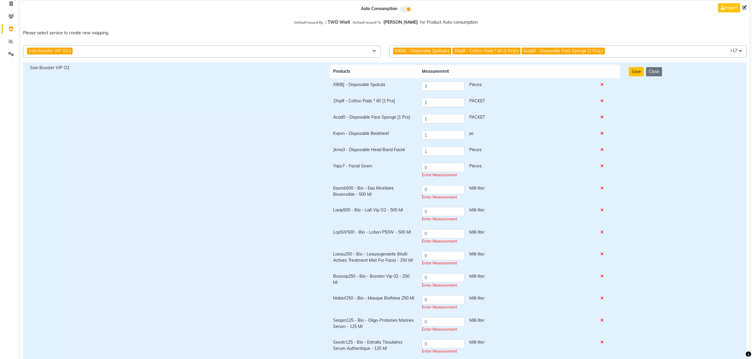
click at [430, 175] on div "Enter Measurement" at bounding box center [507, 175] width 171 height 6
click at [430, 169] on input "0" at bounding box center [443, 167] width 43 height 9
type input "1"
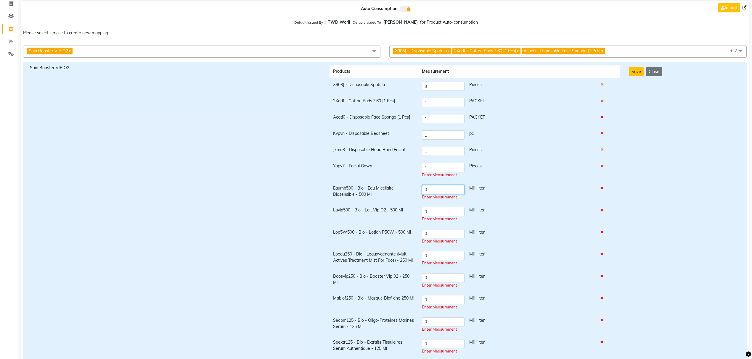
click at [429, 188] on input "0" at bounding box center [443, 189] width 43 height 9
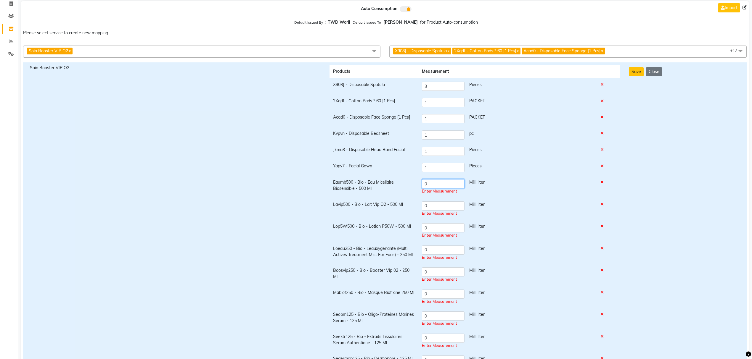
click at [429, 188] on input "0" at bounding box center [443, 183] width 43 height 9
type input "1.25"
click at [431, 204] on input "0" at bounding box center [443, 206] width 43 height 9
click at [428, 202] on input "0" at bounding box center [443, 203] width 43 height 9
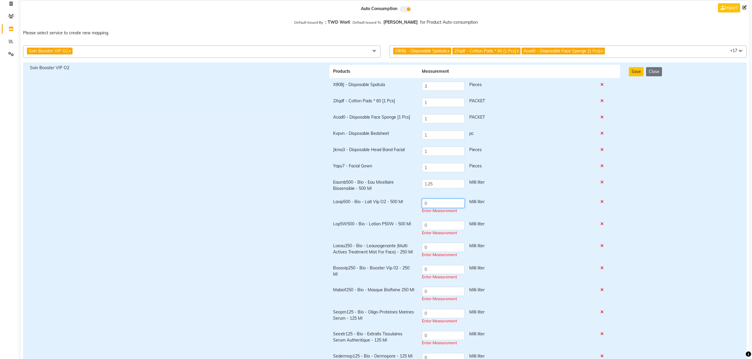
click at [428, 202] on input "0" at bounding box center [443, 203] width 43 height 9
type input "3"
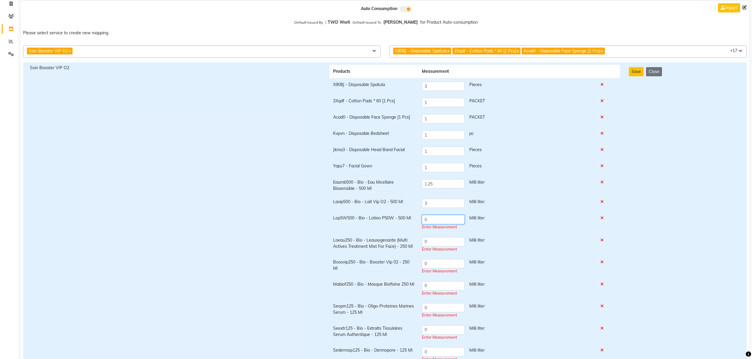
click at [437, 223] on input "0" at bounding box center [443, 219] width 43 height 9
click at [435, 221] on input "0" at bounding box center [443, 219] width 43 height 9
drag, startPoint x: 435, startPoint y: 221, endPoint x: 432, endPoint y: 221, distance: 3.4
click at [433, 221] on input "0" at bounding box center [443, 219] width 43 height 9
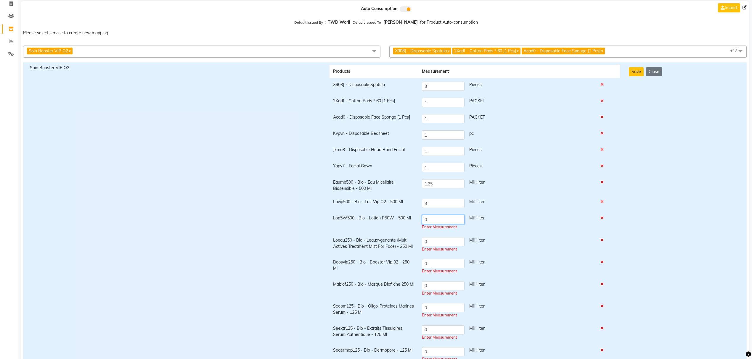
click at [432, 221] on input "0" at bounding box center [443, 219] width 43 height 9
type input "03"
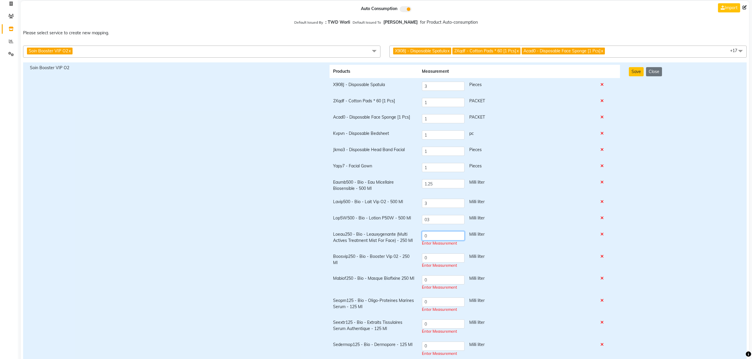
click at [433, 241] on td "0 Milli liter Enter Measurement" at bounding box center [507, 239] width 179 height 22
click at [431, 234] on input "0" at bounding box center [443, 236] width 43 height 9
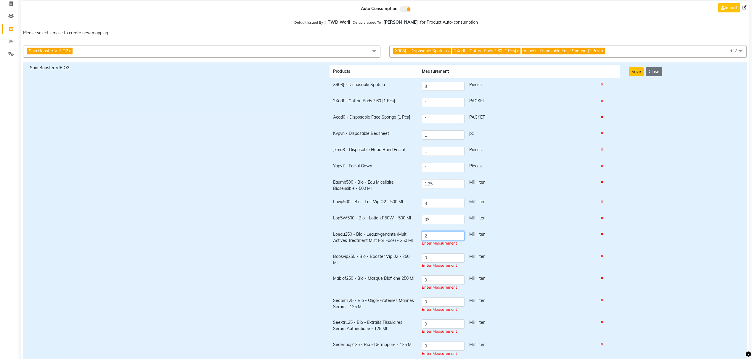
type input "2"
click at [437, 256] on input "0" at bounding box center [443, 255] width 43 height 9
click at [430, 256] on input "0" at bounding box center [443, 255] width 43 height 9
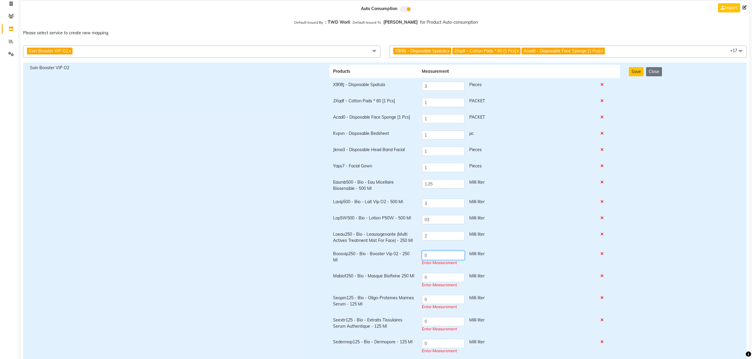
click at [431, 256] on input "0" at bounding box center [443, 255] width 43 height 9
type input "5"
click at [431, 275] on input "0" at bounding box center [443, 277] width 43 height 9
click at [431, 275] on input "0" at bounding box center [443, 275] width 43 height 9
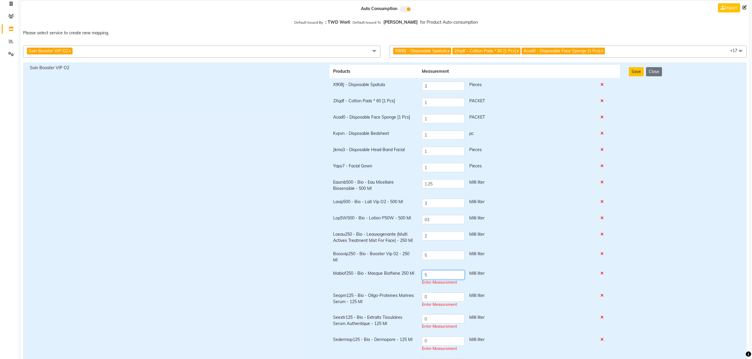
type input "5"
click at [454, 296] on td "0 Milli liter Enter Measurement" at bounding box center [507, 300] width 179 height 22
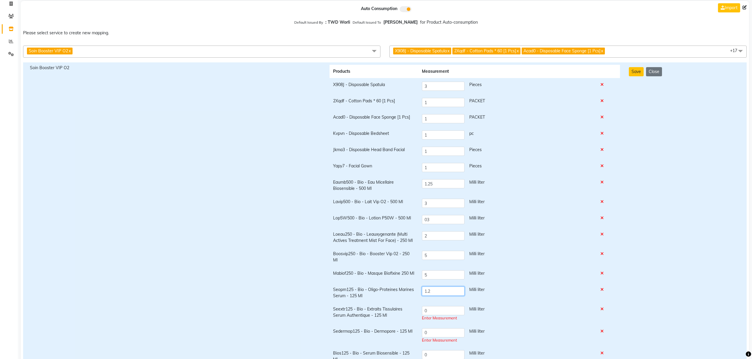
type input "1"
type input "0.25"
click at [431, 312] on input "0" at bounding box center [443, 310] width 43 height 9
type input "0.5"
click at [434, 330] on input "0" at bounding box center [443, 330] width 43 height 9
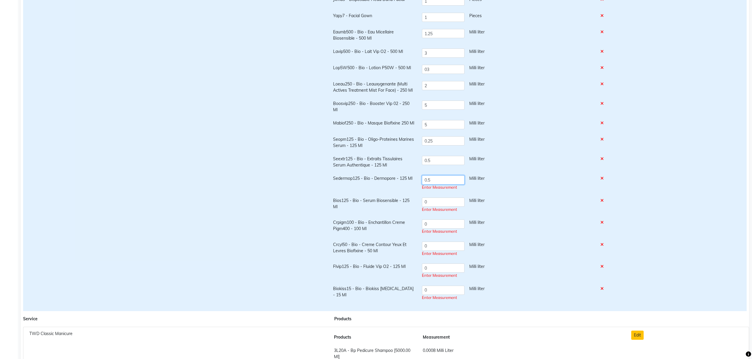
scroll to position [197, 0]
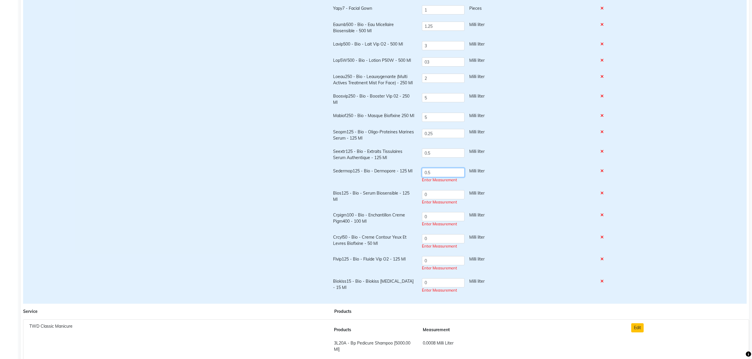
type input "0.5"
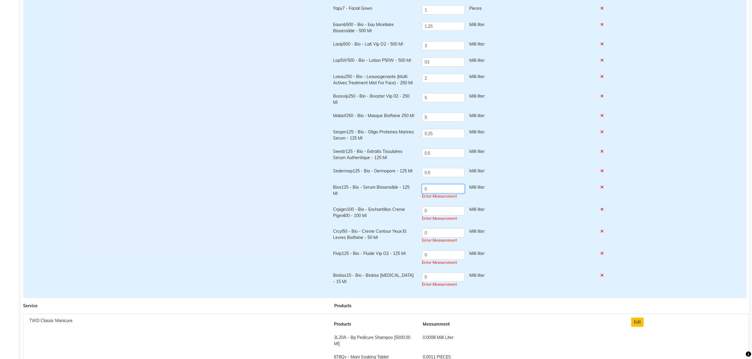
click at [439, 191] on input "0" at bounding box center [443, 188] width 43 height 9
type input "0.25"
click at [452, 211] on input "0" at bounding box center [443, 211] width 43 height 9
type input "0.5"
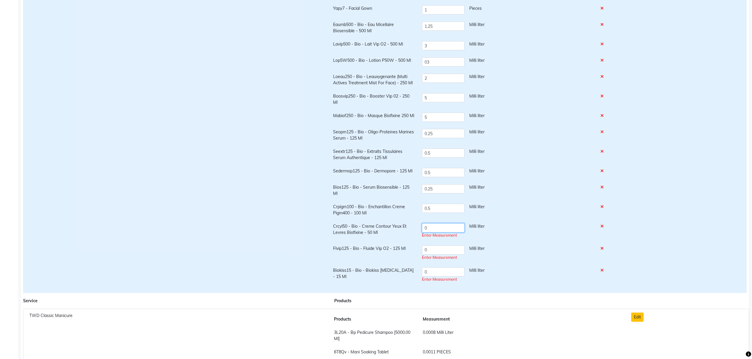
click at [444, 227] on input "0" at bounding box center [443, 228] width 43 height 9
type input "0.25"
click at [447, 252] on div "Enter Measurement" at bounding box center [507, 255] width 171 height 6
click at [444, 251] on input "0" at bounding box center [443, 247] width 43 height 9
type input "0.5"
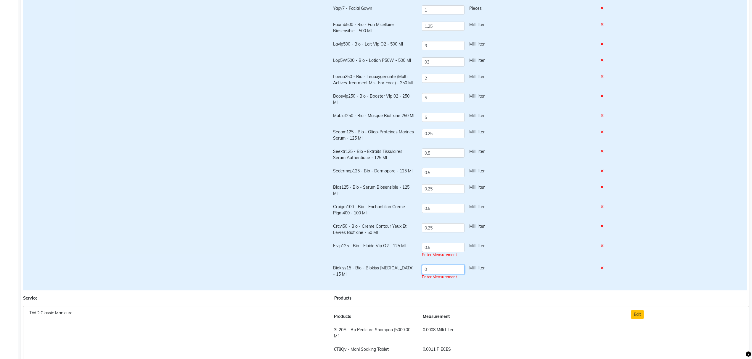
click at [444, 271] on td "0 Milli liter Enter Measurement" at bounding box center [507, 273] width 179 height 22
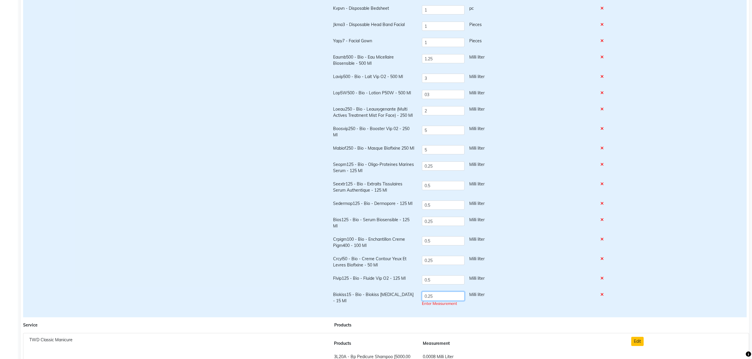
scroll to position [0, 0]
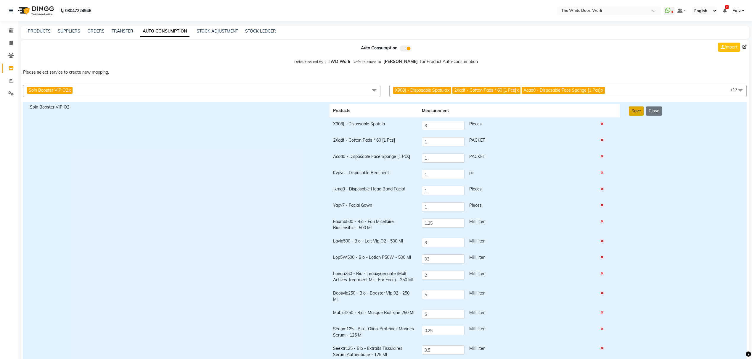
type input "0.25"
click at [632, 112] on button "Save" at bounding box center [636, 111] width 15 height 9
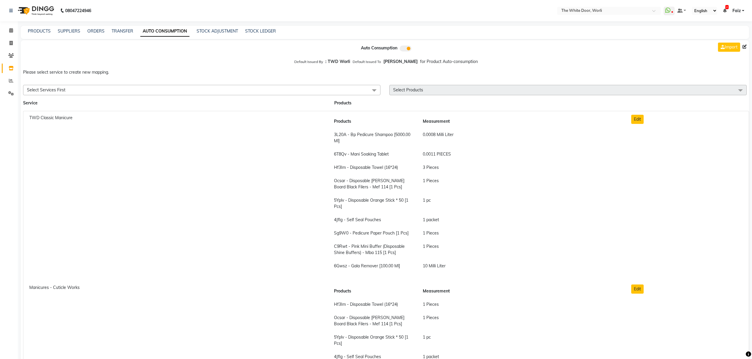
click at [120, 90] on span "Select Services First" at bounding box center [201, 90] width 357 height 10
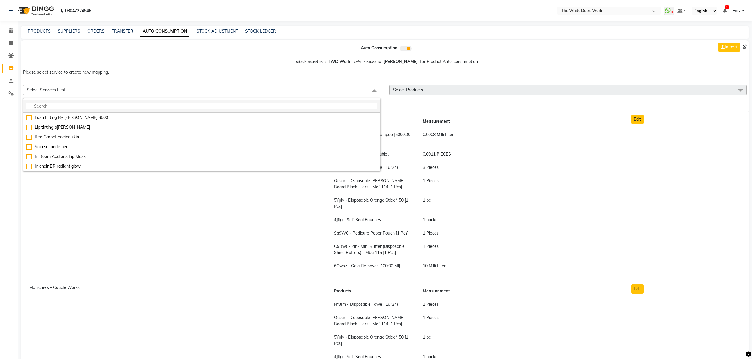
click at [118, 104] on input "multiselect-search" at bounding box center [201, 106] width 351 height 6
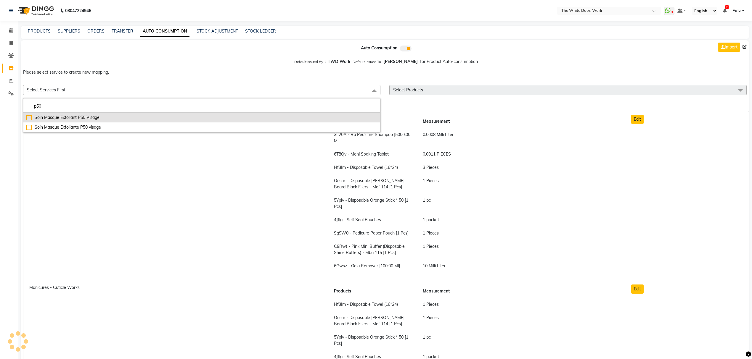
type input "p50"
click at [118, 115] on div "Soin Masque Exfoliant P50 Visage" at bounding box center [201, 118] width 351 height 6
checkbox input "true"
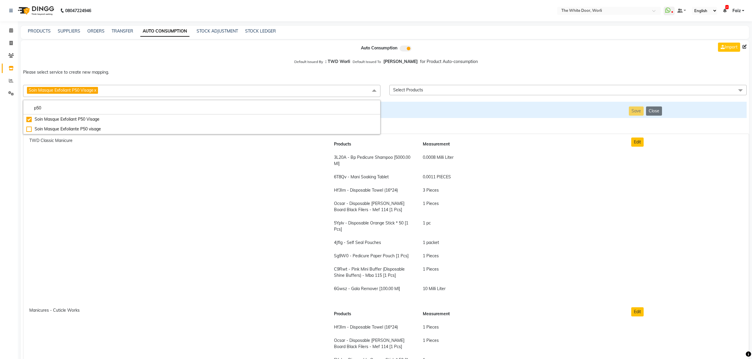
click at [419, 91] on span "Select Products" at bounding box center [408, 89] width 30 height 5
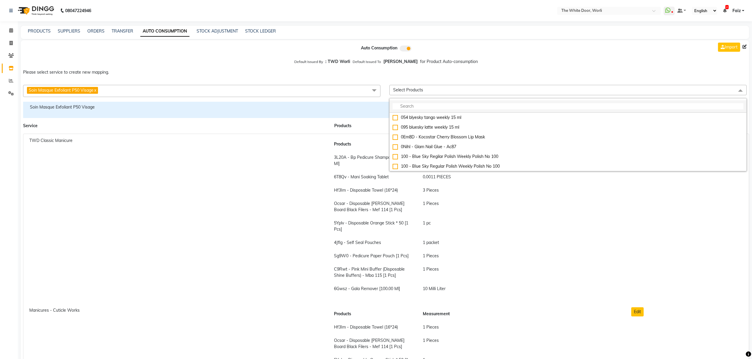
click at [421, 101] on li at bounding box center [568, 106] width 357 height 12
click at [420, 104] on input "multiselect-search" at bounding box center [568, 106] width 351 height 6
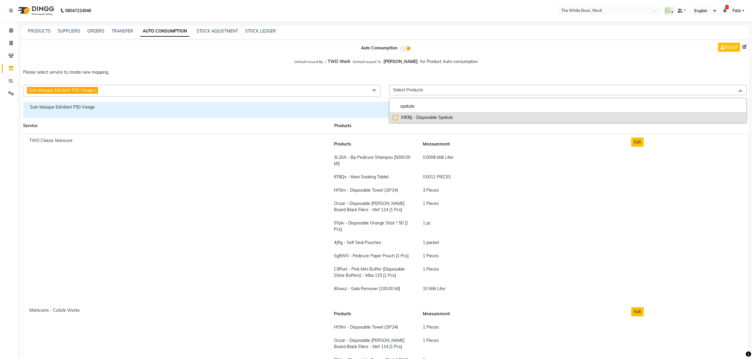
type input "spatula"
click at [416, 118] on div "X908J - Disposable Spatula" at bounding box center [568, 118] width 351 height 6
checkbox input "true"
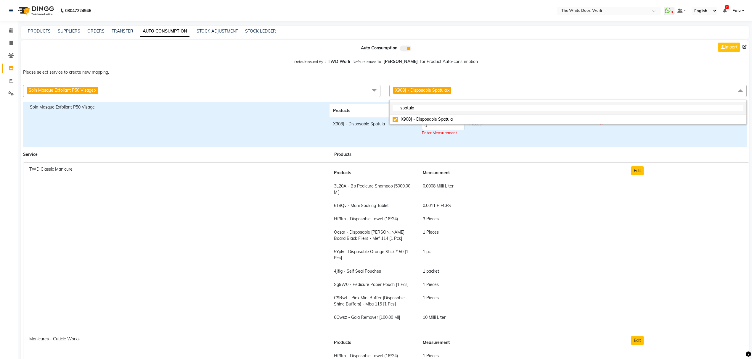
click at [446, 108] on input "spatula" at bounding box center [568, 108] width 351 height 6
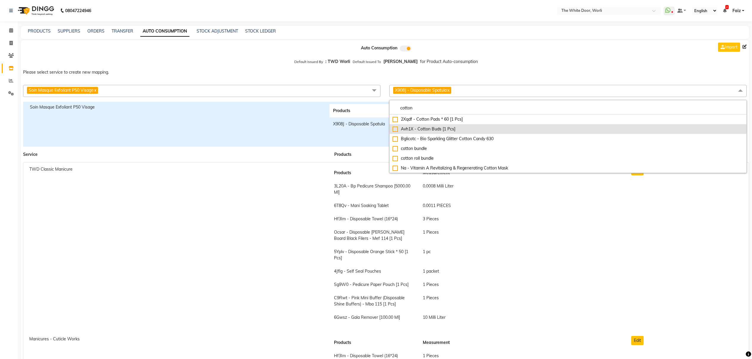
type input "cotton"
click at [442, 131] on div "Avh1X - Cotton Buds [1 Pcs]" at bounding box center [568, 129] width 351 height 6
checkbox input"] "true"
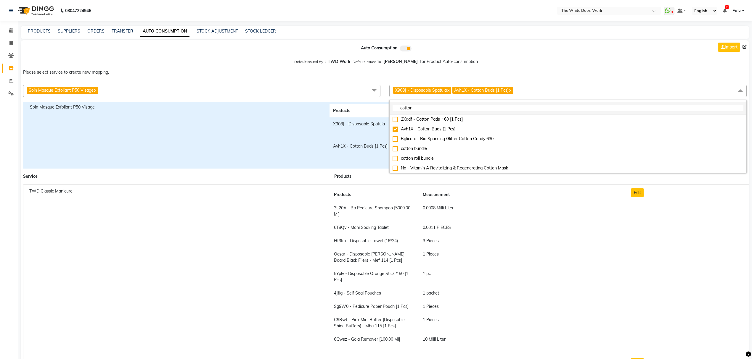
click at [508, 108] on input "cotton" at bounding box center [568, 108] width 351 height 6
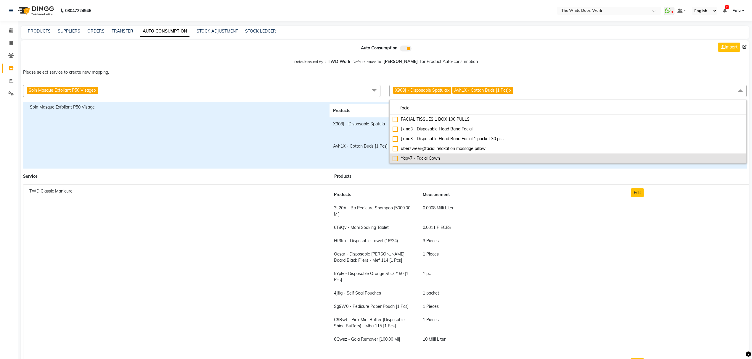
type input "facial"
click at [441, 156] on div "Yapy7 - Facial Gown" at bounding box center [568, 158] width 351 height 6
checkbox input "true"
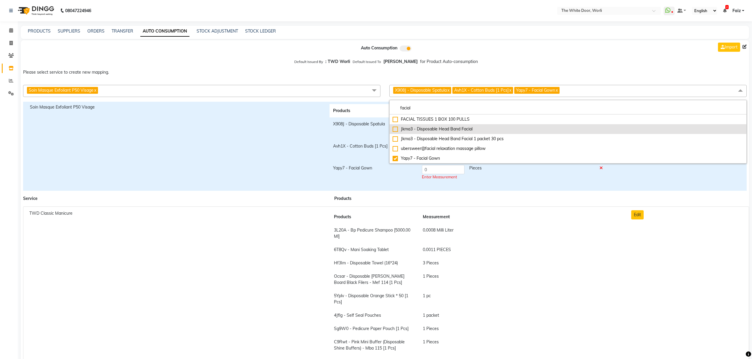
click at [439, 126] on li "Jkma3 - Disposable Head Band Facial" at bounding box center [568, 129] width 357 height 10
checkbox input "true"
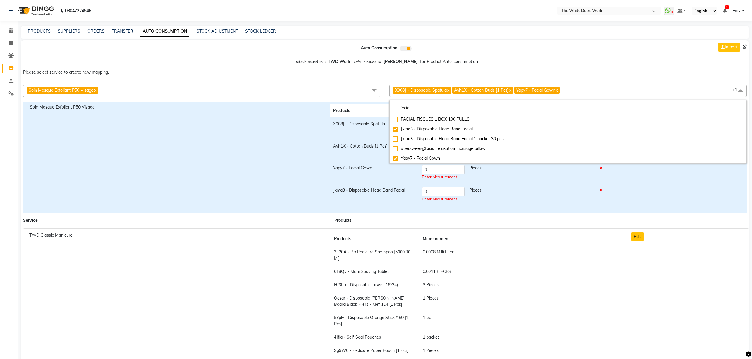
click at [587, 92] on span "X908J - Disposable Spatula x Avh1X - Cotton Buds [1 Pcs] x Yapy7 - Facial Gown …" at bounding box center [567, 91] width 357 height 12
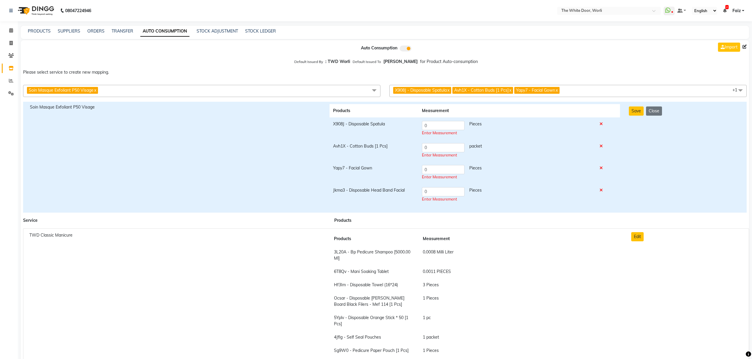
click at [580, 95] on span "X908J - Disposable Spatula x Avh1X - Cotton Buds [1 Pcs] x Yapy7 - Facial Gown …" at bounding box center [567, 91] width 357 height 12
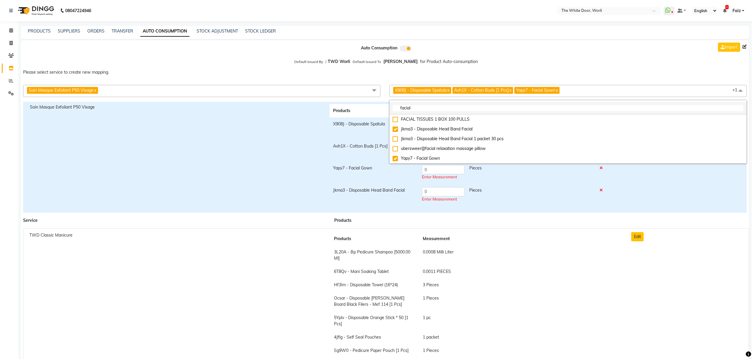
click at [569, 111] on input "facial" at bounding box center [568, 108] width 351 height 6
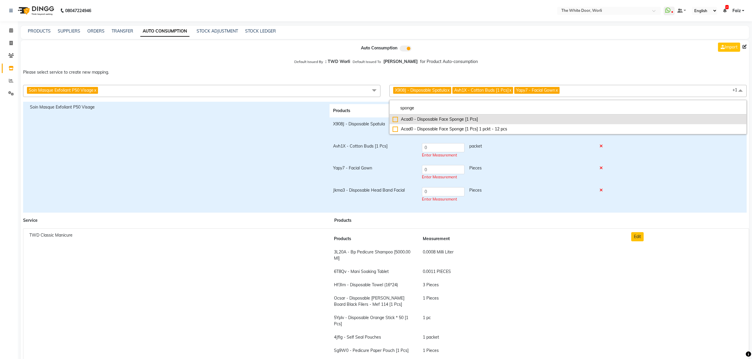
type input "sponge"
click at [554, 120] on div "Acad0 - Disposable Face Sponge [1 Pcs]" at bounding box center [568, 119] width 351 height 6
checkbox input"] "true"
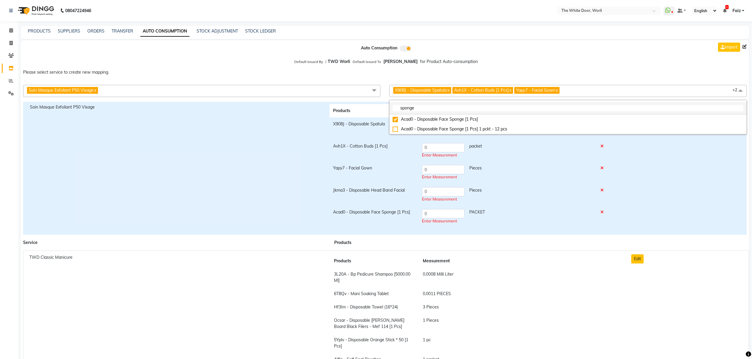
click at [574, 104] on li "sponge" at bounding box center [568, 108] width 357 height 12
click at [574, 105] on input "sponge" at bounding box center [568, 108] width 351 height 6
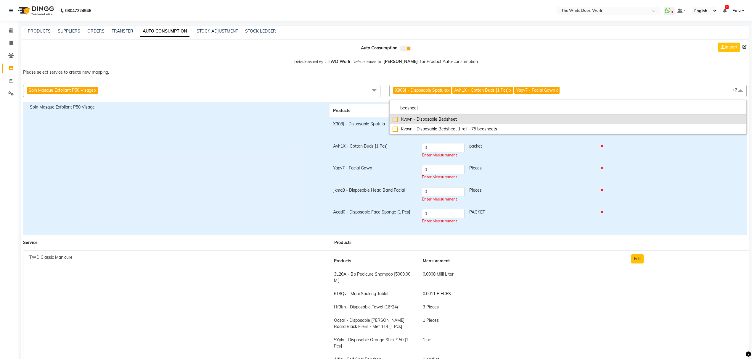
type input "bedsheet"
click at [558, 119] on div "Kvpvn - Disposable Bedsheet" at bounding box center [568, 119] width 351 height 6
checkbox input "true"
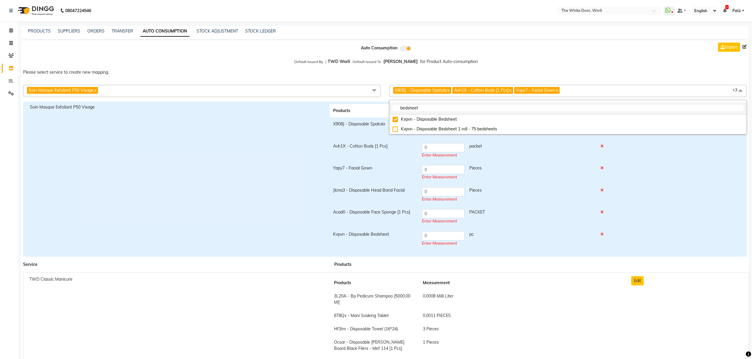
click at [452, 109] on input "bedsheet" at bounding box center [568, 108] width 351 height 6
type input "eau m"
click at [454, 118] on div "Eaumb500 - Bio - Eau Micellaire Biosensible - 500 Ml" at bounding box center [568, 119] width 351 height 6
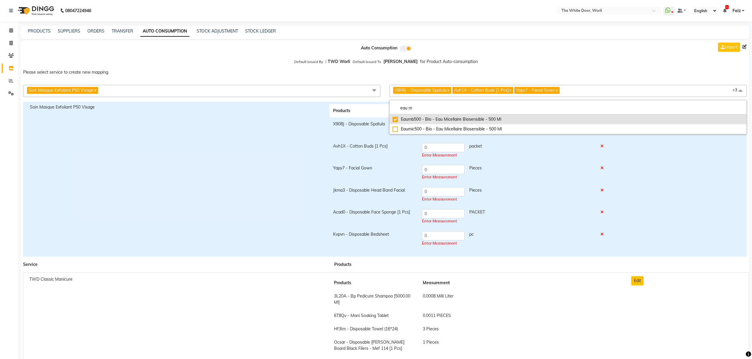
checkbox input "true"
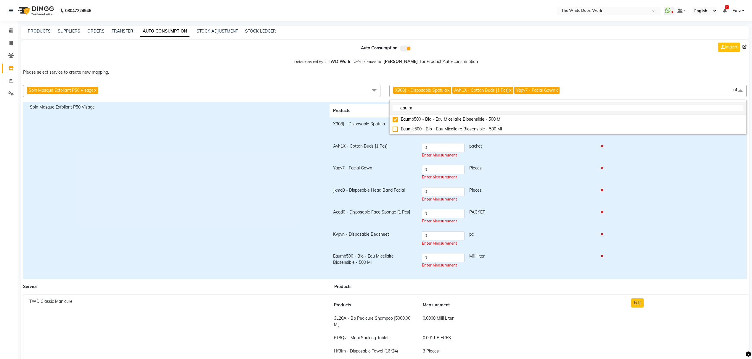
click at [440, 110] on input "eau m" at bounding box center [568, 108] width 351 height 6
type input "lasr"
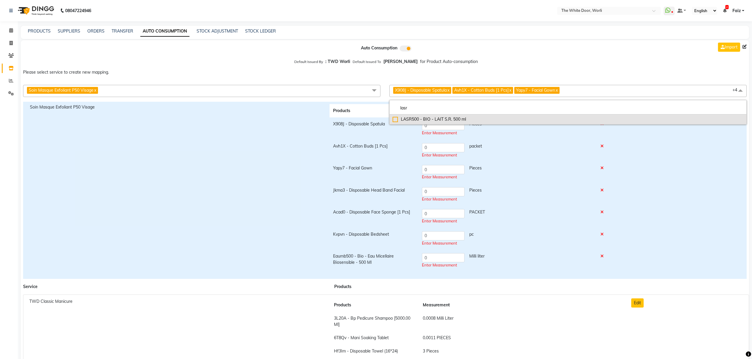
click at [432, 115] on div "lasr LASR500 - BIO - LAIT S.R. 500 ml" at bounding box center [567, 112] width 357 height 25
click at [432, 115] on li "LASR500 - BIO - LAIT S.R. 500 ml" at bounding box center [568, 120] width 357 height 10
checkbox input "true"
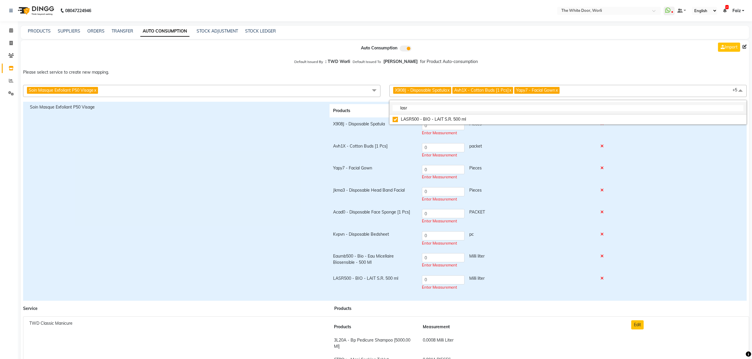
click at [432, 105] on li "lasr" at bounding box center [568, 108] width 357 height 12
click at [434, 107] on input "lasr" at bounding box center [568, 108] width 351 height 6
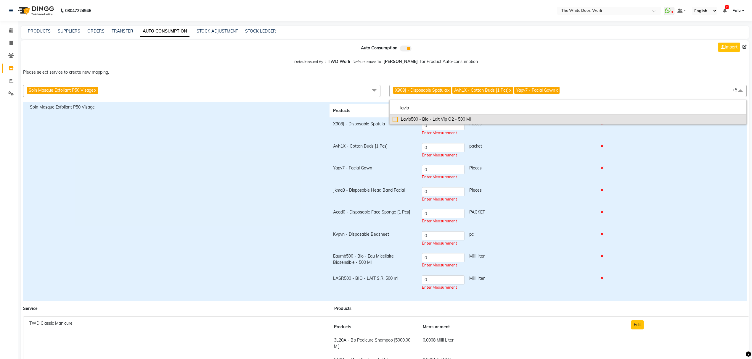
type input "lavip"
click at [433, 120] on div "Lavip500 - Bio - Lait Vip O2 - 500 Ml" at bounding box center [568, 119] width 351 height 6
checkbox input "true"
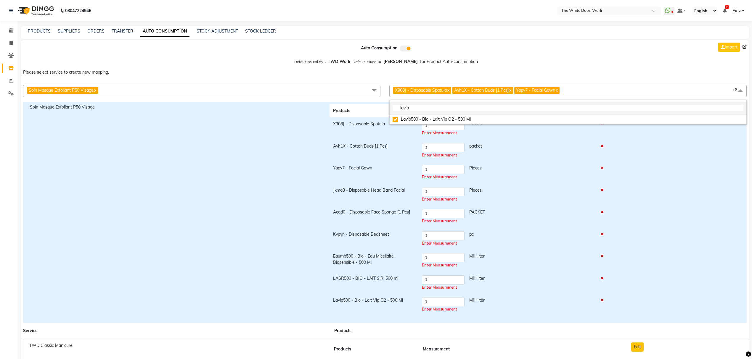
click at [430, 109] on input "lavip" at bounding box center [568, 108] width 351 height 6
type input "loeau"
click at [448, 121] on div "Loeau250 - Bio - Leauxygenante (Multi Actives Treatment Mist For Face) - 250 Ml" at bounding box center [568, 119] width 351 height 6
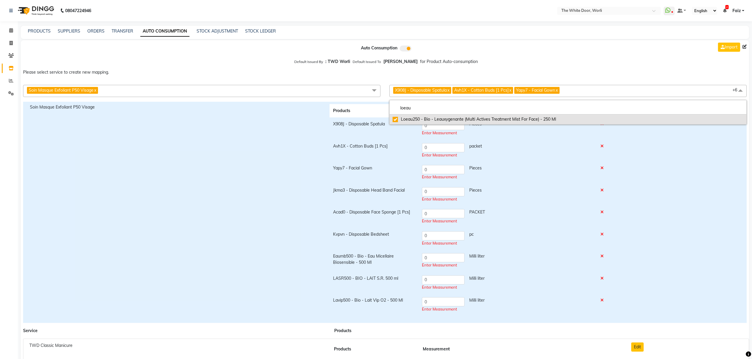
checkbox input "true"
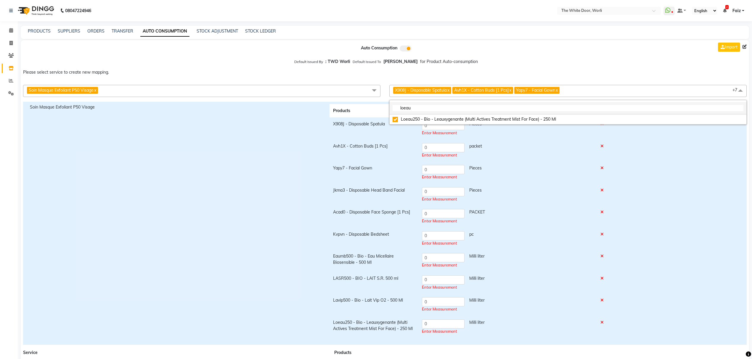
click at [448, 108] on input "loeau" at bounding box center [568, 108] width 351 height 6
type input "p50 v"
click at [450, 119] on div "Maex - Bio - Masque Exfoliant P50 Visage - 7 Ml - 20 Ampoules" at bounding box center [568, 119] width 351 height 6
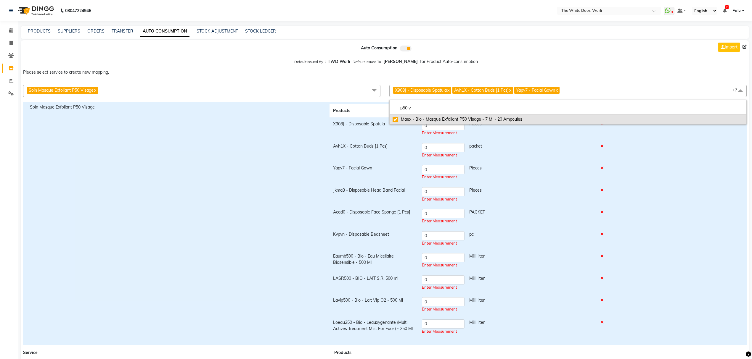
checkbox input "true"
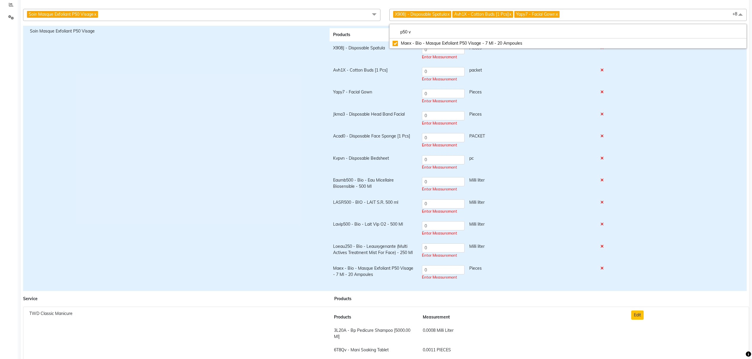
scroll to position [79, 0]
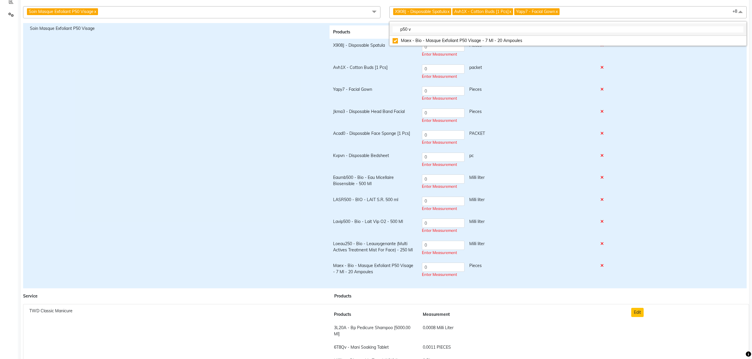
click at [443, 28] on input "p50 v" at bounding box center [568, 29] width 351 height 6
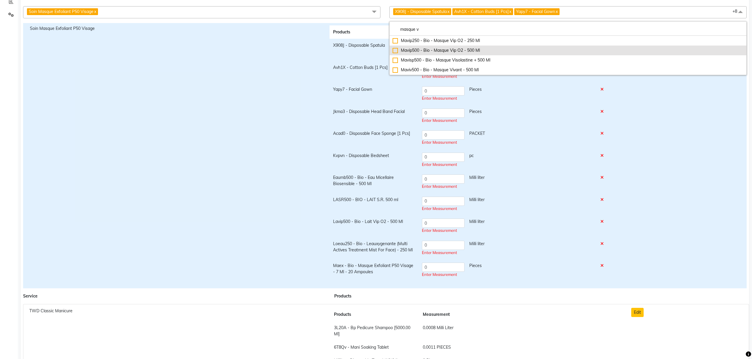
type input "masque v"
click at [439, 52] on div "Mavip500 - Bio - Masque Vip O2 - 500 Ml" at bounding box center [568, 50] width 351 height 6
checkbox input "true"
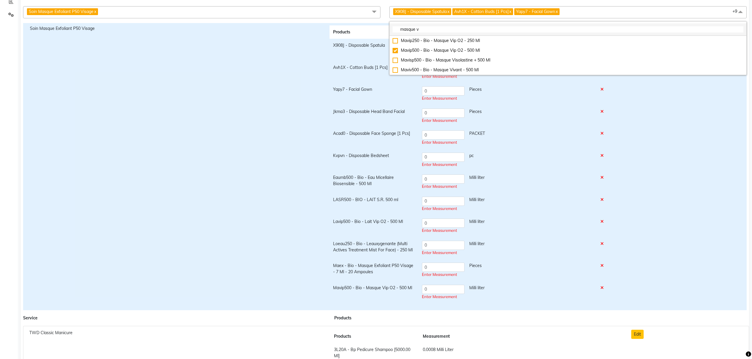
click at [429, 29] on input "masque v" at bounding box center [568, 29] width 351 height 6
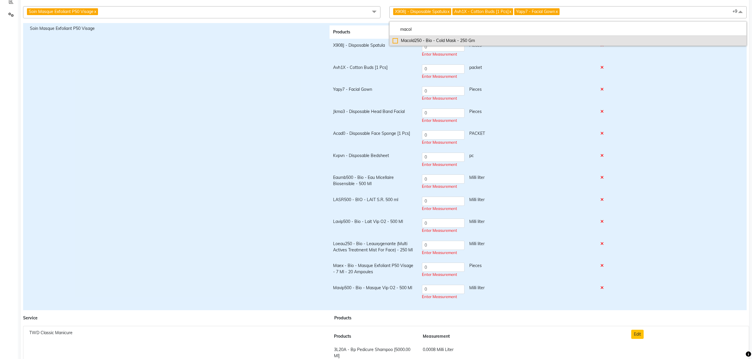
type input "macol"
click at [429, 38] on div "Macold250 - Bio - Cold Mask - 250 Gm" at bounding box center [568, 41] width 351 height 6
checkbox input "true"
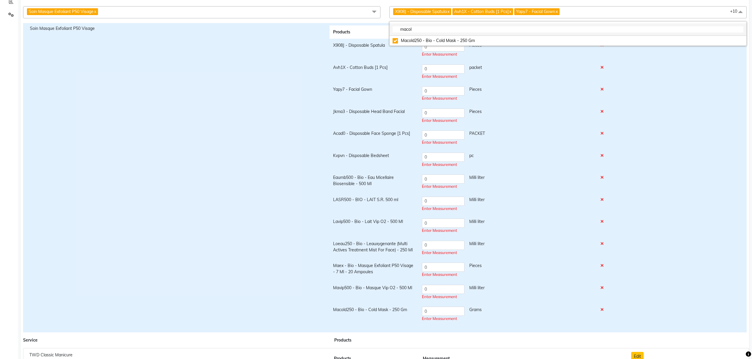
click at [428, 28] on input "macol" at bounding box center [568, 29] width 351 height 6
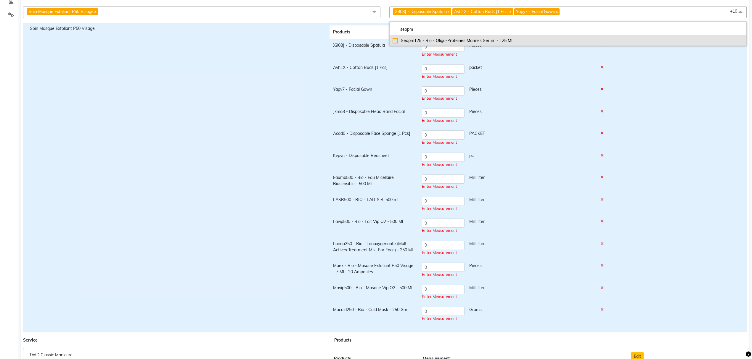
type input "seopm"
click at [432, 44] on li "Seopm125 - Bio - Oligo-Proteines Marines Serum - 125 Ml" at bounding box center [568, 41] width 357 height 10
checkbox input "true"
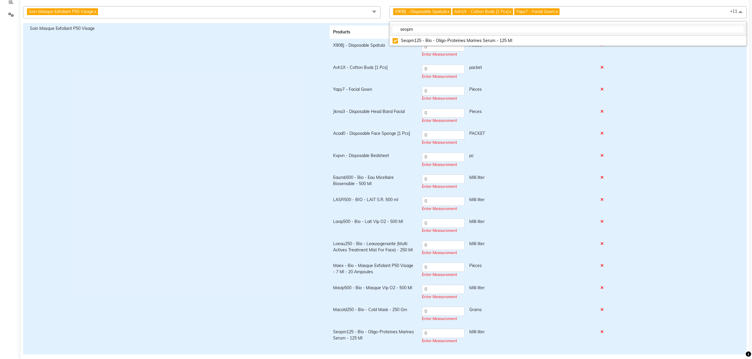
click at [434, 30] on input "seopm" at bounding box center [568, 29] width 351 height 6
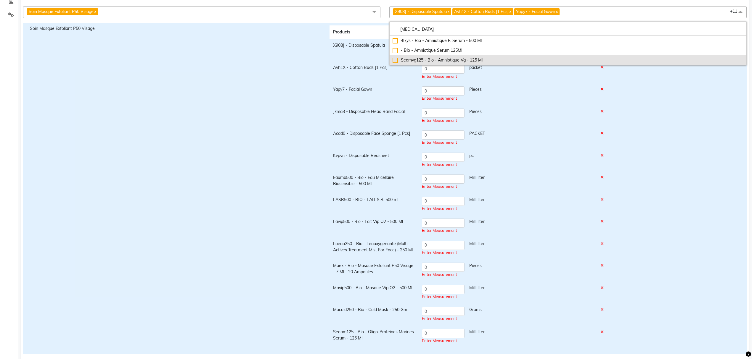
type input "amnio"
click at [436, 56] on li "Seamvg125 - Bio - Amniotique Vg - 125 Ml" at bounding box center [568, 60] width 357 height 10
checkbox input "true"
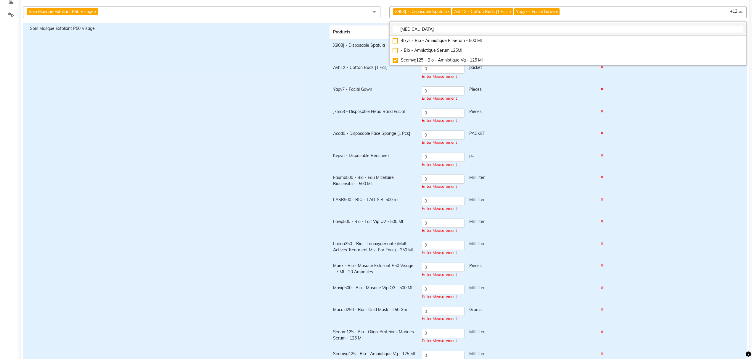
click at [430, 28] on input "amnio" at bounding box center [568, 29] width 351 height 6
type input "elastine"
click at [470, 52] on div "Seelas125 - Bio - Elastine Serum Authentique - 125 Ml" at bounding box center [568, 50] width 351 height 6
checkbox input "true"
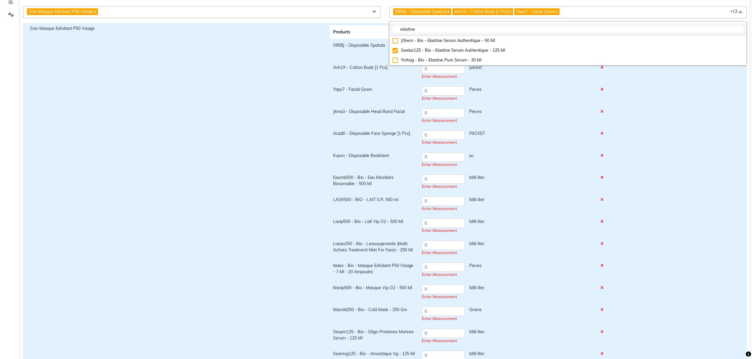
click at [455, 29] on input "elastine" at bounding box center [568, 29] width 351 height 6
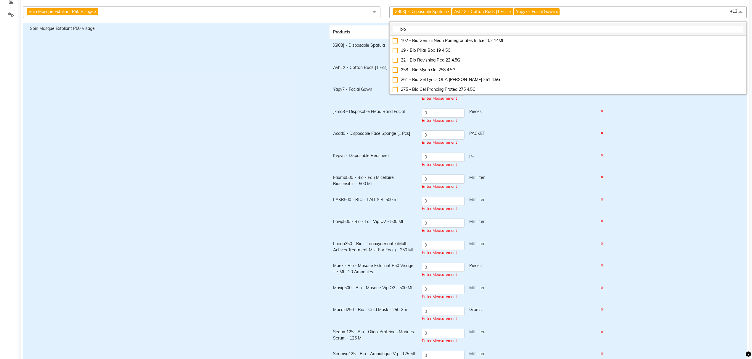
type input "bios"
type input "b"
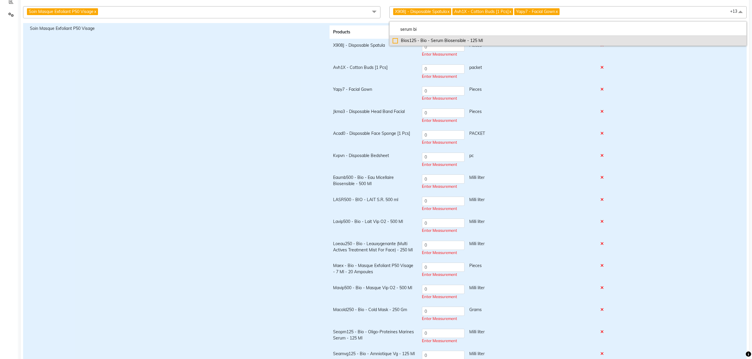
type input "serum bi"
click at [461, 38] on div "Bios125 - Bio - Serum Biosensible - 125 Ml" at bounding box center [568, 41] width 351 height 6
checkbox input "true"
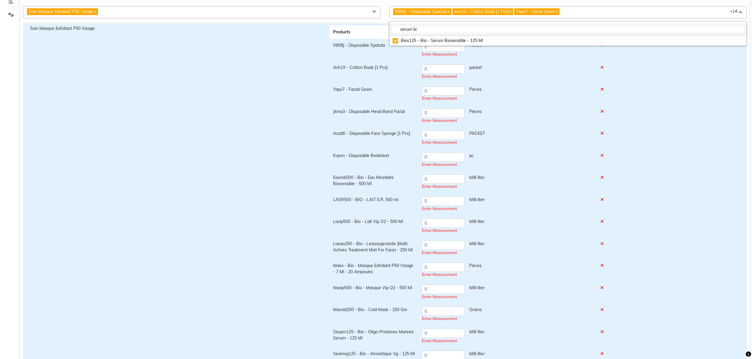
click at [418, 31] on input "serum bi" at bounding box center [568, 29] width 351 height 6
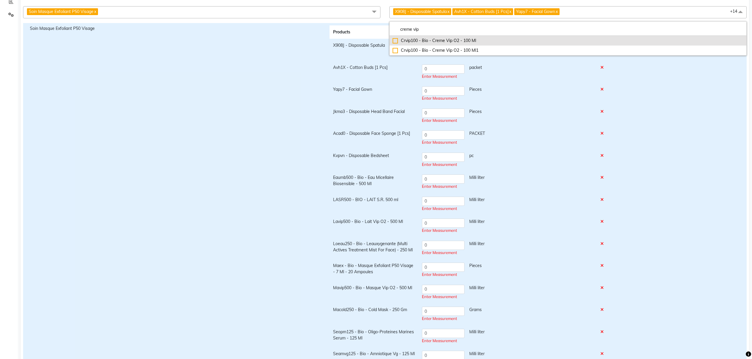
type input "creme vip"
click at [420, 42] on div "Crvip100 - Bio - Creme Vip O2 - 100 Ml" at bounding box center [568, 41] width 351 height 6
checkbox input "true"
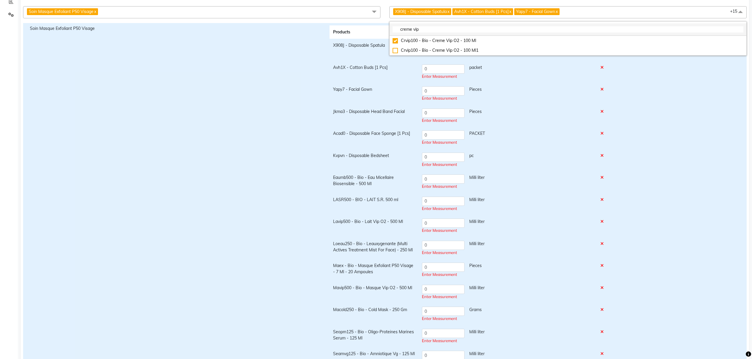
click at [441, 31] on input "creme vip" at bounding box center [568, 29] width 351 height 6
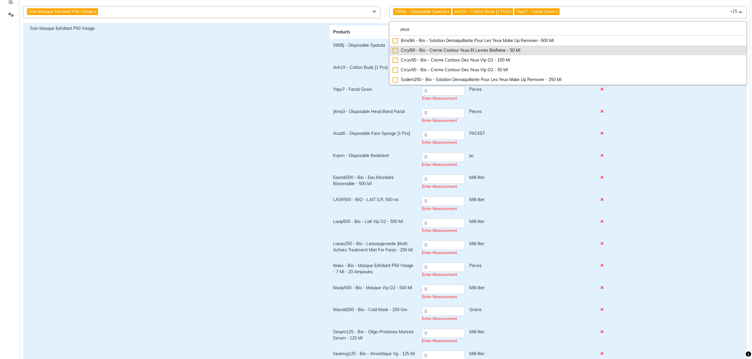
type input "yeux"
click at [442, 49] on div "Crcyl50 - Bio - Creme Contour Yeux Et Levres Biofixine - 50 Ml" at bounding box center [568, 50] width 351 height 6
checkbox input "true"
click at [425, 30] on input "yeux" at bounding box center [568, 29] width 351 height 6
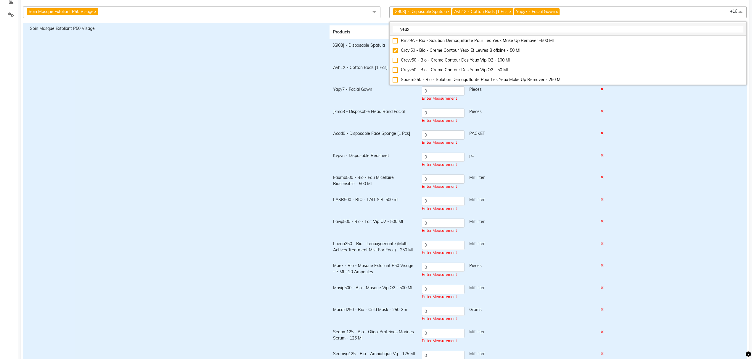
click at [425, 31] on input "yeux" at bounding box center [568, 29] width 351 height 6
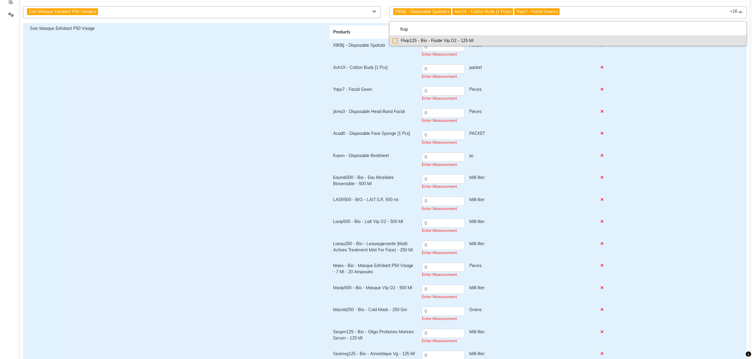
type input "flvip"
click at [428, 42] on div "Flvip125 - Bio - Fluide Vip O2 - 125 Ml" at bounding box center [568, 41] width 351 height 6
checkbox input "true"
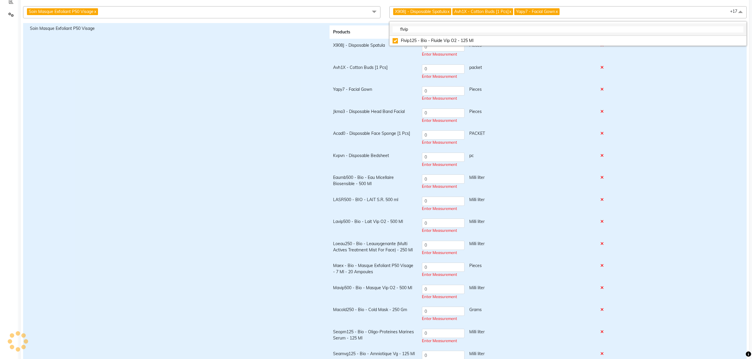
click at [417, 32] on input "flvip" at bounding box center [568, 29] width 351 height 6
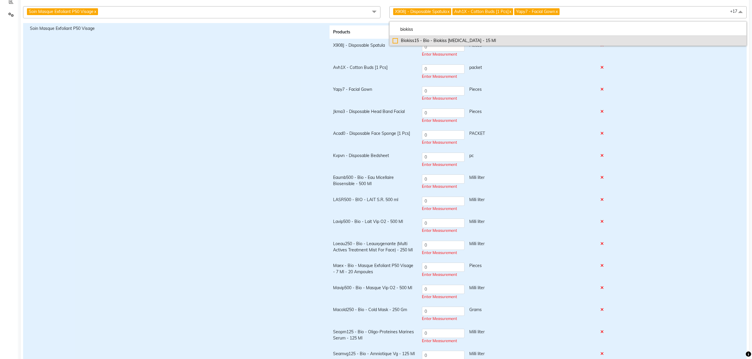
type input "biokiss"
click at [415, 36] on li "Biokiss15 - Bio - Biokiss [MEDICAL_DATA] - 15 Ml" at bounding box center [568, 41] width 357 height 10
checkbox input "true"
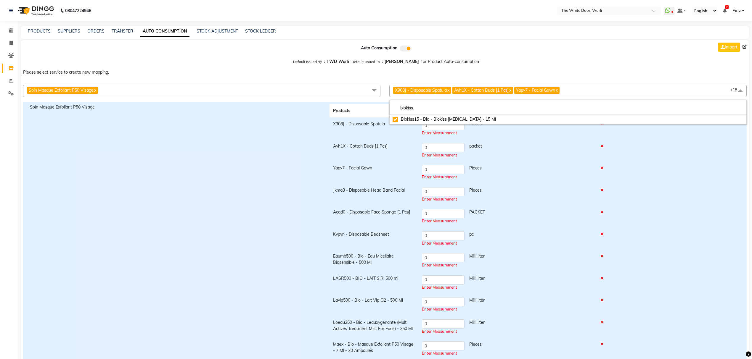
click at [285, 149] on div "Soin Masque Exfoliant P50 Visage" at bounding box center [175, 344] width 300 height 481
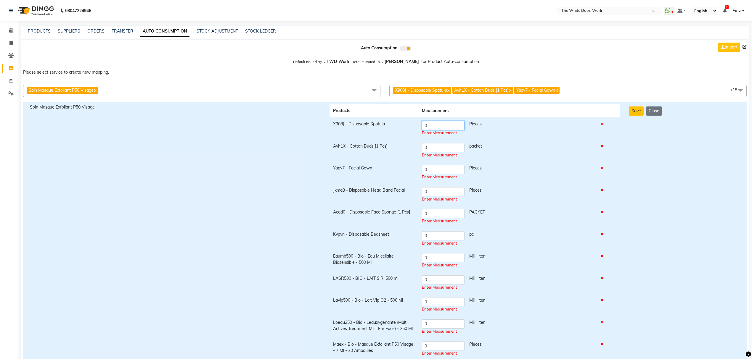
drag, startPoint x: 430, startPoint y: 123, endPoint x: 403, endPoint y: 123, distance: 26.7
click at [403, 123] on tr "X908J - Disposable Spatula 0 Pieces Enter Measurement" at bounding box center [475, 129] width 291 height 22
type input "3"
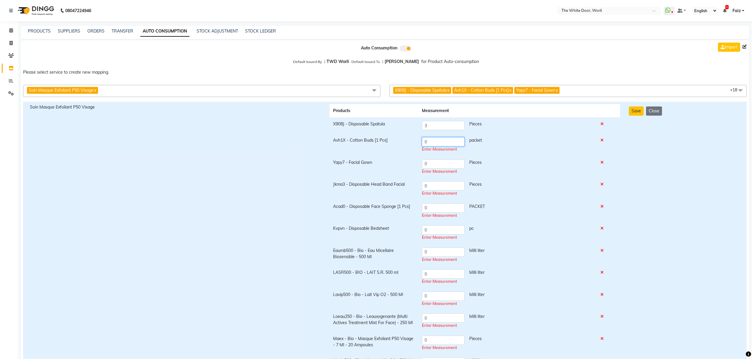
drag, startPoint x: 433, startPoint y: 150, endPoint x: 419, endPoint y: 148, distance: 14.4
click at [419, 148] on td "0 packet Enter Measurement" at bounding box center [507, 145] width 179 height 22
type input "1"
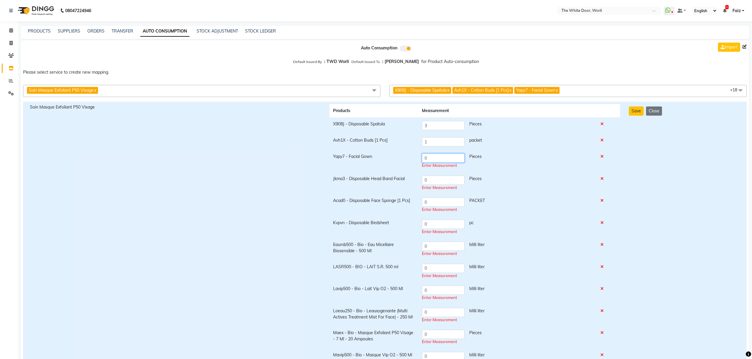
drag, startPoint x: 435, startPoint y: 160, endPoint x: 424, endPoint y: 161, distance: 11.1
click at [424, 161] on input "0" at bounding box center [443, 158] width 43 height 9
type input "1"
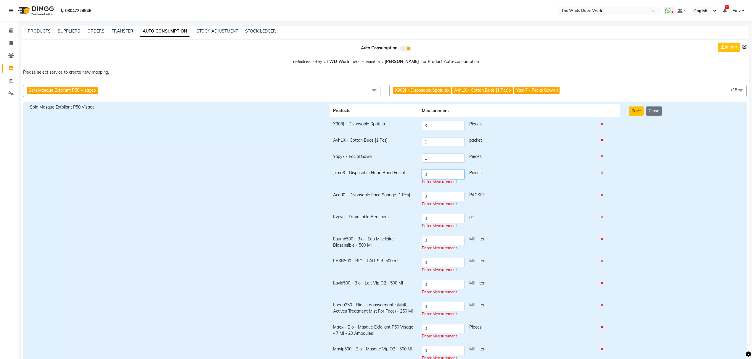
drag, startPoint x: 432, startPoint y: 180, endPoint x: 418, endPoint y: 181, distance: 13.4
click at [418, 181] on td "0 Pieces Enter Measurement" at bounding box center [507, 177] width 179 height 22
type input "1"
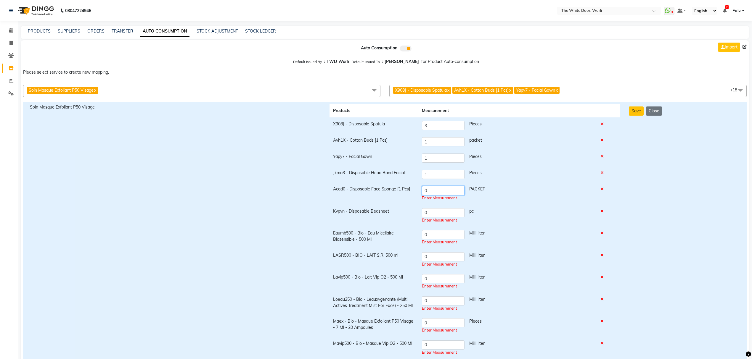
drag, startPoint x: 433, startPoint y: 197, endPoint x: 415, endPoint y: 197, distance: 17.8
click at [415, 197] on tr "Acad0 - Disposable Face Sponge [1 Pcs] 0 PACKET Enter Measurement" at bounding box center [475, 194] width 291 height 22
type input "1"
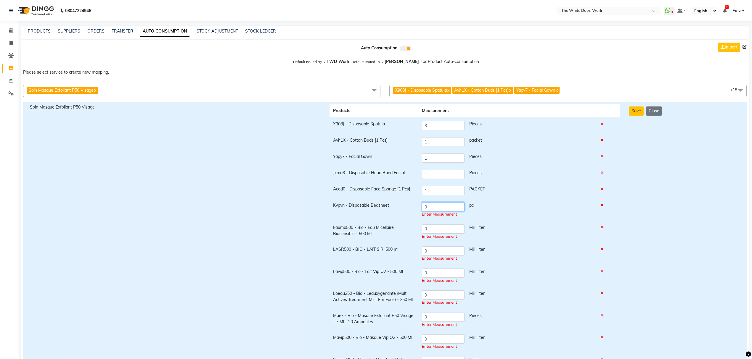
drag, startPoint x: 436, startPoint y: 216, endPoint x: 417, endPoint y: 216, distance: 19.2
click at [417, 216] on tr "Kvpvn - Disposable Bedsheet 0 pc Enter Measurement" at bounding box center [475, 210] width 291 height 22
type input "1"
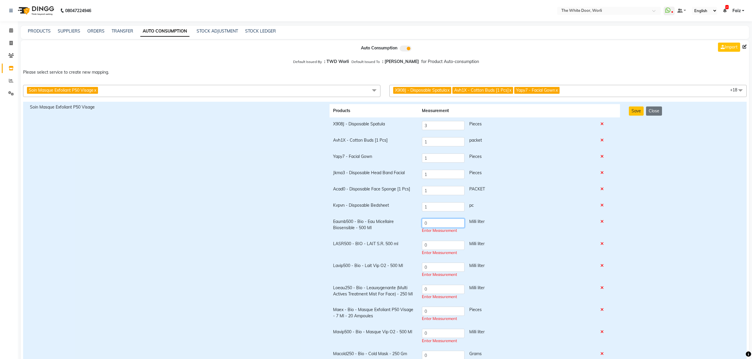
drag, startPoint x: 431, startPoint y: 230, endPoint x: 419, endPoint y: 230, distance: 12.1
click at [419, 230] on td "0 Milli liter Enter Measurement" at bounding box center [507, 226] width 179 height 22
type input "1.25"
drag, startPoint x: 434, startPoint y: 238, endPoint x: 419, endPoint y: 239, distance: 14.5
click at [419, 239] on td "0 Milli liter Enter Measurement" at bounding box center [507, 246] width 179 height 22
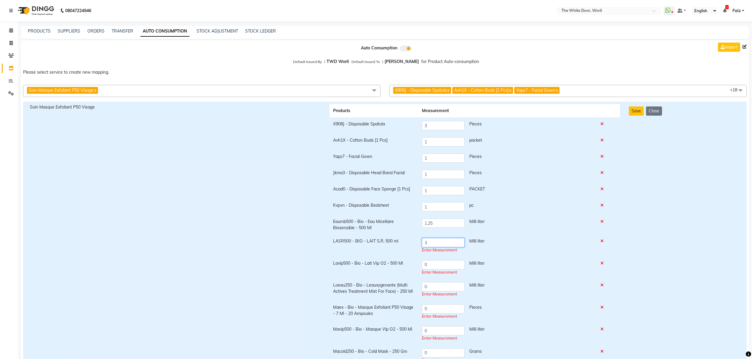
type input "3"
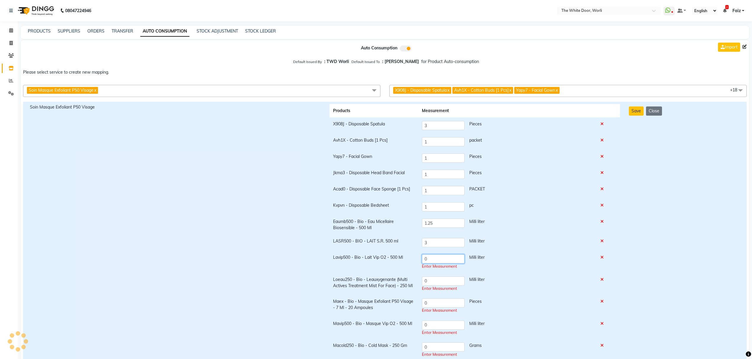
drag, startPoint x: 427, startPoint y: 258, endPoint x: 420, endPoint y: 258, distance: 7.1
click at [420, 258] on td "0 Milli liter Enter Measurement" at bounding box center [507, 262] width 179 height 22
type input "5"
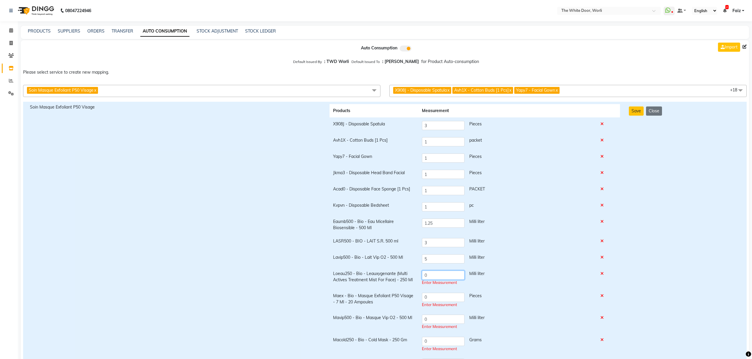
drag, startPoint x: 429, startPoint y: 275, endPoint x: 415, endPoint y: 269, distance: 15.4
click at [415, 269] on tr "Loeau250 - Bio - Leauxygenante (Multi Actives Treatment Mist For Face) - 250 Ml…" at bounding box center [475, 278] width 291 height 22
type input "2"
drag, startPoint x: 433, startPoint y: 299, endPoint x: 412, endPoint y: 298, distance: 21.0
click at [412, 298] on tr "Maex - Bio - Masque Exfoliant P50 Visage - 7 Ml - 20 Ampoules 0 Pieces Enter Me…" at bounding box center [475, 298] width 291 height 22
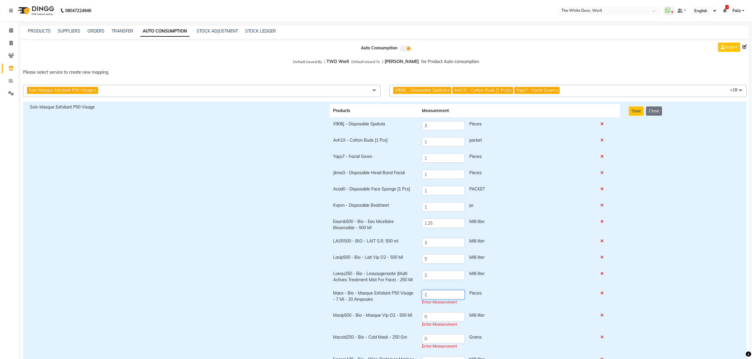
type input "2"
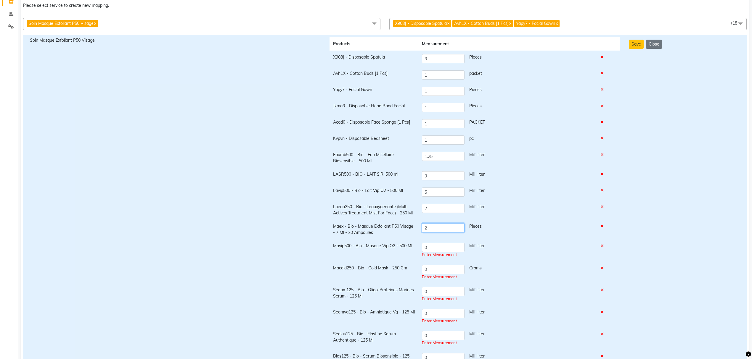
scroll to position [79, 0]
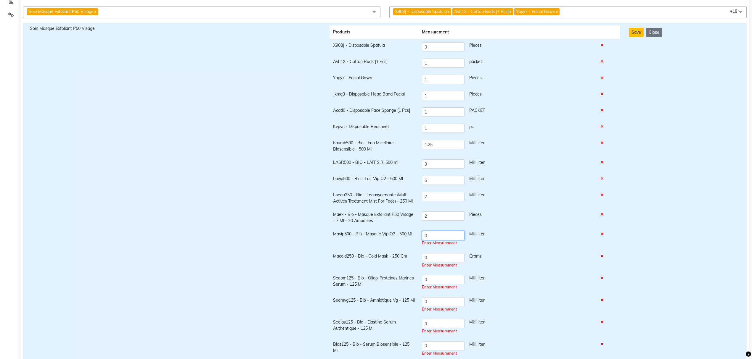
click at [437, 238] on input "0" at bounding box center [443, 235] width 43 height 9
click at [431, 235] on input "0" at bounding box center [443, 235] width 43 height 9
drag, startPoint x: 442, startPoint y: 237, endPoint x: 418, endPoint y: 238, distance: 24.6
click at [418, 238] on td "0 Milli liter Enter Measurement" at bounding box center [507, 239] width 179 height 22
type input "5"
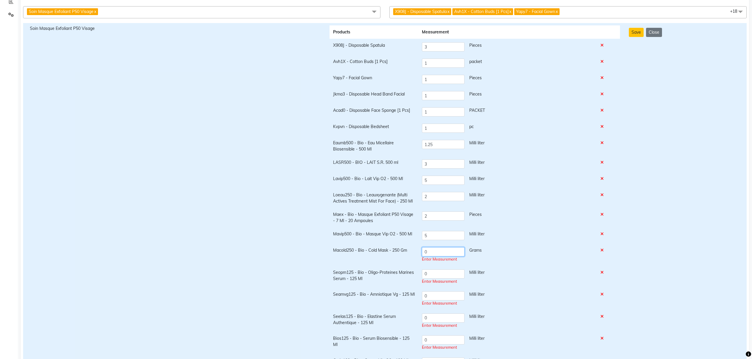
drag, startPoint x: 414, startPoint y: 251, endPoint x: 409, endPoint y: 251, distance: 4.5
click at [409, 251] on tr "Macold250 - Bio - Cold Mask - 250 Gm 0 Grams Enter Measurement" at bounding box center [475, 255] width 291 height 22
type input "5"
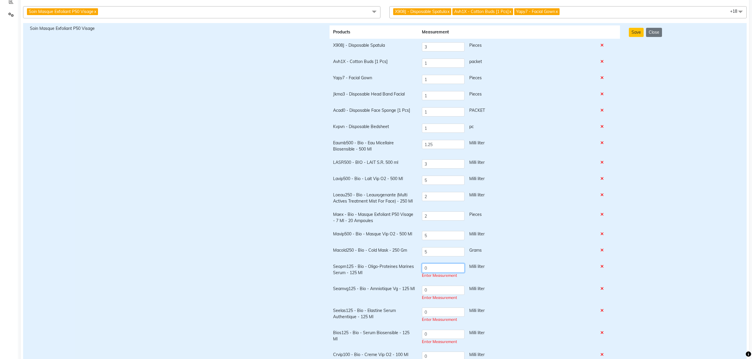
drag, startPoint x: 432, startPoint y: 276, endPoint x: 412, endPoint y: 275, distance: 20.2
click at [412, 275] on tr "Seopm125 - Bio - Oligo-Proteines Marines Serum - 125 Ml 0 Milli liter Enter Mea…" at bounding box center [475, 271] width 291 height 22
type input "0.25"
click at [430, 295] on div "Enter Measurement" at bounding box center [507, 296] width 171 height 6
click at [432, 292] on input "0" at bounding box center [443, 287] width 43 height 9
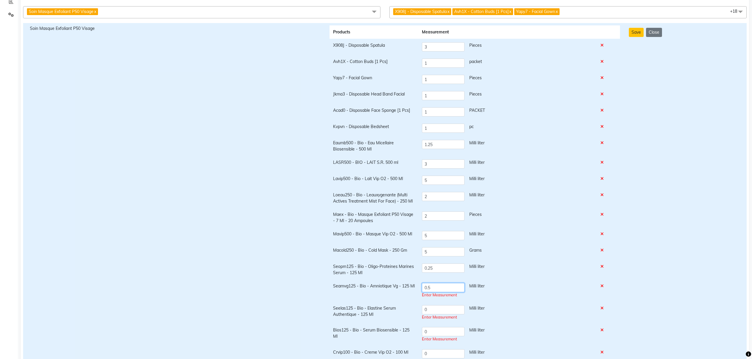
type input "0.5"
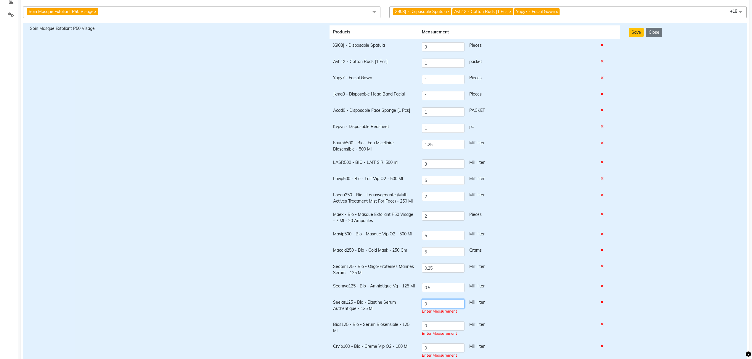
click at [439, 309] on input "0" at bounding box center [443, 304] width 43 height 9
type input "0.5"
drag, startPoint x: 429, startPoint y: 328, endPoint x: 422, endPoint y: 330, distance: 7.6
click at [422, 328] on input "0" at bounding box center [443, 323] width 43 height 9
click at [454, 328] on input "0" at bounding box center [443, 323] width 43 height 9
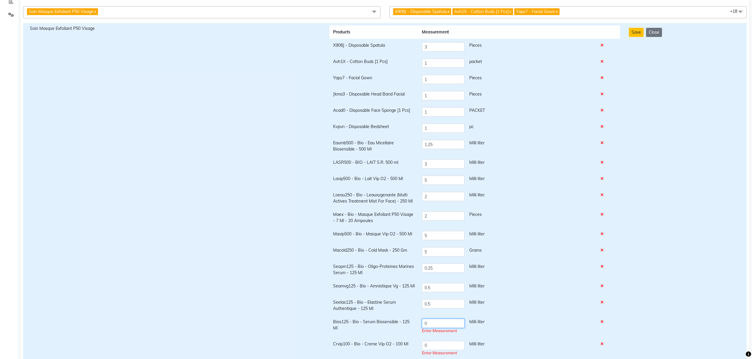
click at [454, 328] on input "0" at bounding box center [443, 323] width 43 height 9
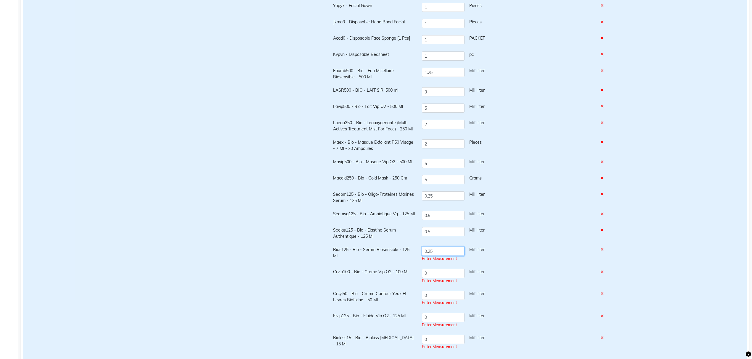
scroll to position [158, 0]
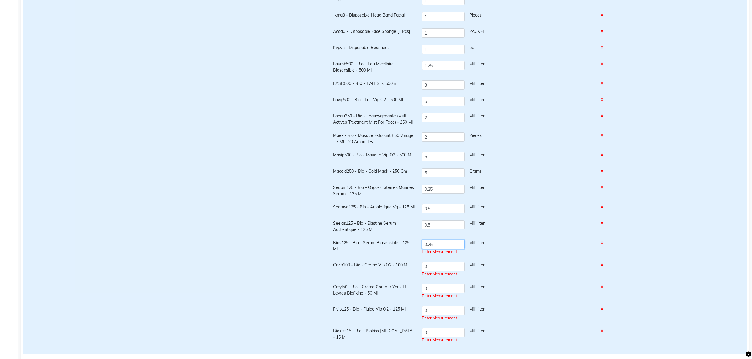
type input "0.25"
click at [429, 275] on div "Enter Measurement" at bounding box center [507, 275] width 171 height 6
click at [445, 269] on input "0" at bounding box center [443, 264] width 43 height 9
type input "0.5"
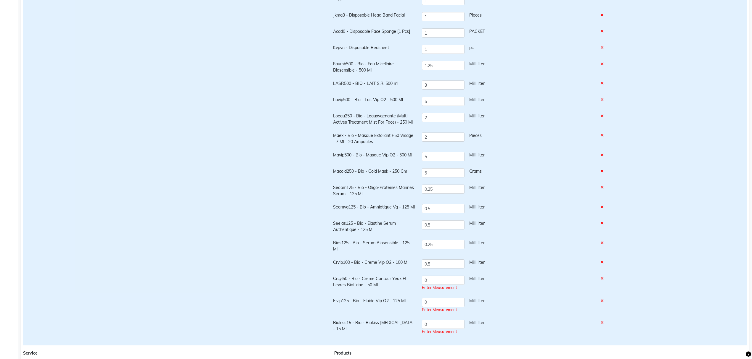
click at [431, 295] on td "0 Milli liter Enter Measurement" at bounding box center [507, 283] width 179 height 22
click at [428, 284] on input "0" at bounding box center [443, 280] width 43 height 9
type input "0.25"
click at [452, 301] on input "0" at bounding box center [443, 300] width 43 height 9
type input "0.5"
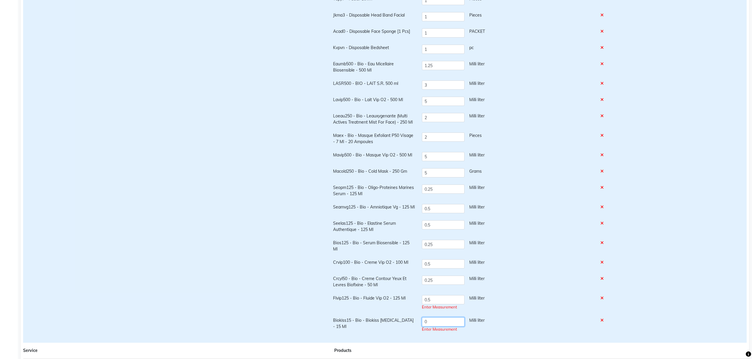
click at [434, 328] on td "0 Milli liter Enter Measurement" at bounding box center [507, 325] width 179 height 22
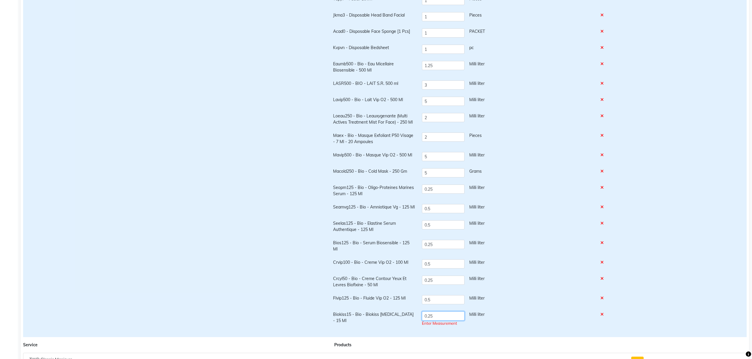
type input "0.25"
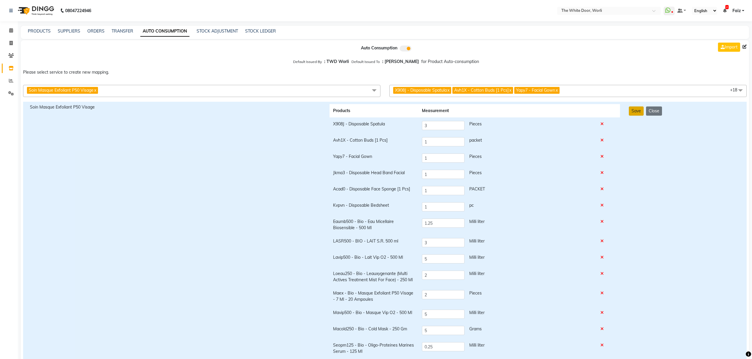
click at [636, 112] on button "Save" at bounding box center [636, 111] width 15 height 9
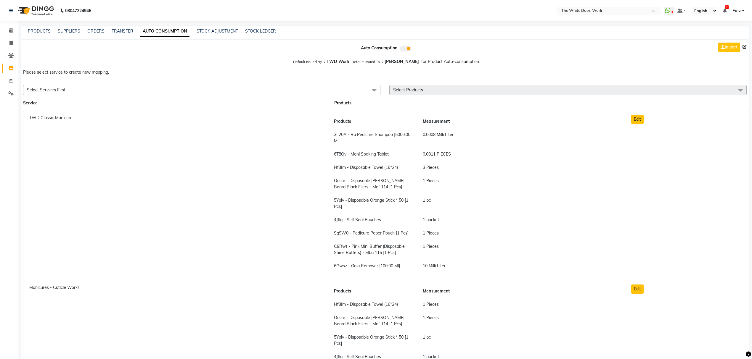
click at [132, 92] on span "Select Services First" at bounding box center [201, 90] width 357 height 10
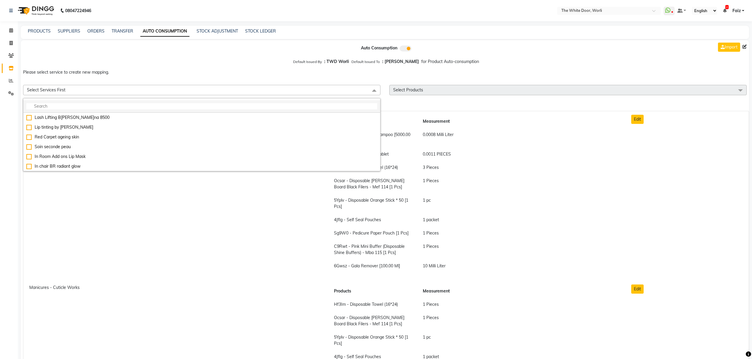
click at [126, 107] on input "multiselect-search" at bounding box center [201, 106] width 351 height 6
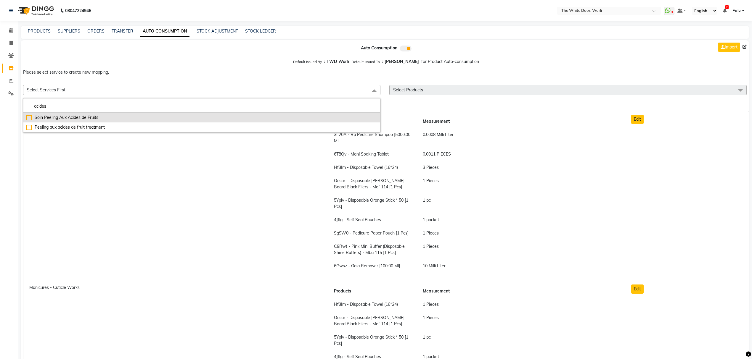
type input "acides"
click at [90, 118] on div "Soin Peeling Aux Acides de Fruits" at bounding box center [201, 118] width 351 height 6
checkbox input "true"
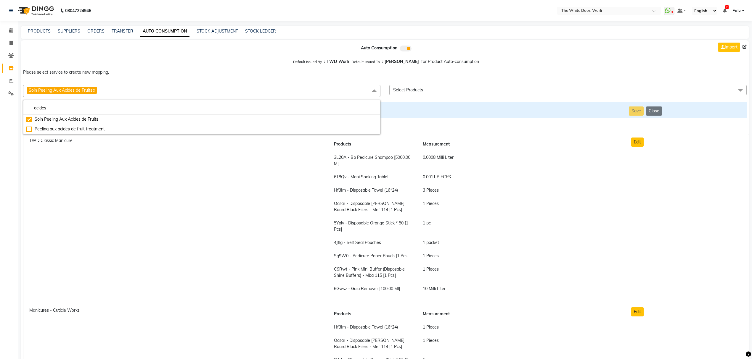
click at [422, 93] on span "Select Products" at bounding box center [567, 90] width 357 height 10
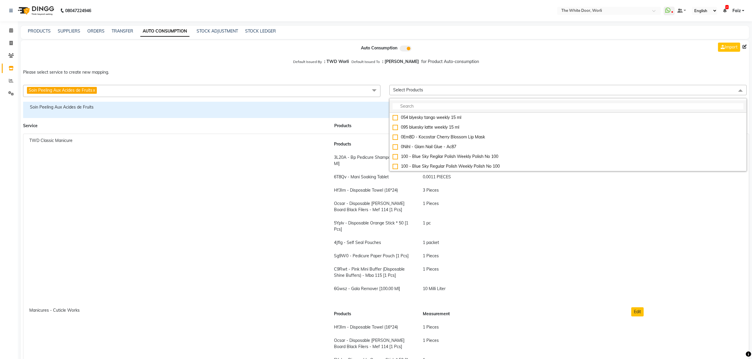
click at [427, 107] on input "multiselect-search" at bounding box center [568, 106] width 351 height 6
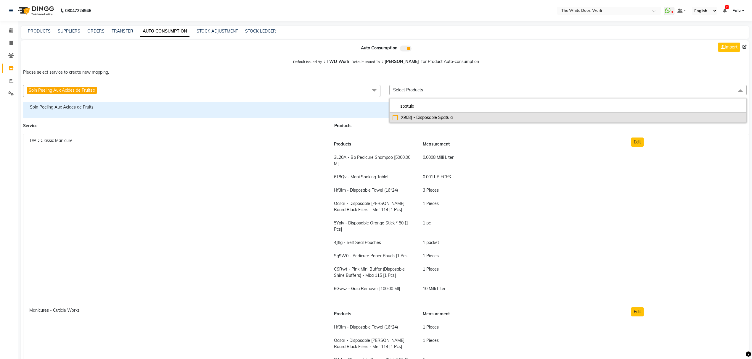
type input "spatula"
click at [432, 116] on div "X908J - Disposable Spatula" at bounding box center [568, 118] width 351 height 6
checkbox input "true"
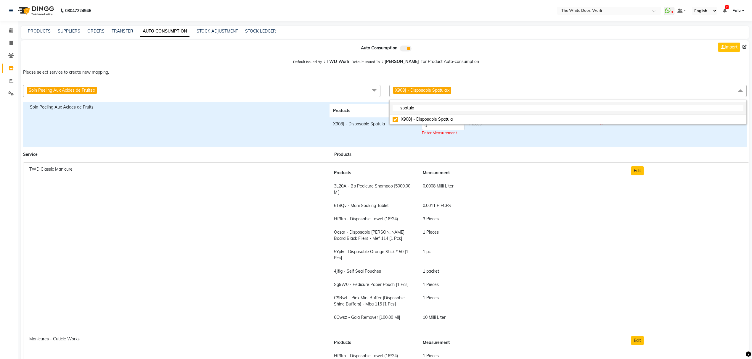
click at [428, 109] on input "spatula" at bounding box center [568, 108] width 351 height 6
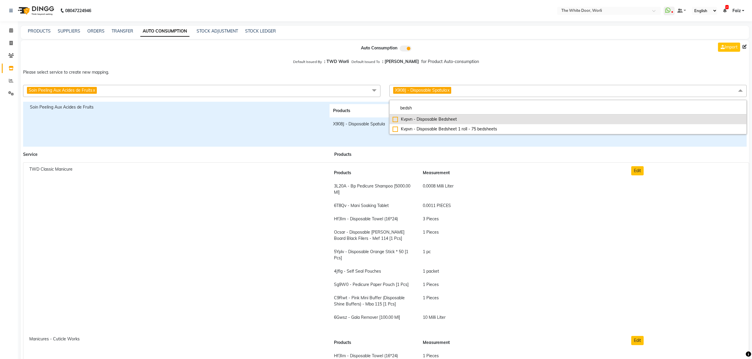
type input "bedsh"
click at [429, 117] on div "Kvpvn - Disposable Bedsheet" at bounding box center [568, 119] width 351 height 6
checkbox input "true"
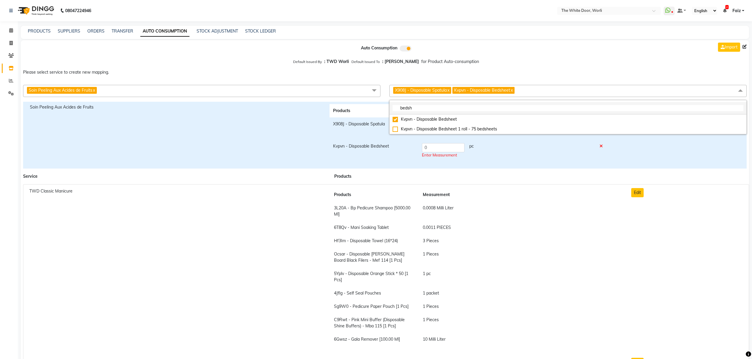
click at [426, 110] on input "bedsh" at bounding box center [568, 108] width 351 height 6
click at [426, 109] on input "bedsh" at bounding box center [568, 108] width 351 height 6
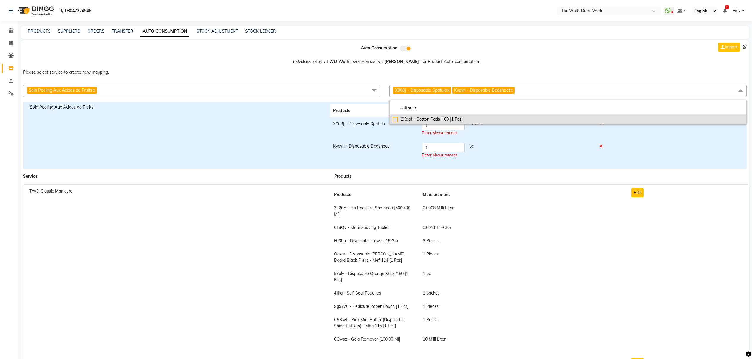
type input "cotton p"
click at [428, 115] on li "2Xqdf - Cotton Pads * 60 [1 Pcs]" at bounding box center [568, 120] width 357 height 10
checkbox input"] "true"
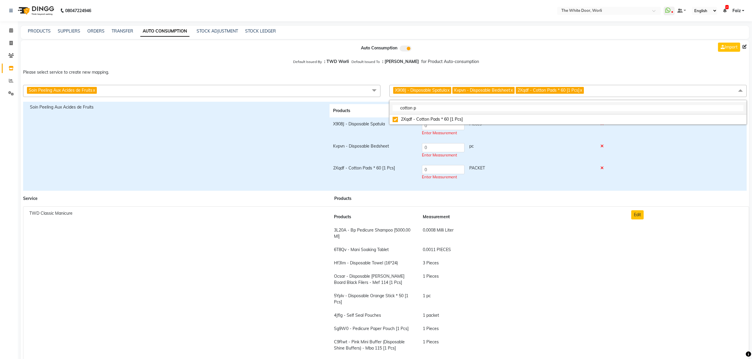
click at [452, 107] on input "cotton p" at bounding box center [568, 108] width 351 height 6
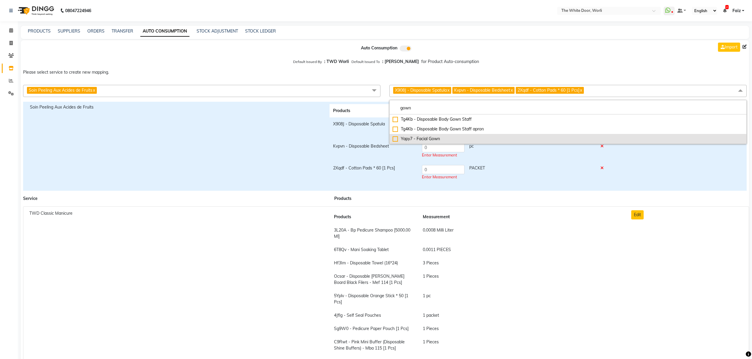
type input "gown"
click at [451, 138] on div "Yapy7 - Facial Gown" at bounding box center [568, 139] width 351 height 6
checkbox input "true"
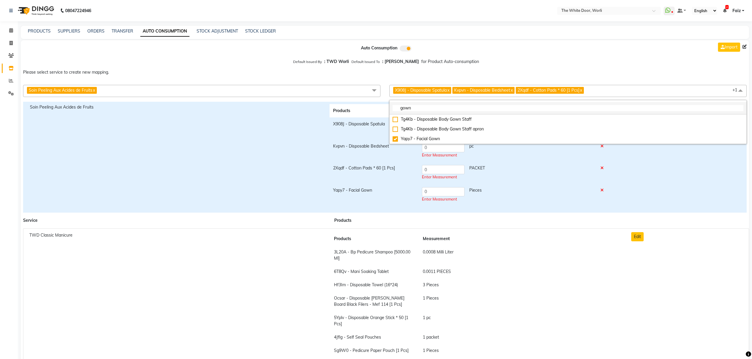
click at [459, 109] on input "gown" at bounding box center [568, 108] width 351 height 6
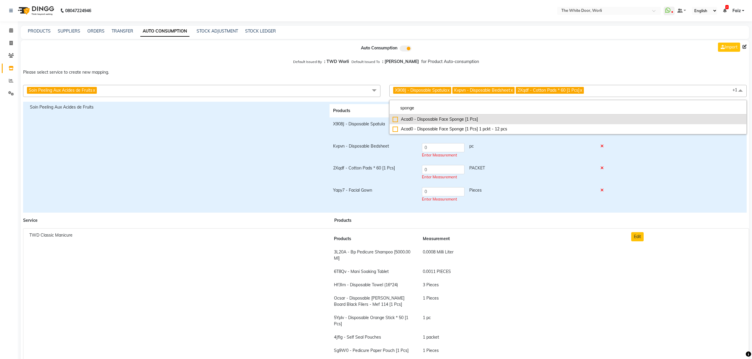
type input "sponge"
click at [460, 119] on div "Acad0 - Disposable Face Sponge [1 Pcs]" at bounding box center [568, 119] width 351 height 6
checkbox input"] "true"
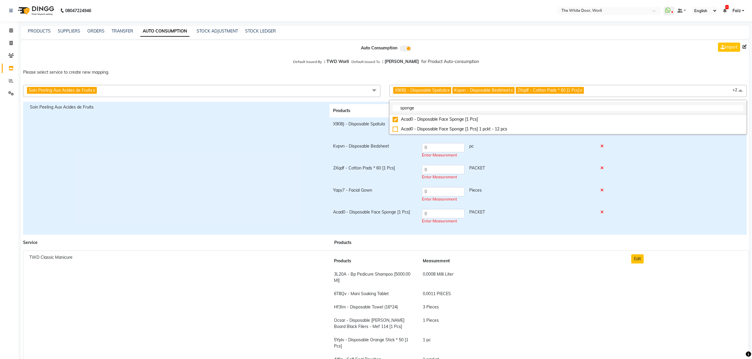
click at [453, 106] on input "sponge" at bounding box center [568, 108] width 351 height 6
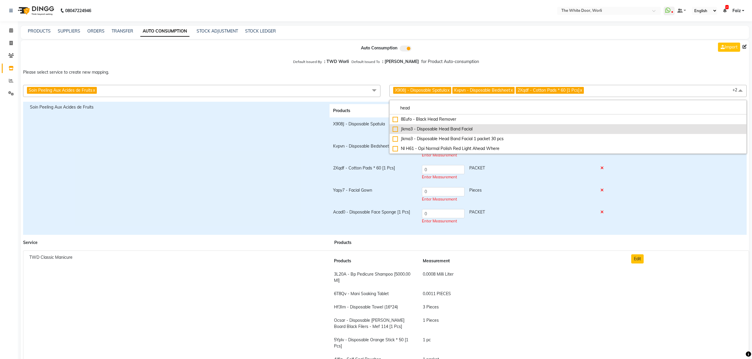
type input "head"
click at [453, 128] on div "Jkma3 - Disposable Head Band Facial" at bounding box center [568, 129] width 351 height 6
checkbox input "true"
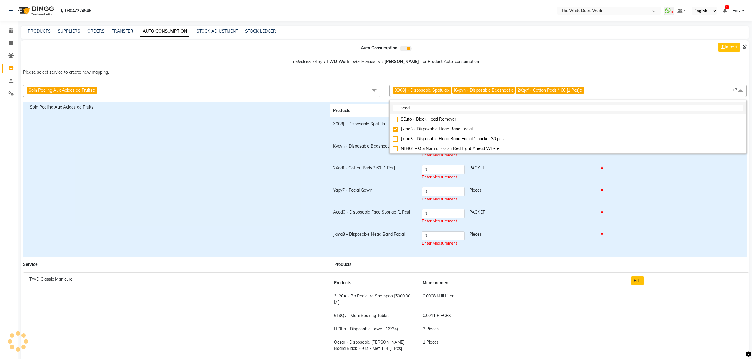
click at [508, 107] on input "head" at bounding box center [568, 108] width 351 height 6
click at [429, 107] on input "head" at bounding box center [568, 108] width 351 height 6
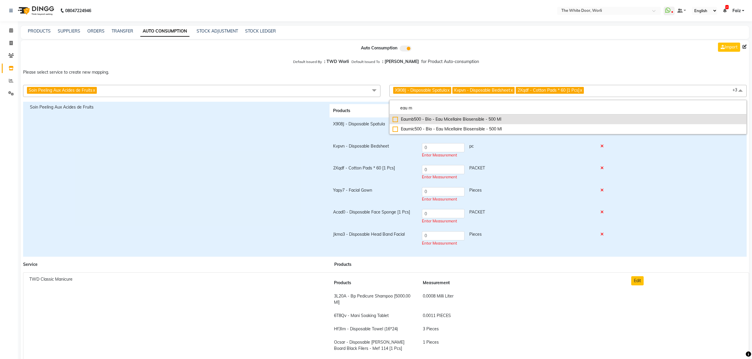
type input "eau m"
click at [436, 118] on div "Eaumb500 - Bio - Eau Micellaire Biosensible - 500 Ml" at bounding box center [568, 119] width 351 height 6
checkbox input "true"
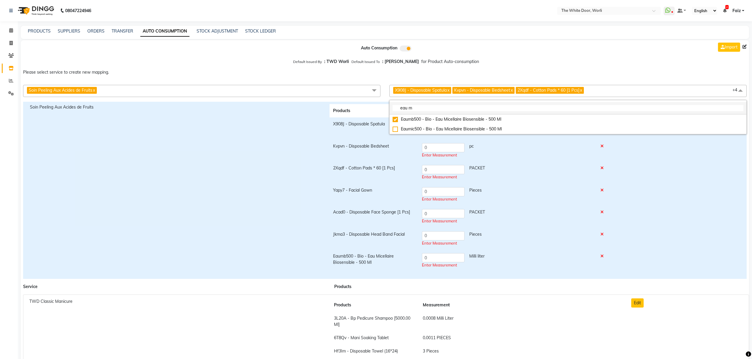
click at [462, 107] on input "eau m" at bounding box center [568, 108] width 351 height 6
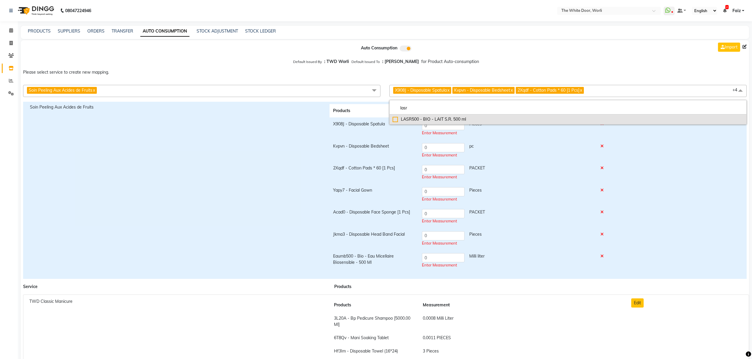
type input "lasr"
click at [463, 119] on div "LASR500 - BIO - LAIT S.R. 500 ml" at bounding box center [568, 119] width 351 height 6
checkbox input "true"
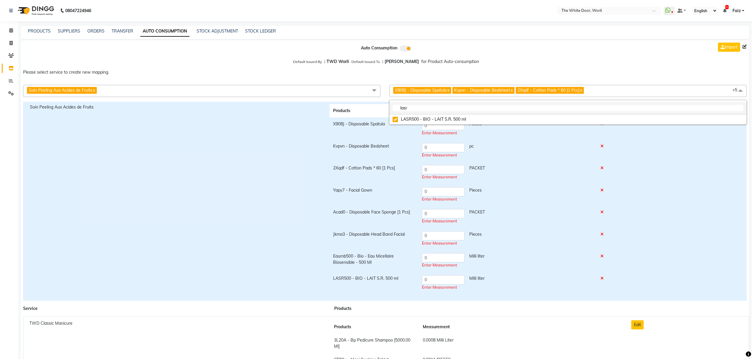
click at [417, 107] on input "lasr" at bounding box center [568, 108] width 351 height 6
type input "lavip"
click at [418, 118] on div "Lavip500 - Bio - Lait Vip O2 - 500 Ml" at bounding box center [568, 119] width 351 height 6
checkbox input "true"
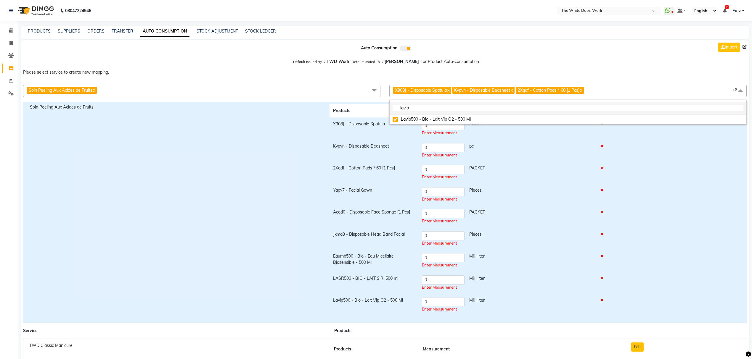
click at [412, 109] on input "lavip" at bounding box center [568, 108] width 351 height 6
type input "loeau"
click at [442, 123] on div "Loeau250 - Bio - Leauxygenante (Multi Actives Treatment Mist For Face) - 250 Ml" at bounding box center [568, 119] width 351 height 6
checkbox input "true"
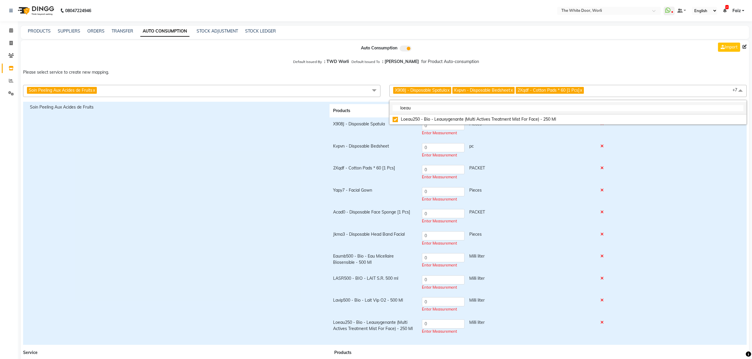
click at [430, 108] on input "loeau" at bounding box center [568, 108] width 351 height 6
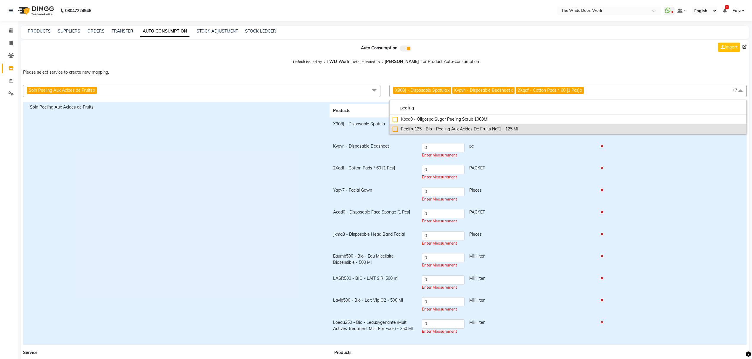
type input "peeling"
click at [447, 126] on li "Peelfru125 - Bio - Peeling Aux Acides De Fruits Na°1 - 125 Ml" at bounding box center [568, 129] width 357 height 10
checkbox input "true"
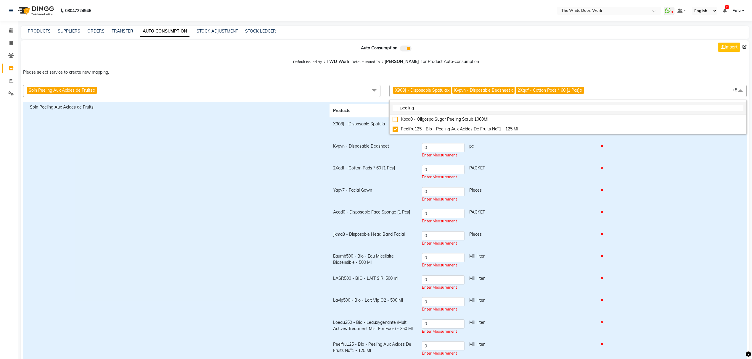
click at [439, 108] on input "peeling" at bounding box center [568, 108] width 351 height 6
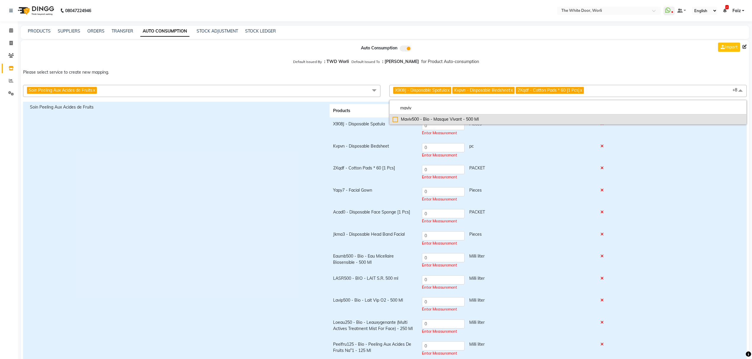
type input "maviv"
click at [444, 123] on div "Maviv500 - Bio - Masque Vivant - 500 Ml" at bounding box center [568, 119] width 351 height 6
checkbox input "true"
click at [442, 104] on li "maviv" at bounding box center [568, 108] width 357 height 12
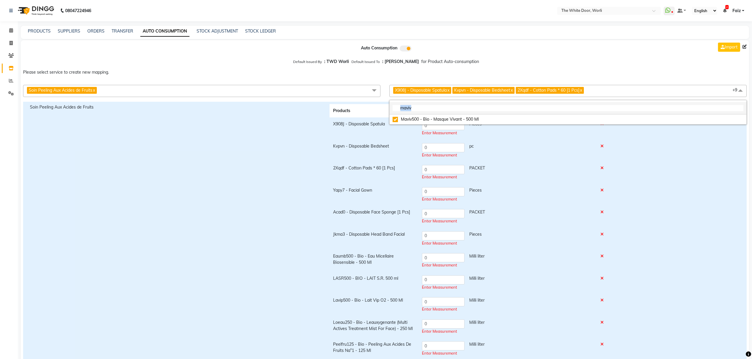
click at [442, 104] on li "maviv" at bounding box center [568, 108] width 357 height 12
click at [430, 109] on input "maviv" at bounding box center [568, 108] width 351 height 6
type input "macold"
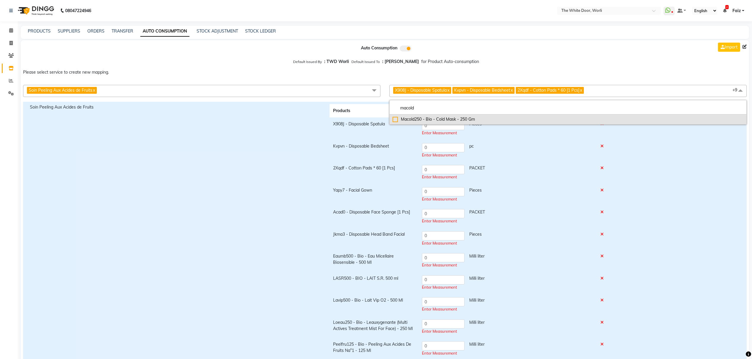
click at [433, 115] on li "Macold250 - Bio - Cold Mask - 250 Gm" at bounding box center [568, 120] width 357 height 10
checkbox input "true"
click at [425, 110] on input "macold" at bounding box center [568, 108] width 351 height 6
type input "seopm"
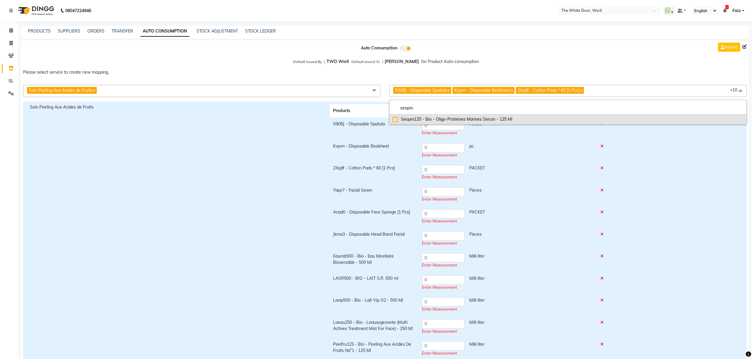
click at [425, 121] on div "Seopm125 - Bio - Oligo-Proteines Marines Serum - 125 Ml" at bounding box center [568, 119] width 351 height 6
checkbox input "true"
click at [415, 109] on input "seopm" at bounding box center [568, 108] width 351 height 6
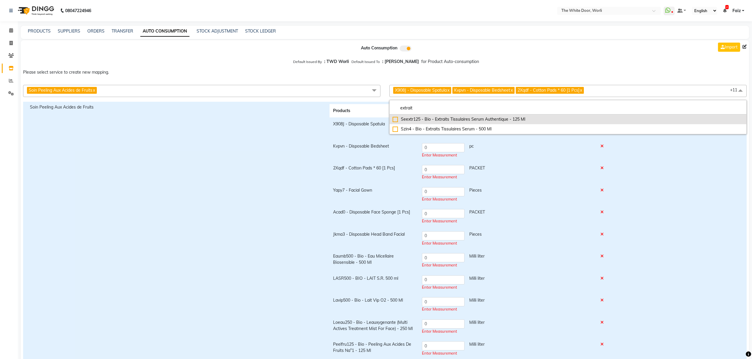
type input "extrait"
click at [455, 119] on div "Seextr125 - Bio - Extraits Tissulaires Serum Authentique - 125 Ml" at bounding box center [568, 119] width 351 height 6
checkbox input "true"
click at [441, 104] on li "extrait" at bounding box center [568, 108] width 357 height 12
click at [440, 108] on input "extrait" at bounding box center [568, 108] width 351 height 6
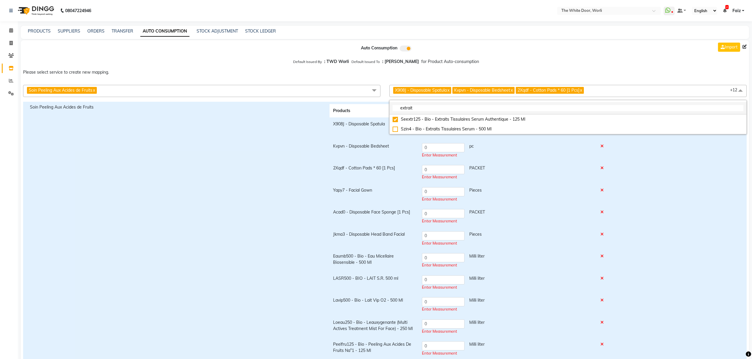
click at [440, 108] on input "extrait" at bounding box center [568, 108] width 351 height 6
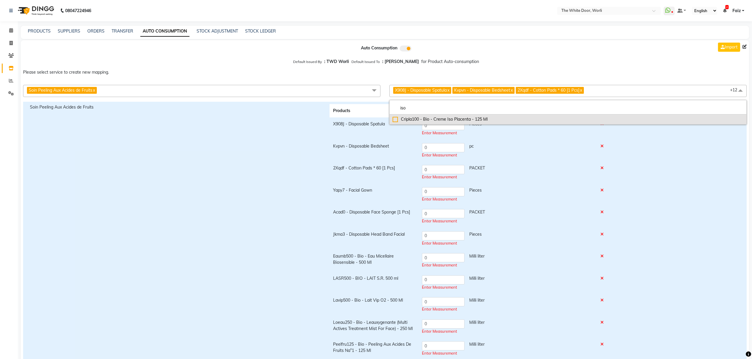
type input "iso"
click at [445, 117] on div "Cripla100 - Bio - Creme Iso Placenta - 125 Ml" at bounding box center [568, 119] width 351 height 6
click at [409, 118] on div "Cripla100 - Bio - Creme Iso Placenta - 125 Ml" at bounding box center [568, 119] width 351 height 6
checkbox input "false"
click at [408, 109] on input "iso" at bounding box center [568, 108] width 351 height 6
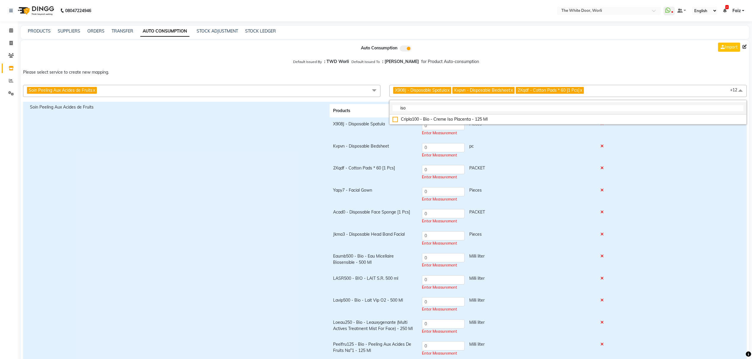
click at [408, 109] on input "iso" at bounding box center [568, 108] width 351 height 6
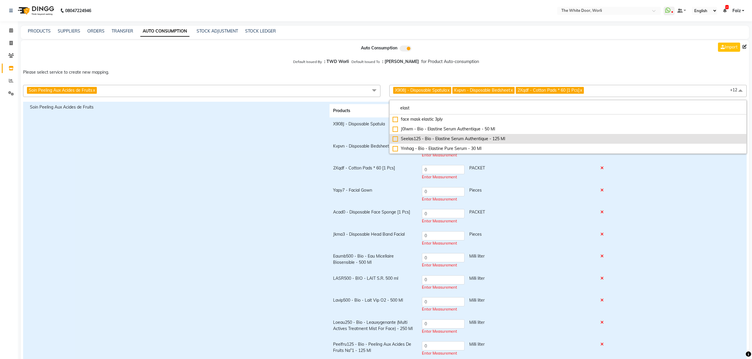
type input "elast"
click at [424, 142] on div "Seelas125 - Bio - Elastine Serum Authentique - 125 Ml" at bounding box center [568, 139] width 351 height 6
checkbox input "true"
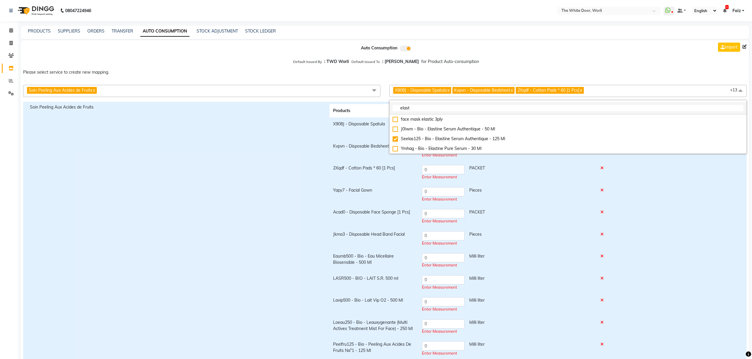
click at [430, 109] on input "elast" at bounding box center [568, 108] width 351 height 6
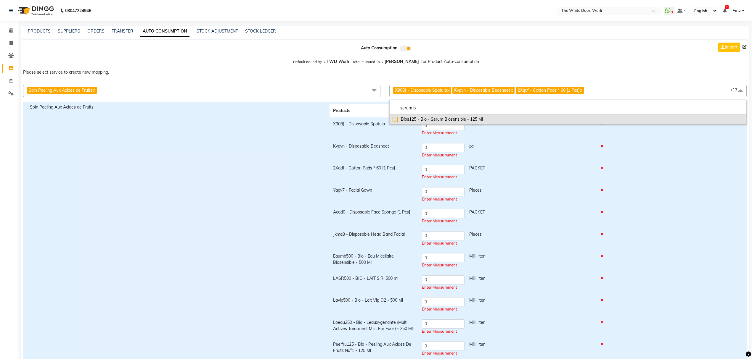
type input "serum b"
click at [432, 119] on div "Bios125 - Bio - Serum Biosensible - 125 Ml" at bounding box center [568, 119] width 351 height 6
checkbox input "true"
click at [422, 107] on input "serum b" at bounding box center [568, 108] width 351 height 6
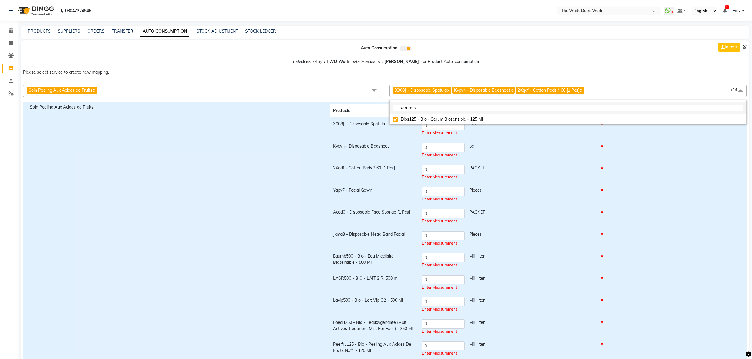
click at [422, 107] on input "serum b" at bounding box center [568, 108] width 351 height 6
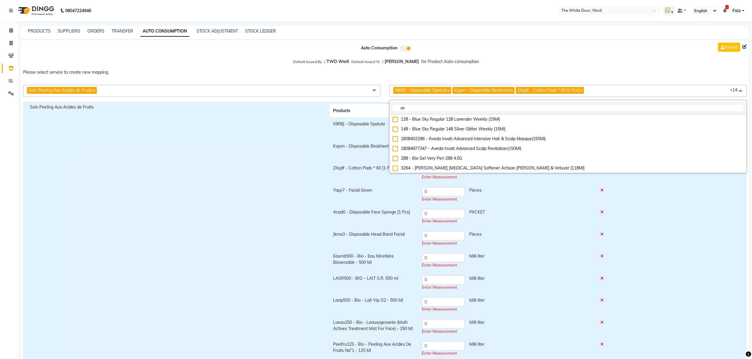
type input "v"
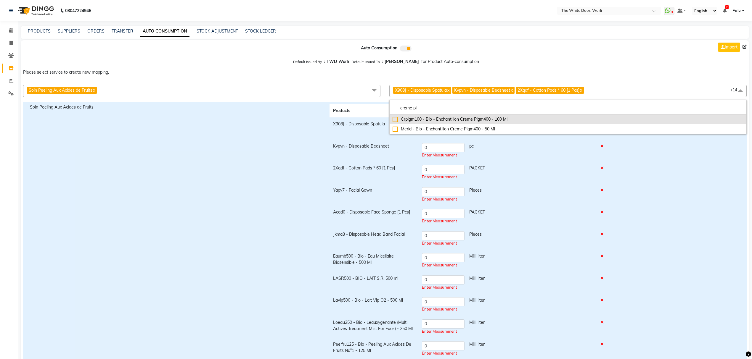
type input "creme pi"
click at [435, 116] on li "Crpigm100 - Bio - Enchantillon Creme Pigm400 - 100 Ml" at bounding box center [568, 120] width 357 height 10
checkbox input "true"
click at [427, 108] on input "creme pi" at bounding box center [568, 108] width 351 height 6
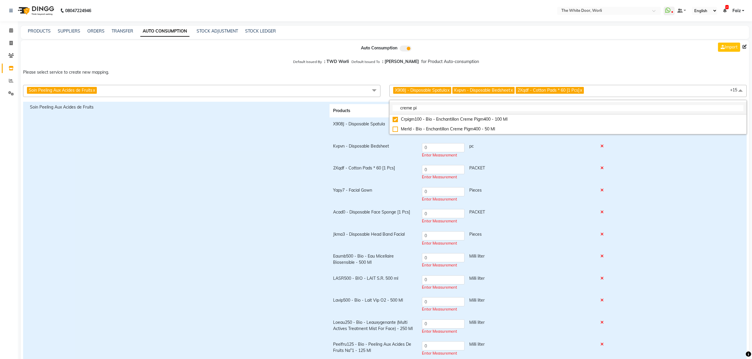
click at [427, 108] on input "creme pi" at bounding box center [568, 108] width 351 height 6
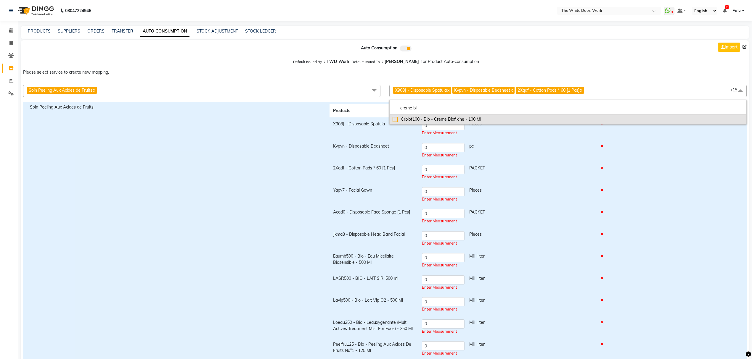
type input "creme bi"
click at [424, 117] on div "Crbiof100 - Bio - Creme Biofixine - 100 Ml" at bounding box center [568, 119] width 351 height 6
checkbox input "true"
click at [428, 107] on input "creme bi" at bounding box center [568, 108] width 351 height 6
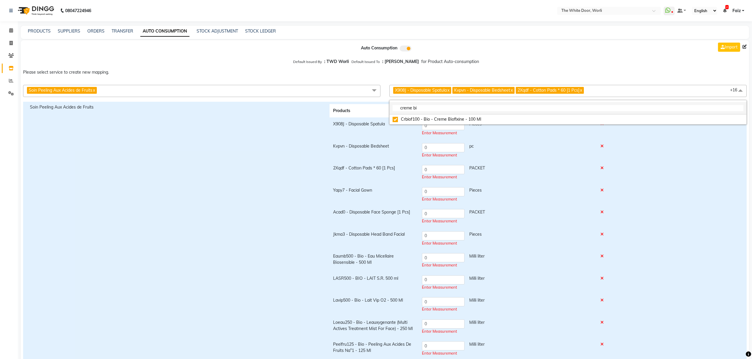
click at [428, 107] on input "creme bi" at bounding box center [568, 108] width 351 height 6
type input "flvip"
click at [431, 119] on div "Flvip125 - Bio - Fluide Vip O2 - 125 Ml" at bounding box center [568, 119] width 351 height 6
checkbox input "true"
click at [415, 106] on input "flvip" at bounding box center [568, 108] width 351 height 6
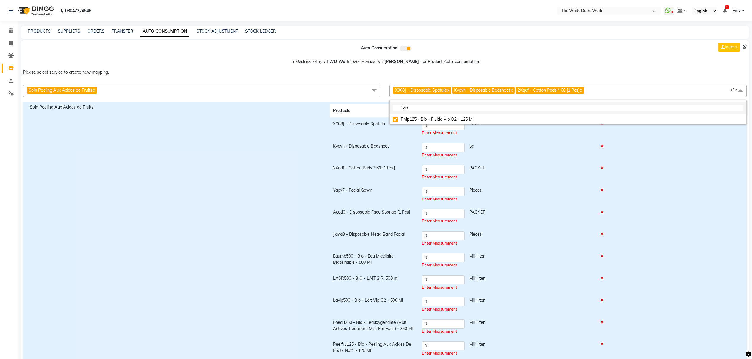
click at [416, 107] on input "flvip" at bounding box center [568, 108] width 351 height 6
type input "biokiss"
click at [428, 118] on div "Biokiss15 - Bio - Biokiss [MEDICAL_DATA] - 15 Ml" at bounding box center [568, 119] width 351 height 6
checkbox input "true"
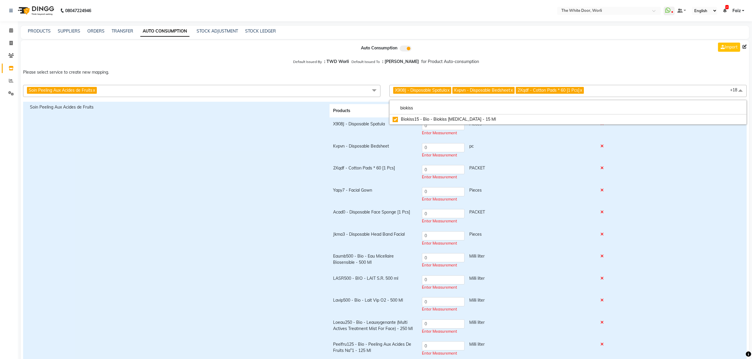
click at [509, 140] on td "0 pc Enter Measurement" at bounding box center [507, 151] width 179 height 22
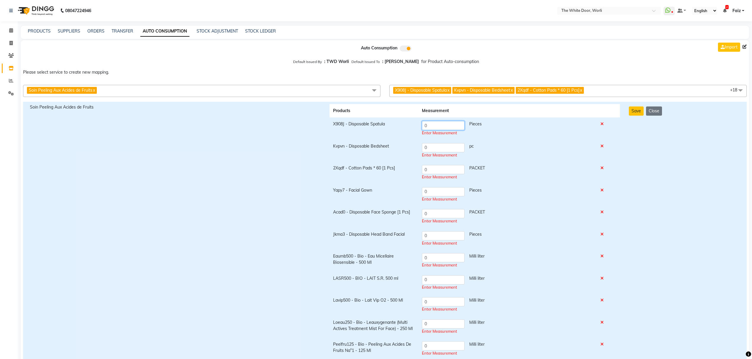
click at [461, 127] on input "0" at bounding box center [443, 125] width 43 height 9
type input "3"
click at [457, 146] on input "0" at bounding box center [443, 147] width 43 height 9
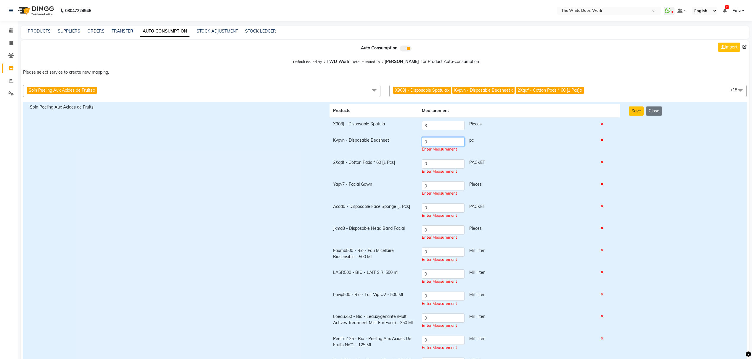
click at [457, 146] on input "0" at bounding box center [443, 141] width 43 height 9
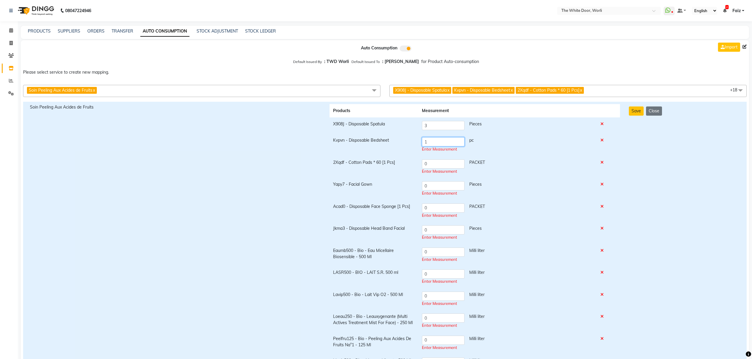
type input "1"
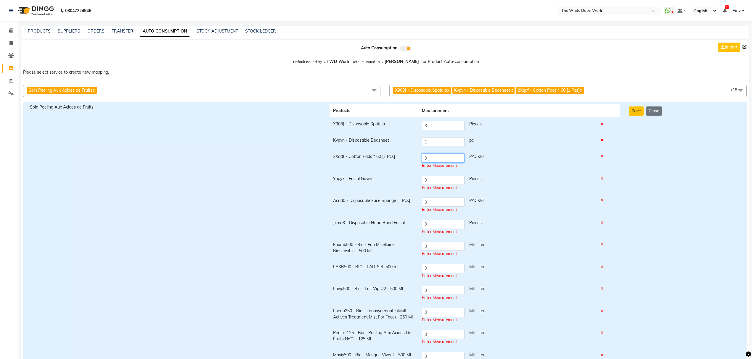
drag, startPoint x: 436, startPoint y: 163, endPoint x: 410, endPoint y: 162, distance: 26.1
click at [410, 162] on tr "2Xqdf - Cotton Pads * 60 [1 Pcs] 0 PACKET Enter Measurement" at bounding box center [475, 161] width 291 height 22
type input "1"
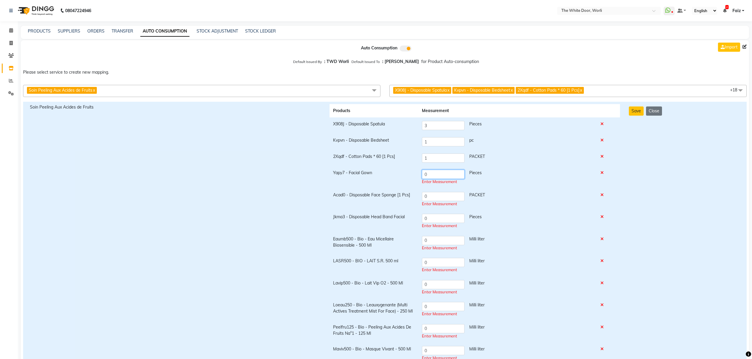
drag, startPoint x: 423, startPoint y: 178, endPoint x: 415, endPoint y: 178, distance: 8.3
click at [415, 178] on tr "Yapy7 - Facial Gown 0 Pieces Enter Measurement" at bounding box center [475, 177] width 291 height 22
type input "1"
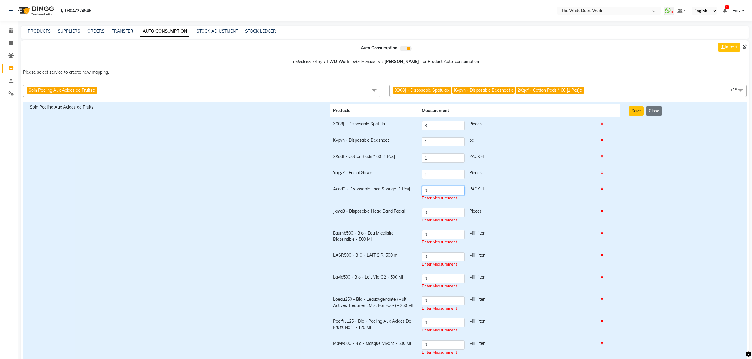
drag, startPoint x: 433, startPoint y: 195, endPoint x: 411, endPoint y: 190, distance: 22.1
click at [411, 190] on tr "Acad0 - Disposable Face Sponge [1 Pcs] 0 PACKET Enter Measurement" at bounding box center [475, 194] width 291 height 22
type input "1"
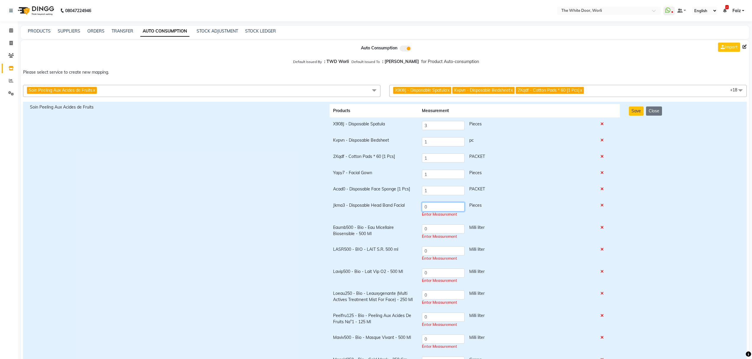
drag, startPoint x: 443, startPoint y: 212, endPoint x: 419, endPoint y: 212, distance: 24.0
click at [419, 212] on td "0 Pieces Enter Measurement" at bounding box center [507, 210] width 179 height 22
type input "1"
click at [432, 229] on td "0 Milli liter Enter Measurement" at bounding box center [507, 232] width 179 height 22
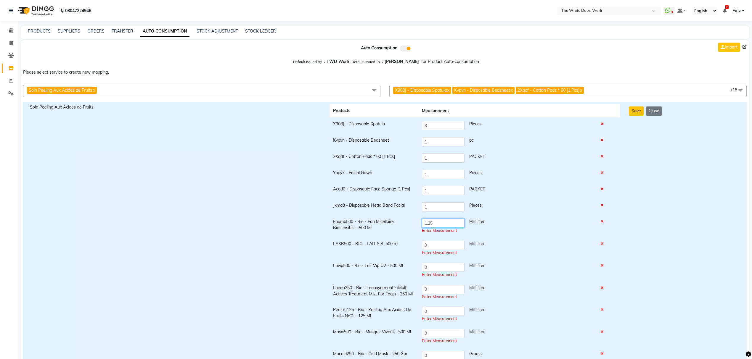
type input "1.25"
click at [450, 243] on input "0" at bounding box center [443, 245] width 43 height 9
type input "3"
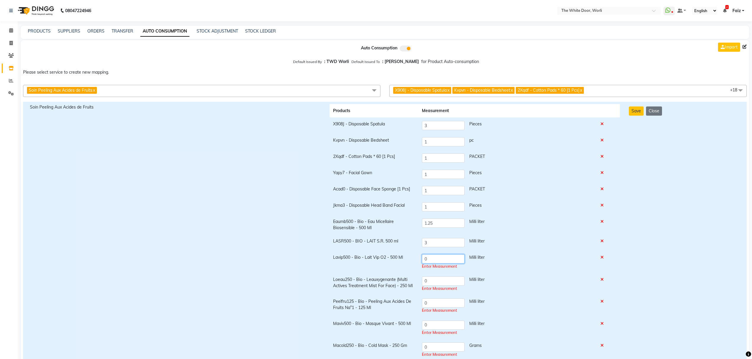
click at [446, 264] on td "0 Milli liter Enter Measurement" at bounding box center [507, 262] width 179 height 22
click at [446, 264] on div "Enter Measurement" at bounding box center [507, 267] width 171 height 6
click at [446, 263] on input "0" at bounding box center [443, 259] width 43 height 9
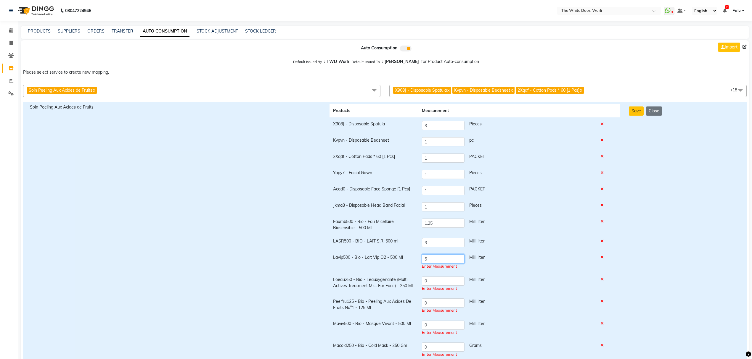
type input "5"
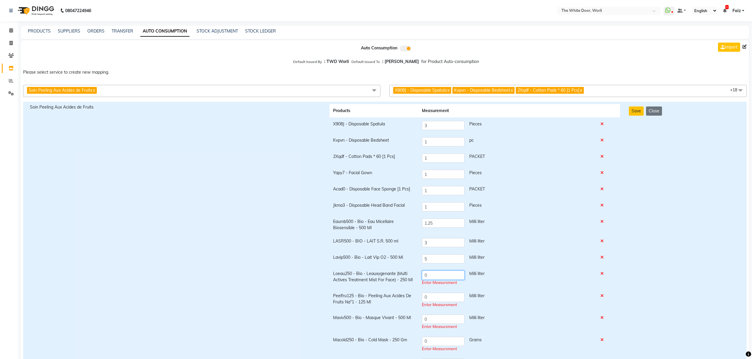
click at [447, 280] on td "0 Milli liter Enter Measurement" at bounding box center [507, 278] width 179 height 22
click at [447, 280] on div "Enter Measurement" at bounding box center [507, 283] width 171 height 6
click at [447, 275] on input "0" at bounding box center [443, 275] width 43 height 9
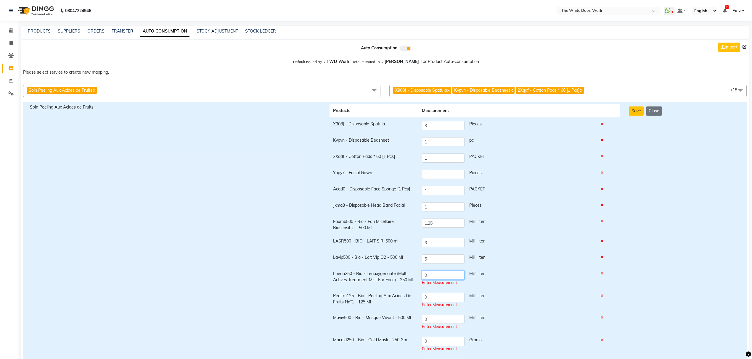
click at [447, 275] on input "0" at bounding box center [443, 275] width 43 height 9
type input "2"
click at [448, 294] on input "0" at bounding box center [443, 297] width 43 height 9
click at [448, 294] on input "0" at bounding box center [443, 294] width 43 height 9
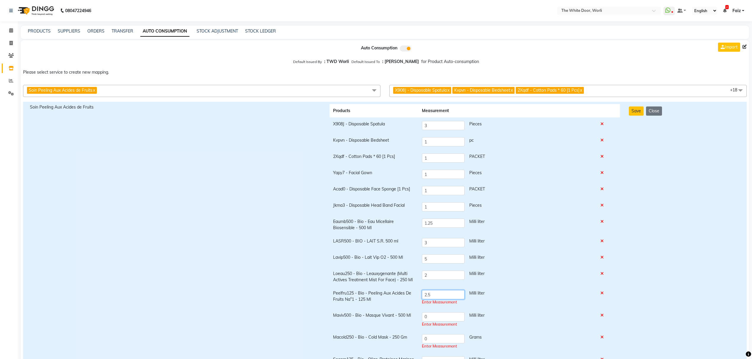
type input "2.5"
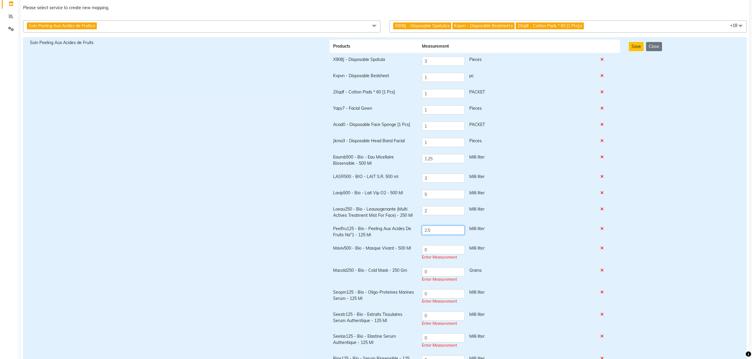
scroll to position [79, 0]
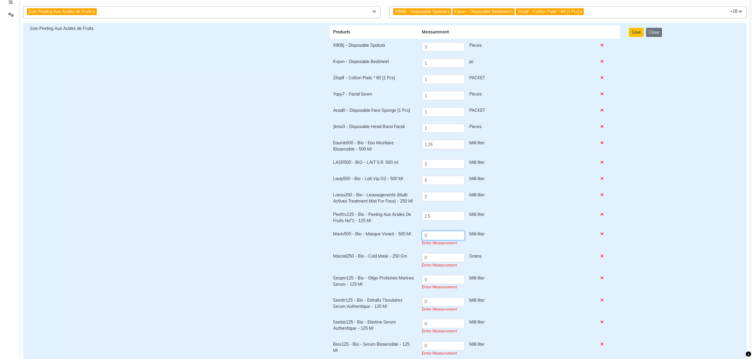
click at [437, 235] on input "0" at bounding box center [443, 235] width 43 height 9
type input "4"
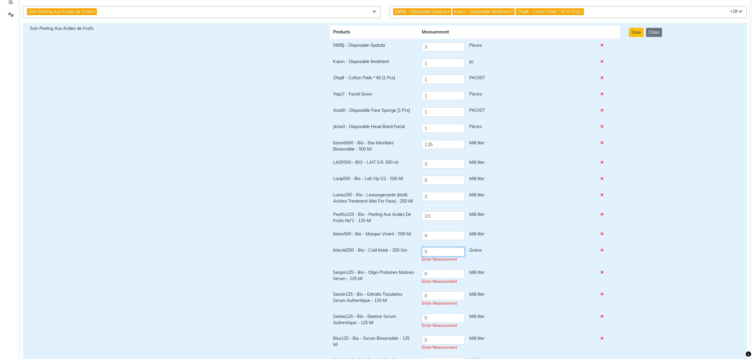
type input "5"
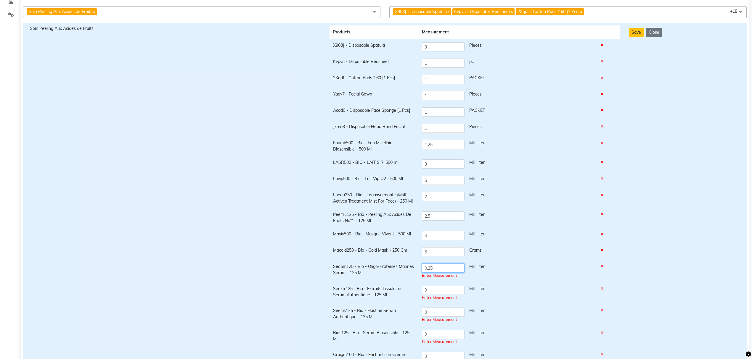
type input "0.25"
type input "0.5"
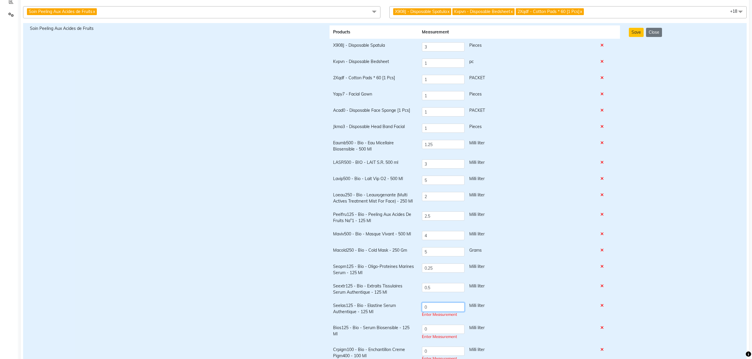
click at [459, 307] on input "0" at bounding box center [443, 307] width 43 height 9
type input "0.5"
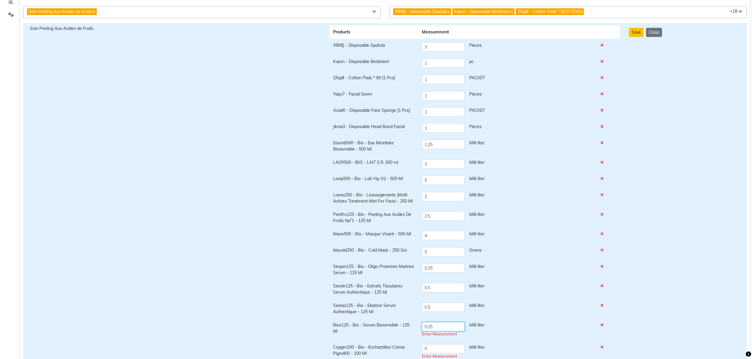
type input "0.25"
type input "0.5"
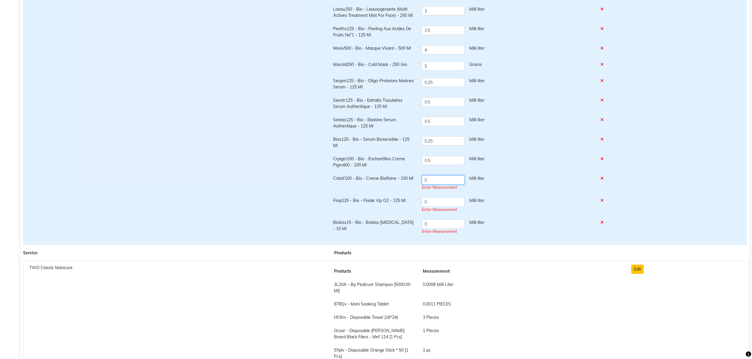
scroll to position [265, 0]
type input "0.25"
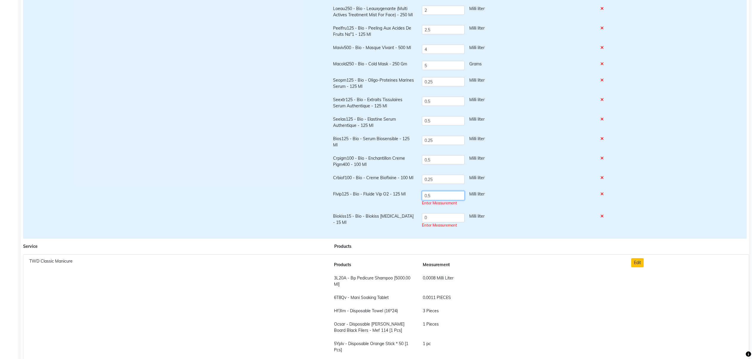
type input "0.5"
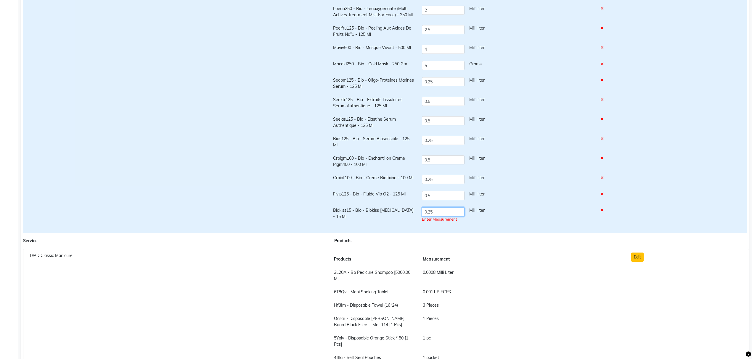
type input "0.25"
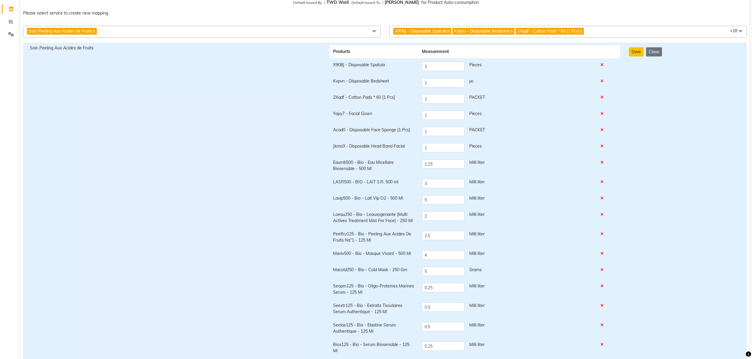
scroll to position [0, 0]
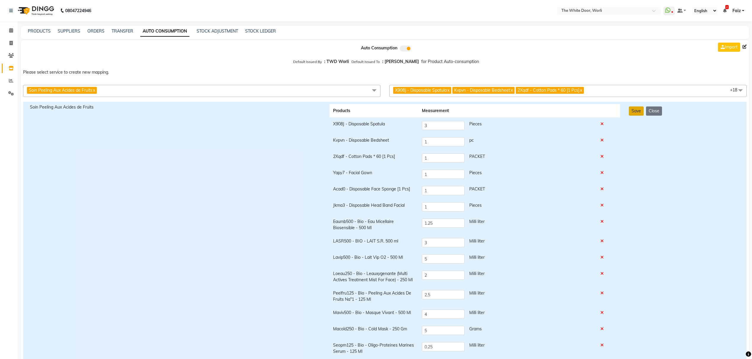
click at [636, 110] on button "Save" at bounding box center [636, 111] width 15 height 9
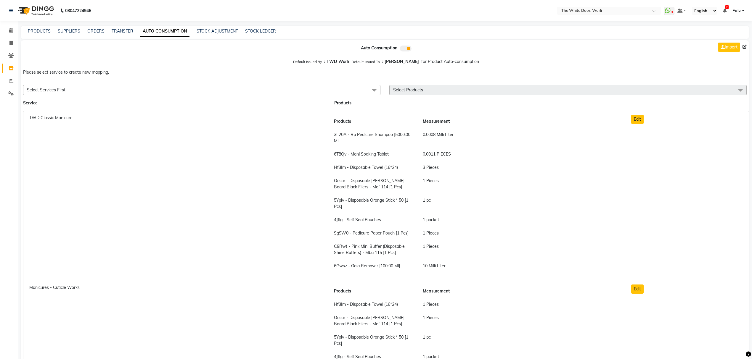
click at [137, 89] on span "Select Services First" at bounding box center [201, 90] width 357 height 10
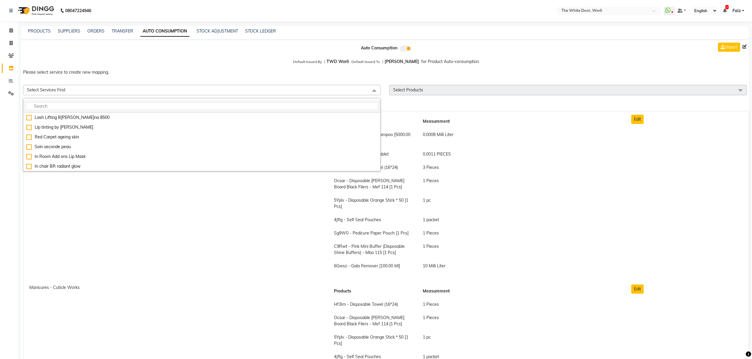
click at [136, 108] on input "multiselect-search" at bounding box center [201, 106] width 351 height 6
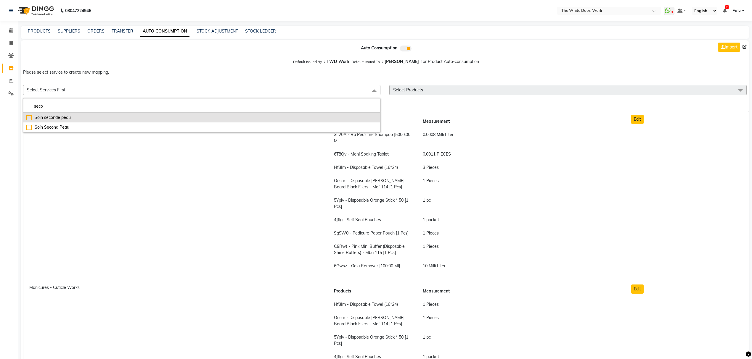
type input "seco"
click at [135, 116] on div "Soin seconde peau" at bounding box center [201, 118] width 351 height 6
checkbox input "true"
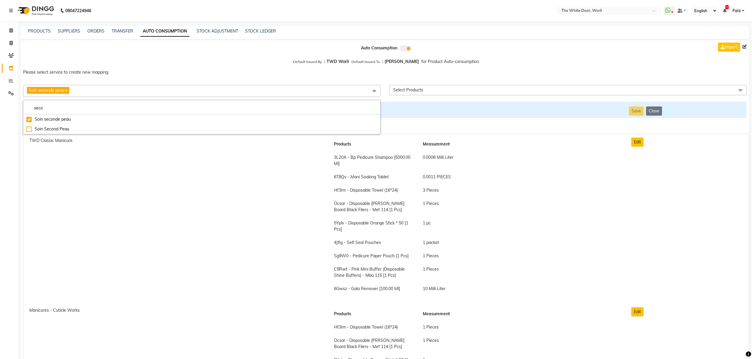
click at [447, 99] on div "Soin seconde peau x seco Soin seconde peau Soin Second Peau Select Products 054…" at bounding box center [384, 91] width 737 height 17
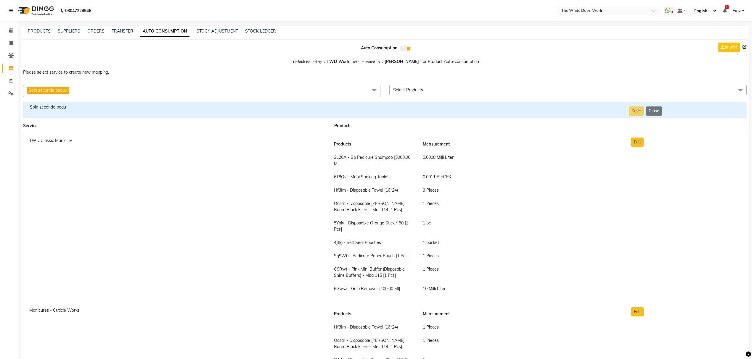
click at [449, 87] on span "Select Products" at bounding box center [567, 90] width 357 height 10
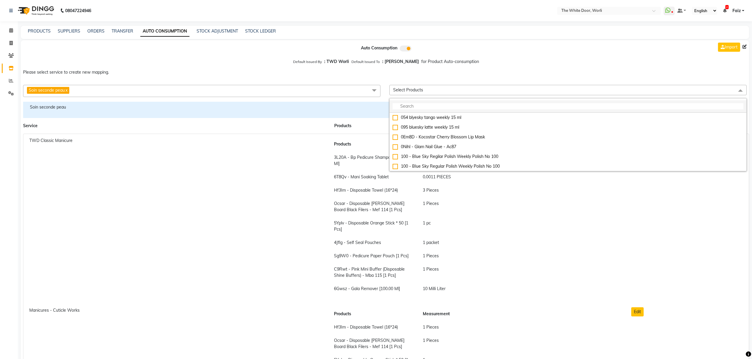
click at [428, 106] on input "multiselect-search" at bounding box center [568, 106] width 351 height 6
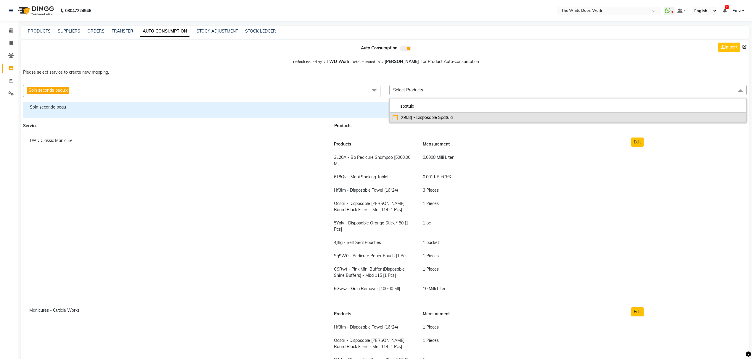
type input "spatula"
click at [421, 118] on div "X908J - Disposable Spatula" at bounding box center [568, 118] width 351 height 6
checkbox input "true"
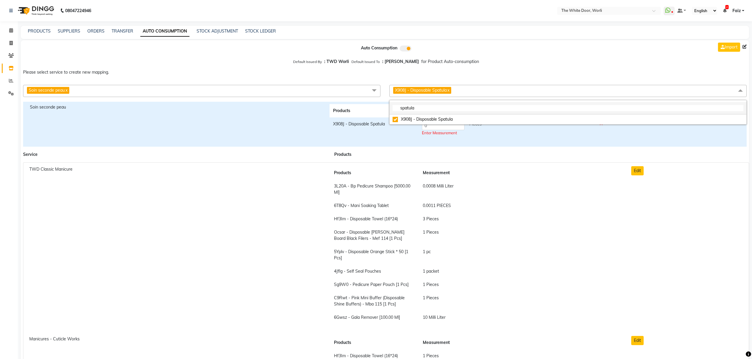
click at [424, 108] on input "spatula" at bounding box center [568, 108] width 351 height 6
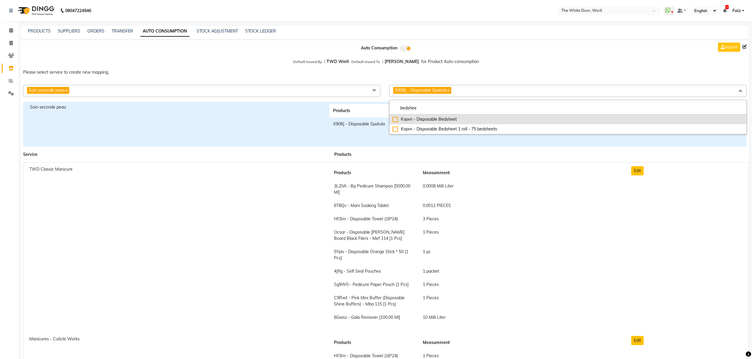
type input "bedshee"
click at [430, 120] on div "Kvpvn - Disposable Bedsheet" at bounding box center [568, 119] width 351 height 6
checkbox input "true"
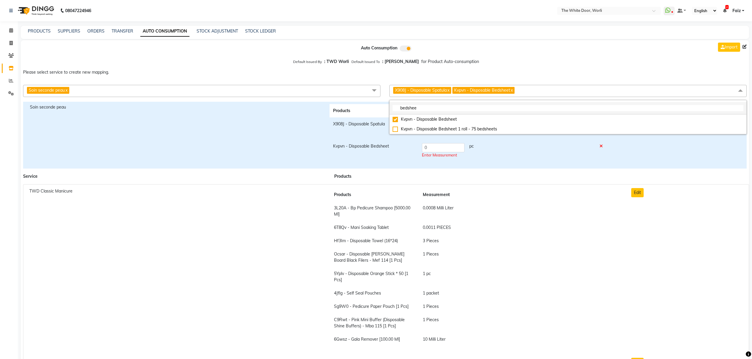
click at [420, 107] on input "bedshee" at bounding box center [568, 108] width 351 height 6
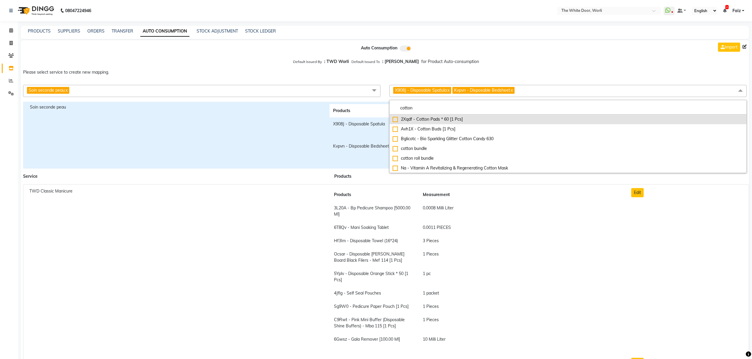
type input "cotton"
click at [431, 117] on div "2Xqdf - Cotton Pads * 60 [1 Pcs]" at bounding box center [568, 119] width 351 height 6
checkbox input"] "true"
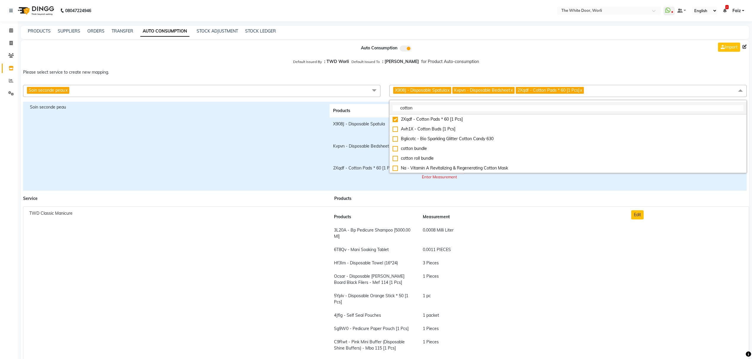
click at [434, 105] on input "cotton" at bounding box center [568, 108] width 351 height 6
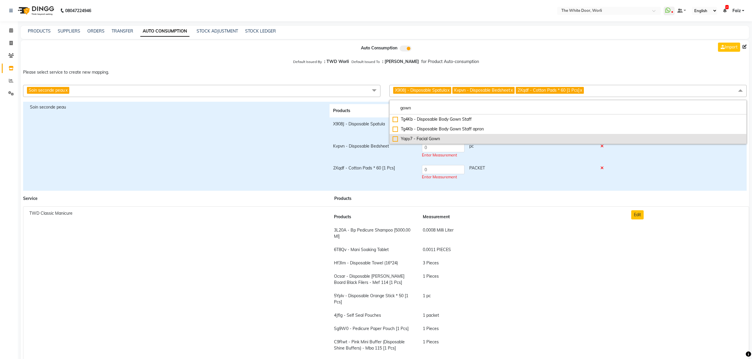
type input "gown"
click at [420, 137] on div "Yapy7 - Facial Gown" at bounding box center [568, 139] width 351 height 6
checkbox input "true"
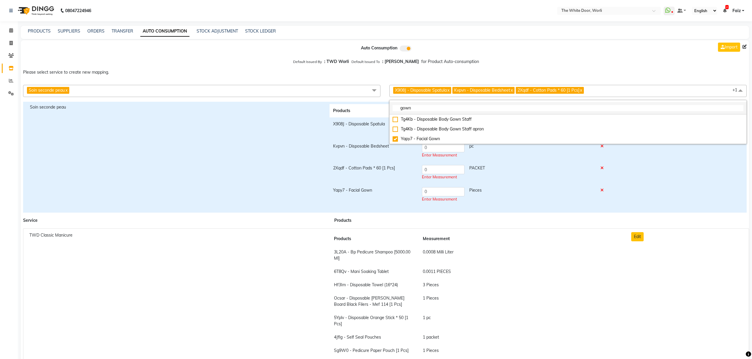
click at [420, 109] on input "gown" at bounding box center [568, 108] width 351 height 6
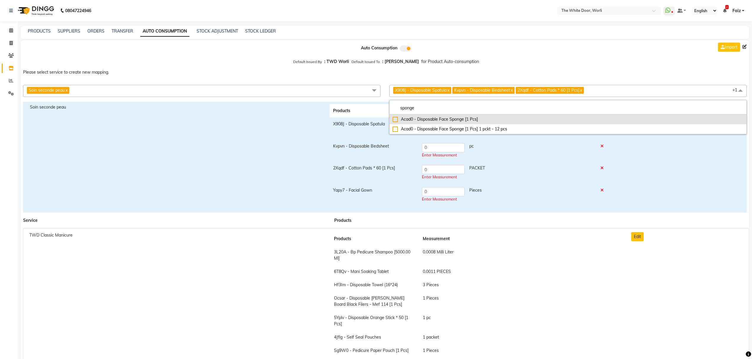
type input "sponge"
click at [427, 118] on div "Acad0 - Disposable Face Sponge [1 Pcs]" at bounding box center [568, 119] width 351 height 6
checkbox input"] "true"
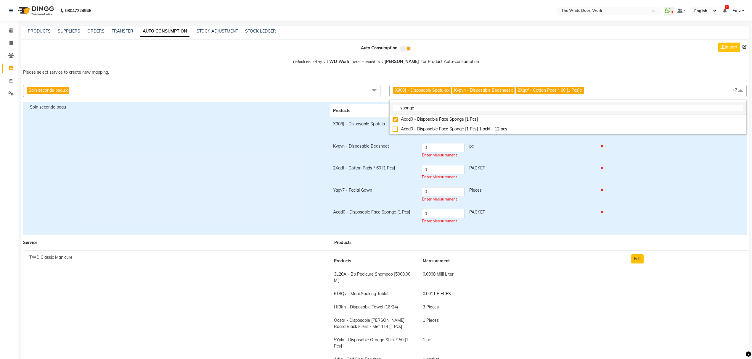
click at [439, 107] on input "sponge" at bounding box center [568, 108] width 351 height 6
type input "head ba"
click at [441, 118] on div "Jkma3 - Disposable Head Band Facial" at bounding box center [568, 119] width 351 height 6
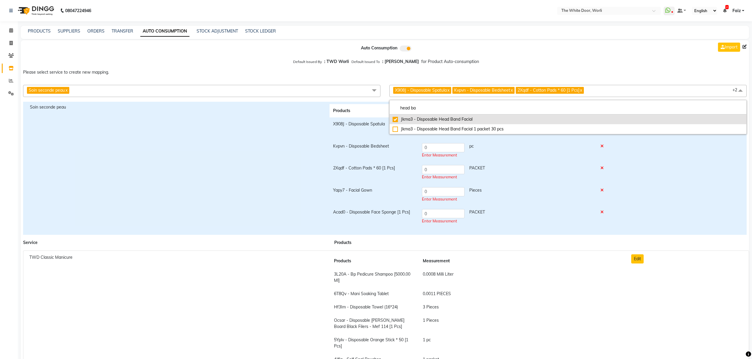
checkbox input "true"
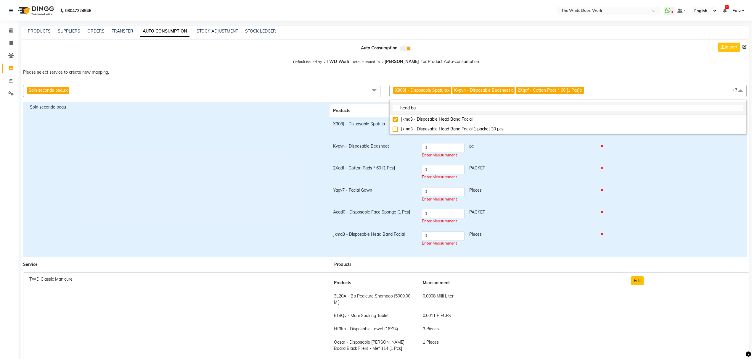
click at [438, 110] on input "head ba" at bounding box center [568, 108] width 351 height 6
type input "eau m"
click at [438, 123] on div "Eaumb500 - Bio - Eau Micellaire Biosensible - 500 Ml" at bounding box center [568, 119] width 351 height 6
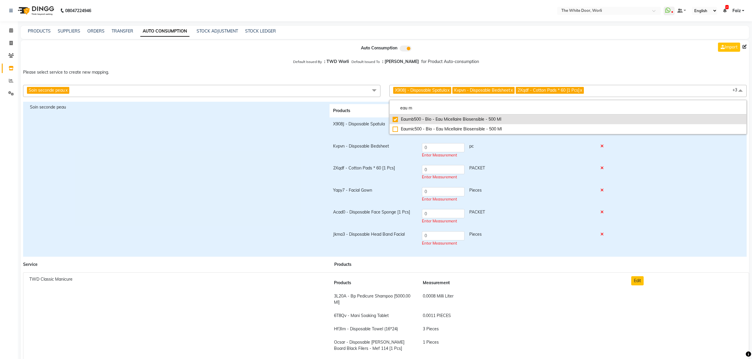
checkbox input "true"
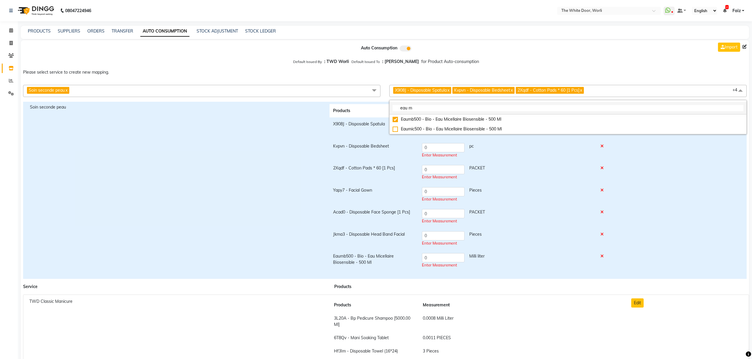
click at [430, 107] on input "eau m" at bounding box center [568, 108] width 351 height 6
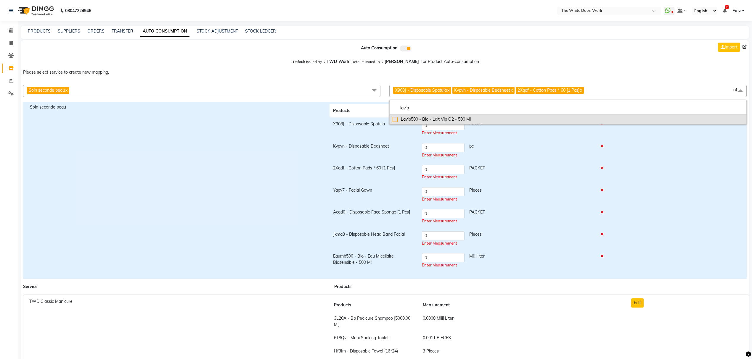
type input "lavip"
click at [433, 124] on li "Lavip500 - Bio - Lait Vip O2 - 500 Ml" at bounding box center [568, 120] width 357 height 10
checkbox input "true"
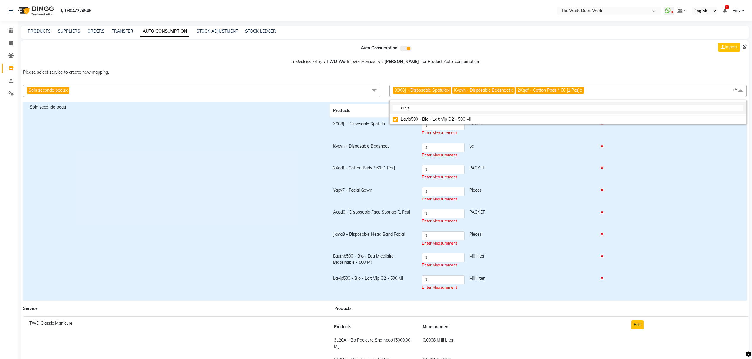
click at [448, 111] on input "lavip" at bounding box center [568, 108] width 351 height 6
click at [447, 108] on input "lavip" at bounding box center [568, 108] width 351 height 6
type input "loeau"
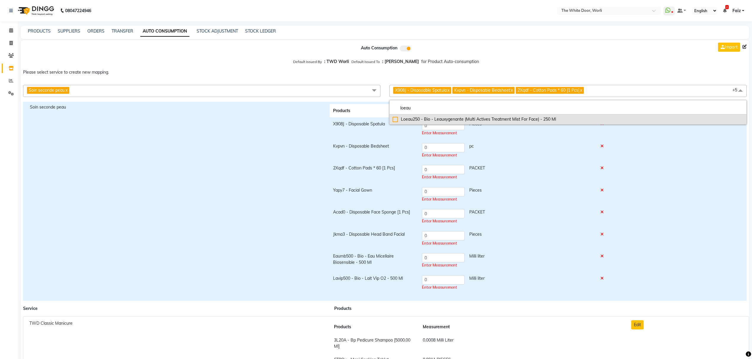
click at [436, 116] on div "Loeau250 - Bio - Leauxygenante (Multi Actives Treatment Mist For Face) - 250 Ml" at bounding box center [568, 119] width 351 height 6
checkbox input "true"
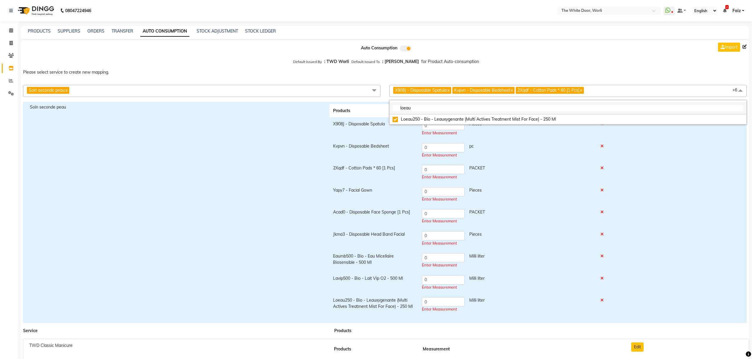
click at [420, 108] on input "loeau" at bounding box center [568, 108] width 351 height 6
type input "lotion p50"
click at [439, 123] on div "Lop5W500 - Bio - Lotion P50W - 500 Ml" at bounding box center [568, 119] width 351 height 6
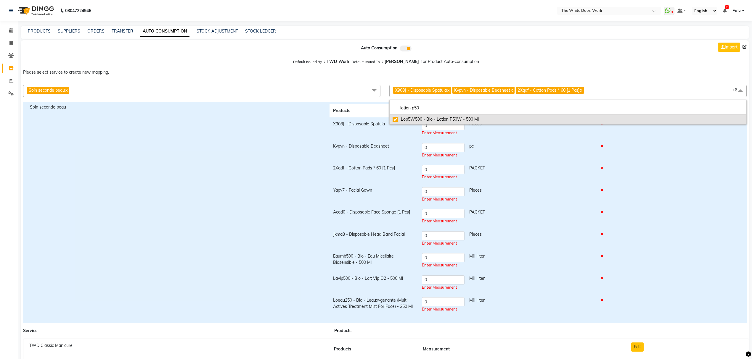
checkbox input "true"
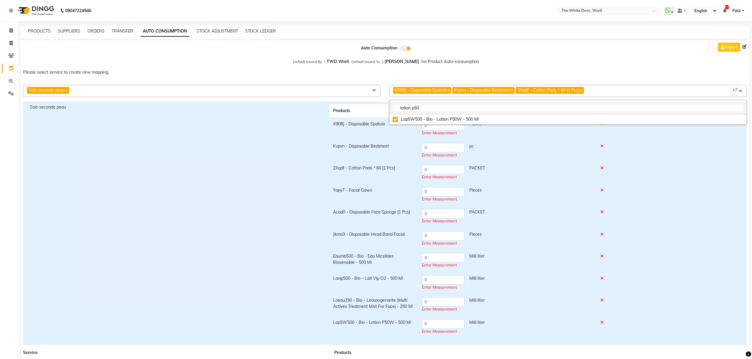
click at [428, 110] on input "lotion p50" at bounding box center [568, 108] width 351 height 6
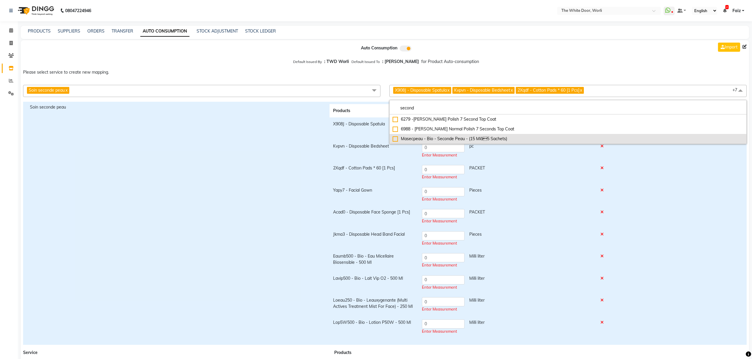
type input "second"
click at [450, 137] on div "Masecpeau - Bio - Seconde Peau - (15 Mlã5 Sachets)" at bounding box center [568, 139] width 351 height 6
checkbox input "true"
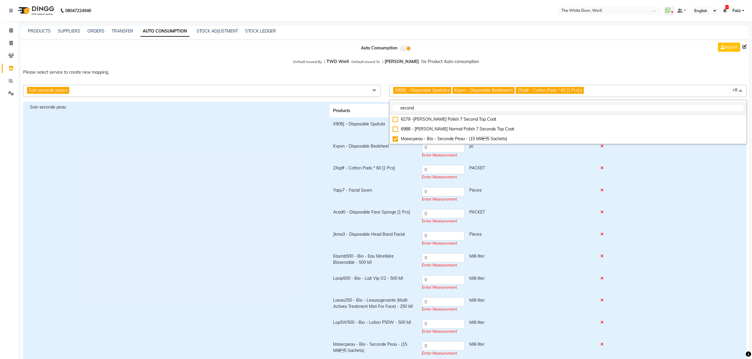
click at [446, 111] on input "second" at bounding box center [568, 108] width 351 height 6
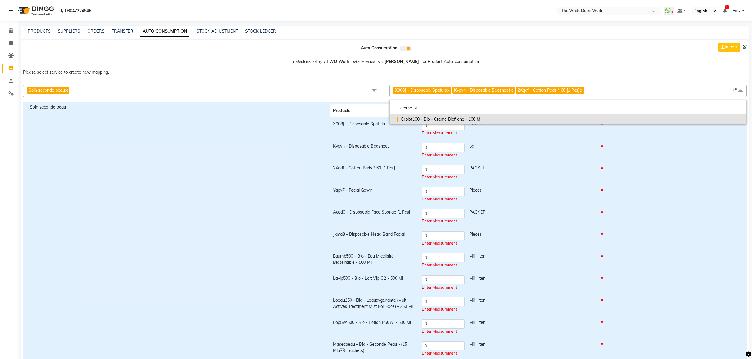
type input "creme bi"
click at [445, 119] on div "Crbiof100 - Bio - Creme Biofixine - 100 Ml" at bounding box center [568, 119] width 351 height 6
checkbox input "true"
click at [442, 107] on input "creme bi" at bounding box center [568, 108] width 351 height 6
click at [442, 106] on input "creme bi" at bounding box center [568, 108] width 351 height 6
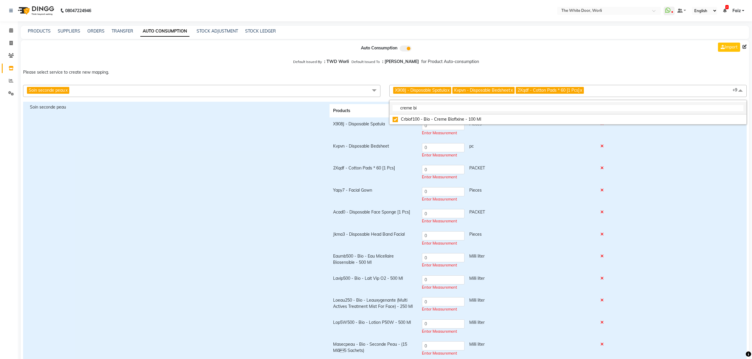
click at [442, 106] on input "creme bi" at bounding box center [568, 108] width 351 height 6
type input "flvip"
click at [449, 115] on li "Flvip125 - Bio - Fluide Vip O2 - 125 Ml" at bounding box center [568, 120] width 357 height 10
checkbox input "true"
click at [425, 109] on input "flvip" at bounding box center [568, 108] width 351 height 6
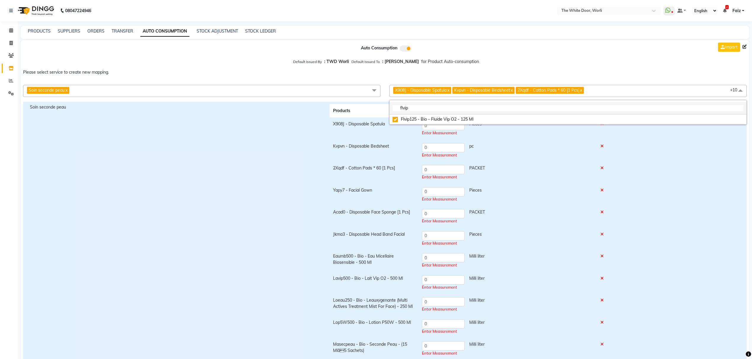
click at [425, 109] on input "flvip" at bounding box center [568, 108] width 351 height 6
type input "biokiss"
click at [428, 115] on li "biokiss" at bounding box center [568, 108] width 357 height 12
click at [428, 118] on div "Biokiss15 - Bio - Biokiss [MEDICAL_DATA] - 15 Ml" at bounding box center [568, 119] width 351 height 6
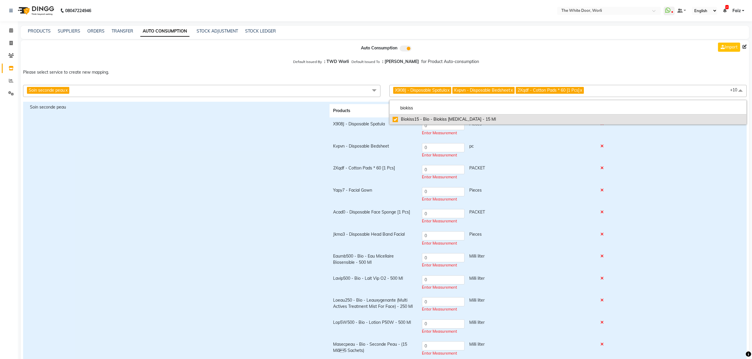
checkbox input "true"
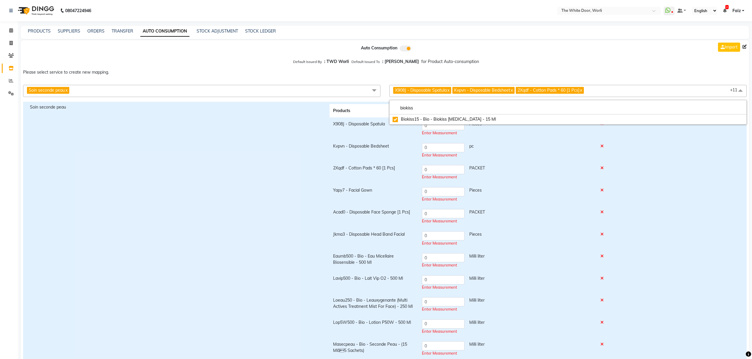
click at [478, 137] on td "0 Pieces Enter Measurement" at bounding box center [507, 129] width 179 height 22
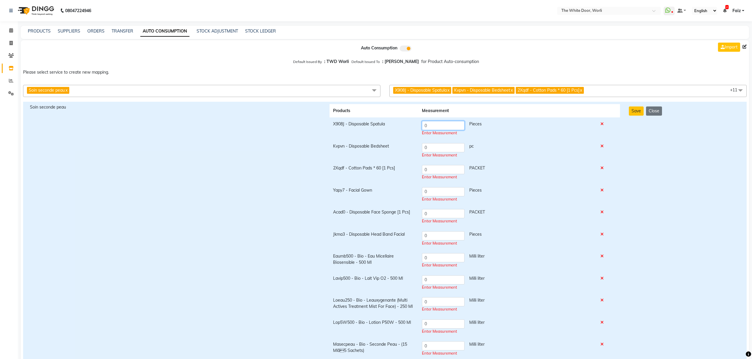
click at [452, 127] on input "0" at bounding box center [443, 125] width 43 height 9
type input "3"
click at [450, 149] on td "0 pc Enter Measurement" at bounding box center [507, 151] width 179 height 22
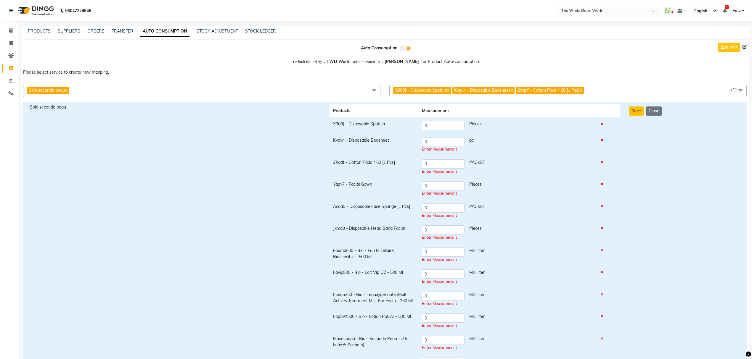
click at [450, 149] on div "Enter Measurement" at bounding box center [507, 150] width 171 height 6
click at [448, 146] on input "0" at bounding box center [443, 141] width 43 height 9
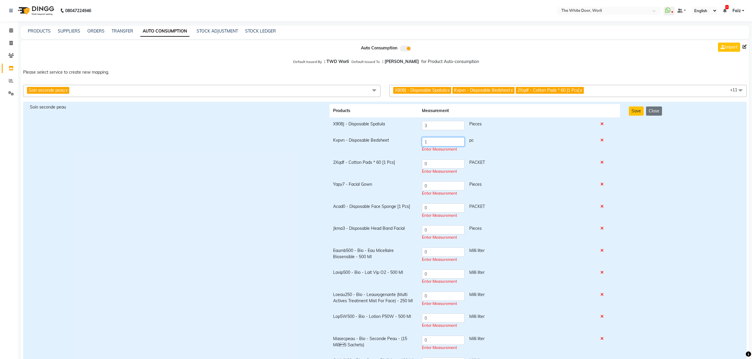
type input "1"
click at [443, 169] on td "0 PACKET Enter Measurement" at bounding box center [507, 167] width 179 height 22
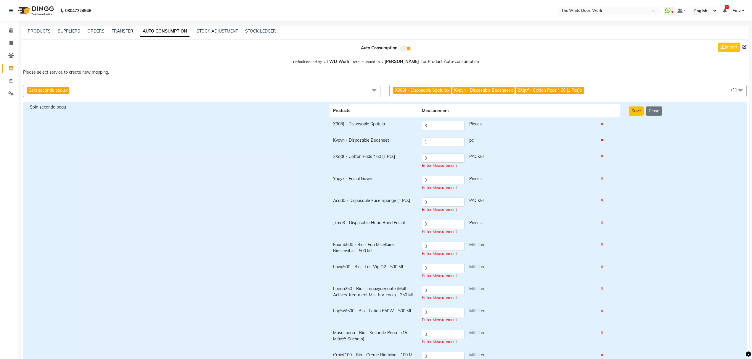
click at [443, 169] on td "0 PACKET Enter Measurement" at bounding box center [507, 161] width 179 height 22
click at [443, 162] on input "0" at bounding box center [443, 158] width 43 height 9
click at [443, 159] on input "0" at bounding box center [443, 158] width 43 height 9
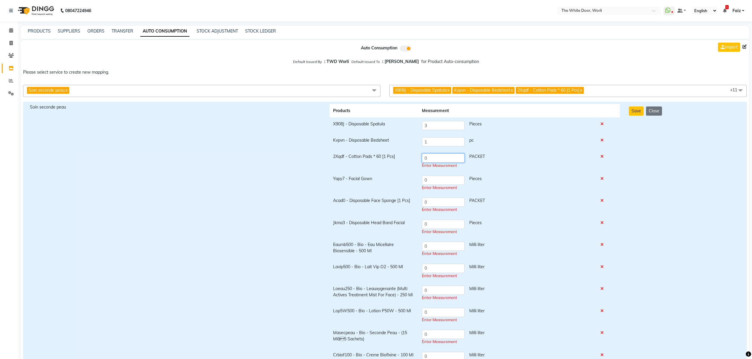
click at [443, 159] on input "0" at bounding box center [443, 158] width 43 height 9
type input "1"
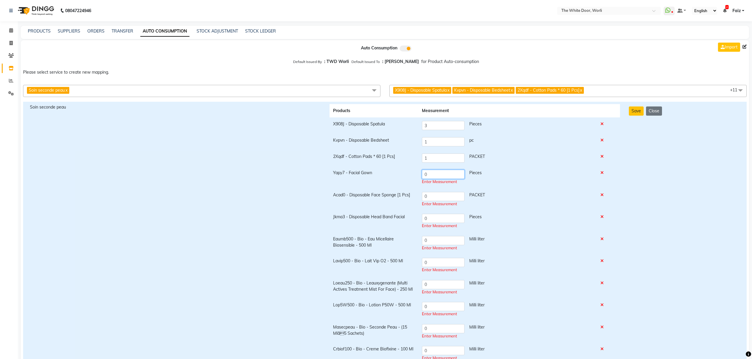
click at [441, 181] on td "0 Pieces Enter Measurement" at bounding box center [507, 177] width 179 height 22
click at [441, 180] on div "Enter Measurement" at bounding box center [507, 182] width 171 height 6
click at [438, 170] on input "0" at bounding box center [443, 174] width 43 height 9
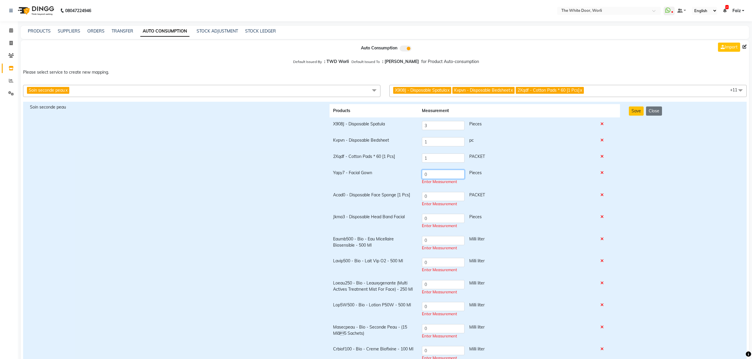
click at [438, 170] on input "0" at bounding box center [443, 174] width 43 height 9
type input "1"
click at [426, 198] on td "0 PACKET Enter Measurement" at bounding box center [507, 200] width 179 height 22
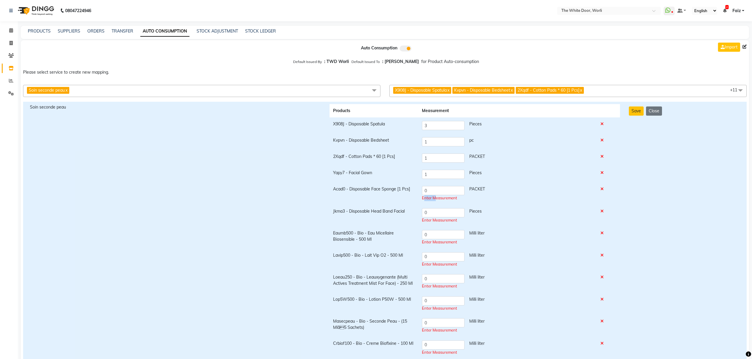
click at [426, 198] on div "Enter Measurement" at bounding box center [507, 198] width 171 height 6
click at [431, 190] on input "0" at bounding box center [443, 190] width 43 height 9
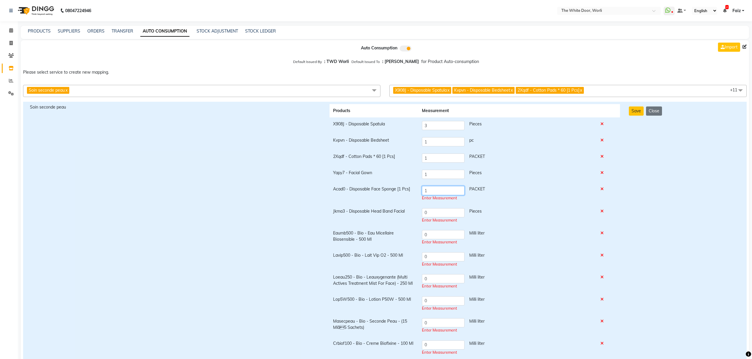
type input "1"
click at [429, 214] on td "0 Pieces Enter Measurement" at bounding box center [507, 216] width 179 height 22
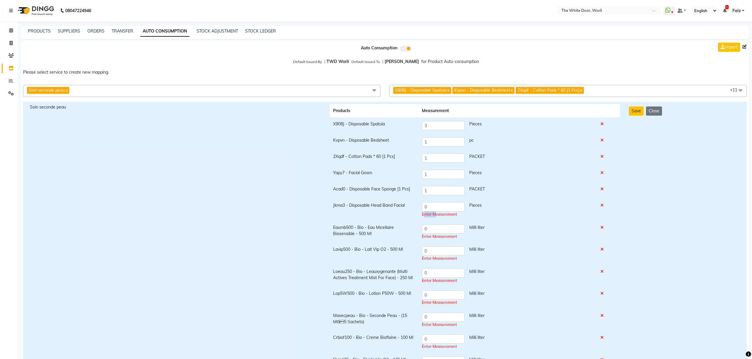
click at [429, 214] on div "Enter Measurement" at bounding box center [507, 215] width 171 height 6
click at [429, 209] on input "0" at bounding box center [443, 207] width 43 height 9
type input "1"
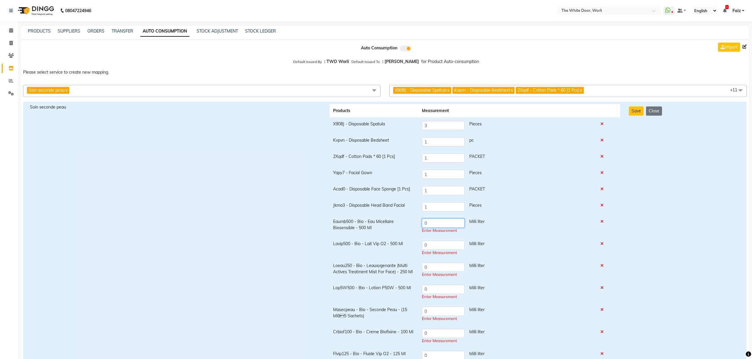
click at [434, 227] on input "0" at bounding box center [443, 223] width 43 height 9
drag, startPoint x: 434, startPoint y: 224, endPoint x: 408, endPoint y: 224, distance: 26.1
click at [408, 224] on tr "Eaumb500 - Bio - Eau Micellaire Biosensible - 500 Ml 0 Milli liter Enter Measur…" at bounding box center [475, 226] width 291 height 22
type input "1.25"
drag, startPoint x: 448, startPoint y: 246, endPoint x: 405, endPoint y: 238, distance: 43.0
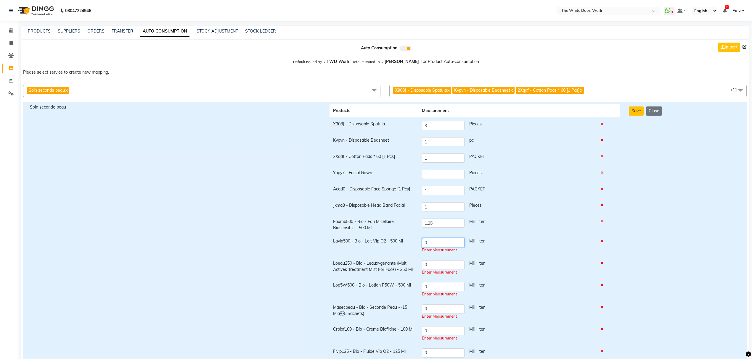
click at [405, 238] on tr "Lavip500 - Bio - Lait Vip O2 - 500 Ml 0 Milli liter Enter Measurement" at bounding box center [475, 246] width 291 height 22
type input "5"
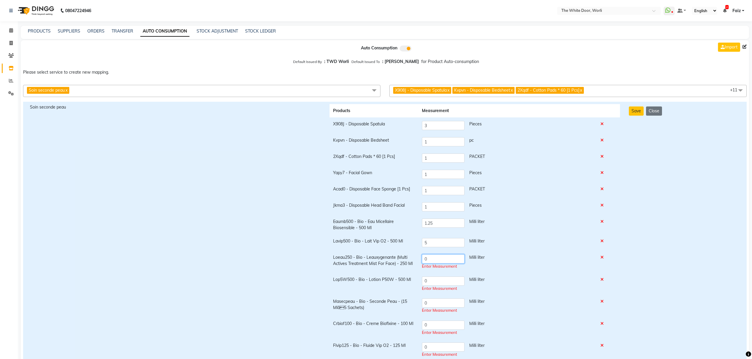
drag, startPoint x: 444, startPoint y: 262, endPoint x: 407, endPoint y: 254, distance: 37.6
click at [407, 254] on tr "Loeau250 - Bio - Leauxygenante (Multi Actives Treatment Mist For Face) - 250 Ml…" at bounding box center [475, 262] width 291 height 22
type input "2"
click at [436, 283] on input "0" at bounding box center [443, 281] width 43 height 9
drag, startPoint x: 420, startPoint y: 277, endPoint x: 409, endPoint y: 277, distance: 11.0
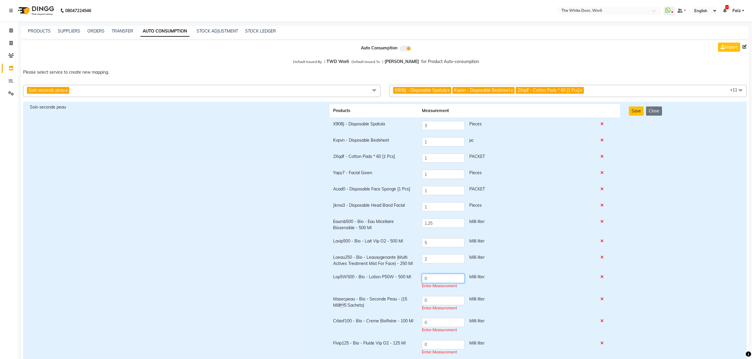
click at [409, 277] on tr "Lop5W500 - Bio - Lotion P50W - 500 Ml 0 Milli liter Enter Measurement" at bounding box center [475, 282] width 291 height 22
type input "2"
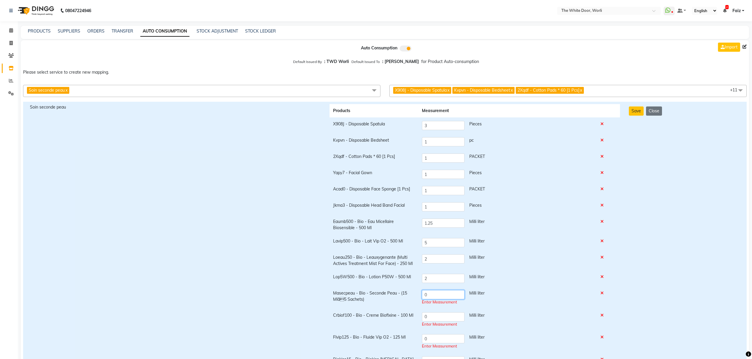
drag, startPoint x: 436, startPoint y: 294, endPoint x: 405, endPoint y: 294, distance: 31.1
click at [405, 294] on tr "Masecpeau - Bio - Seconde Peau - (15 Mlã5 Sachets) 0 Milli liter Enter Measure…" at bounding box center [475, 298] width 291 height 22
type input "1"
click at [430, 312] on input "0" at bounding box center [443, 314] width 43 height 9
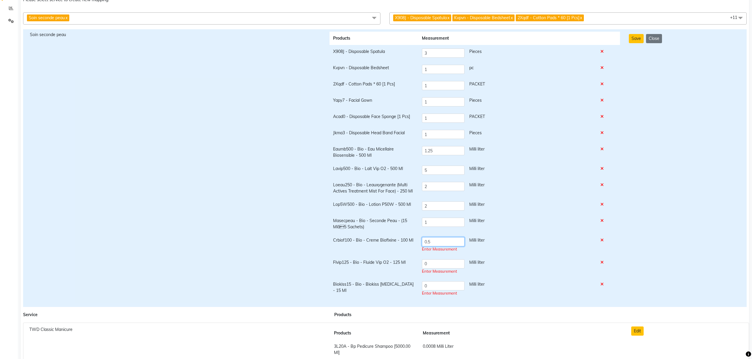
scroll to position [79, 0]
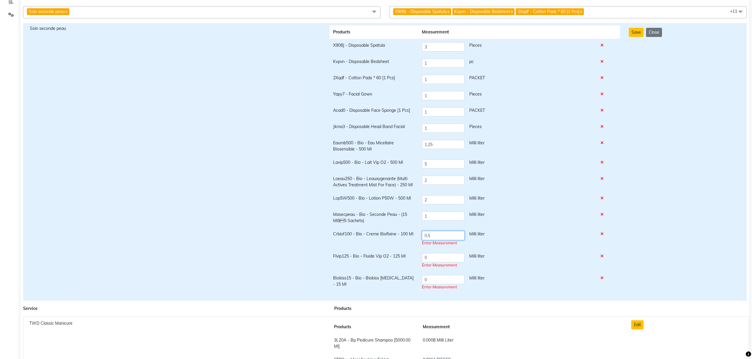
type input "0.5"
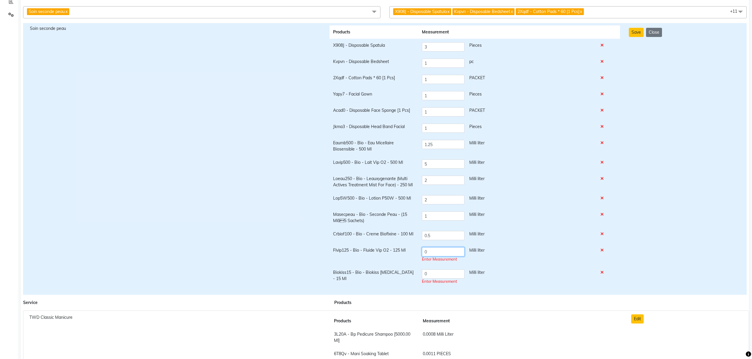
click at [433, 253] on input "0" at bounding box center [443, 252] width 43 height 9
type input "0.5"
click at [427, 275] on td "0 Milli liter Enter Measurement" at bounding box center [507, 277] width 179 height 22
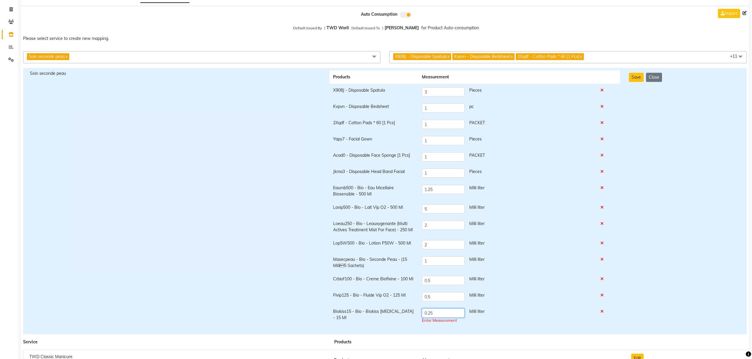
scroll to position [0, 0]
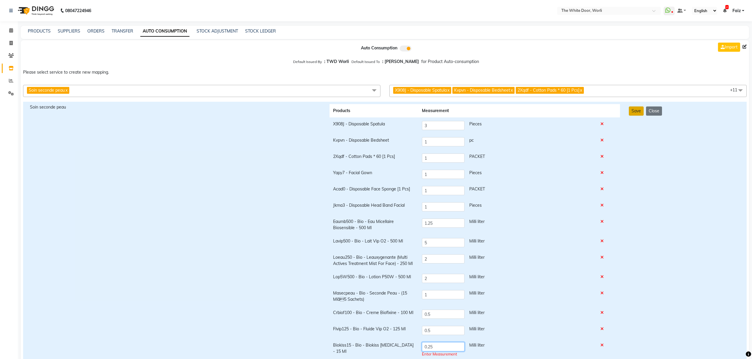
type input "0.25"
click at [634, 113] on button "Save" at bounding box center [636, 111] width 15 height 9
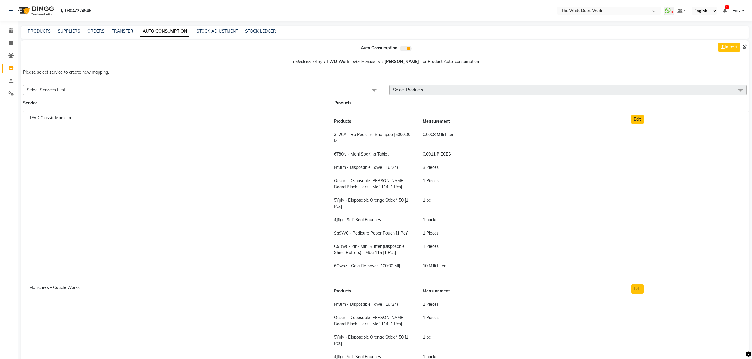
click at [127, 87] on span "Select Services First" at bounding box center [201, 90] width 357 height 10
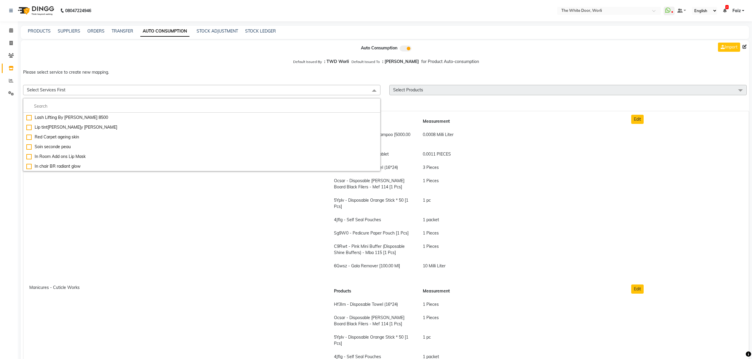
click at [144, 89] on span "Select Services First" at bounding box center [201, 90] width 357 height 10
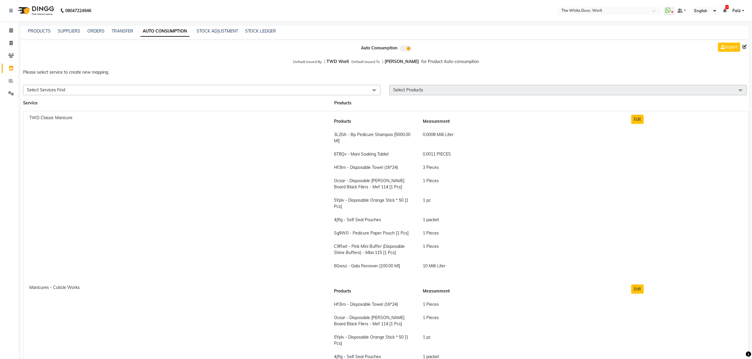
click at [144, 89] on span "Select Services First" at bounding box center [201, 90] width 357 height 10
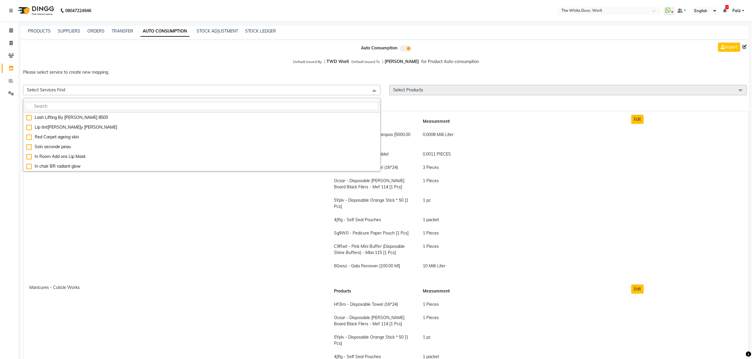
click at [135, 108] on input "multiselect-search" at bounding box center [201, 106] width 351 height 6
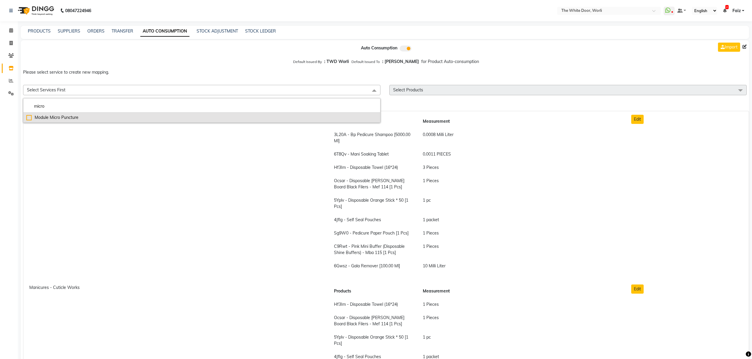
type input "micro"
click at [135, 118] on div "Module Micro Puncture" at bounding box center [201, 118] width 351 height 6
checkbox input "true"
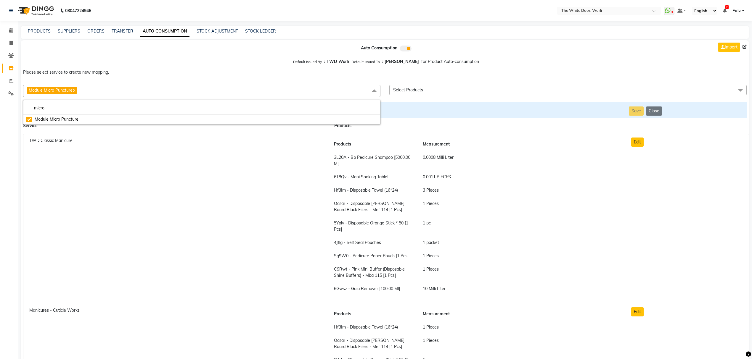
click at [448, 89] on span "Select Products" at bounding box center [567, 90] width 357 height 10
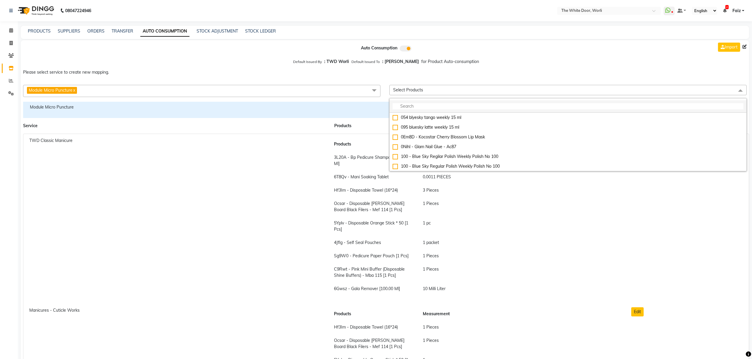
click at [445, 107] on input "multiselect-search" at bounding box center [568, 106] width 351 height 6
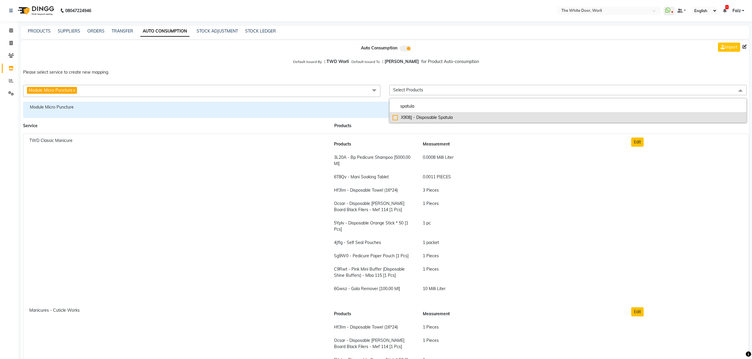
type input "spatula"
click at [446, 115] on div "X908J - Disposable Spatula" at bounding box center [568, 118] width 351 height 6
checkbox input "true"
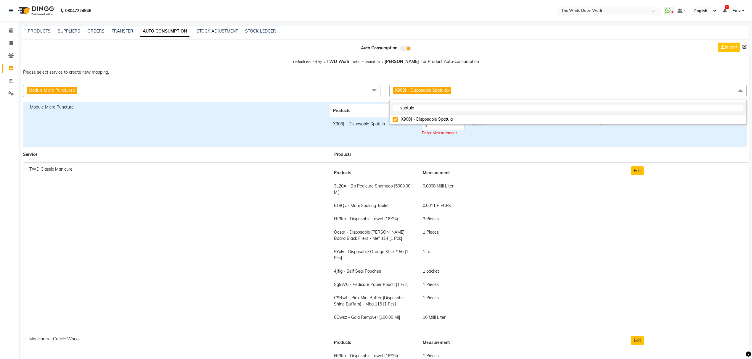
click at [452, 110] on input "spatula" at bounding box center [568, 108] width 351 height 6
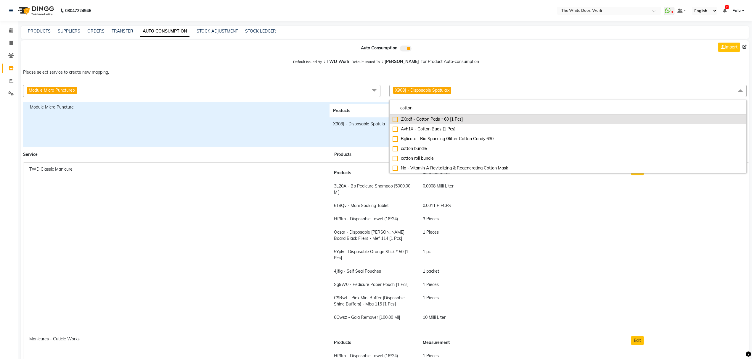
type input "cotton"
click at [440, 118] on div "2Xqdf - Cotton Pads * 60 [1 Pcs]" at bounding box center [568, 119] width 351 height 6
checkbox input"] "true"
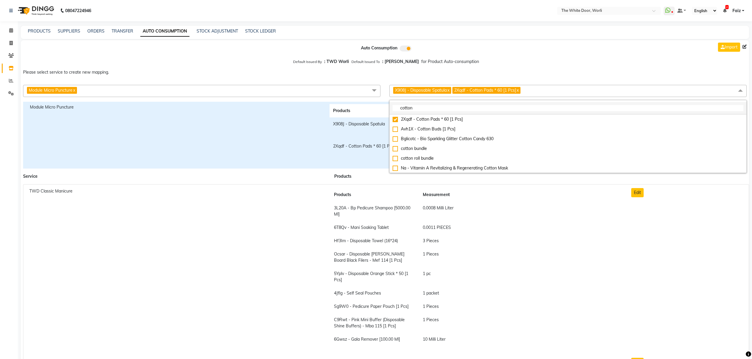
click at [441, 105] on input "cotton" at bounding box center [568, 108] width 351 height 6
click at [441, 106] on input "cotton" at bounding box center [568, 108] width 351 height 6
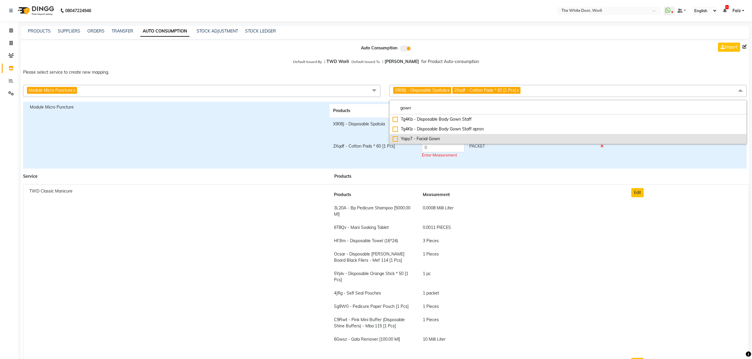
type input "gown"
click at [446, 139] on div "Yapy7 - Facial Gown" at bounding box center [568, 139] width 351 height 6
checkbox input "true"
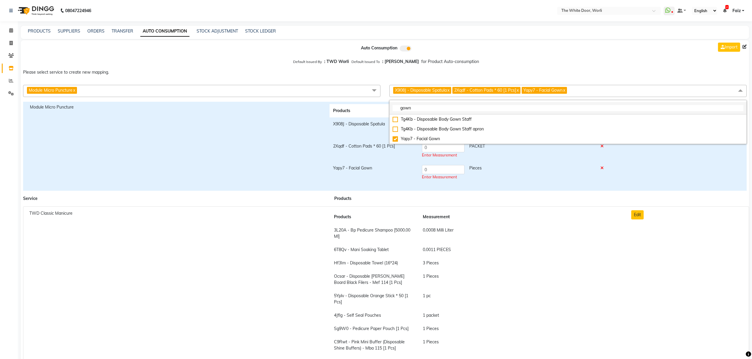
click at [420, 106] on input "gown" at bounding box center [568, 108] width 351 height 6
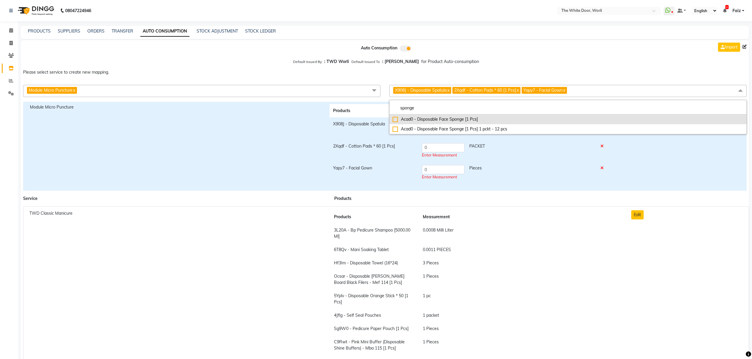
type input "sponge"
click at [431, 121] on div "Acad0 - Disposable Face Sponge [1 Pcs]" at bounding box center [568, 119] width 351 height 6
checkbox input"] "true"
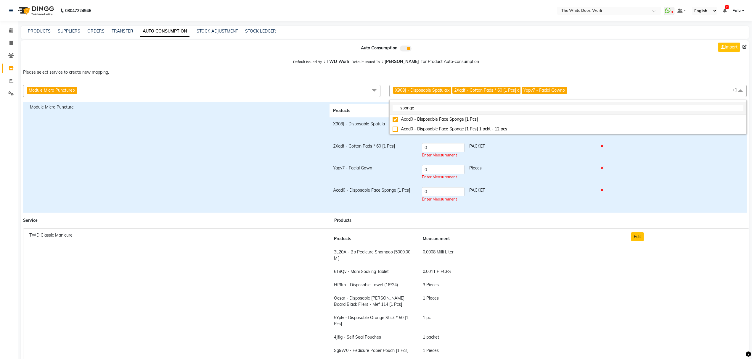
click at [430, 107] on input "sponge" at bounding box center [568, 108] width 351 height 6
type input "head band"
click at [433, 117] on div "Jkma3 - Disposable Head Band Facial" at bounding box center [568, 119] width 351 height 6
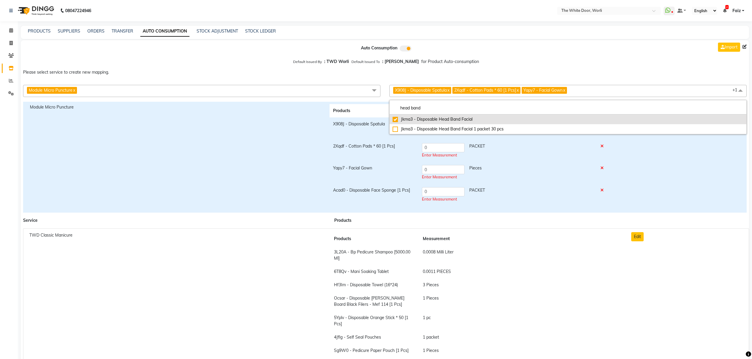
checkbox input "true"
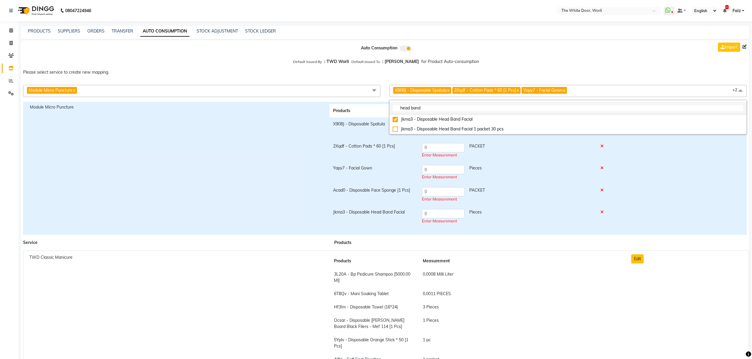
click at [449, 107] on input "head band" at bounding box center [568, 108] width 351 height 6
type input "bedsheet"
click at [450, 117] on div "Kvpvn - Disposable Bedsheet" at bounding box center [568, 119] width 351 height 6
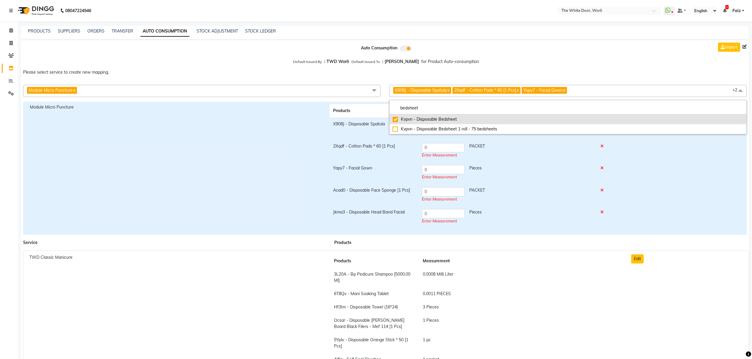
checkbox input "true"
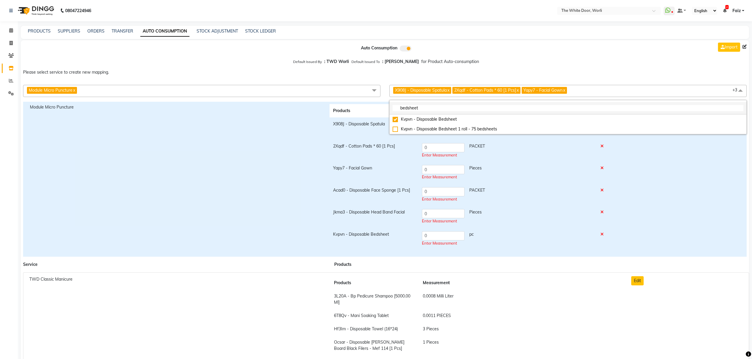
click at [441, 108] on input "bedsheet" at bounding box center [568, 108] width 351 height 6
click at [440, 109] on input "bedsheet" at bounding box center [568, 108] width 351 height 6
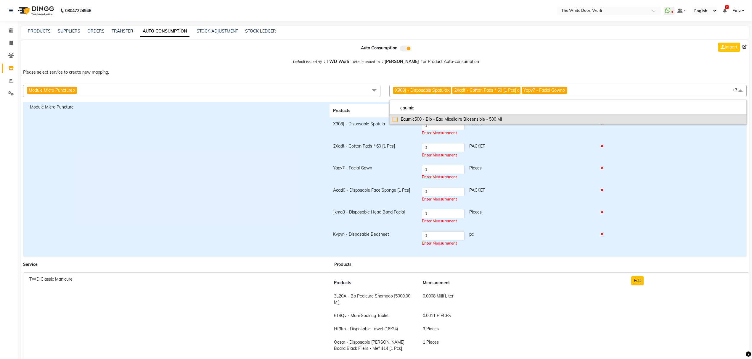
type input "eaumic"
click at [442, 120] on div "Eaumic500 - Bio - Eau Micellaire Biosensible - 500 Ml" at bounding box center [568, 119] width 351 height 6
checkbox input "true"
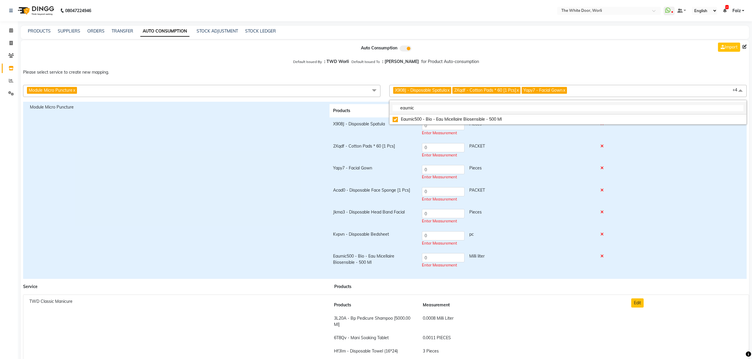
click at [434, 107] on input "eaumic" at bounding box center [568, 108] width 351 height 6
click at [434, 109] on input "eaumic" at bounding box center [568, 108] width 351 height 6
type input "lavip"
click at [438, 115] on li "Lavip500 - Bio - Lait Vip O2 - 500 Ml" at bounding box center [568, 120] width 357 height 10
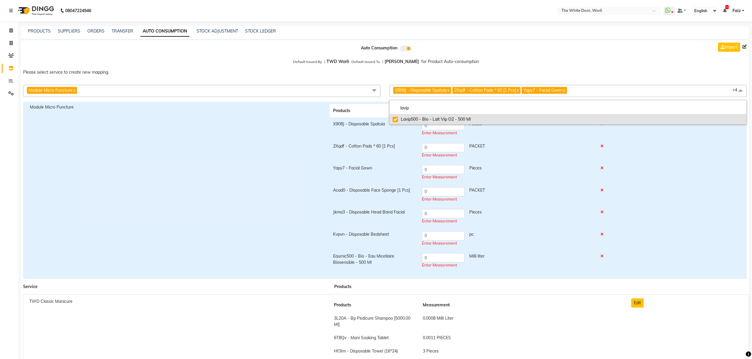
checkbox input "true"
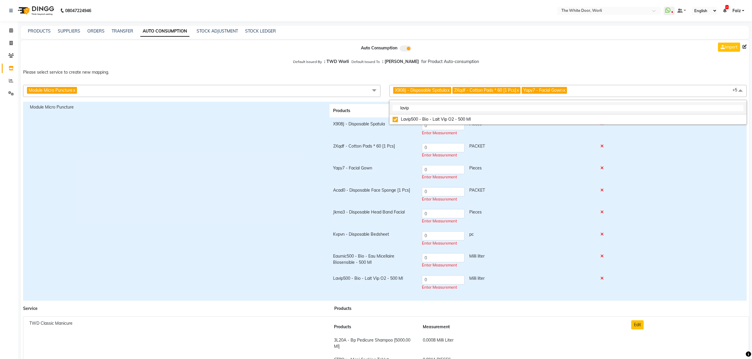
click at [412, 104] on li "lavip" at bounding box center [568, 108] width 357 height 12
click at [413, 108] on input "lavip" at bounding box center [568, 108] width 351 height 6
type input "loeau"
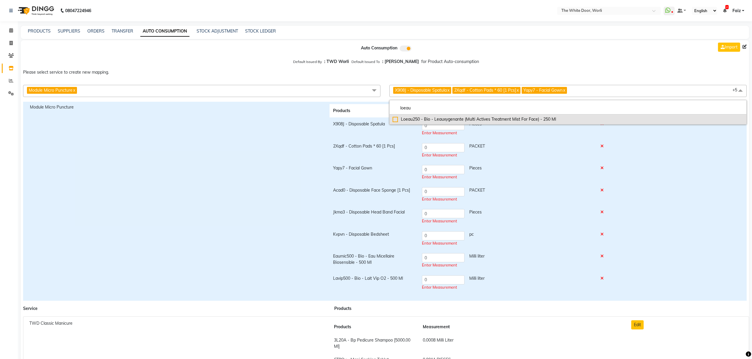
click at [420, 118] on div "Loeau250 - Bio - Leauxygenante (Multi Actives Treatment Mist For Face) - 250 Ml" at bounding box center [568, 119] width 351 height 6
checkbox input "true"
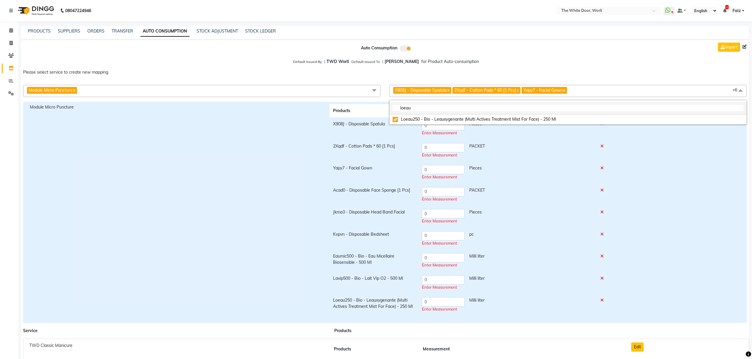
click at [422, 108] on input "loeau" at bounding box center [568, 108] width 351 height 6
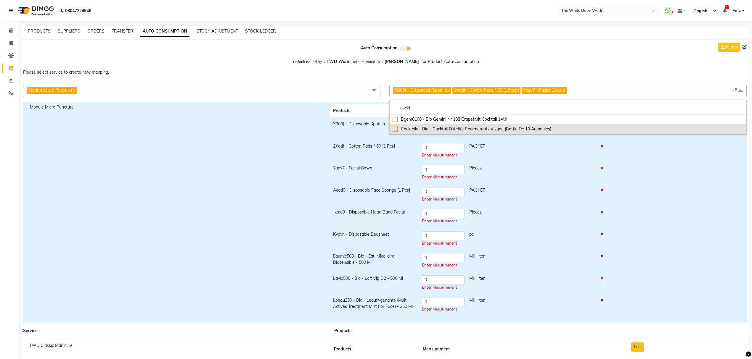
type input "cockt"
click at [429, 126] on li "Cocktailv - Bio - Cocktail D'Actifs Regenerants Visage (Bottle De 10 Ampoules)" at bounding box center [568, 129] width 357 height 10
checkbox input "true"
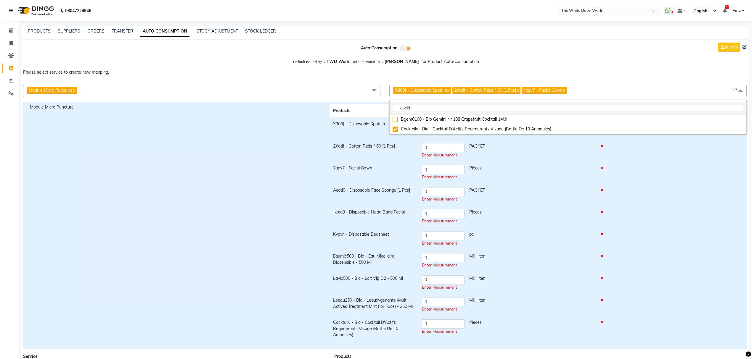
click at [460, 109] on input "cockt" at bounding box center [568, 108] width 351 height 6
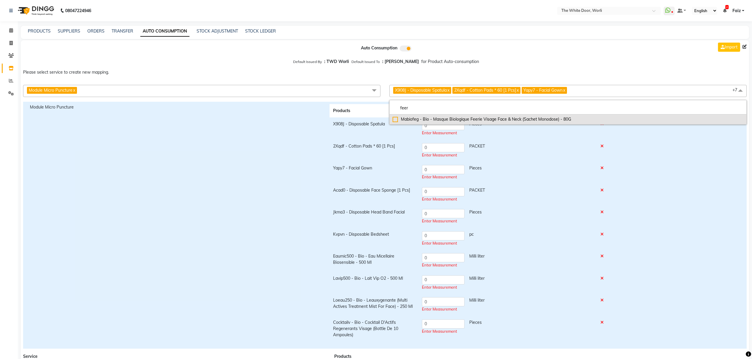
type input "feer"
click at [463, 118] on div "Mabiofeg - Bio - Masque Biologique Feerie Visage Face & Neck (Sachet Monodose) …" at bounding box center [568, 119] width 351 height 6
checkbox input "true"
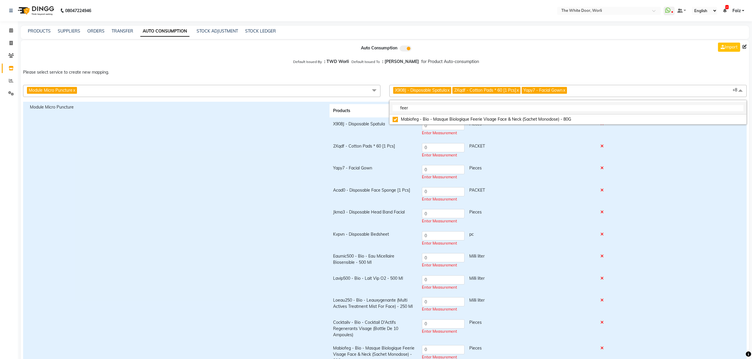
click at [422, 107] on input "feer" at bounding box center [568, 108] width 351 height 6
type input "flvip"
click at [436, 118] on div "Flvip125 - Bio - Fluide Vip O2 - 125 Ml" at bounding box center [568, 119] width 351 height 6
checkbox input "true"
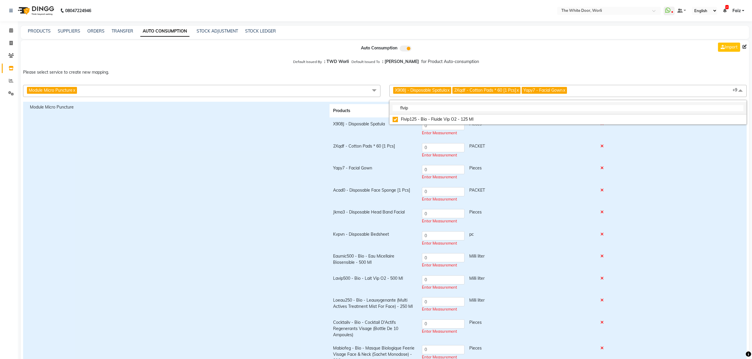
click at [431, 107] on input "flvip" at bounding box center [568, 108] width 351 height 6
type input "biokiss"
click at [431, 116] on li "Biokiss15 - Bio - Biokiss [MEDICAL_DATA] - 15 Ml" at bounding box center [568, 120] width 357 height 10
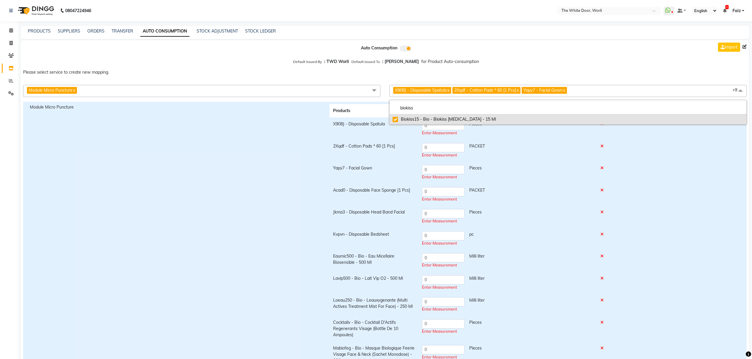
checkbox input "true"
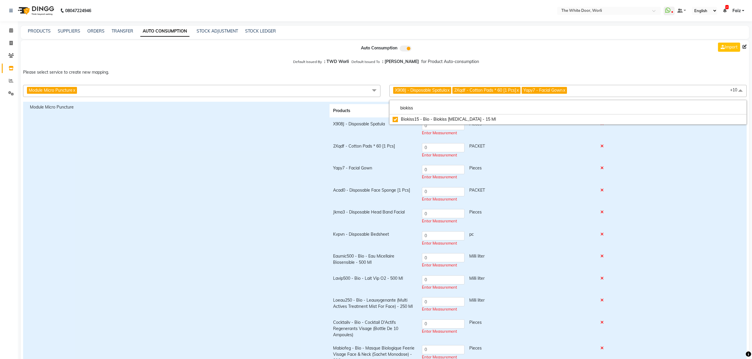
click at [568, 200] on div "Enter Measurement" at bounding box center [507, 200] width 171 height 6
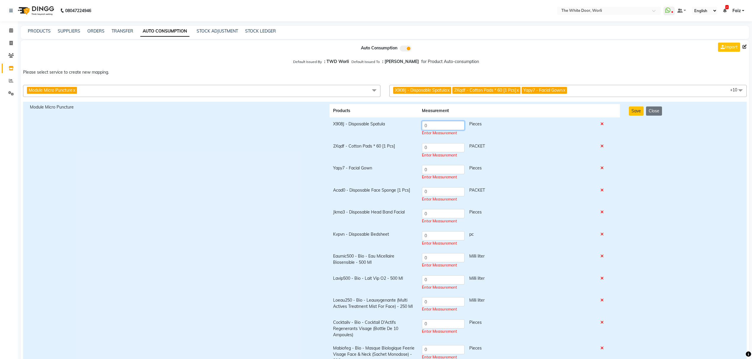
click at [442, 126] on input "0" at bounding box center [443, 125] width 43 height 9
type input "1"
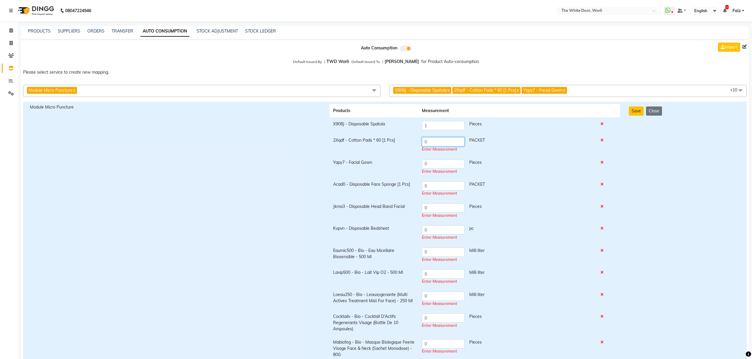
drag, startPoint x: 441, startPoint y: 150, endPoint x: 405, endPoint y: 147, distance: 35.7
click at [405, 147] on tr "2Xqdf - Cotton Pads * 60 [1 Pcs] 0 PACKET Enter Measurement" at bounding box center [475, 145] width 291 height 22
type input "1"
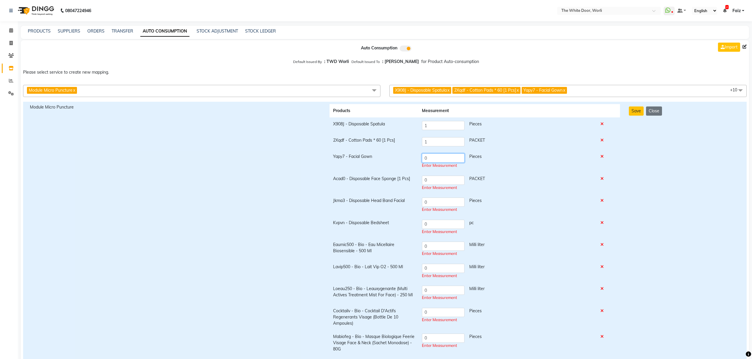
drag, startPoint x: 421, startPoint y: 164, endPoint x: 411, endPoint y: 163, distance: 10.1
click at [411, 163] on tr "Yapy7 - Facial Gown 0 Pieces Enter Measurement" at bounding box center [475, 161] width 291 height 22
drag, startPoint x: 423, startPoint y: 120, endPoint x: 416, endPoint y: 120, distance: 6.8
click at [417, 120] on tr "X908J - Disposable Spatula 1 Pieces" at bounding box center [475, 126] width 291 height 16
type input "3"
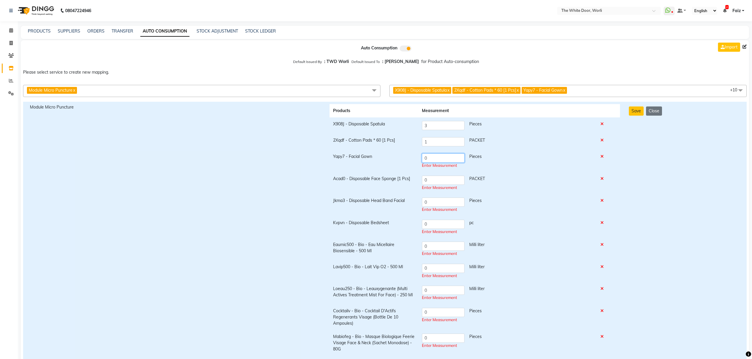
drag, startPoint x: 433, startPoint y: 158, endPoint x: 423, endPoint y: 158, distance: 9.5
click at [423, 158] on input "0" at bounding box center [443, 158] width 43 height 9
type input "1"
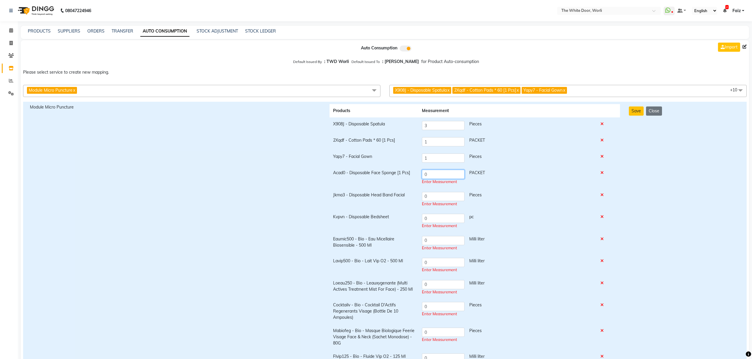
drag, startPoint x: 439, startPoint y: 177, endPoint x: 411, endPoint y: 177, distance: 27.8
click at [411, 177] on tr "Acad0 - Disposable Face Sponge [1 Pcs] 0 PACKET Enter Measurement" at bounding box center [475, 177] width 291 height 22
type input "1"
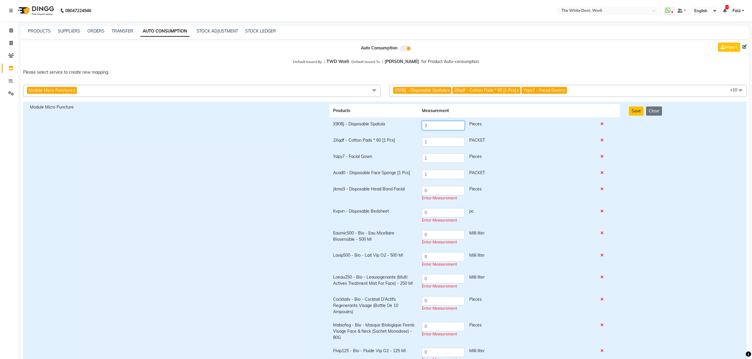
click at [416, 126] on tr "X908J - Disposable Spatula 3 Pieces" at bounding box center [475, 126] width 291 height 16
type input "1"
drag, startPoint x: 433, startPoint y: 191, endPoint x: 415, endPoint y: 191, distance: 18.1
click at [415, 191] on tr "Jkma3 - Disposable Head Band Facial 0 Pieces Enter Measurement" at bounding box center [475, 194] width 291 height 22
type input "1"
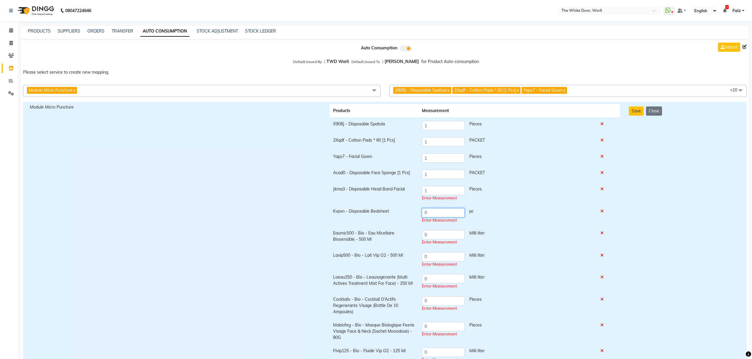
drag, startPoint x: 431, startPoint y: 213, endPoint x: 411, endPoint y: 213, distance: 19.6
click at [411, 213] on tr "Kvpvn - Disposable Bedsheet 0 pc Enter Measurement" at bounding box center [475, 216] width 291 height 22
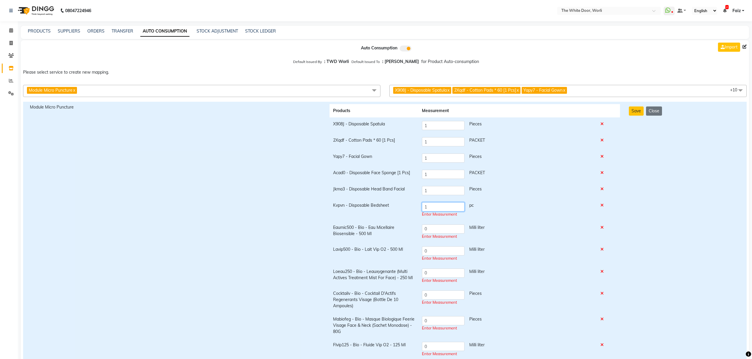
type input "1"
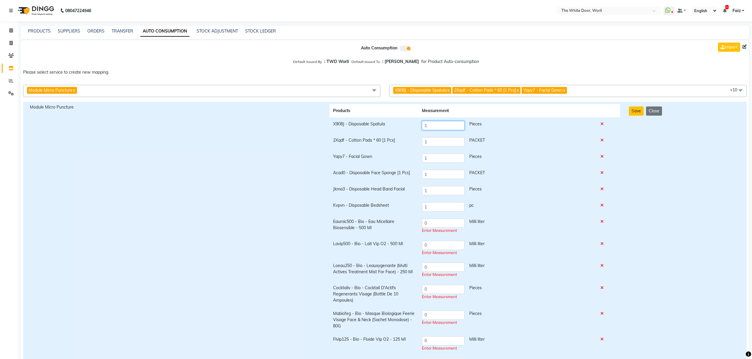
drag, startPoint x: 445, startPoint y: 126, endPoint x: 418, endPoint y: 121, distance: 27.7
click at [418, 121] on tr "X908J - Disposable Spatula 1 Pieces" at bounding box center [475, 126] width 291 height 16
type input "2"
click at [435, 223] on input "0" at bounding box center [443, 223] width 43 height 9
type input "1.25"
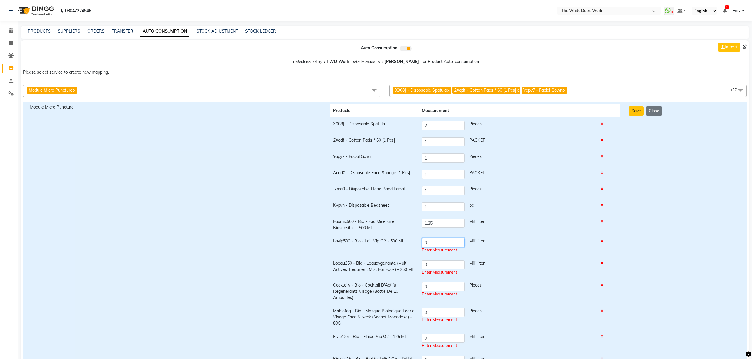
click at [437, 245] on input "0" at bounding box center [443, 242] width 43 height 9
drag, startPoint x: 436, startPoint y: 236, endPoint x: 417, endPoint y: 237, distance: 19.3
click at [418, 237] on tr "Lavip500 - Bio - Lait Vip O2 - 500 Ml 0 Milli liter Enter Measurement" at bounding box center [475, 246] width 291 height 22
type input "3"
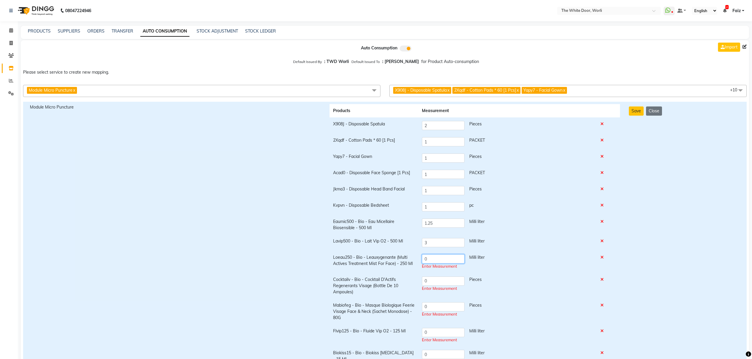
click at [447, 264] on td "0 Milli liter Enter Measurement" at bounding box center [507, 262] width 179 height 22
drag, startPoint x: 413, startPoint y: 257, endPoint x: 405, endPoint y: 256, distance: 8.4
click at [405, 256] on tr "Loeau250 - Bio - Leauxygenante (Multi Actives Treatment Mist For Face) - 250 Ml…" at bounding box center [475, 262] width 291 height 22
drag, startPoint x: 435, startPoint y: 259, endPoint x: 393, endPoint y: 255, distance: 42.5
click at [393, 255] on tr "Loeau250 - Bio - Leauxygenante (Multi Actives Treatment Mist For Face) - 250 Ml…" at bounding box center [475, 261] width 291 height 20
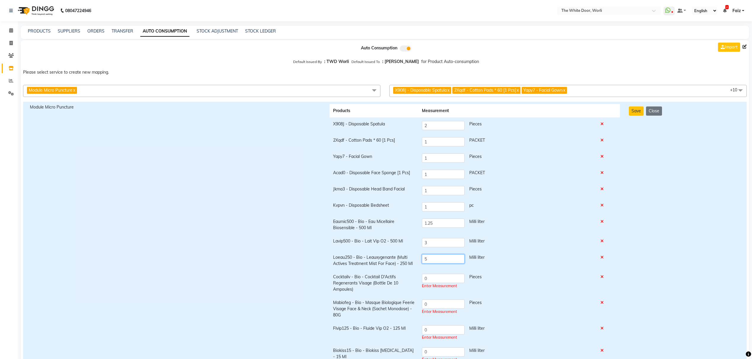
type input "5"
drag, startPoint x: 431, startPoint y: 276, endPoint x: 410, endPoint y: 274, distance: 20.6
click at [410, 274] on tr "Cocktailv - Bio - Cocktail D'Actifs Regenerants Visage (Bottle De 10 Ampoules) …" at bounding box center [475, 284] width 291 height 26
type input "5"
drag, startPoint x: 442, startPoint y: 278, endPoint x: 402, endPoint y: 273, distance: 40.0
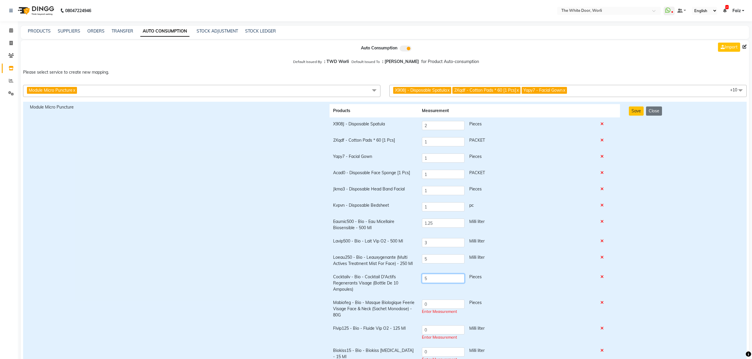
click at [402, 273] on tr "Cocktailv - Bio - Cocktail D'Actifs Regenerants Visage (Bottle De 10 Ampoules) …" at bounding box center [475, 284] width 291 height 26
drag, startPoint x: 430, startPoint y: 259, endPoint x: 401, endPoint y: 257, distance: 29.1
click at [401, 257] on tr "Loeau250 - Bio - Leauxygenante (Multi Actives Treatment Mist For Face) - 250 Ml…" at bounding box center [475, 261] width 291 height 20
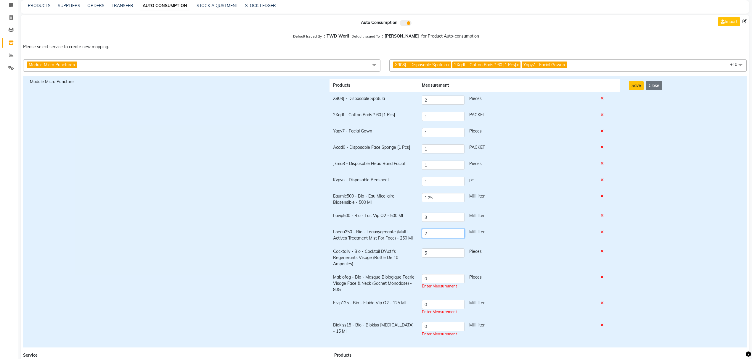
scroll to position [39, 0]
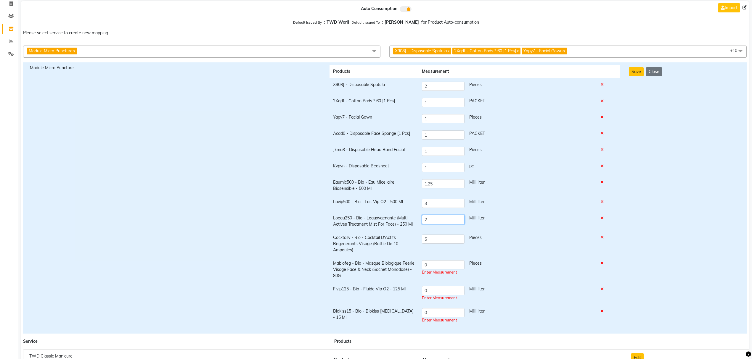
type input "2"
click at [431, 267] on input "0" at bounding box center [443, 265] width 43 height 9
drag, startPoint x: 431, startPoint y: 265, endPoint x: 403, endPoint y: 262, distance: 28.6
click at [403, 262] on tr "Mabiofeg - Bio - Masque Biologique Feerie Visage Face & Neck (Sachet Monodose) …" at bounding box center [475, 270] width 291 height 26
type input "1"
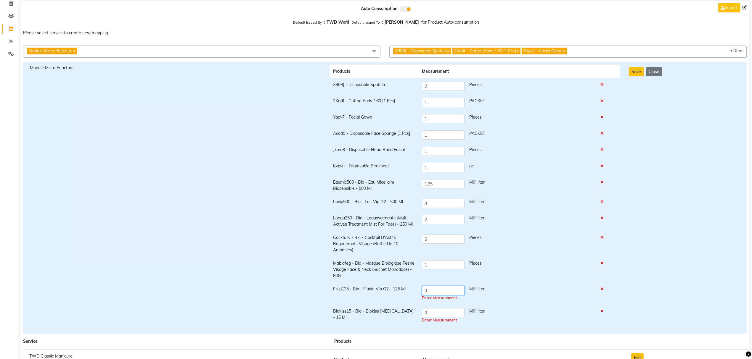
drag, startPoint x: 436, startPoint y: 293, endPoint x: 420, endPoint y: 292, distance: 16.3
click at [420, 292] on td "0 Milli liter Enter Measurement" at bounding box center [507, 294] width 179 height 22
type input "0.5"
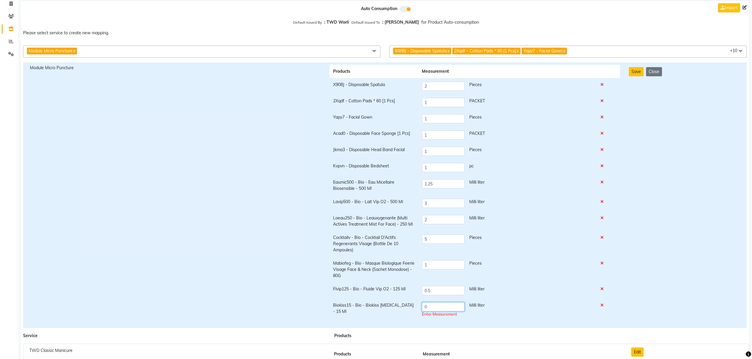
click at [430, 310] on input "0" at bounding box center [443, 307] width 43 height 9
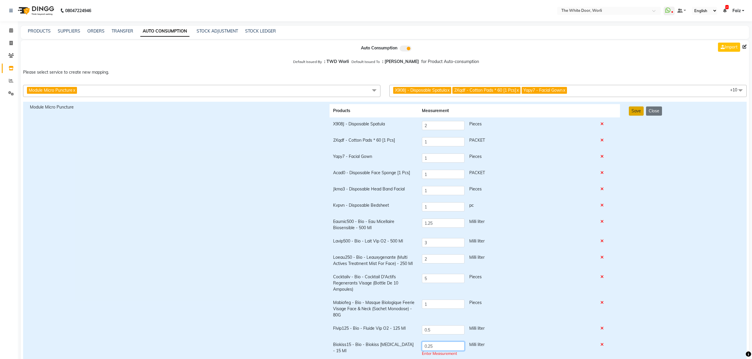
type input "0.25"
click at [634, 113] on button "Save" at bounding box center [636, 111] width 15 height 9
